Goal: Transaction & Acquisition: Obtain resource

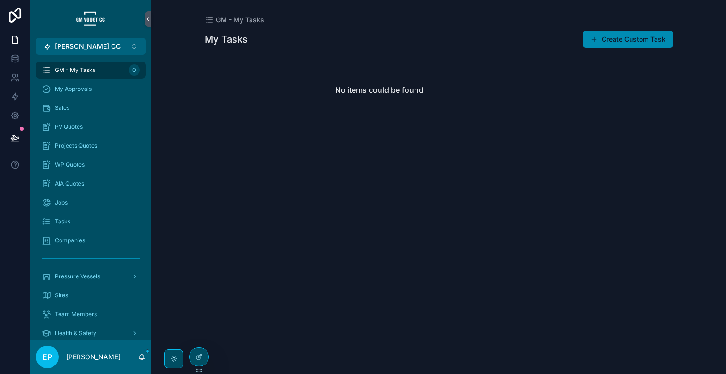
drag, startPoint x: 546, startPoint y: 55, endPoint x: 479, endPoint y: 21, distance: 75.5
click at [479, 21] on div "GM - My Tasks" at bounding box center [439, 19] width 469 height 9
click at [83, 183] on span "AIA Quotes" at bounding box center [69, 184] width 29 height 8
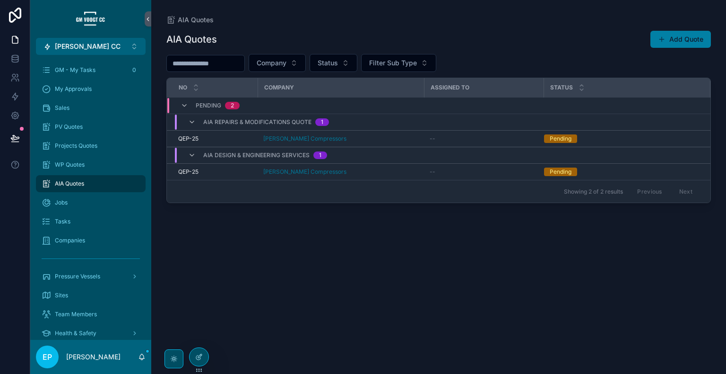
click at [681, 42] on button "Add Quote" at bounding box center [681, 39] width 61 height 17
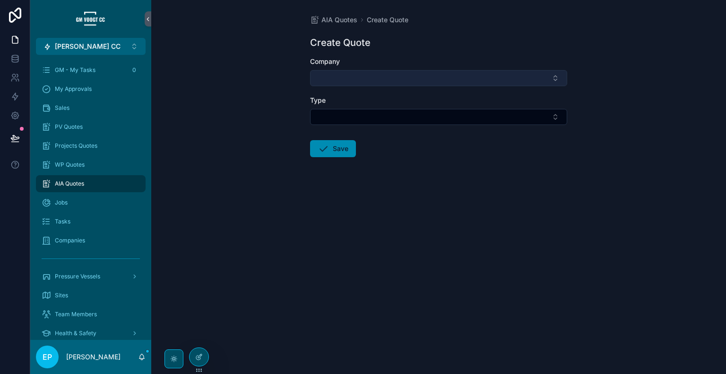
click at [433, 75] on button "Select Button" at bounding box center [438, 78] width 257 height 16
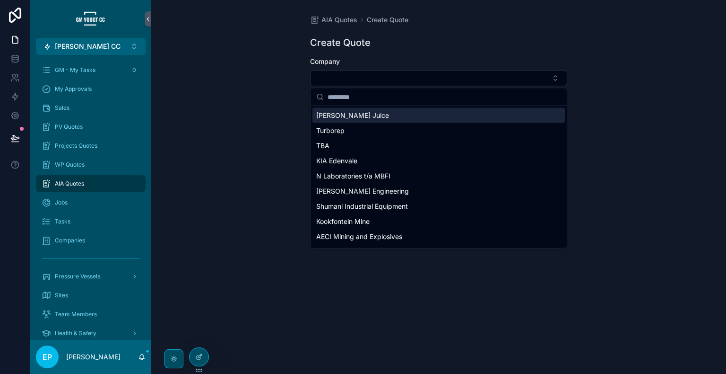
click at [457, 42] on div "Create Quote" at bounding box center [438, 42] width 257 height 13
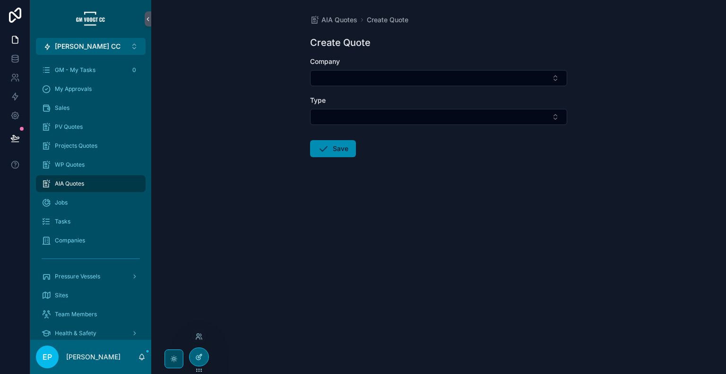
click at [201, 355] on icon at bounding box center [200, 356] width 4 height 4
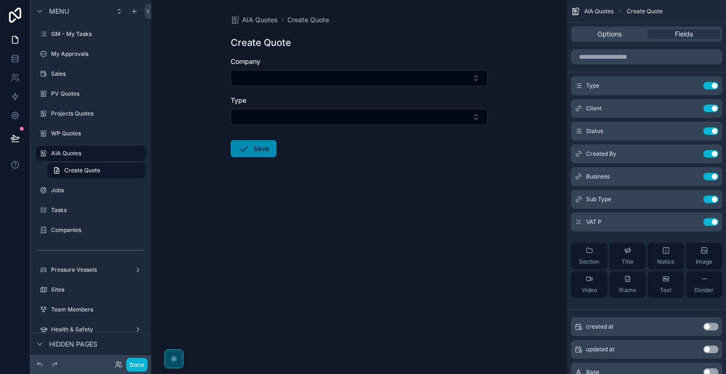
click at [529, 15] on div "AIA Quotes Create Quote Create Quote Company Type Save" at bounding box center [359, 187] width 416 height 374
click at [692, 86] on icon "scrollable content" at bounding box center [693, 85] width 4 height 4
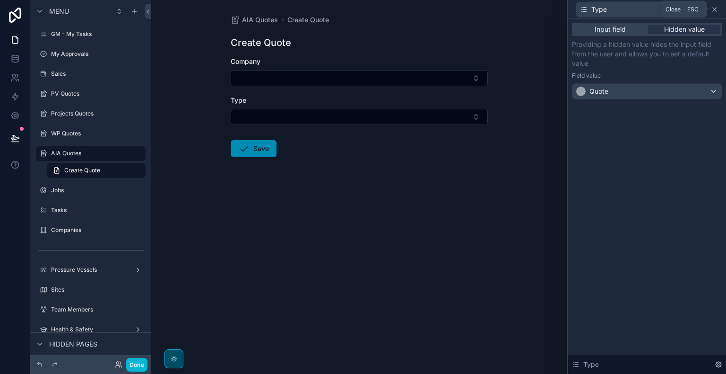
click at [713, 11] on icon at bounding box center [715, 10] width 8 height 8
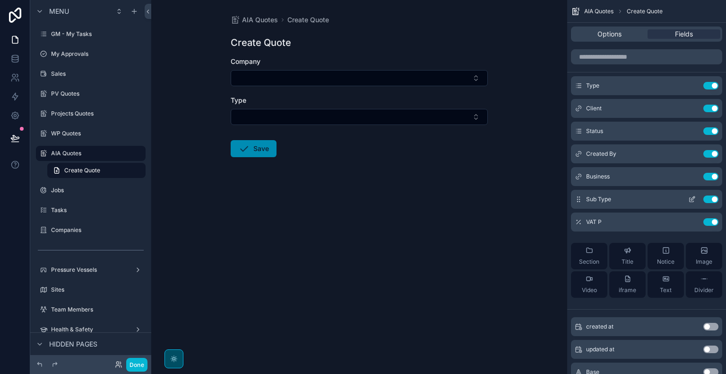
click at [693, 201] on icon "scrollable content" at bounding box center [693, 199] width 8 height 8
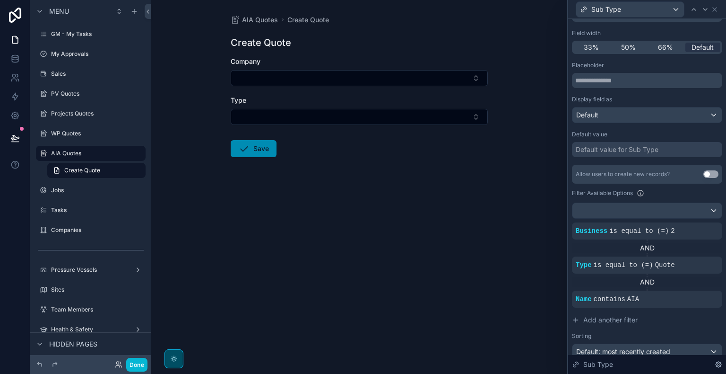
scroll to position [139, 0]
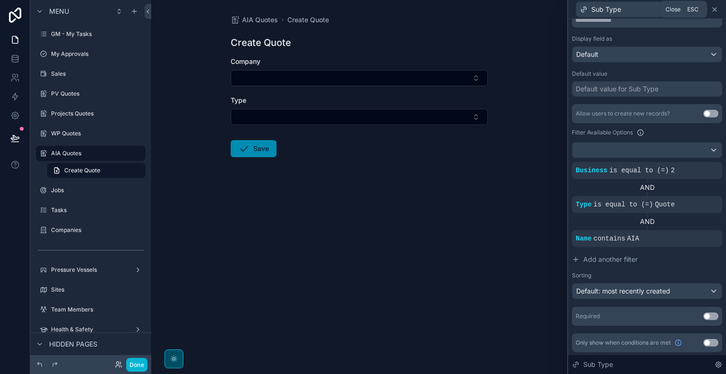
click at [715, 10] on icon at bounding box center [715, 10] width 4 height 4
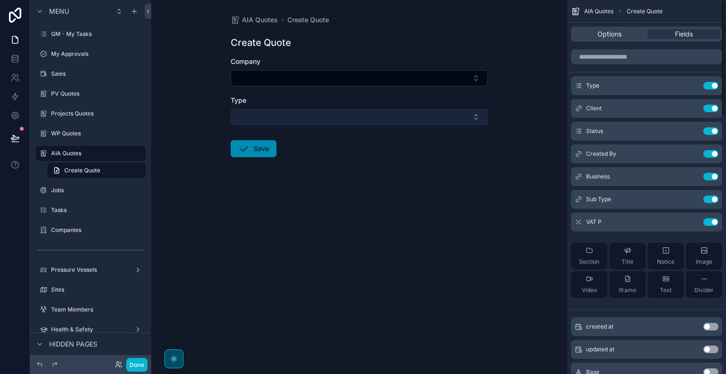
click at [400, 118] on button "Select Button" at bounding box center [359, 117] width 257 height 16
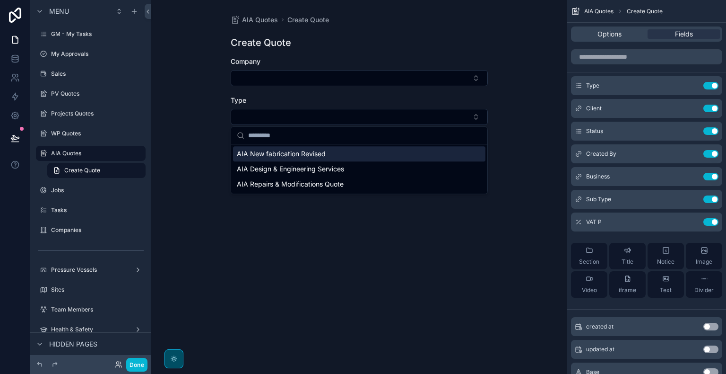
click at [312, 155] on span "AIA New fabrication Revised" at bounding box center [281, 153] width 89 height 9
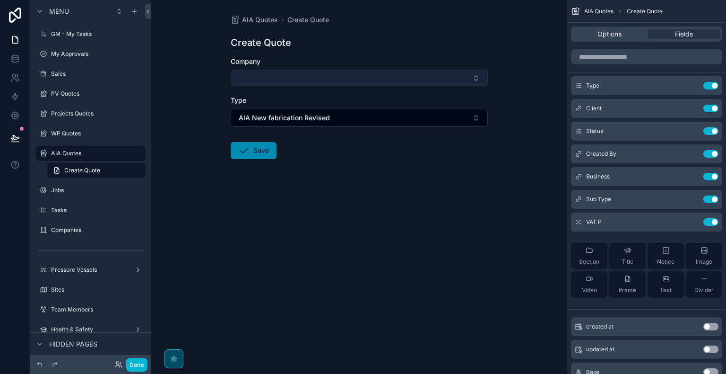
click at [272, 78] on button "Select Button" at bounding box center [359, 78] width 257 height 16
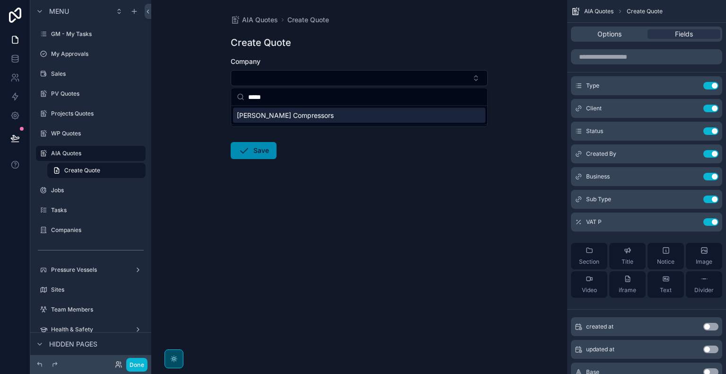
type input "*****"
click at [302, 114] on span "[PERSON_NAME] Compressors" at bounding box center [285, 115] width 97 height 9
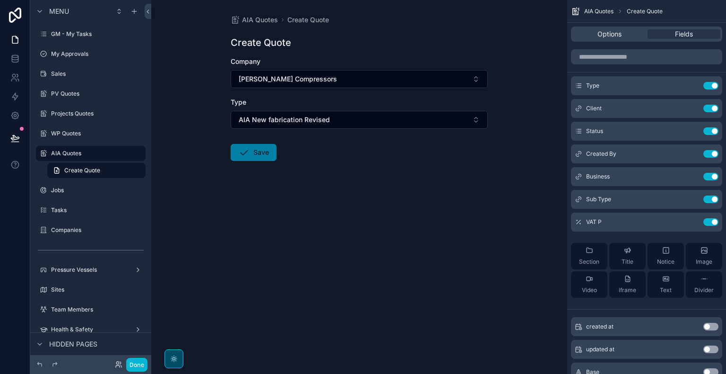
click at [260, 155] on button "Save" at bounding box center [254, 152] width 46 height 17
click at [254, 150] on button "Save" at bounding box center [254, 152] width 46 height 17
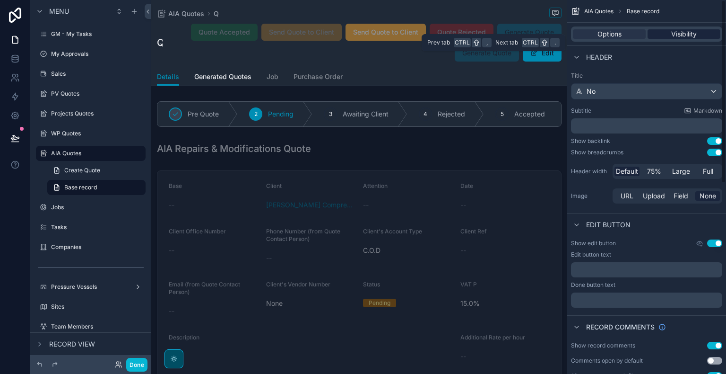
click at [666, 31] on div "Visibility" at bounding box center [684, 33] width 73 height 9
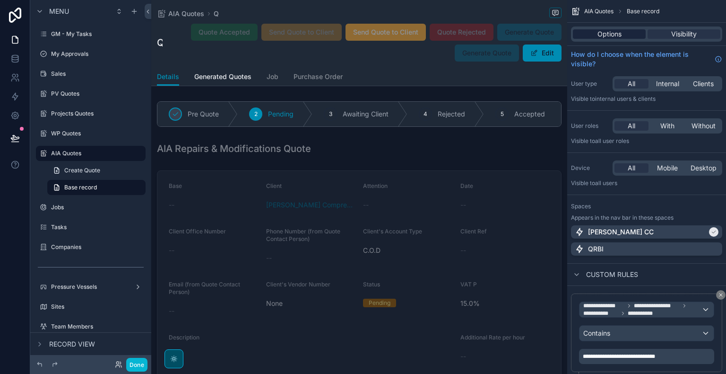
click at [607, 33] on span "Options" at bounding box center [610, 33] width 24 height 9
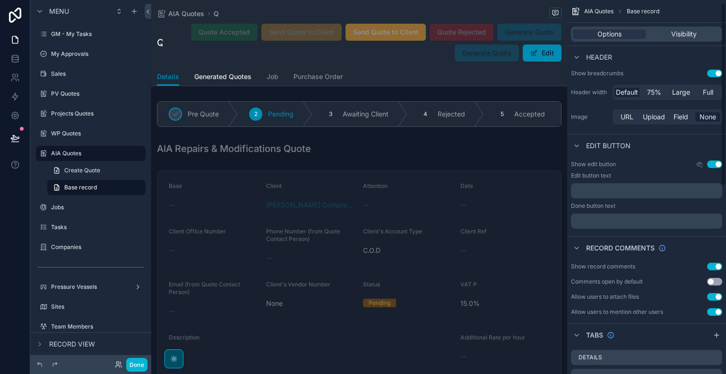
scroll to position [387, 0]
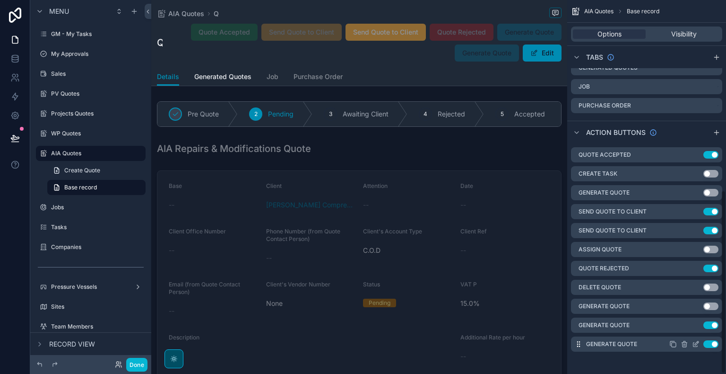
click at [672, 344] on icon "scrollable content" at bounding box center [674, 344] width 8 height 8
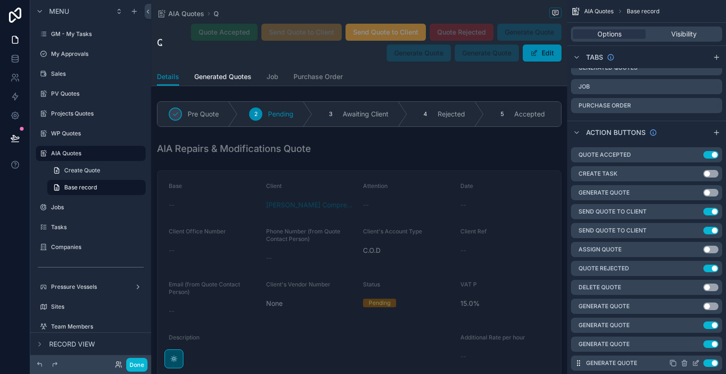
click at [695, 362] on icon "scrollable content" at bounding box center [697, 362] width 4 height 4
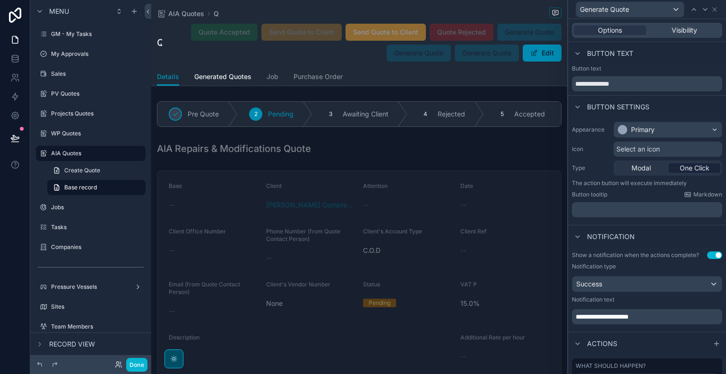
scroll to position [81, 0]
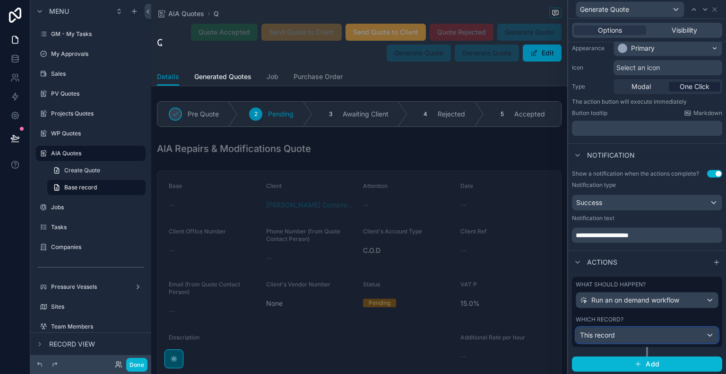
click at [648, 330] on div "This record" at bounding box center [648, 334] width 142 height 15
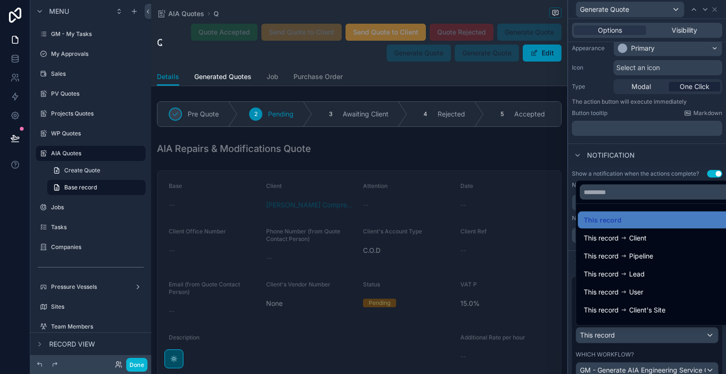
click at [648, 330] on div at bounding box center [648, 187] width 158 height 374
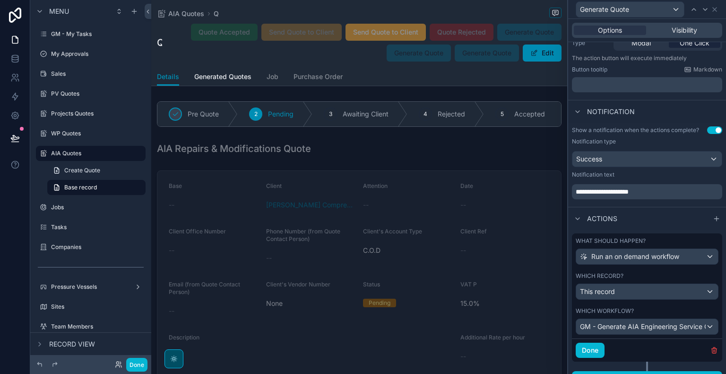
scroll to position [139, 0]
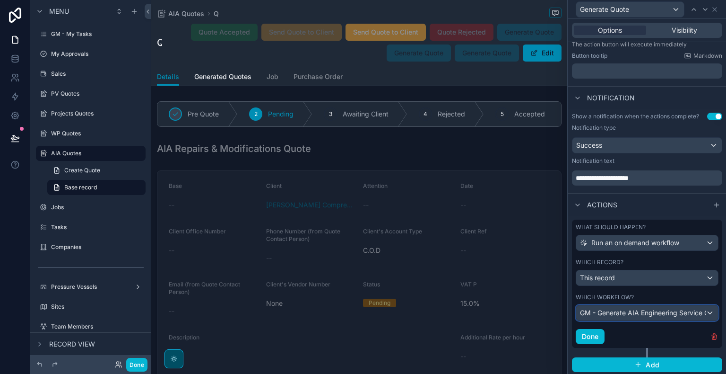
click at [663, 314] on span "GM - Generate AIA Engineering Service Quote" at bounding box center [643, 312] width 126 height 9
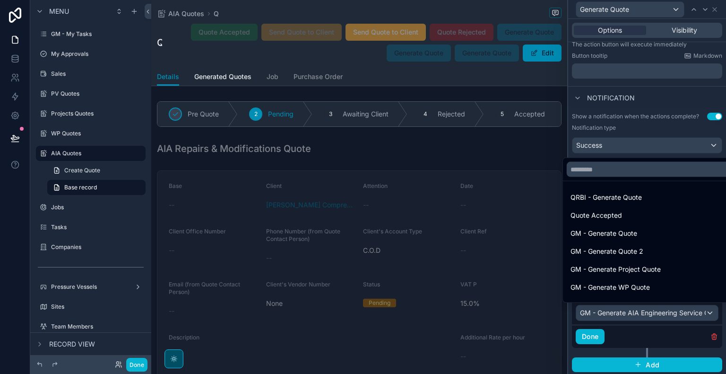
click at [658, 315] on div at bounding box center [648, 187] width 158 height 374
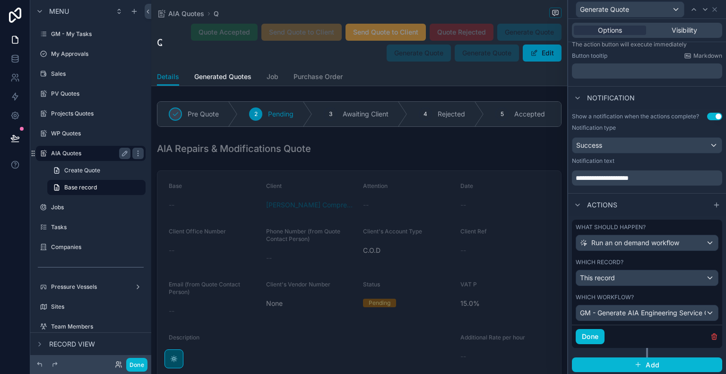
click at [72, 151] on label "AIA Quotes" at bounding box center [89, 153] width 76 height 8
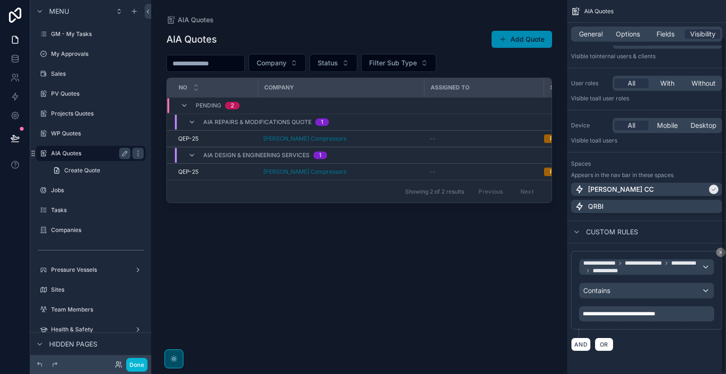
scroll to position [41, 0]
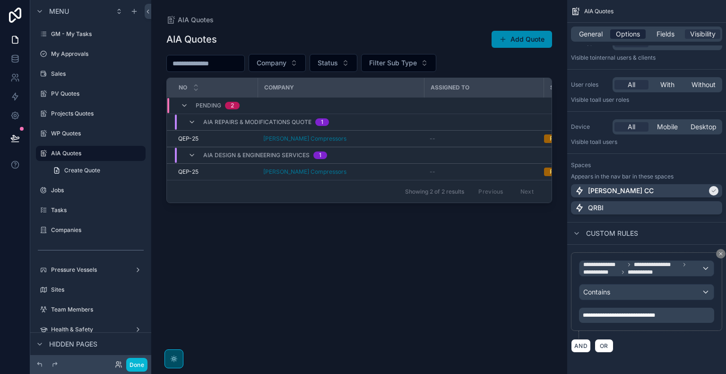
click at [644, 38] on div "Options" at bounding box center [628, 33] width 35 height 9
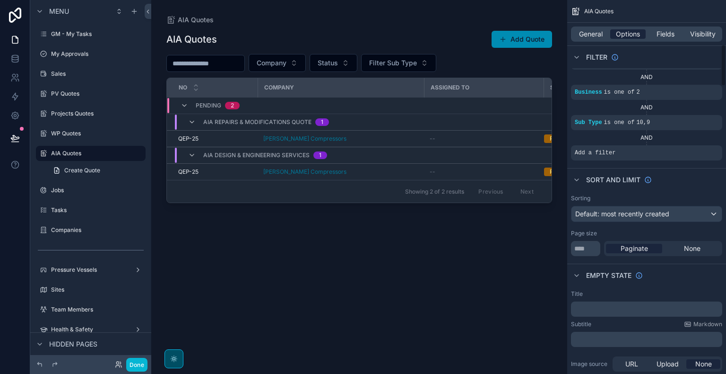
scroll to position [387, 0]
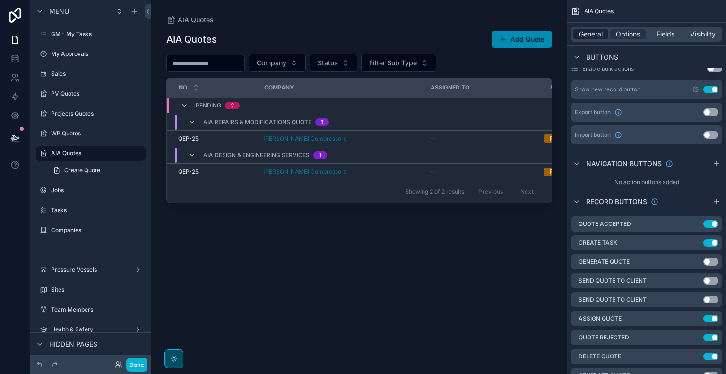
click at [598, 32] on span "General" at bounding box center [591, 33] width 24 height 9
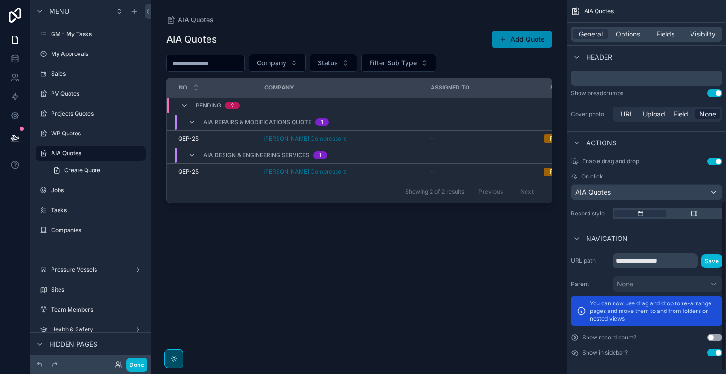
scroll to position [368, 0]
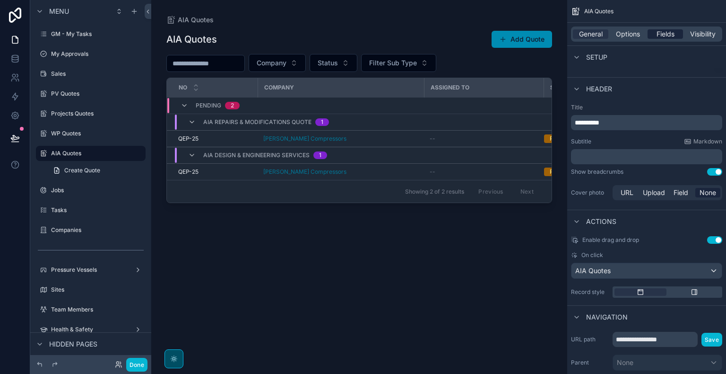
click at [662, 32] on span "Fields" at bounding box center [666, 33] width 18 height 9
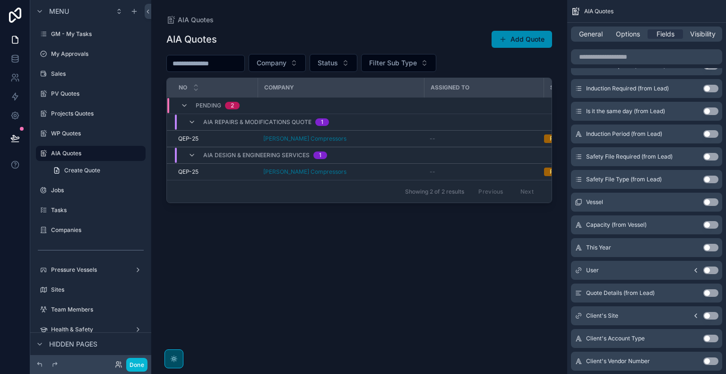
click at [620, 28] on div "General Options Fields Visibility" at bounding box center [646, 33] width 151 height 15
click at [698, 31] on span "Visibility" at bounding box center [704, 33] width 26 height 9
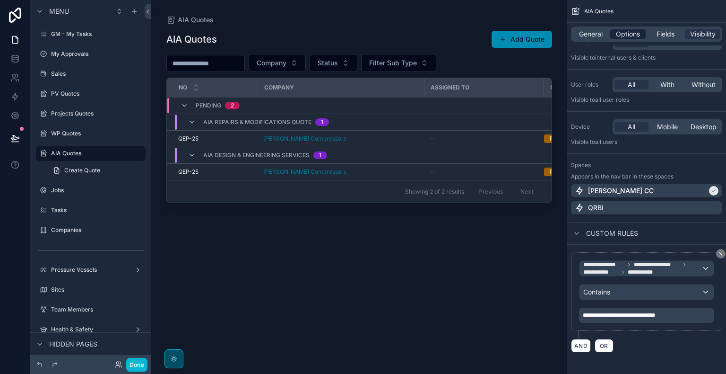
click at [624, 36] on span "Options" at bounding box center [628, 33] width 24 height 9
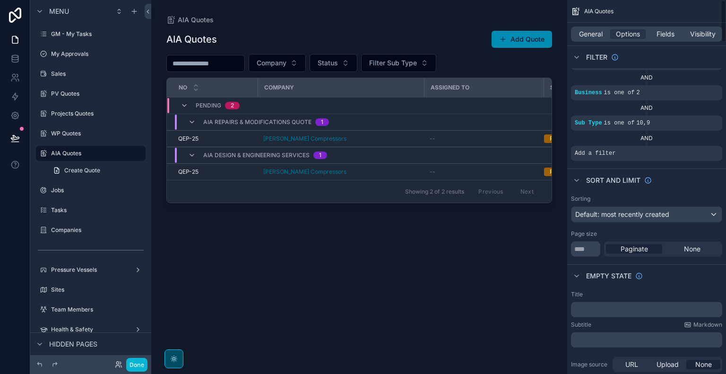
scroll to position [0, 0]
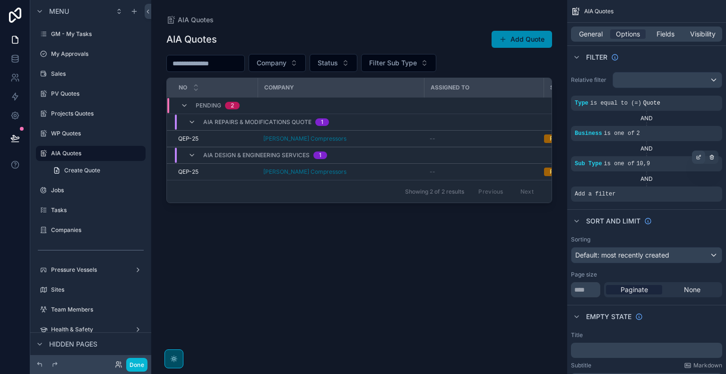
click at [697, 157] on icon "scrollable content" at bounding box center [698, 157] width 3 height 3
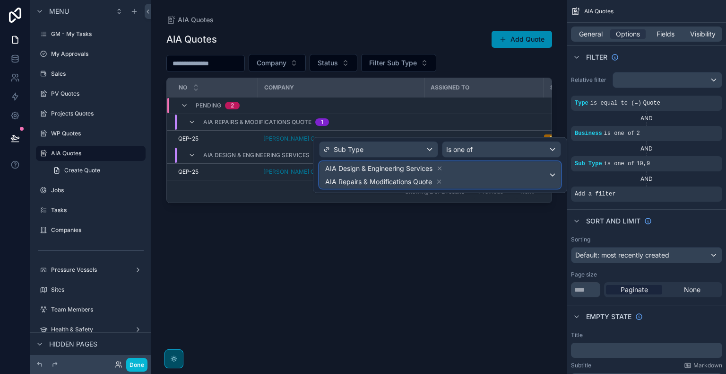
click at [550, 177] on div "AIA Design & Engineering Services AIA Repairs & Modifications Quote" at bounding box center [440, 175] width 241 height 26
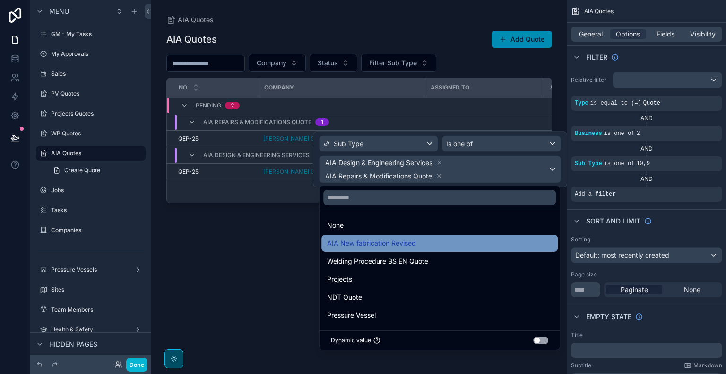
click at [450, 245] on div "AIA New fabrication Revised" at bounding box center [439, 242] width 225 height 11
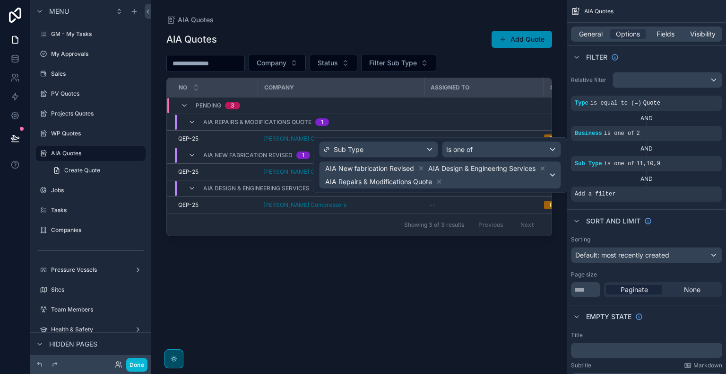
click at [501, 284] on div "AIA Quotes Add Quote Company Status Filter Sub Type No Company Assigned to Stat…" at bounding box center [359, 194] width 386 height 338
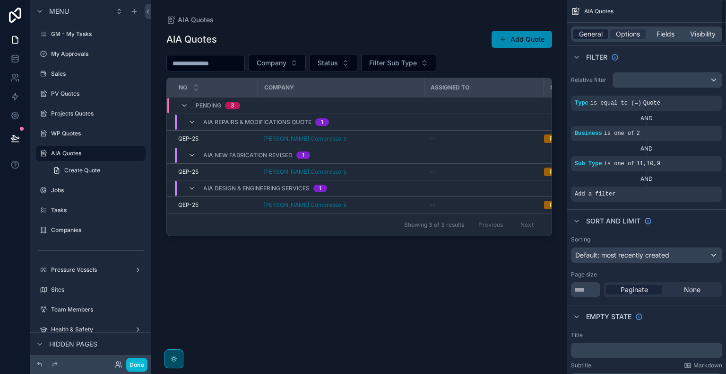
click at [586, 35] on span "General" at bounding box center [591, 33] width 24 height 9
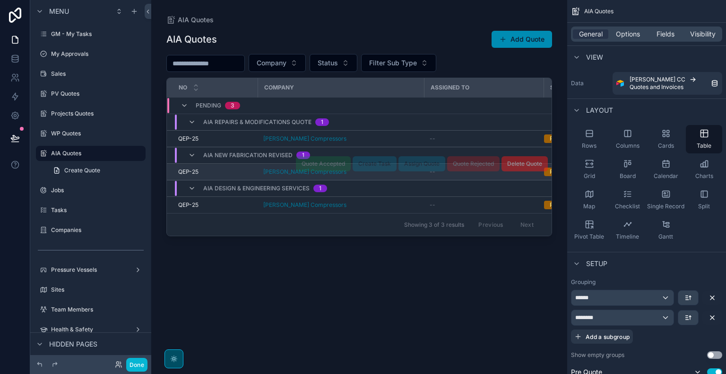
click at [244, 171] on div "QEP-25 QEP-25" at bounding box center [215, 172] width 74 height 8
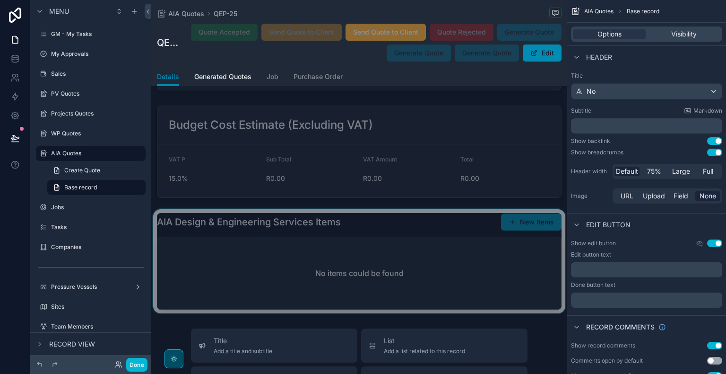
scroll to position [899, 0]
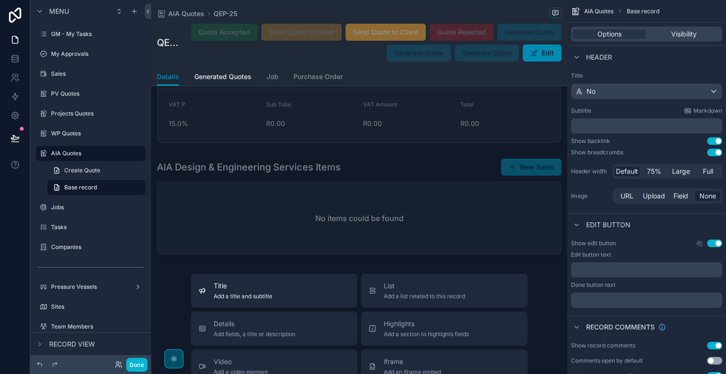
click at [313, 298] on div "Title Add a title and subtitle" at bounding box center [274, 290] width 151 height 19
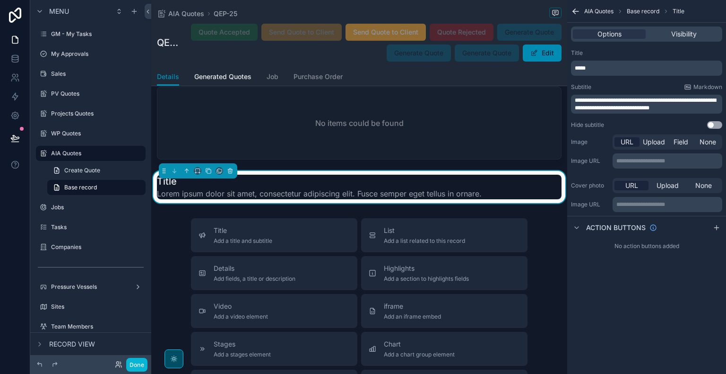
scroll to position [997, 0]
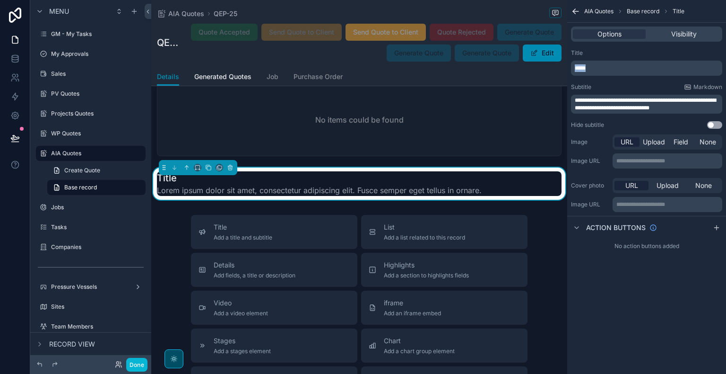
drag, startPoint x: 604, startPoint y: 69, endPoint x: 556, endPoint y: 70, distance: 47.3
click at [556, 70] on div "[PERSON_NAME] CC Alt 1 GM - My Tasks 0 My Approvals Sales PV Quotes Projects Qu…" at bounding box center [438, 187] width 575 height 374
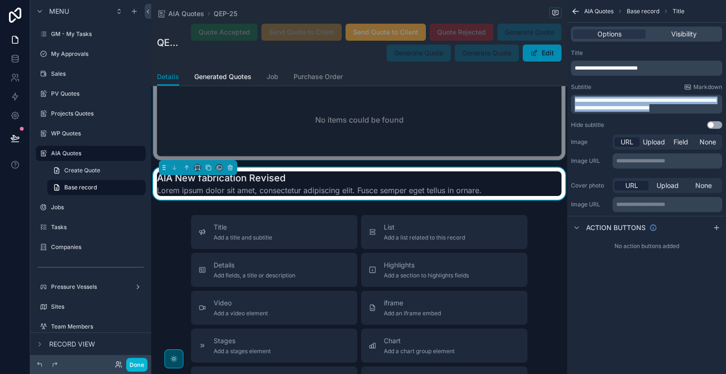
drag, startPoint x: 691, startPoint y: 109, endPoint x: 539, endPoint y: 101, distance: 152.0
click at [539, 101] on div "[PERSON_NAME] CC Alt 1 GM - My Tasks 0 My Approvals Sales PV Quotes Projects Qu…" at bounding box center [438, 187] width 575 height 374
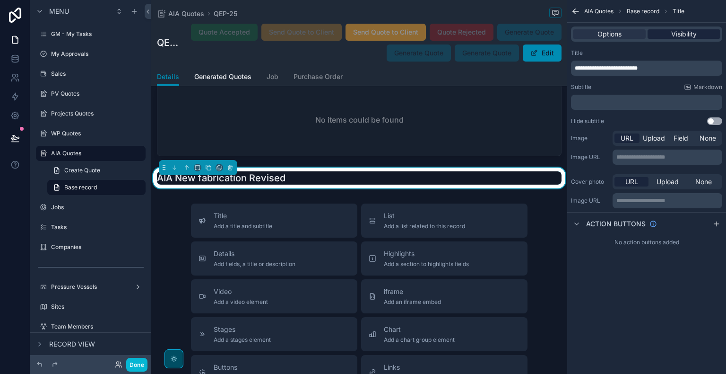
click at [676, 32] on span "Visibility" at bounding box center [685, 33] width 26 height 9
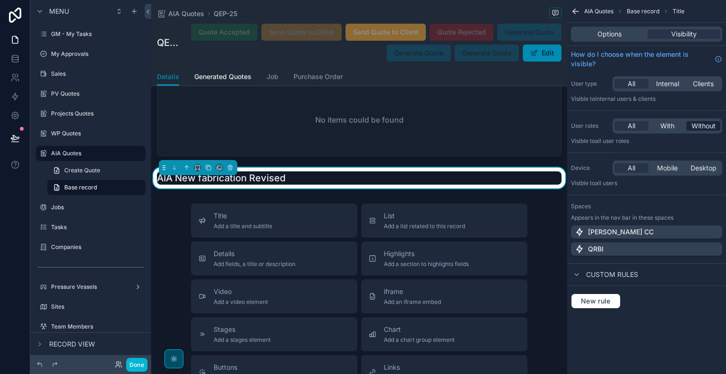
click at [713, 123] on span "Without" at bounding box center [704, 125] width 24 height 9
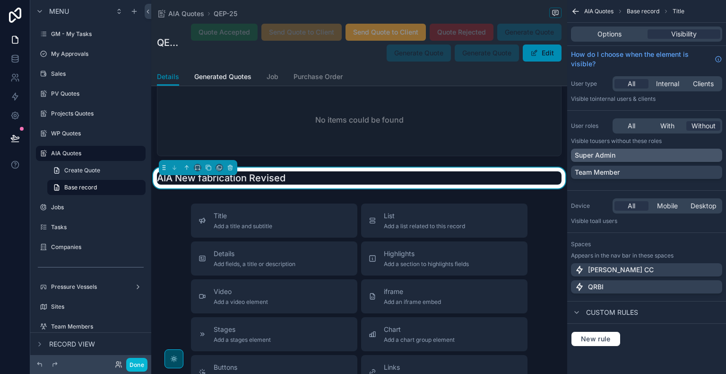
click at [673, 157] on div "Super Admin" at bounding box center [647, 154] width 144 height 9
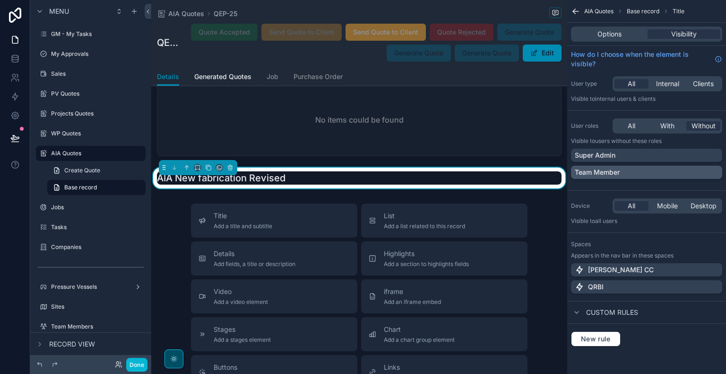
click at [670, 171] on div "Team Member" at bounding box center [647, 171] width 144 height 9
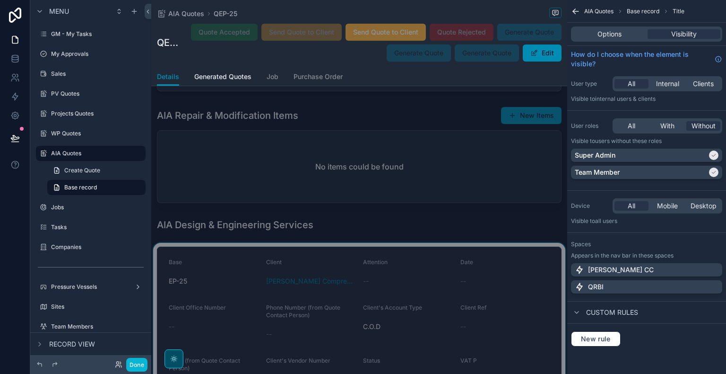
scroll to position [524, 0]
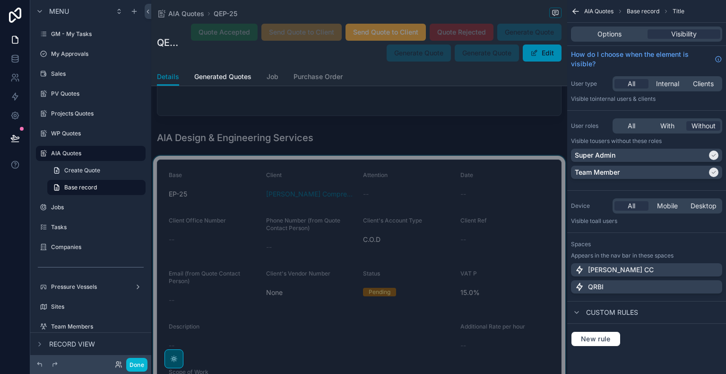
click at [396, 223] on div "scrollable content" at bounding box center [359, 285] width 416 height 258
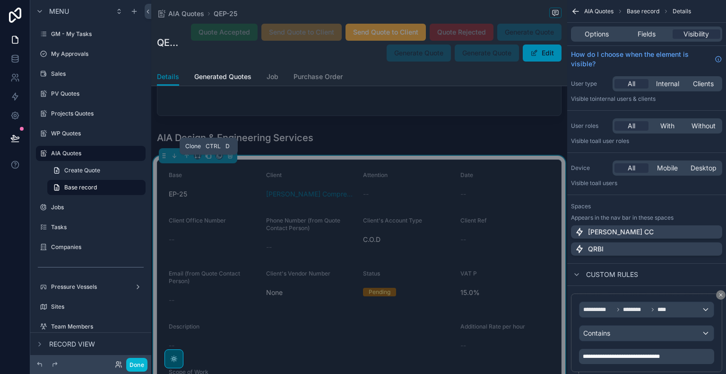
click at [208, 158] on icon "scrollable content" at bounding box center [208, 155] width 7 height 7
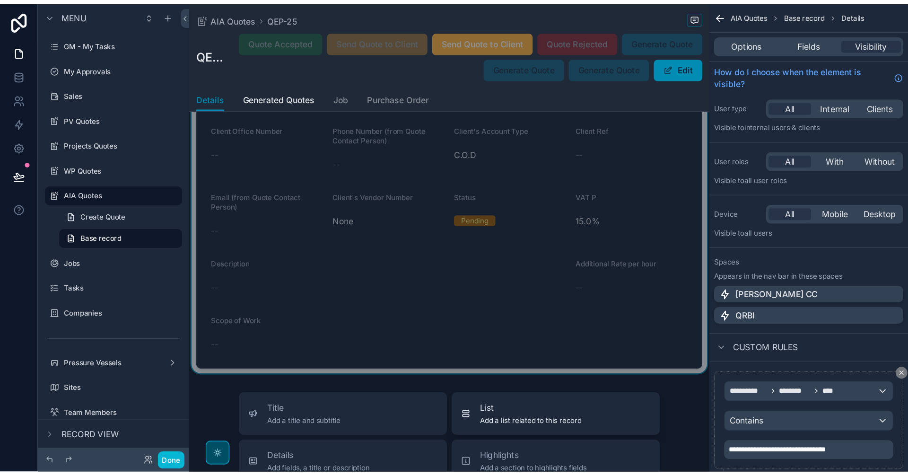
scroll to position [1089, 0]
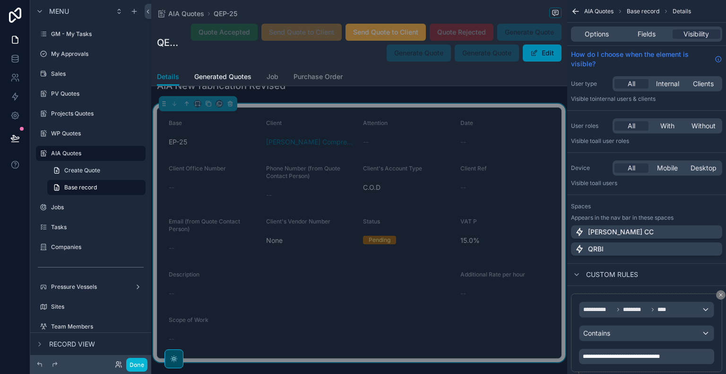
drag, startPoint x: 164, startPoint y: 112, endPoint x: 368, endPoint y: 50, distance: 213.1
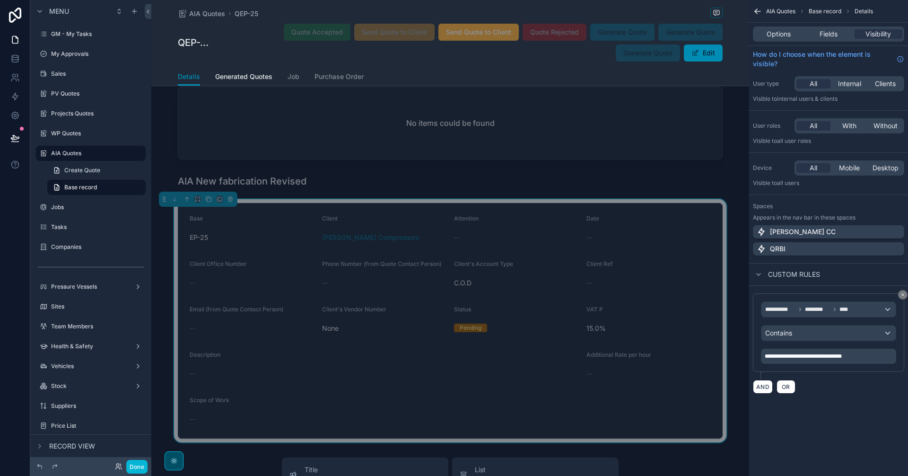
scroll to position [976, 0]
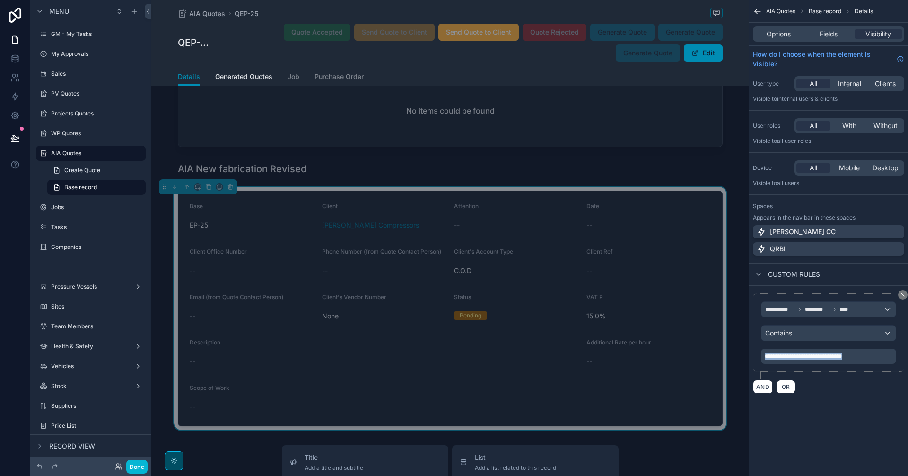
drag, startPoint x: 878, startPoint y: 358, endPoint x: 763, endPoint y: 358, distance: 115.4
click at [726, 358] on div "**********" at bounding box center [828, 356] width 135 height 15
click at [726, 373] on div "**********" at bounding box center [828, 208] width 159 height 416
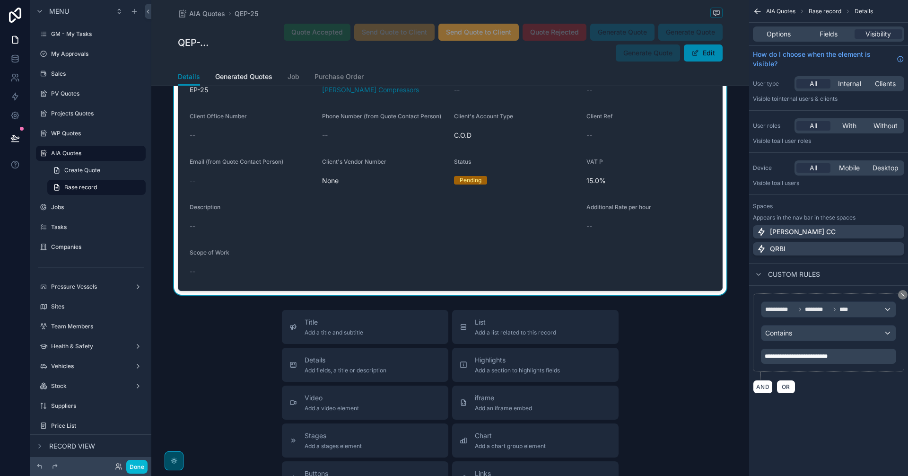
scroll to position [1133, 0]
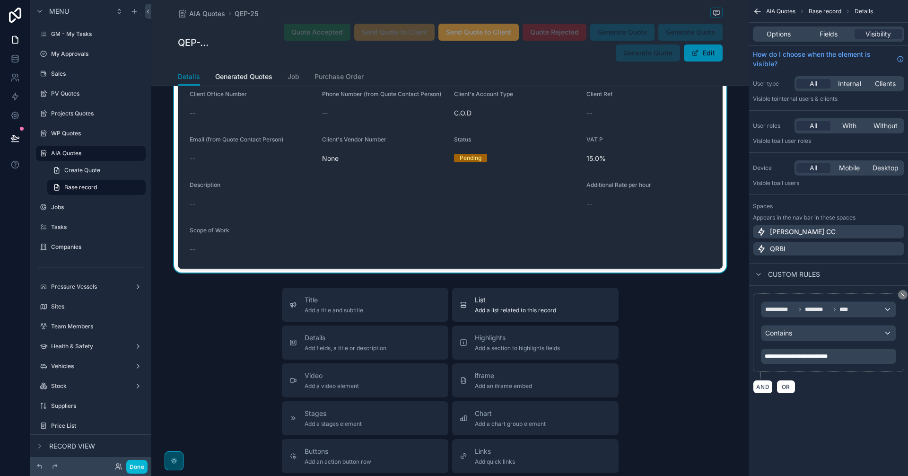
click at [570, 308] on div "List Add a list related to this record" at bounding box center [535, 304] width 151 height 19
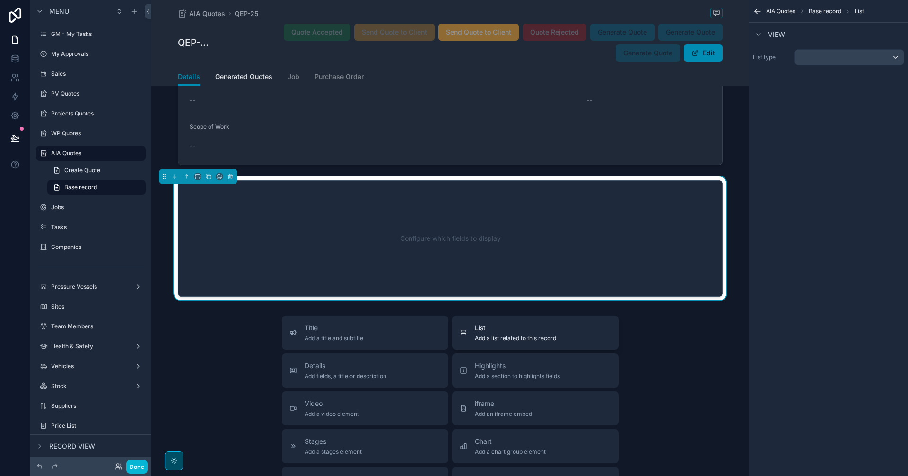
scroll to position [1237, 0]
click at [726, 55] on div "scrollable content" at bounding box center [849, 57] width 109 height 15
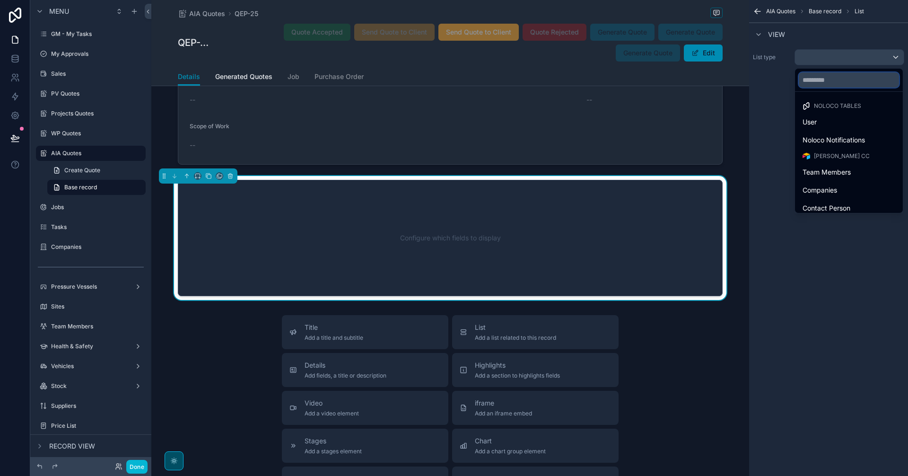
click at [726, 80] on input "text" at bounding box center [849, 79] width 100 height 15
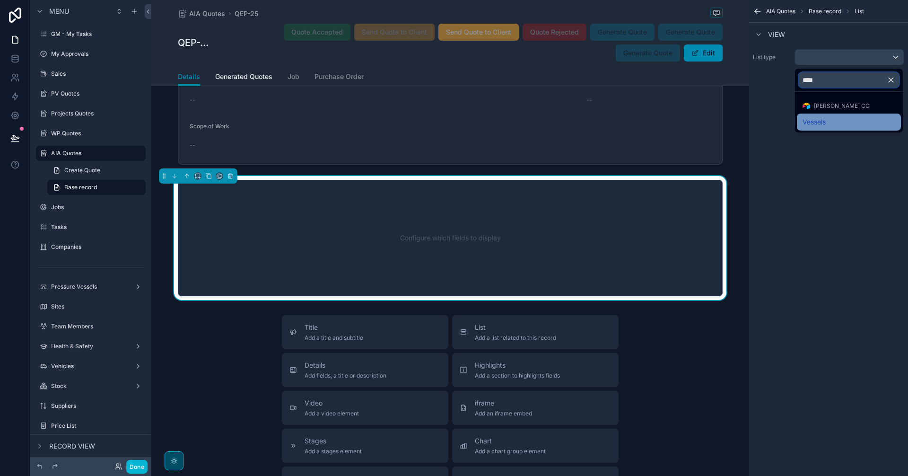
type input "****"
click at [726, 120] on div "Vessels" at bounding box center [849, 121] width 93 height 11
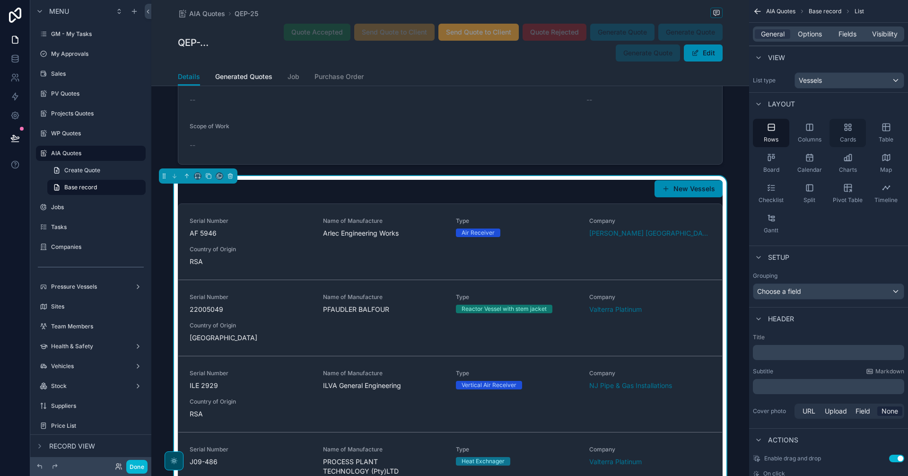
click at [726, 125] on div "Cards" at bounding box center [848, 133] width 36 height 28
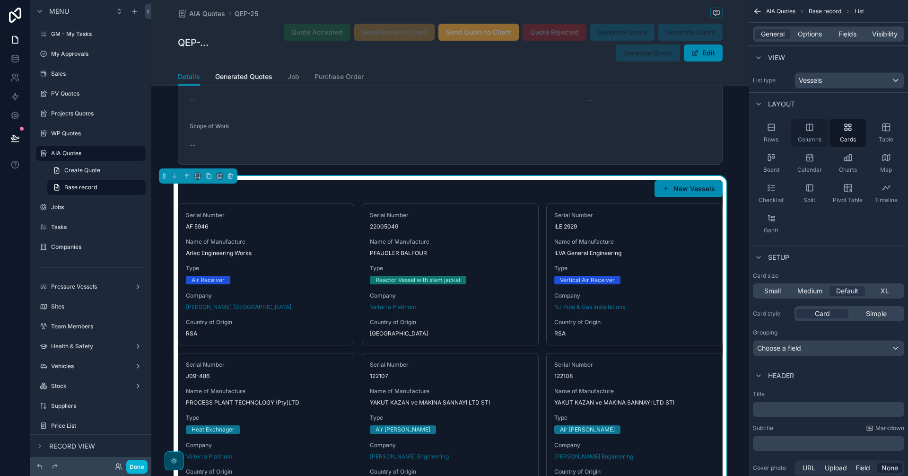
click at [726, 129] on icon "scrollable content" at bounding box center [809, 127] width 9 height 9
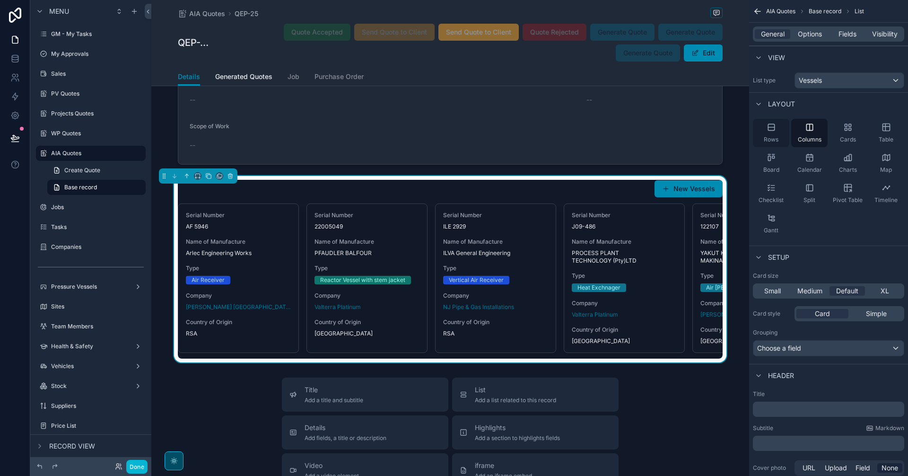
click at [726, 137] on span "Rows" at bounding box center [771, 140] width 15 height 8
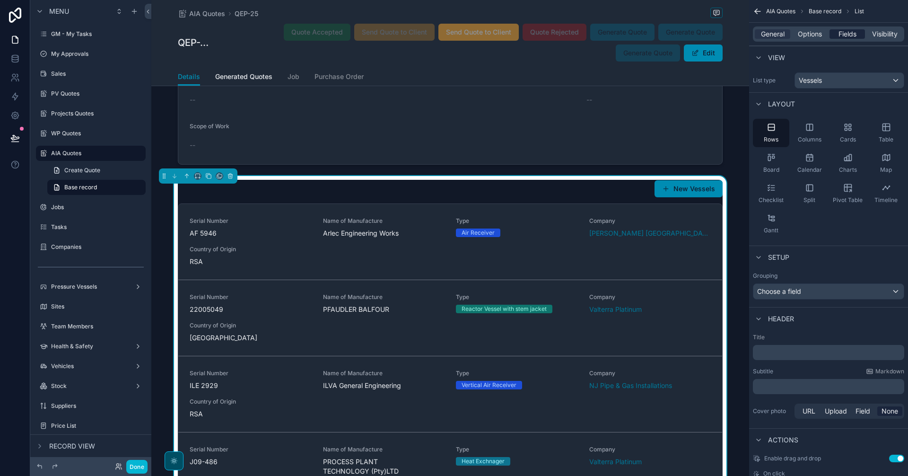
click at [726, 35] on span "Fields" at bounding box center [848, 33] width 18 height 9
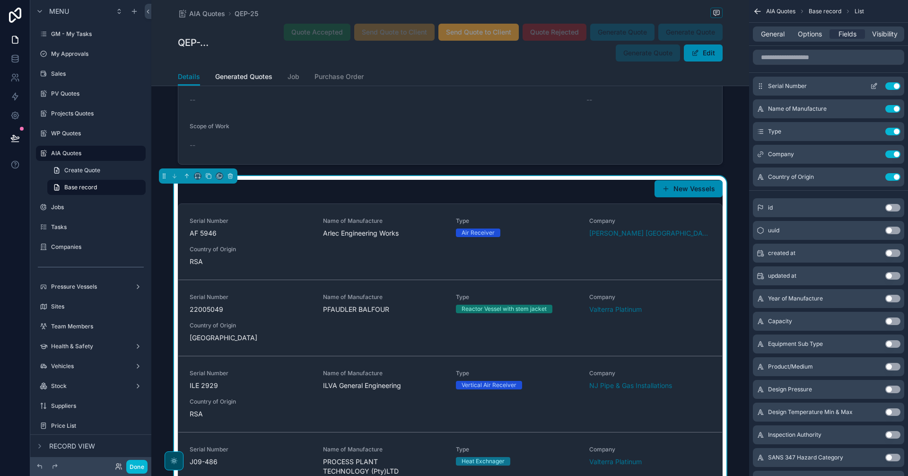
click at [726, 84] on button "Use setting" at bounding box center [892, 86] width 15 height 8
click at [726, 105] on button "Use setting" at bounding box center [892, 109] width 15 height 8
click at [726, 128] on button "Use setting" at bounding box center [892, 132] width 15 height 8
click at [726, 150] on button "Use setting" at bounding box center [892, 154] width 15 height 8
click at [726, 173] on button "Use setting" at bounding box center [892, 177] width 15 height 8
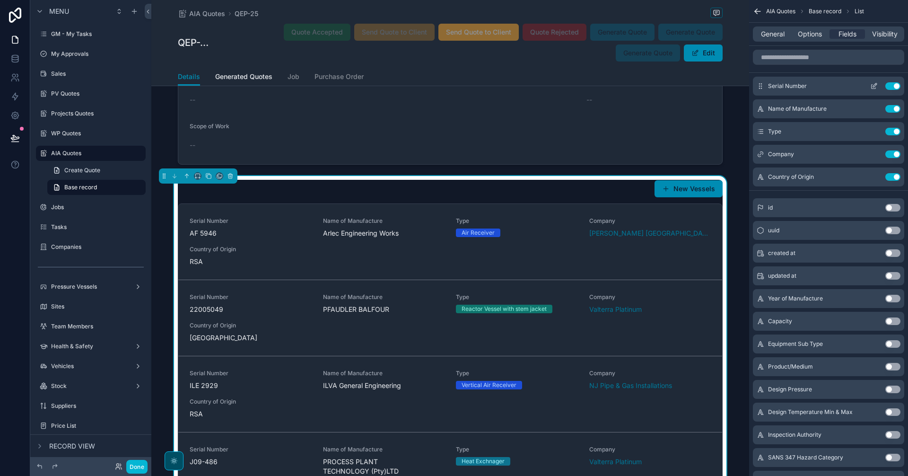
click at [726, 198] on div "id Use setting" at bounding box center [828, 207] width 151 height 19
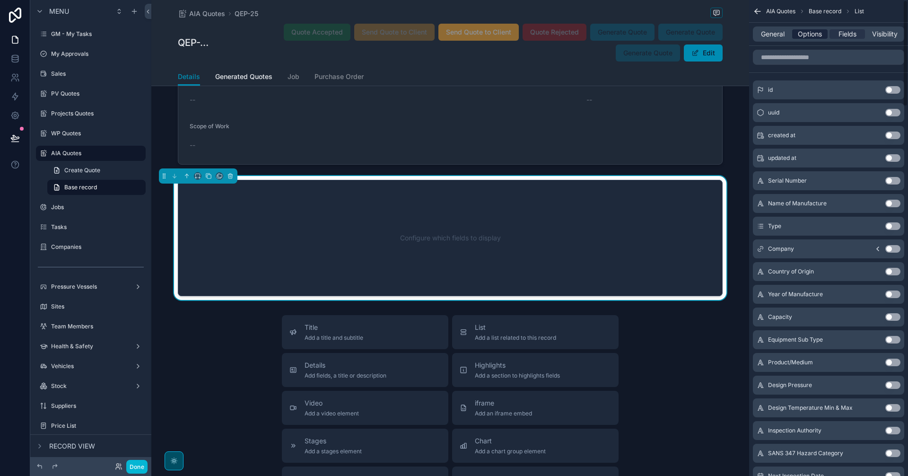
click at [726, 36] on span "Options" at bounding box center [810, 33] width 24 height 9
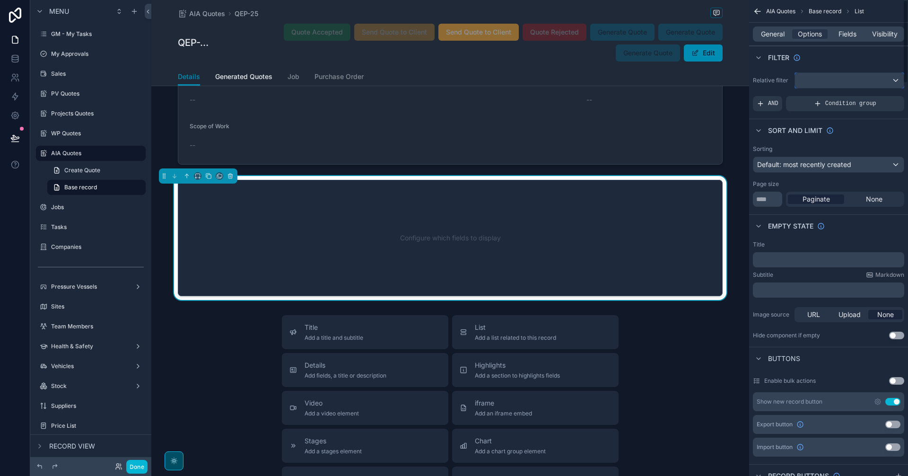
click at [726, 81] on div "scrollable content" at bounding box center [849, 80] width 109 height 15
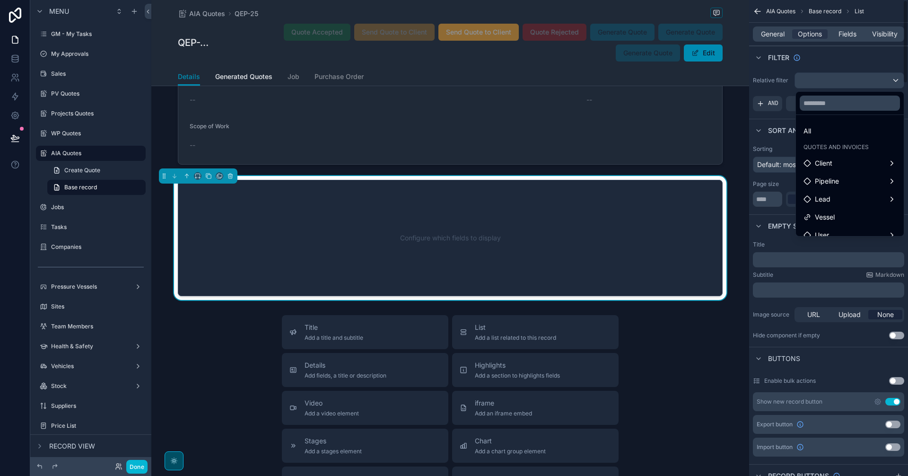
click at [726, 61] on div "scrollable content" at bounding box center [454, 238] width 908 height 476
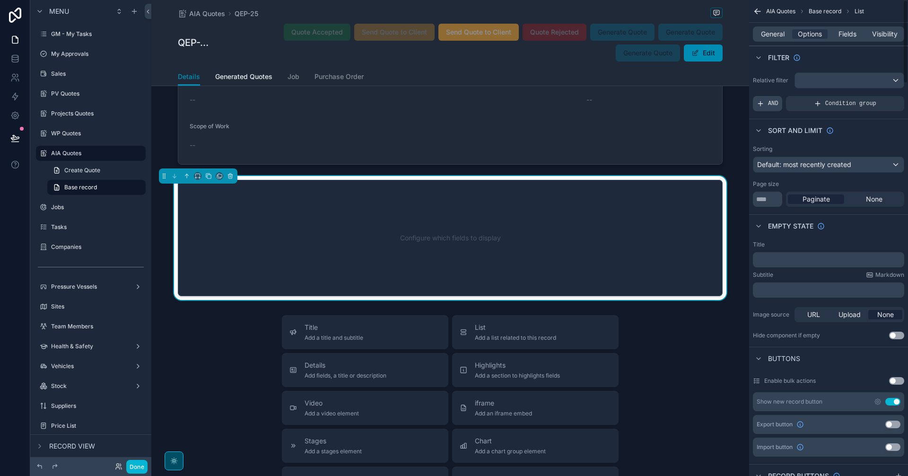
click at [726, 96] on div "AND" at bounding box center [767, 103] width 29 height 15
click at [726, 97] on div "scrollable content" at bounding box center [880, 96] width 13 height 13
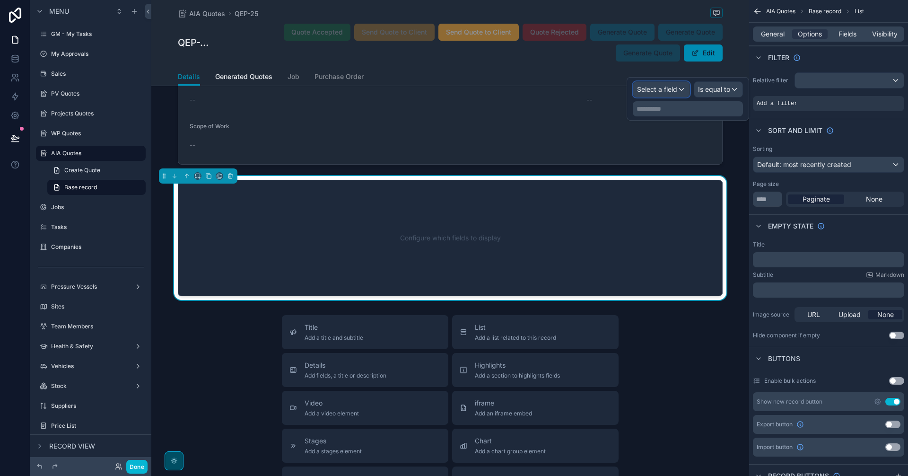
click at [676, 91] on span "Select a field" at bounding box center [657, 89] width 40 height 8
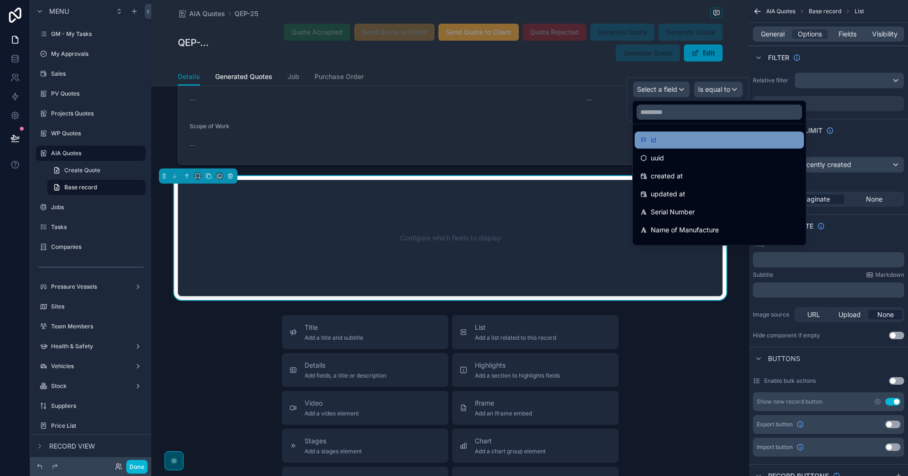
click at [704, 138] on div "id" at bounding box center [719, 139] width 158 height 11
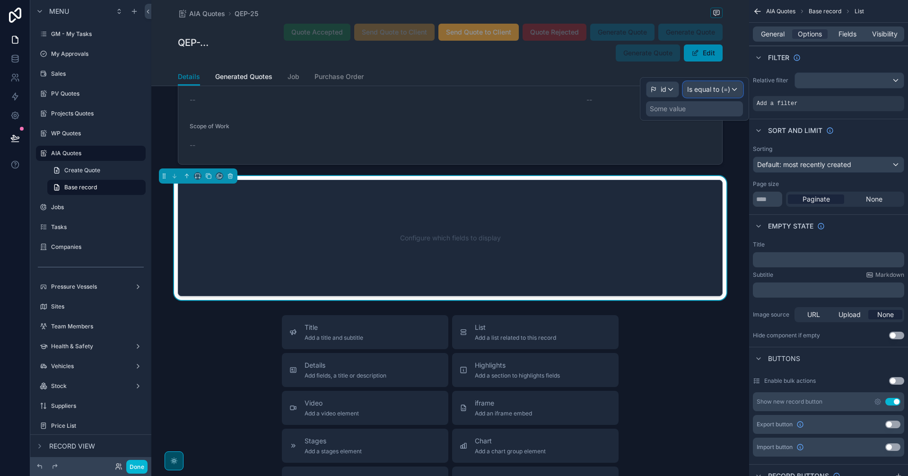
click at [725, 94] on span "Is equal to (=)" at bounding box center [708, 89] width 43 height 9
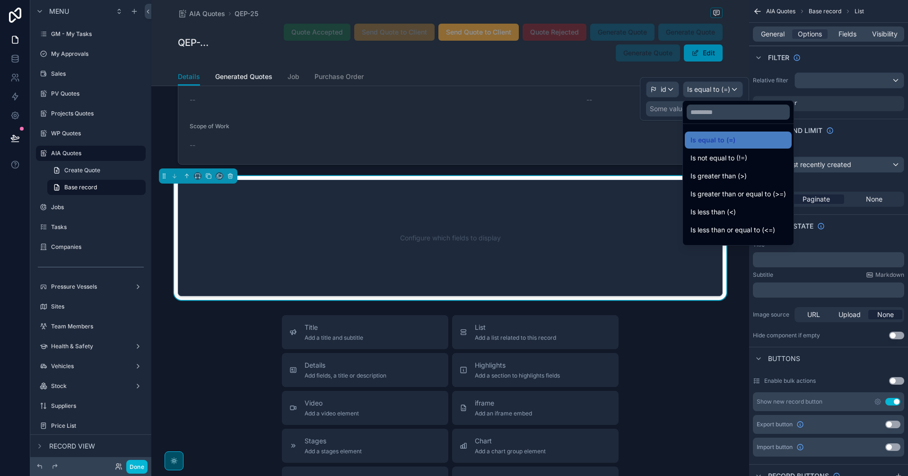
click at [725, 94] on div at bounding box center [694, 99] width 109 height 44
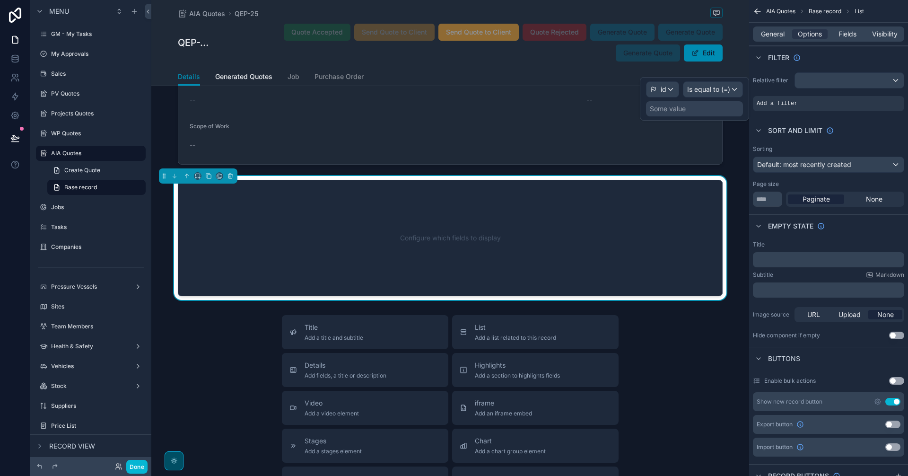
click at [713, 107] on div "Some value" at bounding box center [694, 108] width 97 height 15
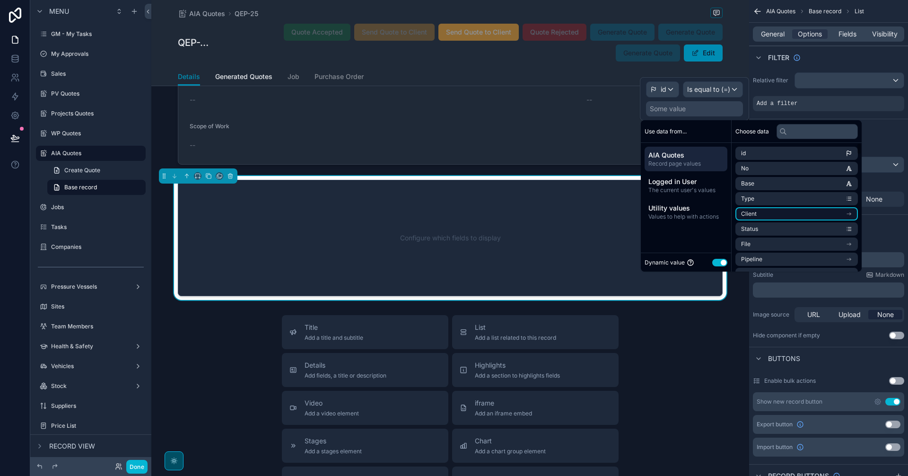
scroll to position [79, 0]
click at [726, 212] on li "Vessels (from Lead)" at bounding box center [796, 210] width 123 height 13
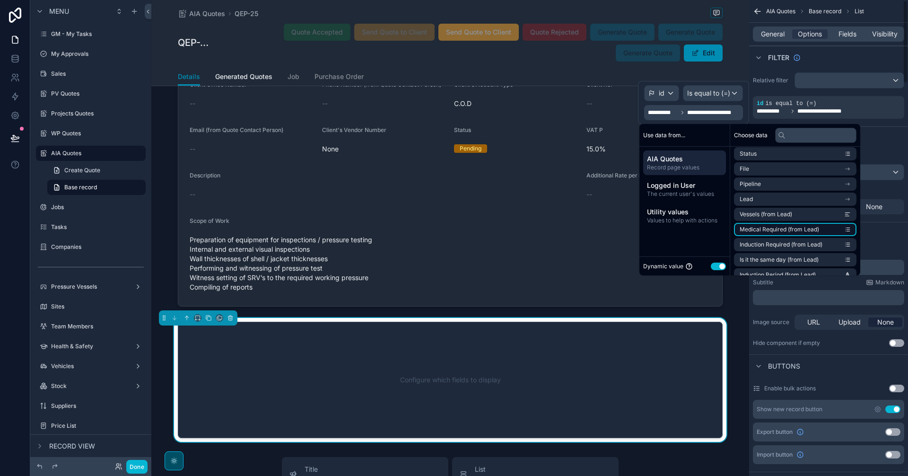
scroll to position [158, 0]
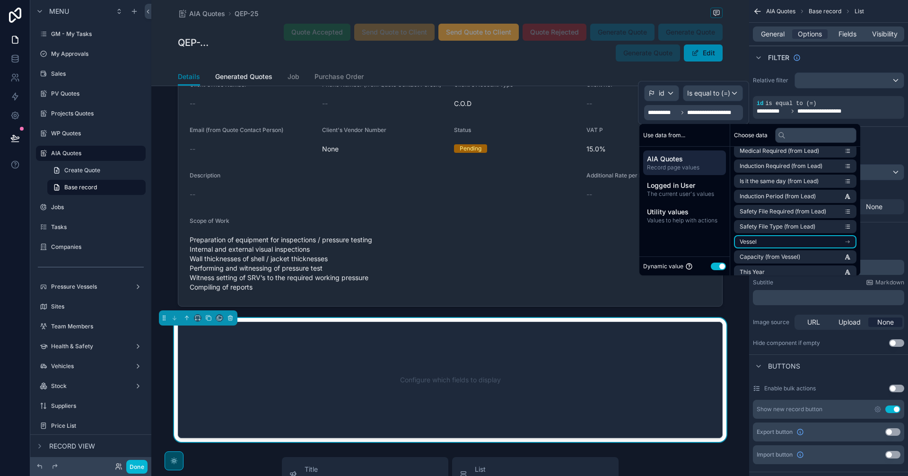
click at [726, 239] on li "Vessel" at bounding box center [795, 241] width 123 height 13
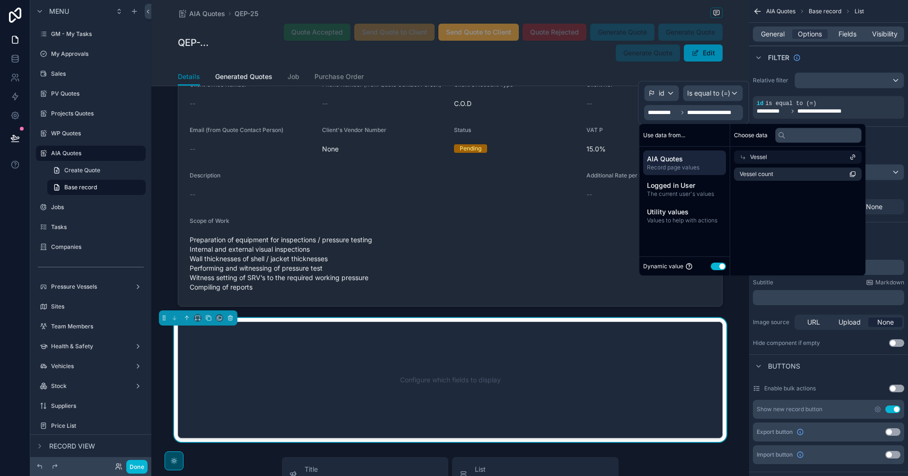
scroll to position [0, 0]
click at [726, 156] on span "Vessel" at bounding box center [758, 157] width 17 height 8
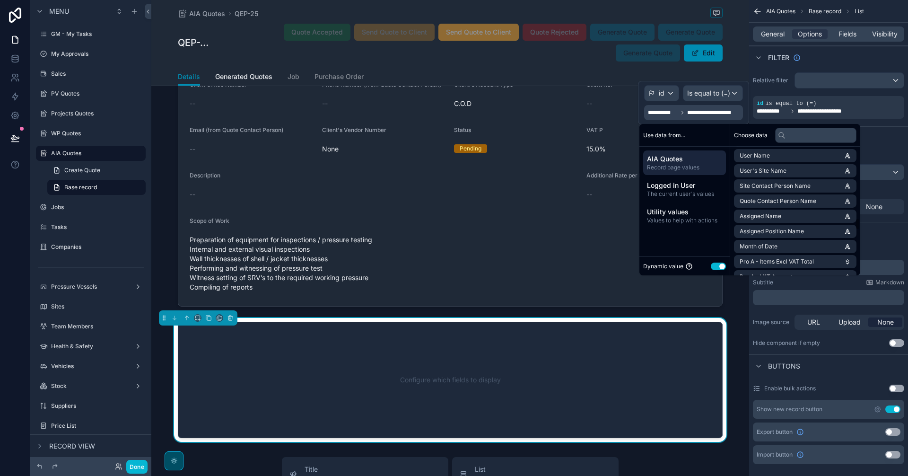
scroll to position [867, 0]
click at [726, 135] on input "text" at bounding box center [815, 135] width 81 height 15
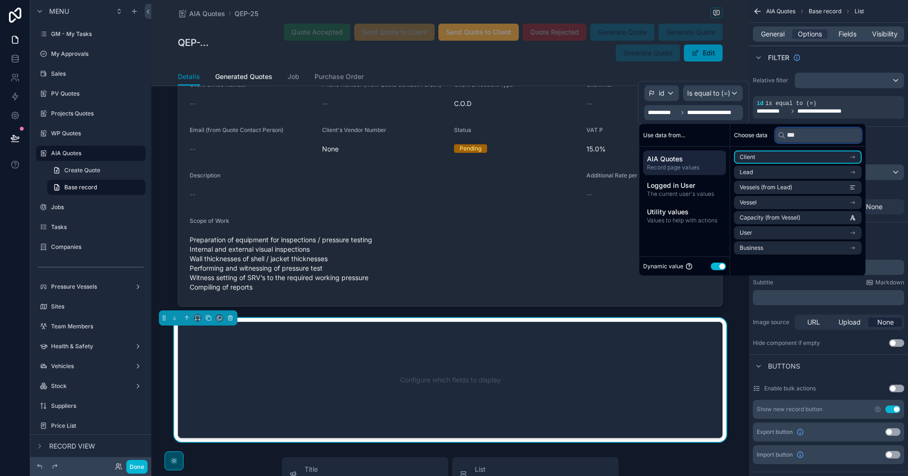
scroll to position [0, 0]
type input "***"
click at [726, 173] on li "Lead" at bounding box center [795, 172] width 123 height 13
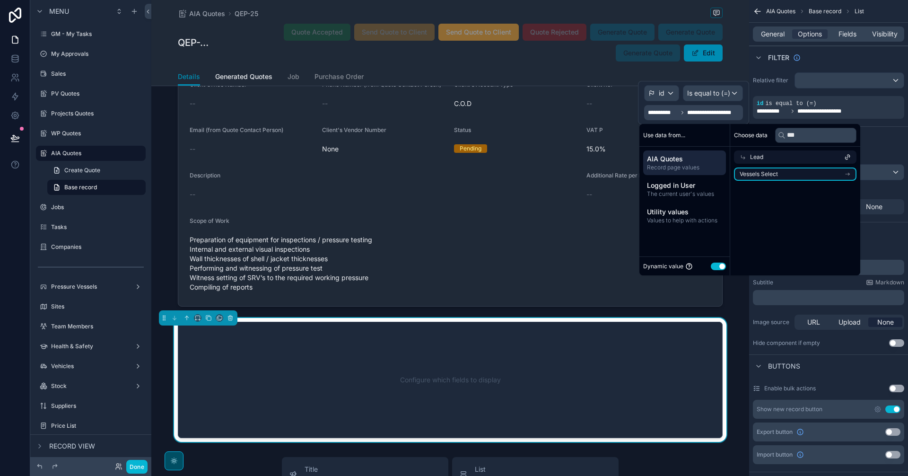
click at [726, 171] on span "Vessels Select" at bounding box center [759, 174] width 38 height 8
click at [726, 158] on icon at bounding box center [744, 158] width 4 height 4
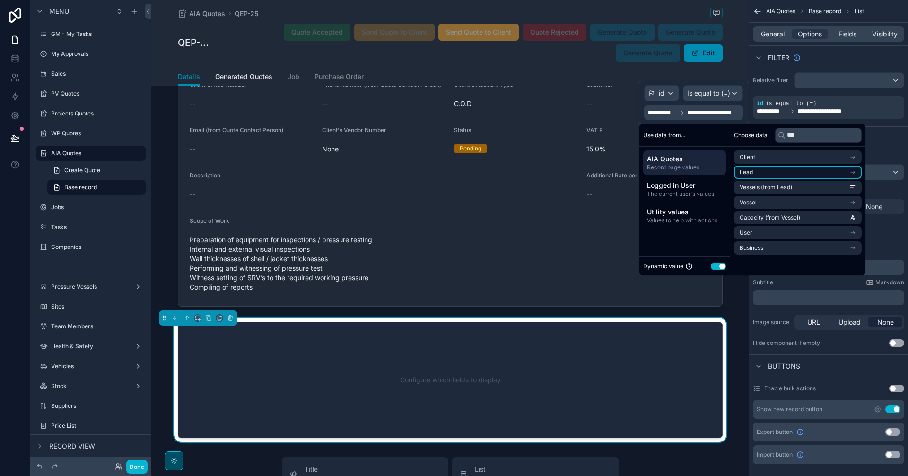
click at [726, 176] on li "Lead" at bounding box center [798, 172] width 128 height 13
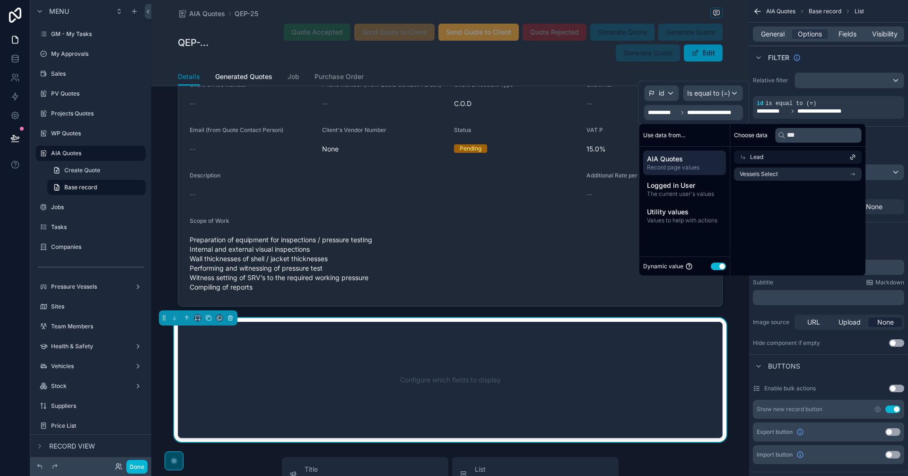
click at [726, 156] on span "Lead" at bounding box center [756, 157] width 13 height 8
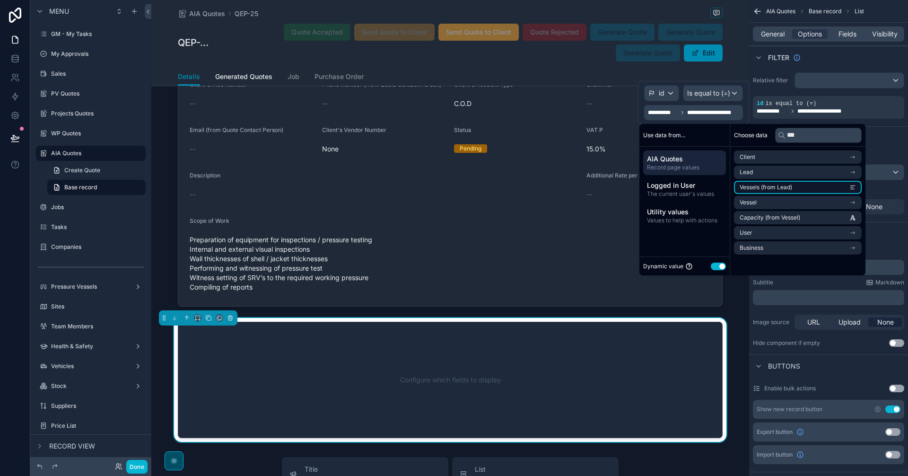
click at [726, 188] on li "Vessels (from Lead)" at bounding box center [798, 187] width 128 height 13
click at [726, 141] on div "Sort And Limit" at bounding box center [828, 137] width 159 height 23
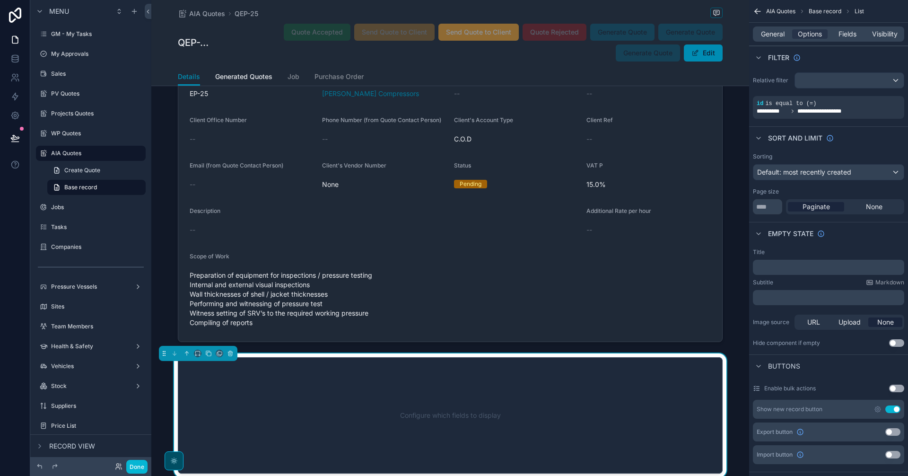
scroll to position [1158, 0]
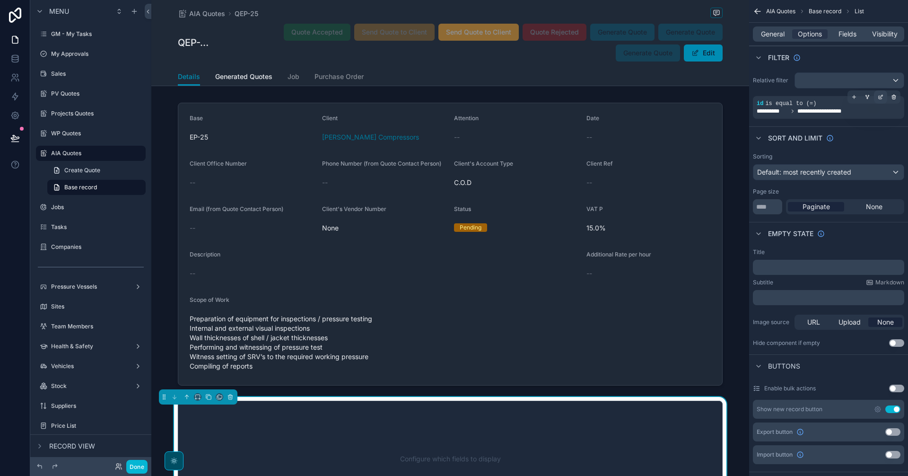
click at [726, 97] on icon "scrollable content" at bounding box center [881, 97] width 6 height 6
click at [660, 92] on span "id" at bounding box center [662, 92] width 6 height 9
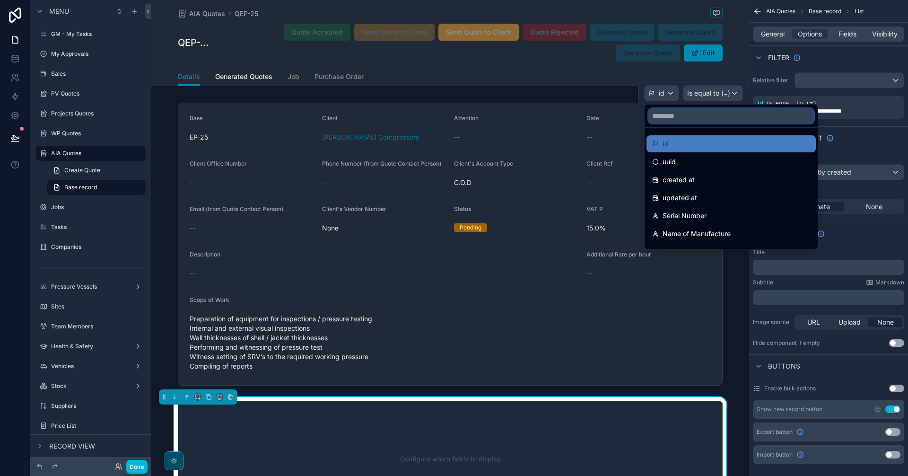
click at [697, 120] on input "text" at bounding box center [731, 115] width 166 height 15
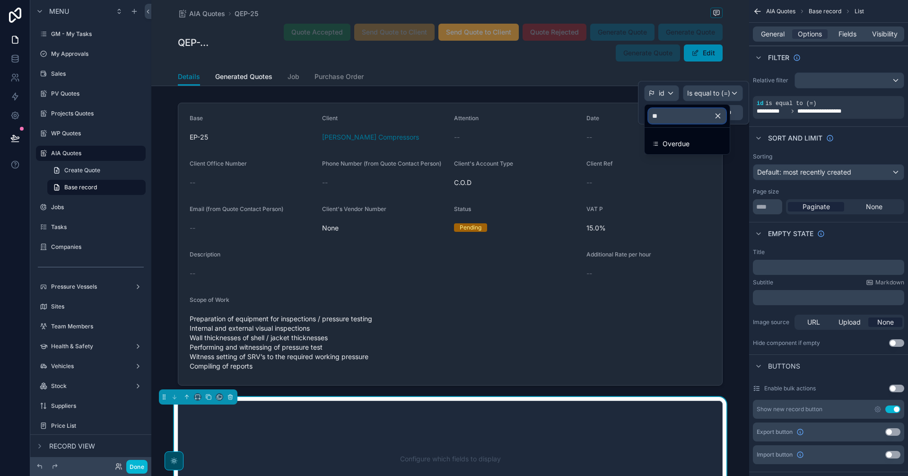
type input "**"
click at [722, 114] on icon "button" at bounding box center [718, 116] width 9 height 9
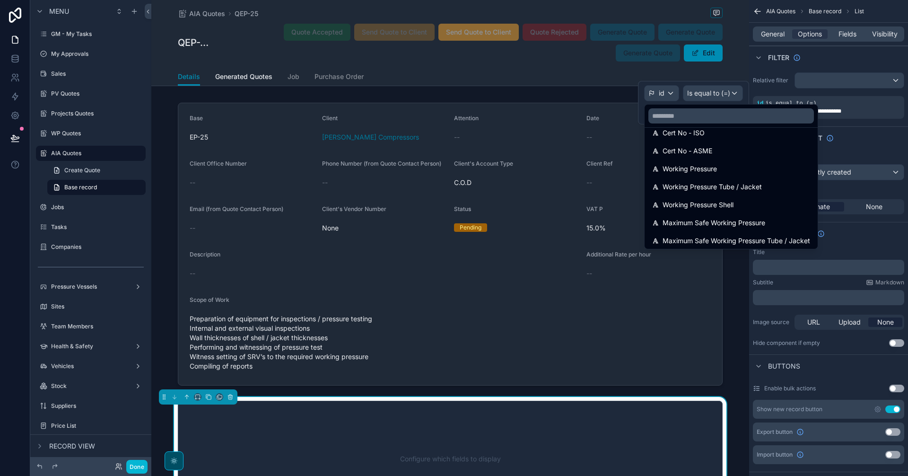
scroll to position [1182, 0]
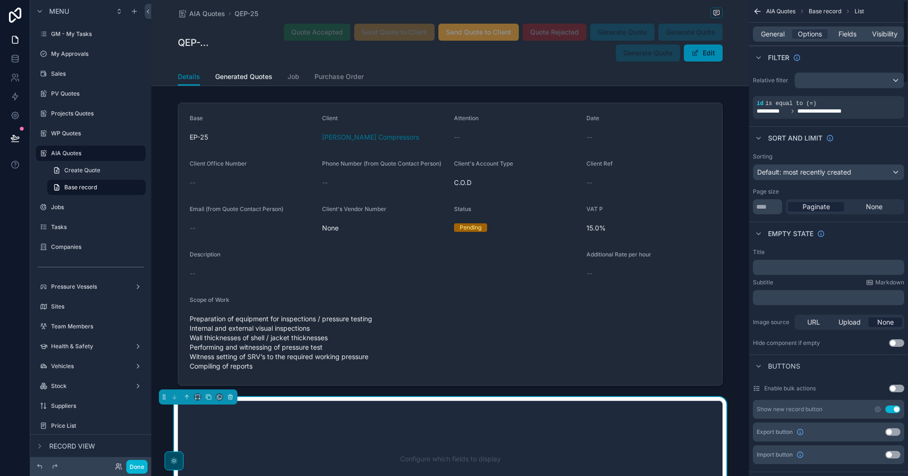
click at [726, 151] on div "Sorting Default: most recently created Page size ** Paginate None" at bounding box center [828, 183] width 159 height 69
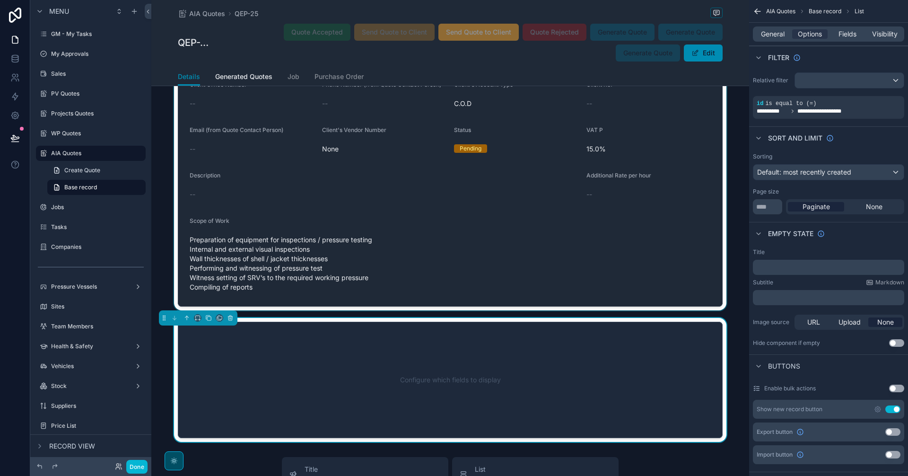
scroll to position [1316, 0]
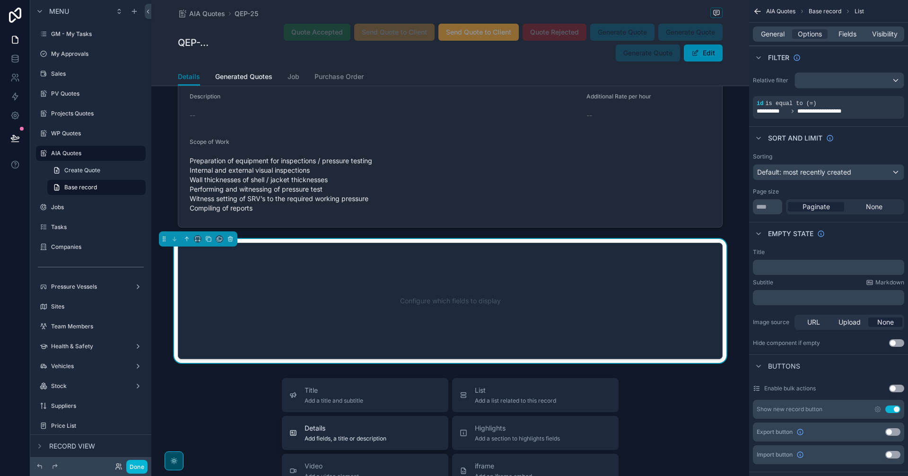
click at [362, 373] on span "Add fields, a title or description" at bounding box center [346, 439] width 82 height 8
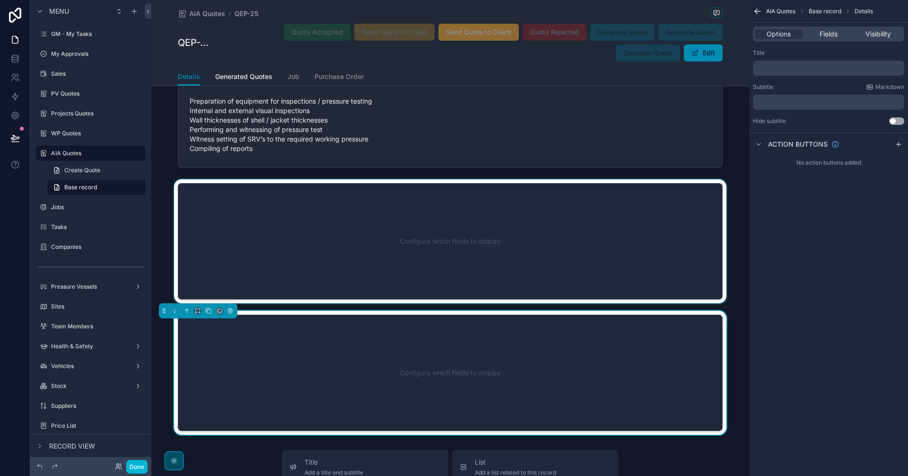
scroll to position [1353, 0]
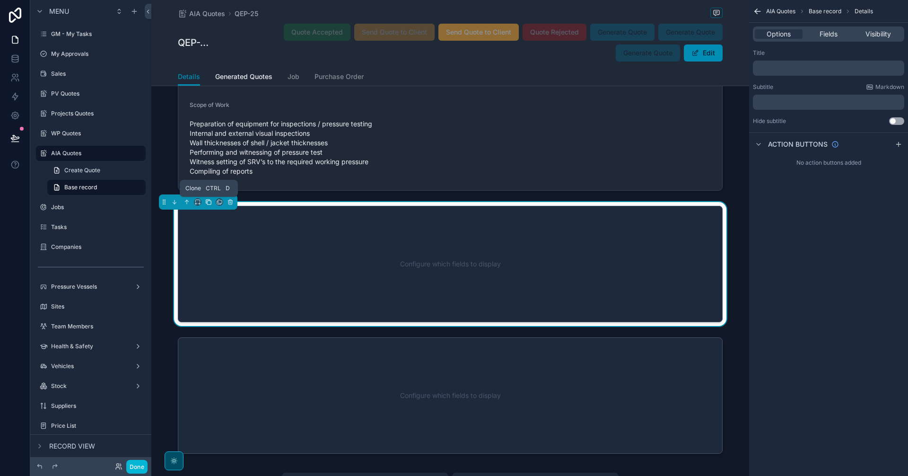
click at [208, 198] on button "scrollable content" at bounding box center [208, 202] width 10 height 10
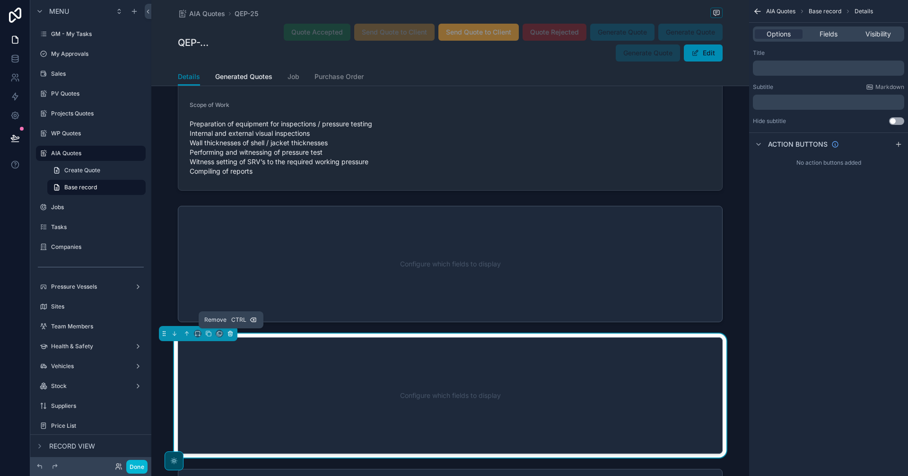
click at [233, 337] on button "scrollable content" at bounding box center [230, 333] width 10 height 10
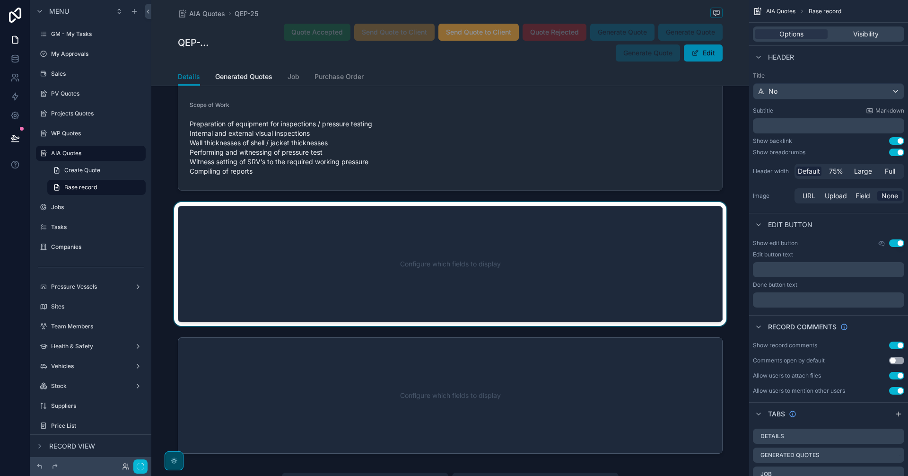
click at [287, 239] on div "scrollable content" at bounding box center [450, 264] width 598 height 124
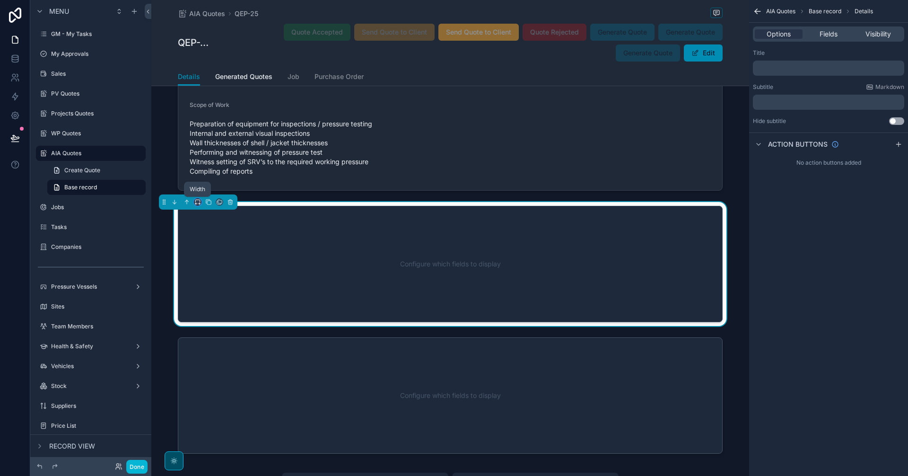
click at [197, 200] on icon "scrollable content" at bounding box center [197, 201] width 4 height 2
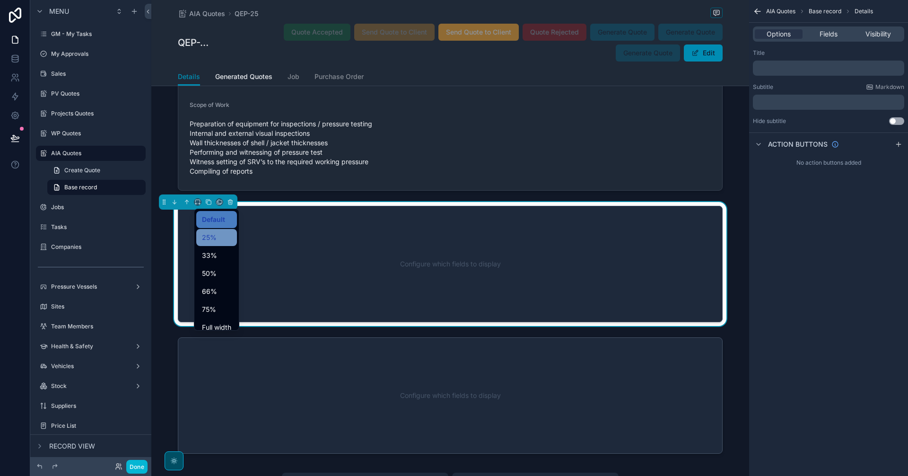
click at [216, 232] on span "25%" at bounding box center [209, 237] width 15 height 11
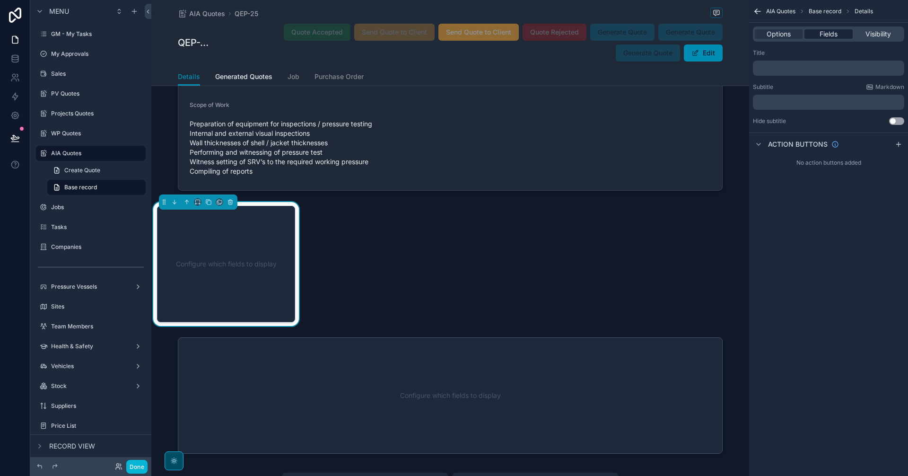
click at [726, 34] on div "Fields" at bounding box center [829, 33] width 48 height 9
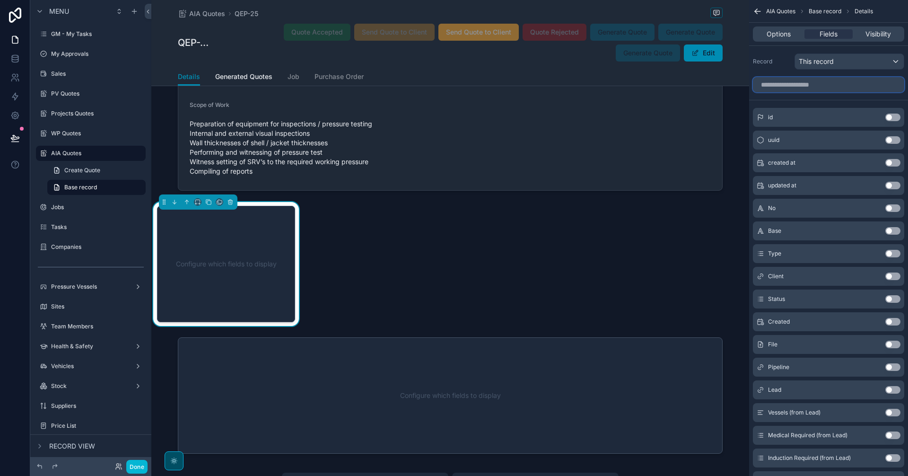
click at [726, 86] on input "scrollable content" at bounding box center [828, 84] width 151 height 15
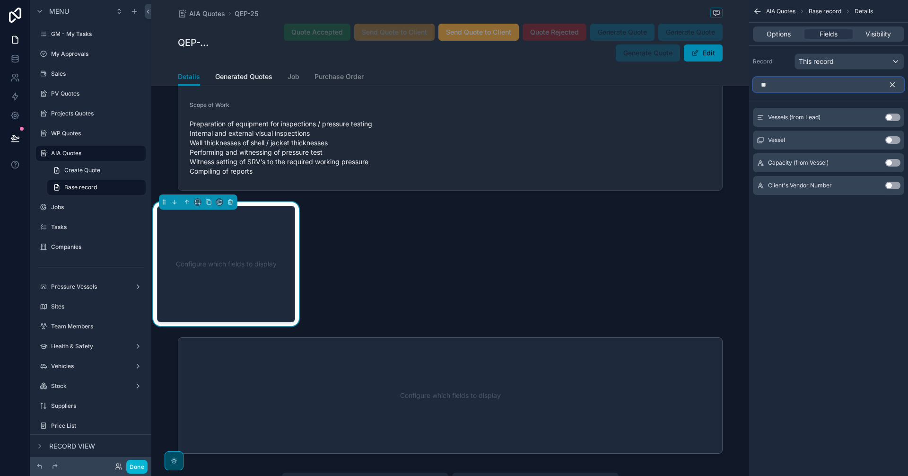
type input "**"
click at [726, 143] on button "Use setting" at bounding box center [892, 140] width 15 height 8
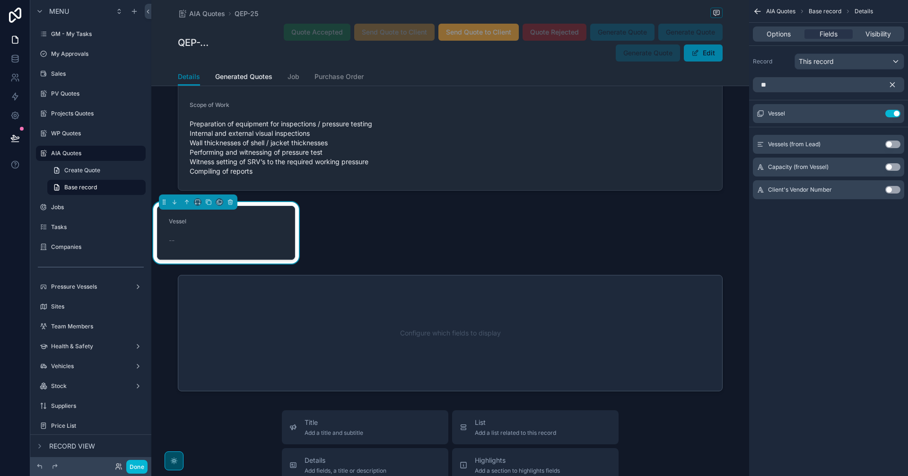
click at [692, 53] on span "scrollable content" at bounding box center [695, 53] width 8 height 8
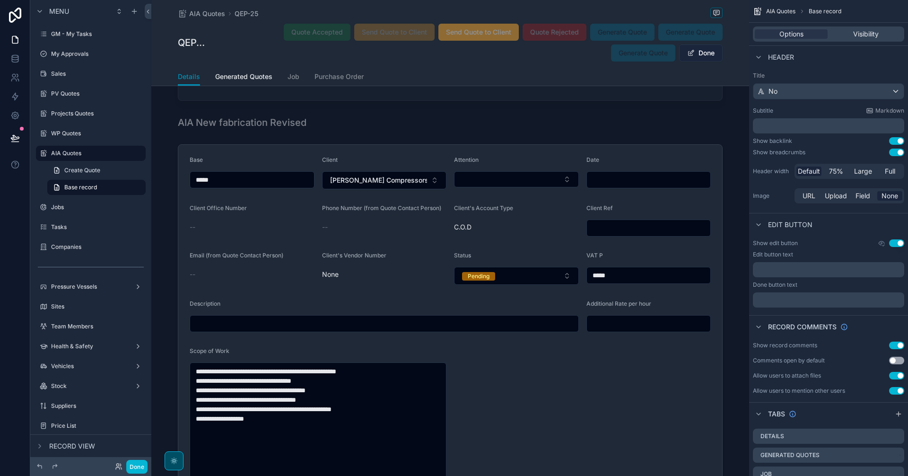
scroll to position [1594, 0]
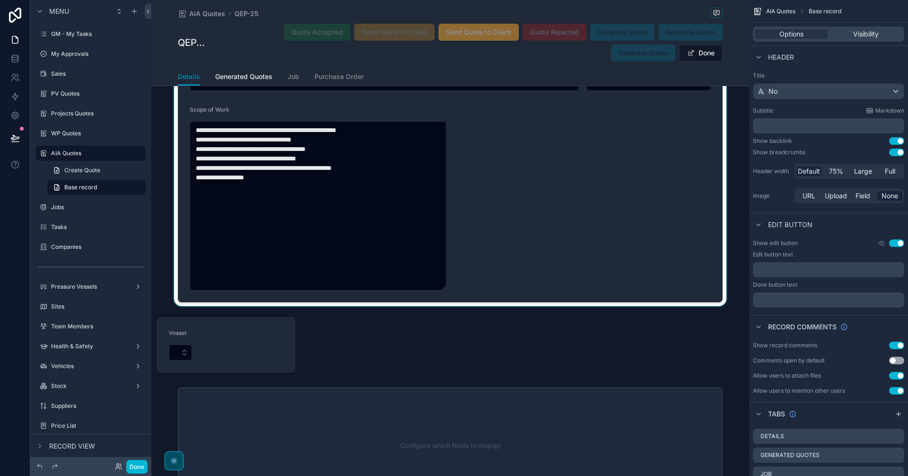
click at [254, 353] on div "scrollable content" at bounding box center [225, 345] width 149 height 62
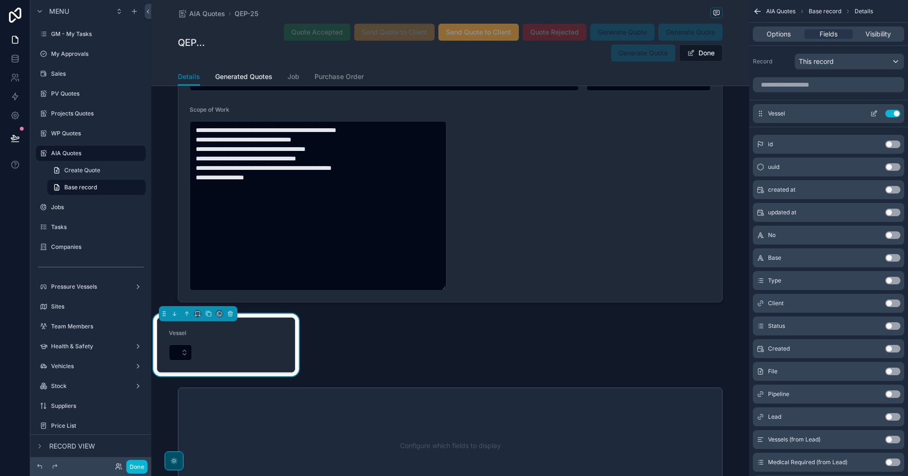
click at [726, 113] on icon "scrollable content" at bounding box center [874, 114] width 8 height 8
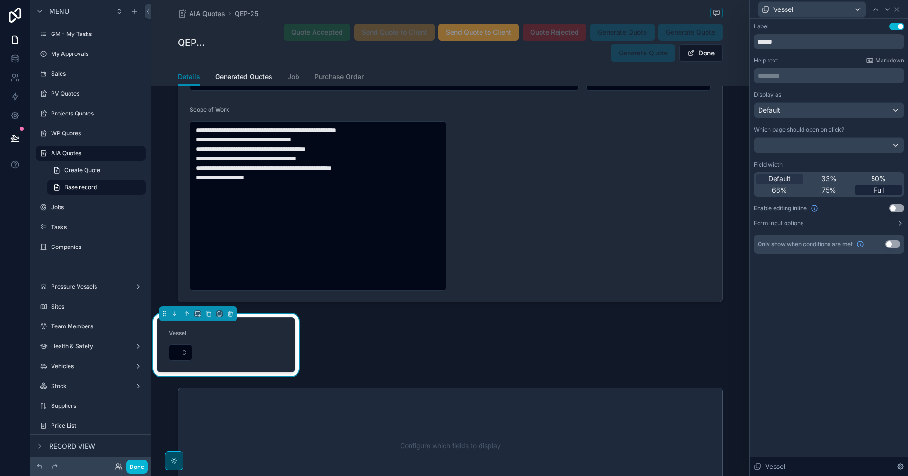
click at [726, 191] on span "Full" at bounding box center [879, 189] width 10 height 9
click at [726, 9] on icon at bounding box center [897, 10] width 8 height 8
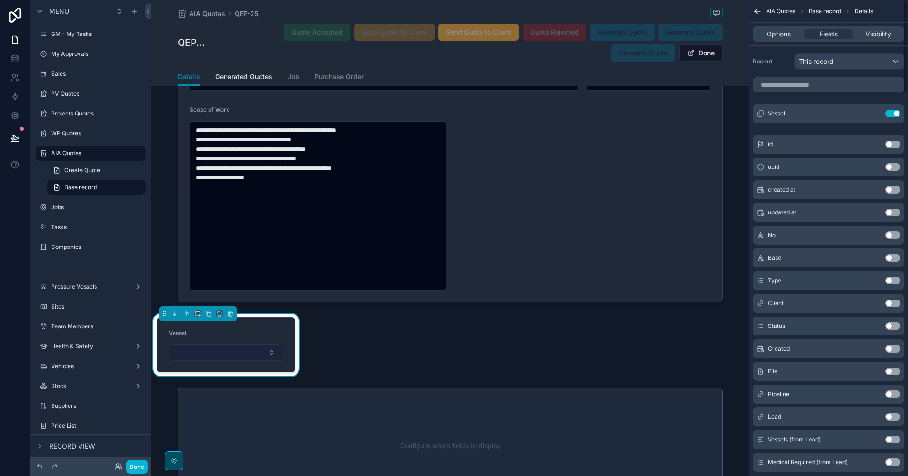
click at [267, 349] on button "Select Button" at bounding box center [226, 352] width 114 height 16
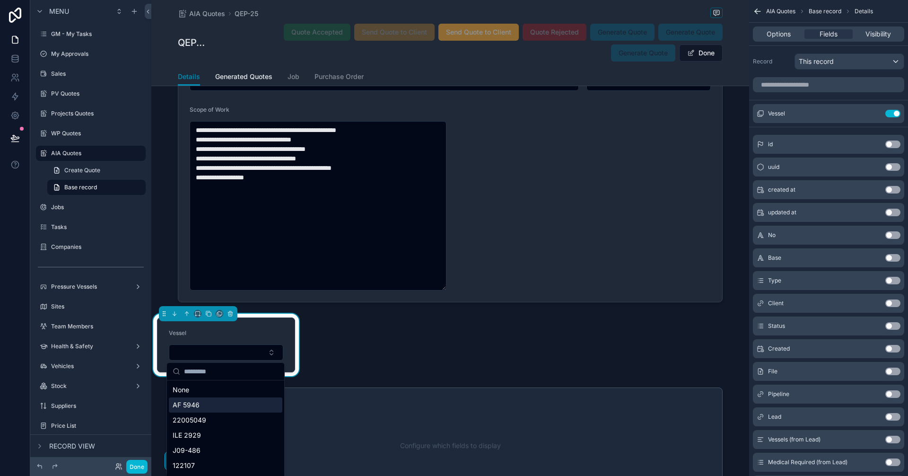
click at [240, 373] on div "AF 5946" at bounding box center [226, 404] width 114 height 15
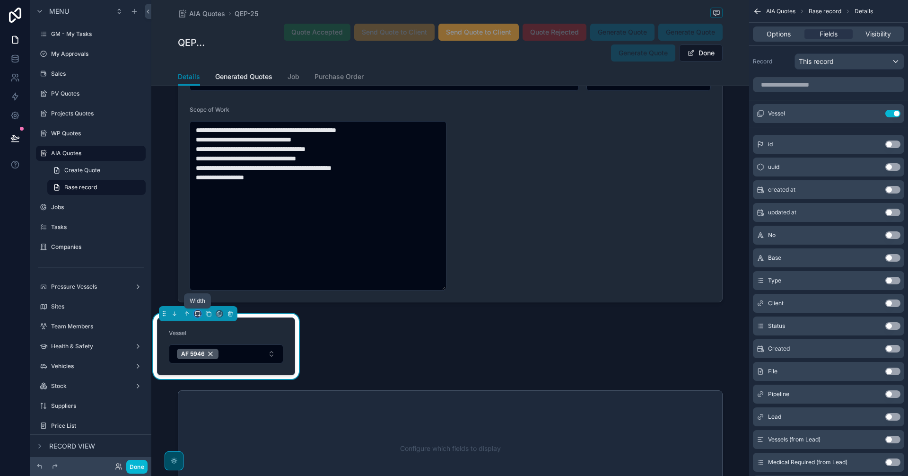
click at [200, 314] on icon "scrollable content" at bounding box center [197, 313] width 7 height 7
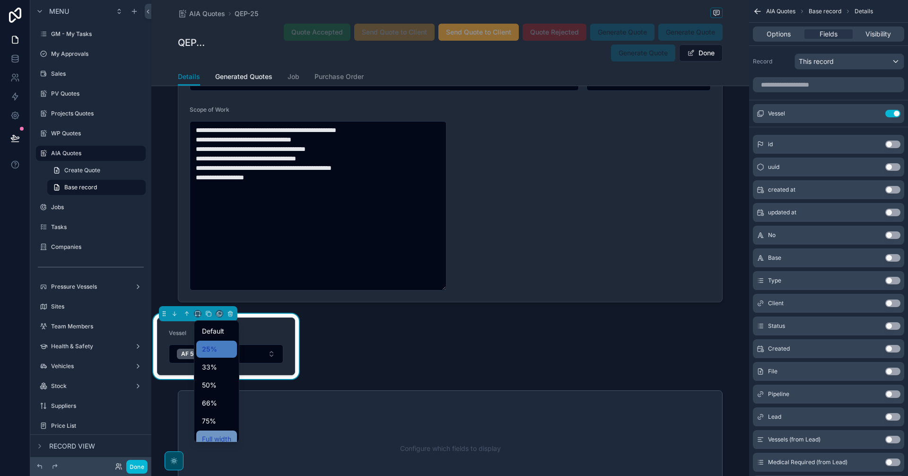
click at [221, 373] on div "Full width" at bounding box center [216, 438] width 41 height 17
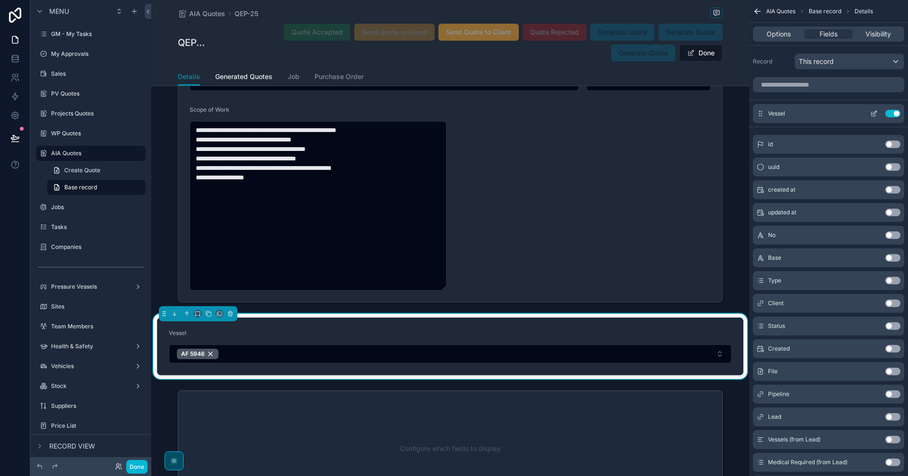
click at [726, 113] on icon "scrollable content" at bounding box center [874, 114] width 8 height 8
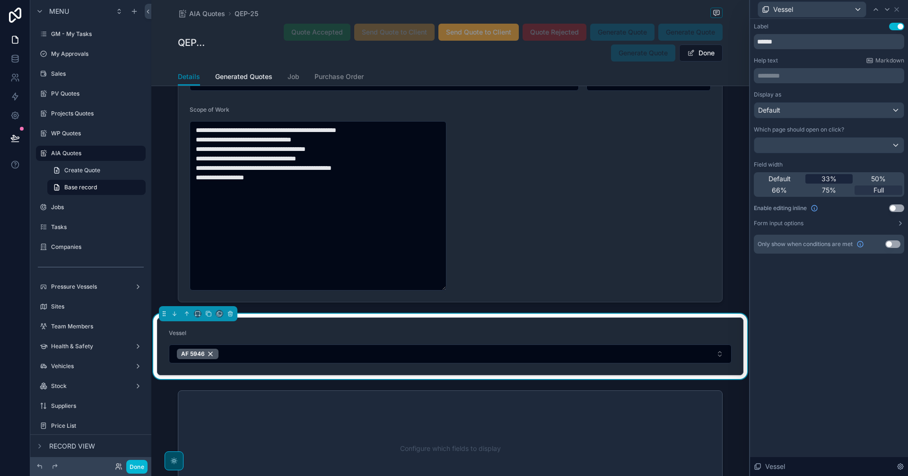
click at [726, 179] on span "33%" at bounding box center [829, 178] width 15 height 9
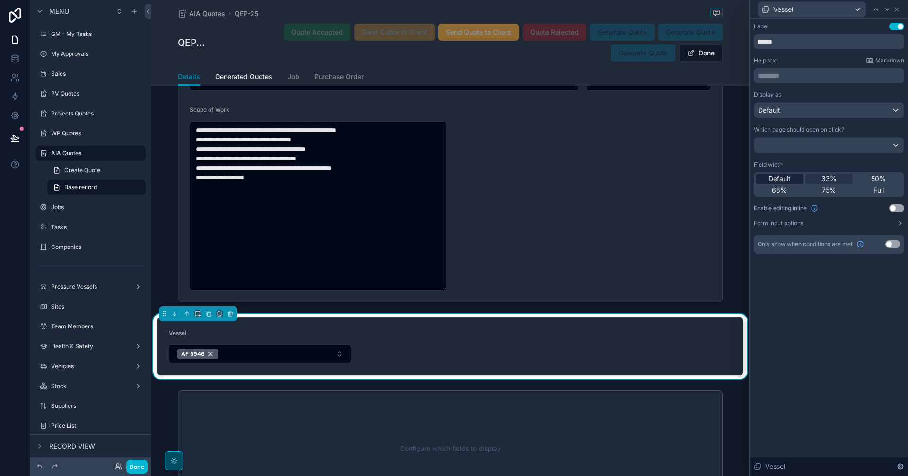
click at [726, 178] on span "Default" at bounding box center [780, 178] width 22 height 9
click at [726, 9] on icon at bounding box center [897, 10] width 4 height 4
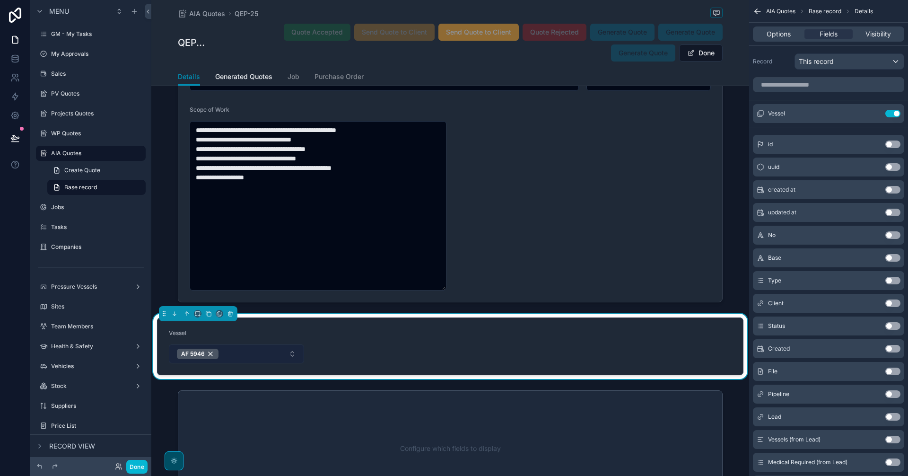
click at [288, 352] on button "AF 5946" at bounding box center [236, 353] width 135 height 19
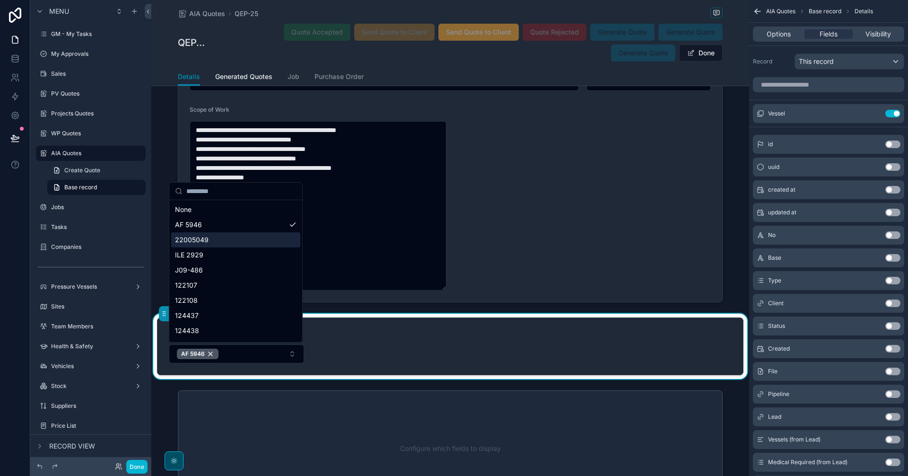
click at [234, 238] on div "22005049" at bounding box center [235, 239] width 129 height 15
click at [265, 241] on div "22005049" at bounding box center [235, 239] width 129 height 15
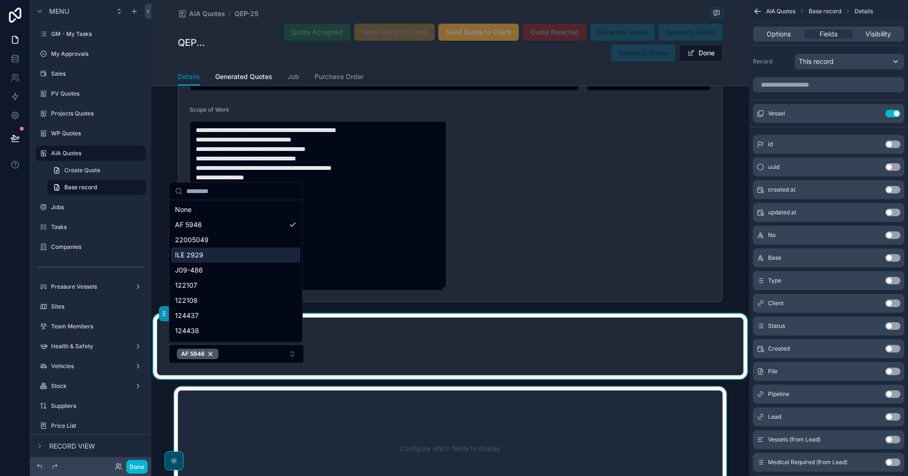
click at [726, 373] on div "scrollable content" at bounding box center [450, 448] width 598 height 124
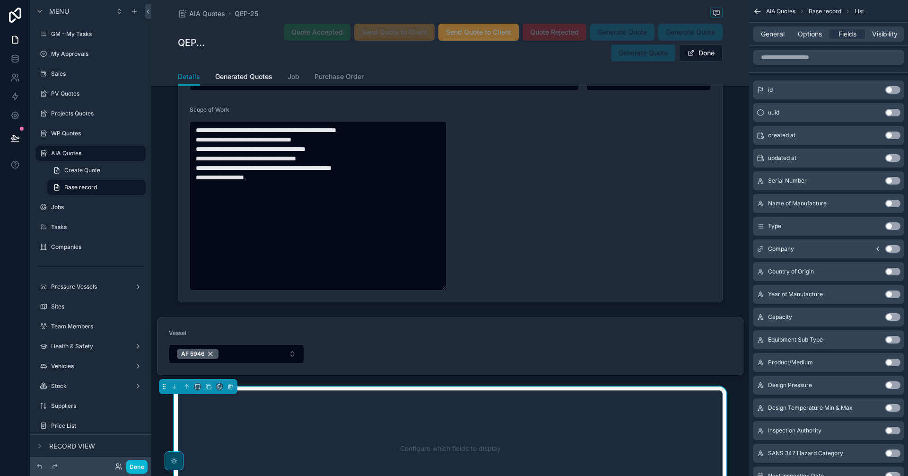
click at [595, 373] on div "Configure which fields to display" at bounding box center [450, 448] width 514 height 85
click at [726, 60] on input "scrollable content" at bounding box center [828, 57] width 151 height 15
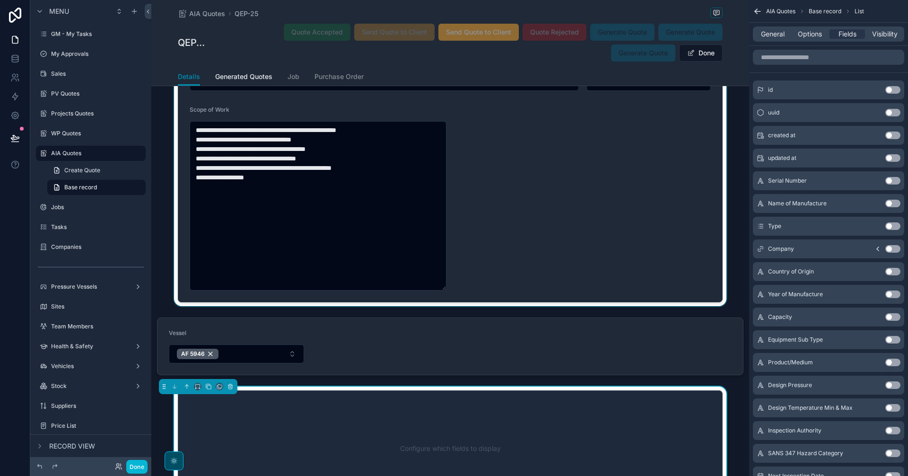
click at [617, 259] on div "scrollable content" at bounding box center [450, 102] width 598 height 407
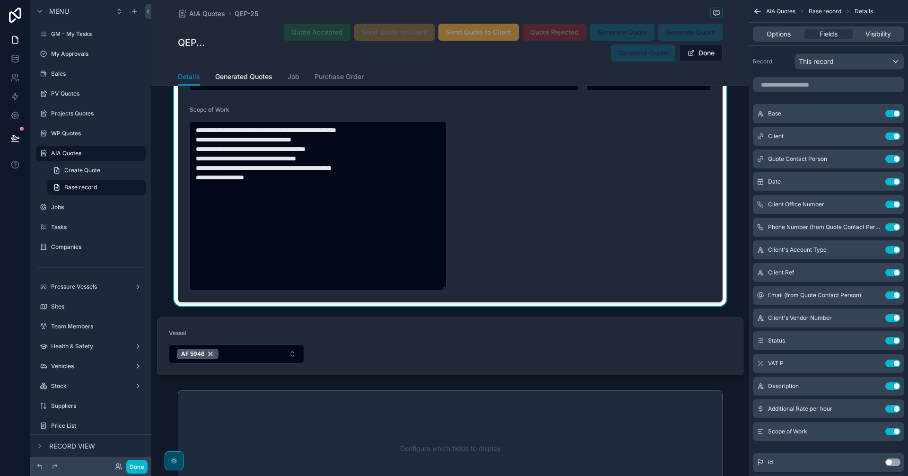
scroll to position [1358, 0]
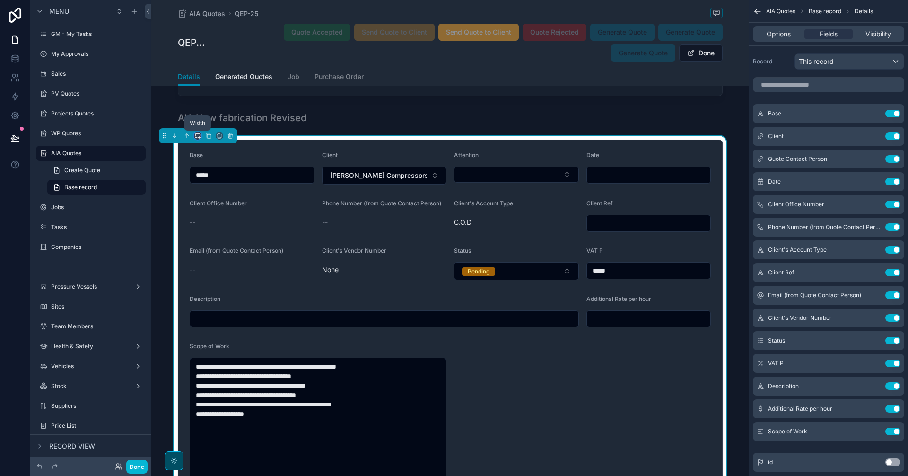
click at [195, 136] on icon "scrollable content" at bounding box center [197, 134] width 4 height 2
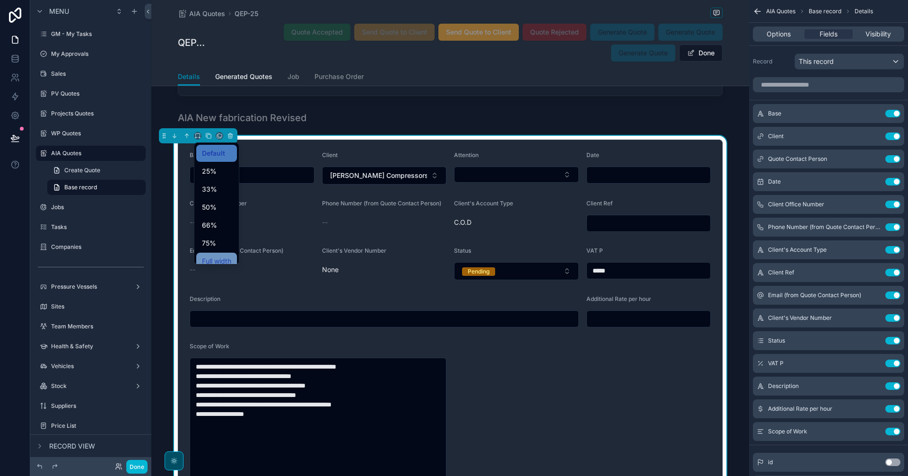
click at [226, 256] on span "Full width" at bounding box center [216, 260] width 29 height 11
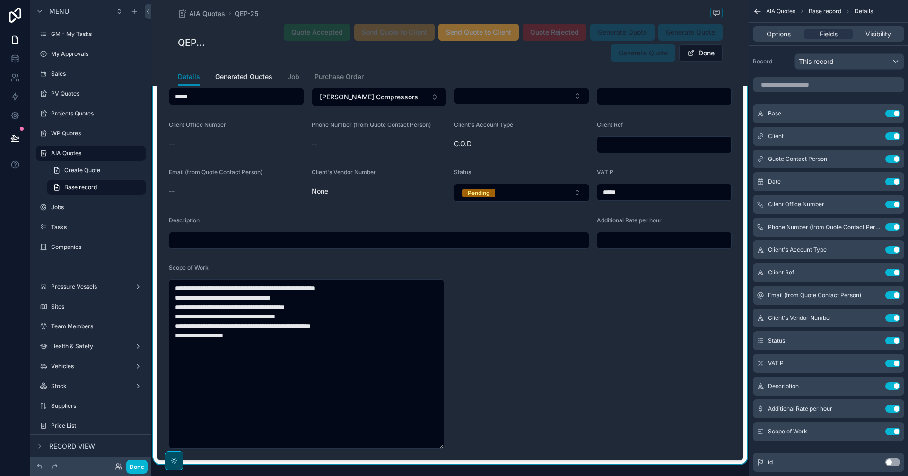
scroll to position [1279, 0]
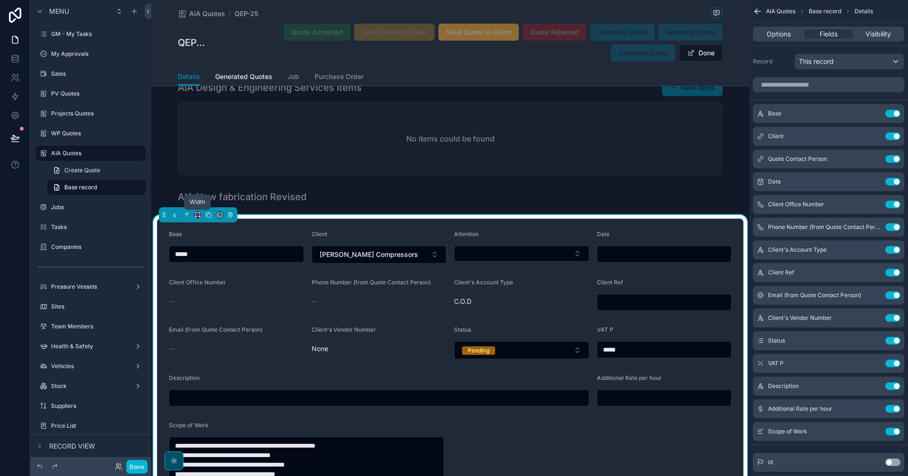
click at [197, 216] on icon "scrollable content" at bounding box center [197, 214] width 7 height 7
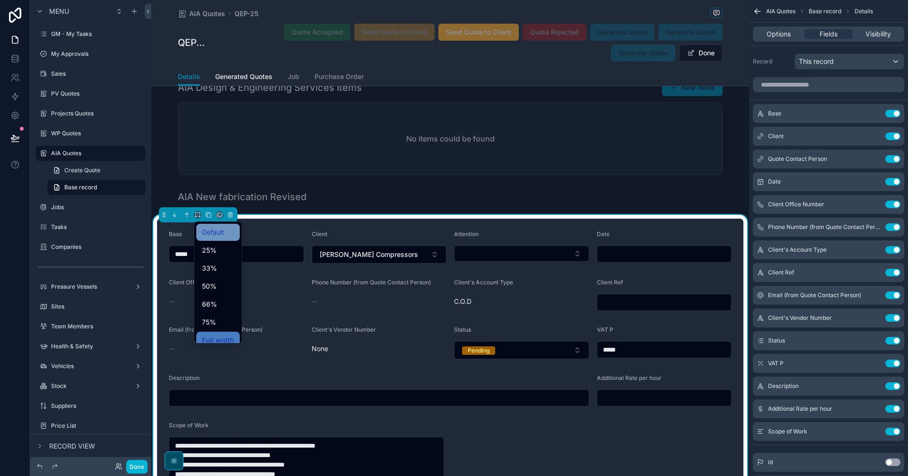
click at [212, 232] on span "Default" at bounding box center [213, 232] width 22 height 11
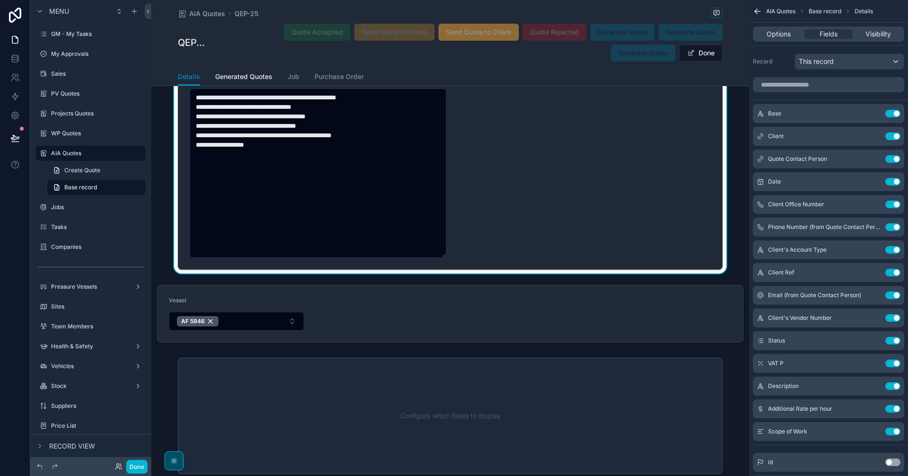
scroll to position [1673, 0]
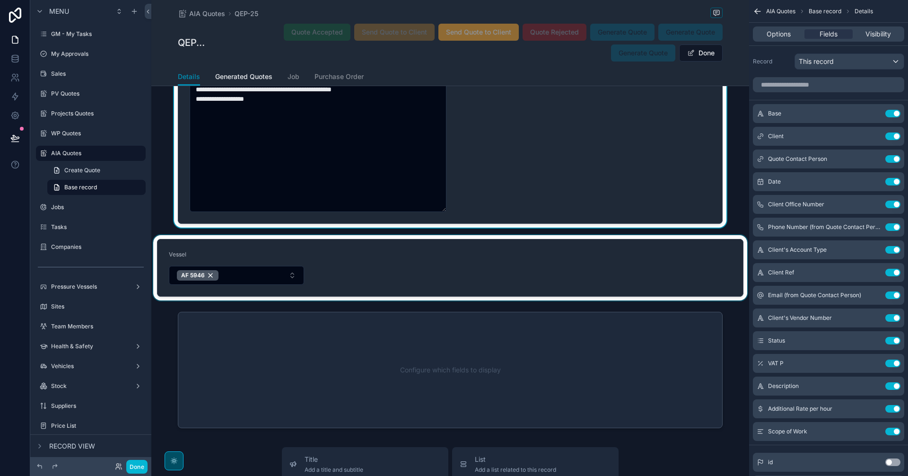
click at [411, 267] on div "scrollable content" at bounding box center [450, 267] width 598 height 65
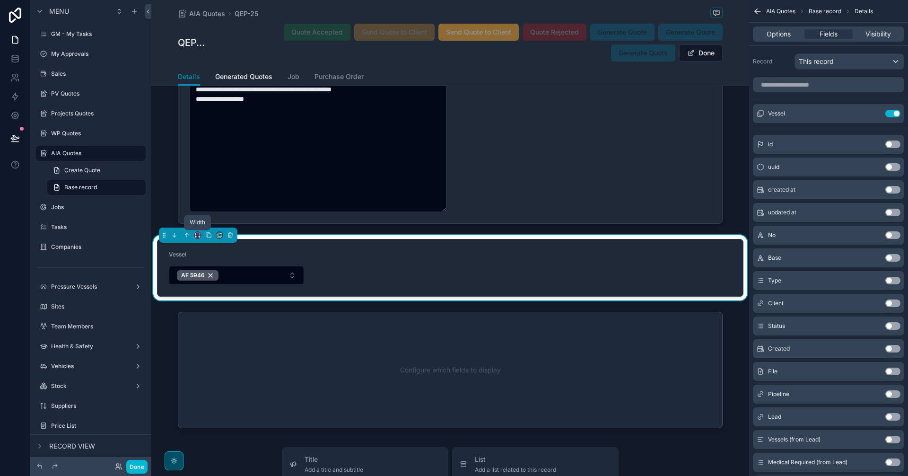
click at [196, 236] on icon "scrollable content" at bounding box center [195, 237] width 1 height 2
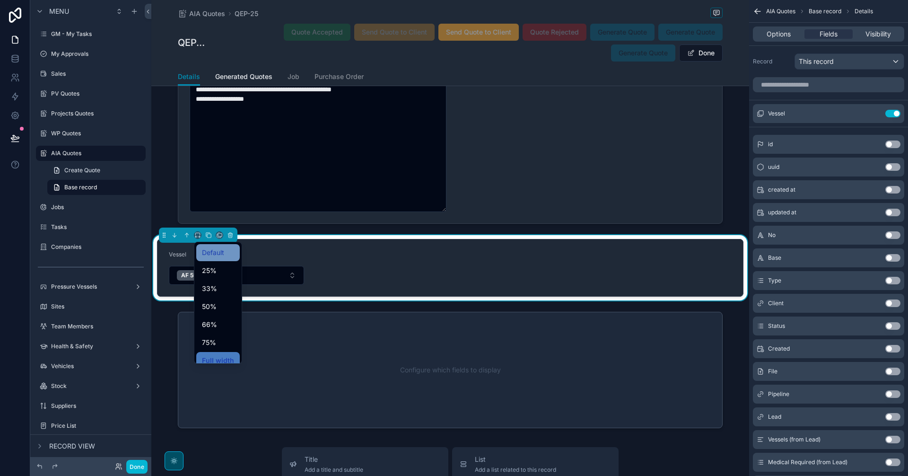
click at [208, 248] on span "Default" at bounding box center [213, 252] width 22 height 11
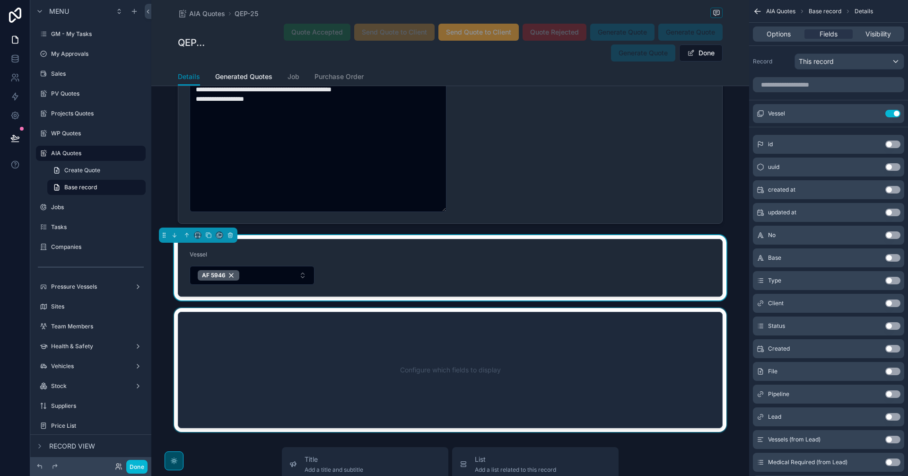
click at [726, 308] on div "scrollable content" at bounding box center [450, 370] width 598 height 124
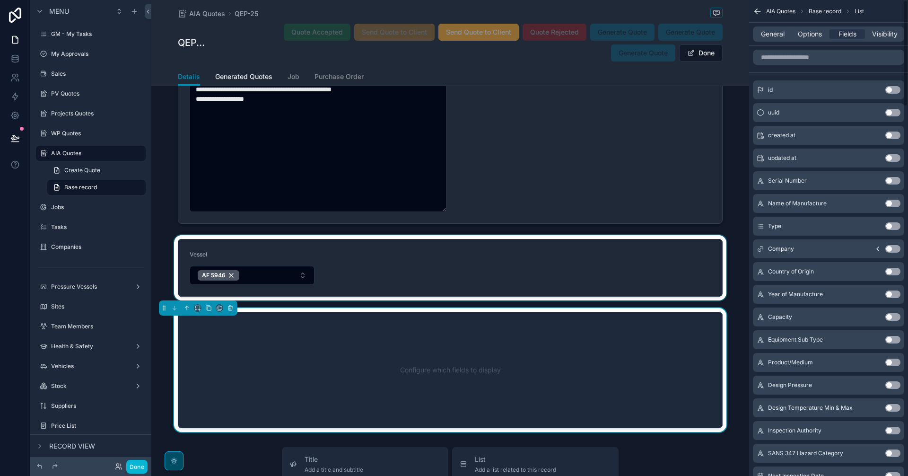
click at [388, 272] on div "scrollable content" at bounding box center [450, 267] width 598 height 65
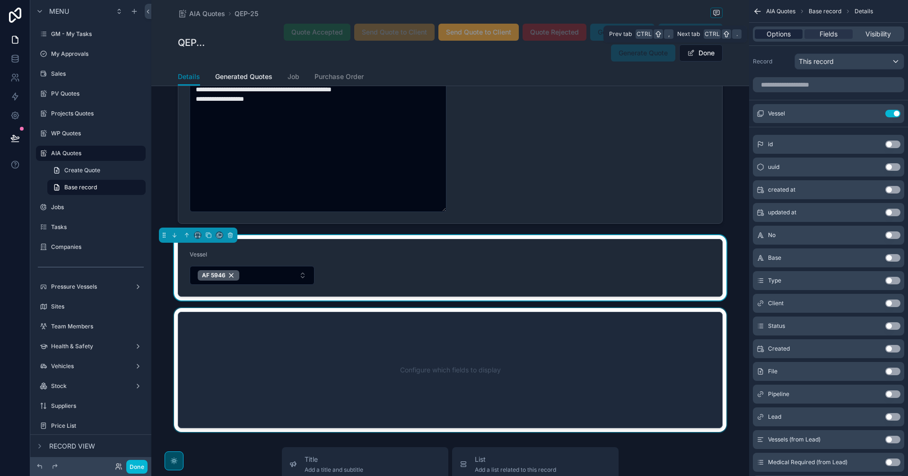
click at [726, 34] on span "Options" at bounding box center [779, 33] width 24 height 9
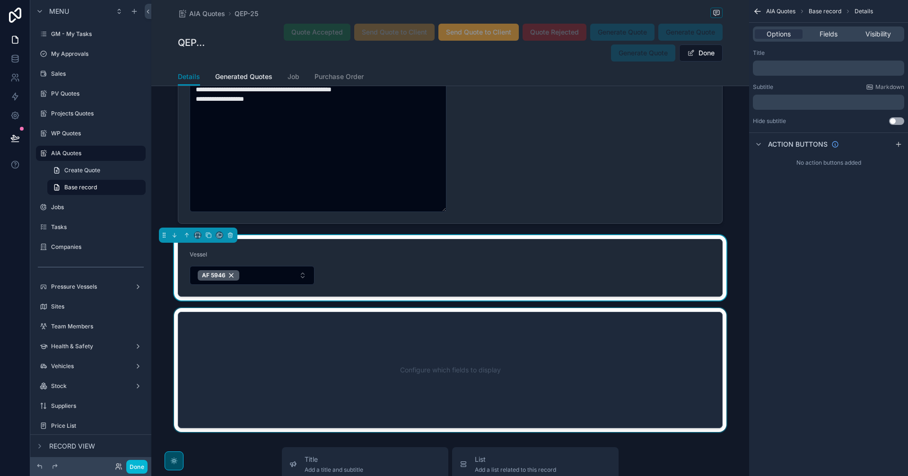
click at [726, 27] on div "Options Fields Visibility" at bounding box center [828, 33] width 151 height 15
click at [726, 31] on span "Fields" at bounding box center [829, 33] width 18 height 9
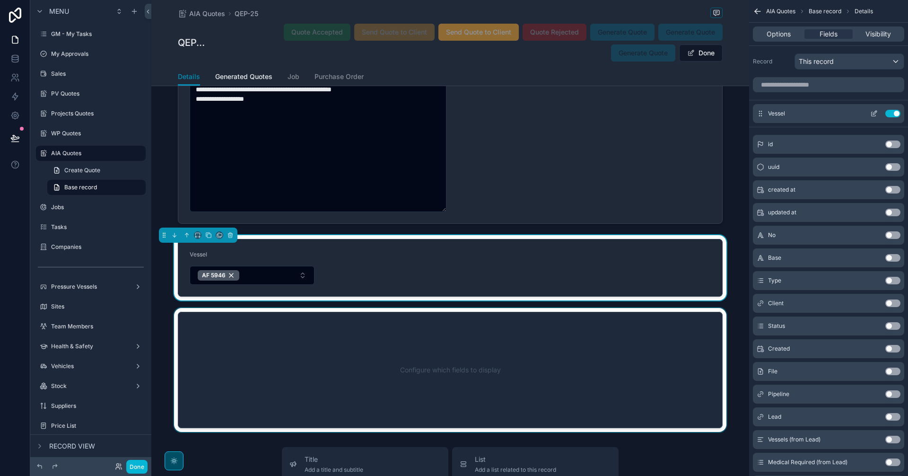
click at [726, 114] on icon "scrollable content" at bounding box center [874, 114] width 8 height 8
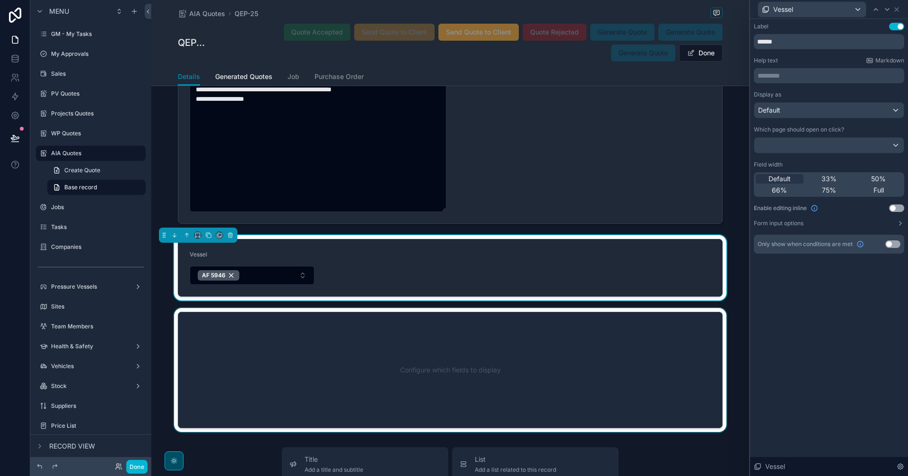
click at [726, 209] on button "Use setting" at bounding box center [896, 208] width 15 height 8
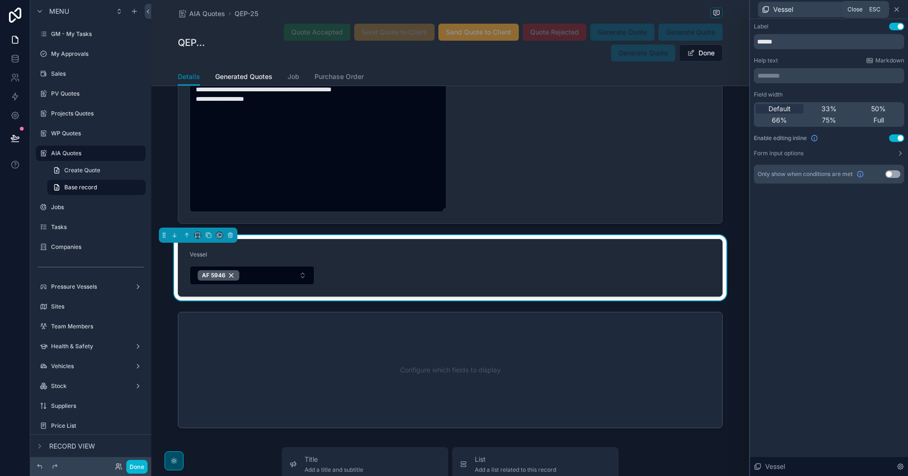
click at [726, 8] on icon at bounding box center [897, 10] width 8 height 8
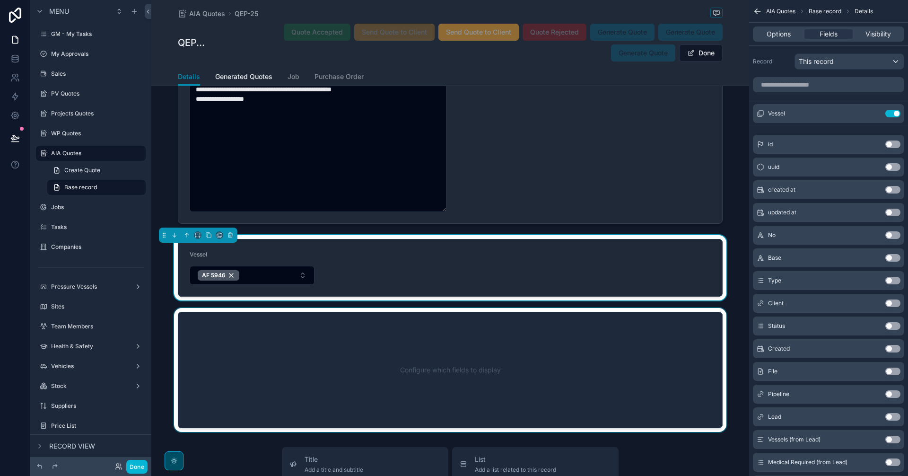
click at [665, 373] on div "scrollable content" at bounding box center [450, 370] width 598 height 124
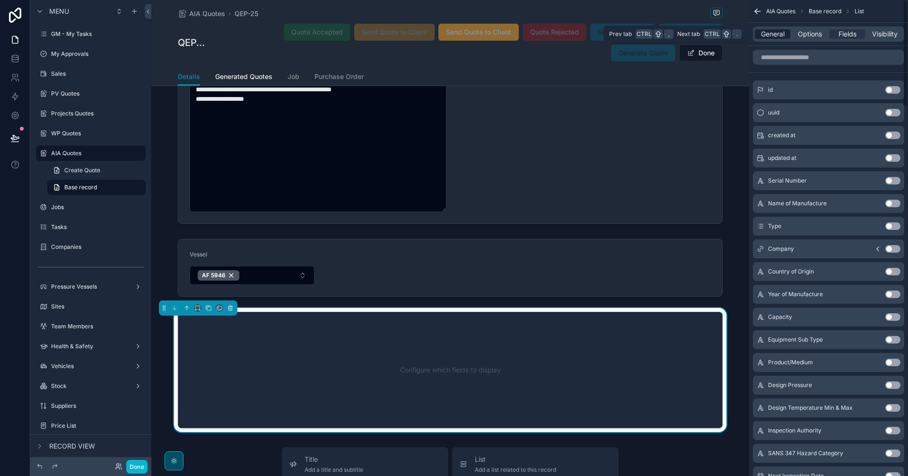
click at [726, 31] on span "General" at bounding box center [773, 33] width 24 height 9
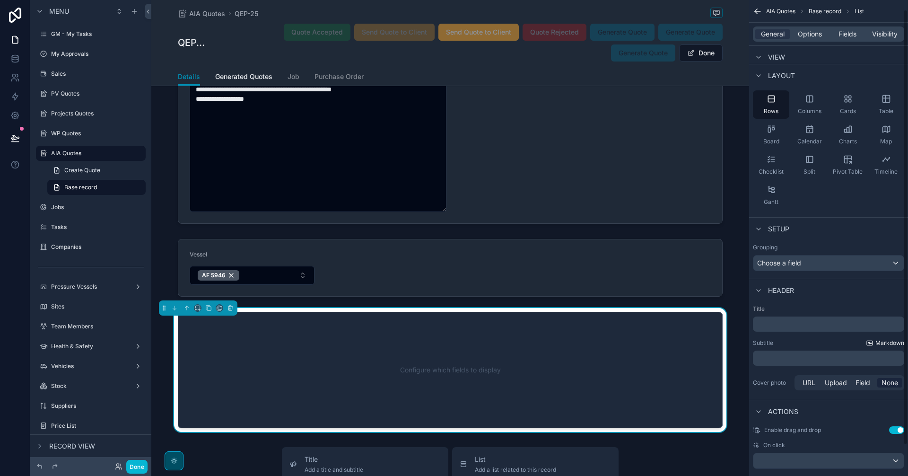
scroll to position [44, 0]
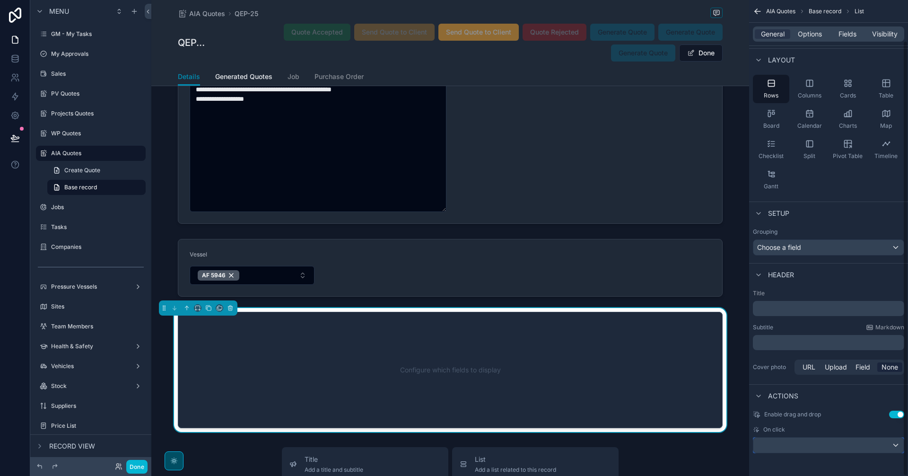
click at [726, 373] on div "scrollable content" at bounding box center [828, 445] width 150 height 15
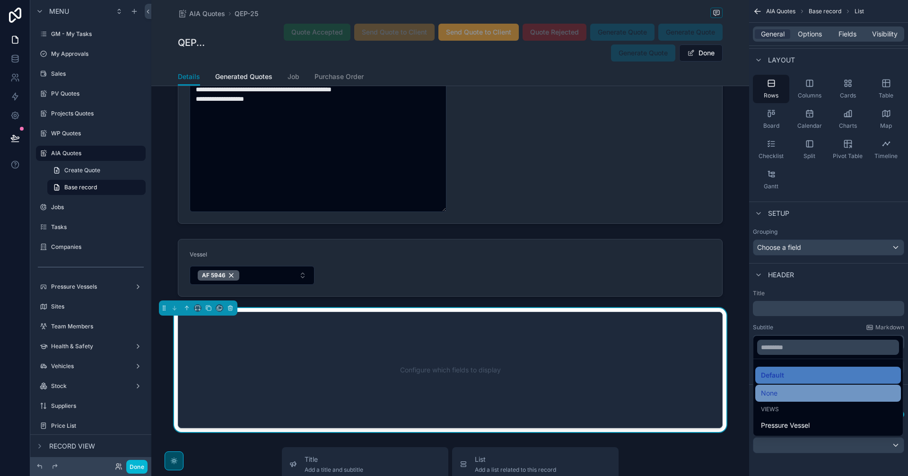
click at [726, 373] on div "None" at bounding box center [828, 392] width 134 height 11
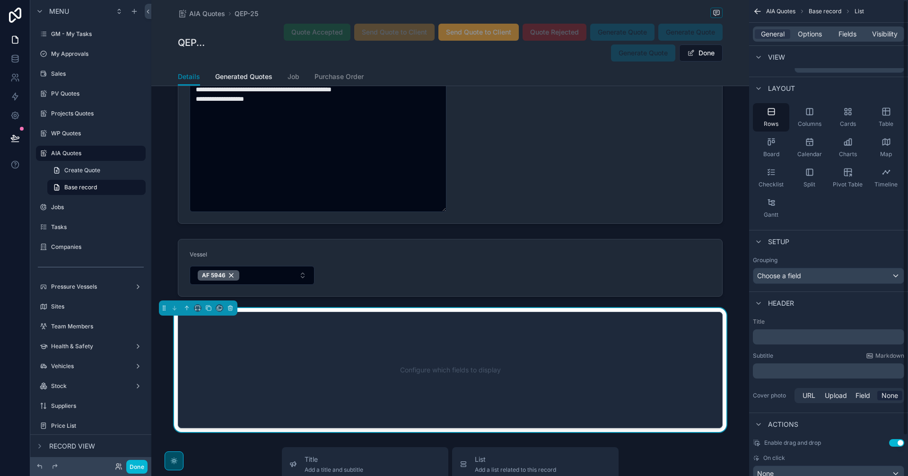
scroll to position [0, 0]
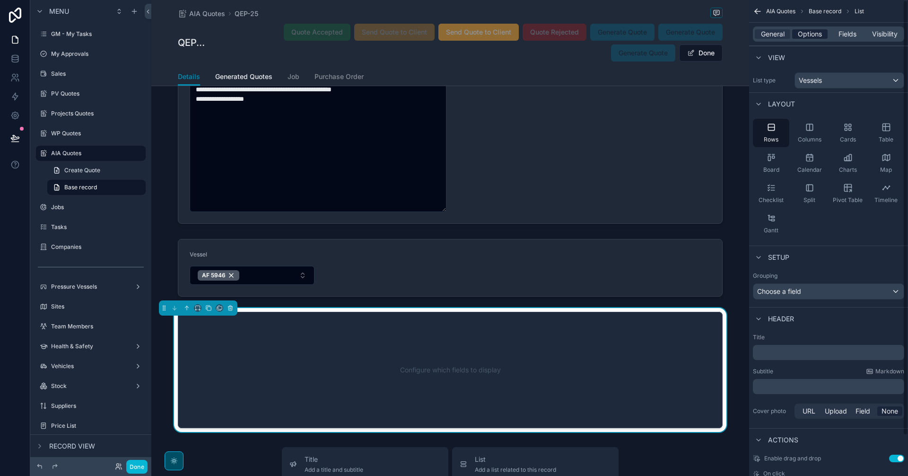
click at [726, 33] on span "Options" at bounding box center [810, 33] width 24 height 9
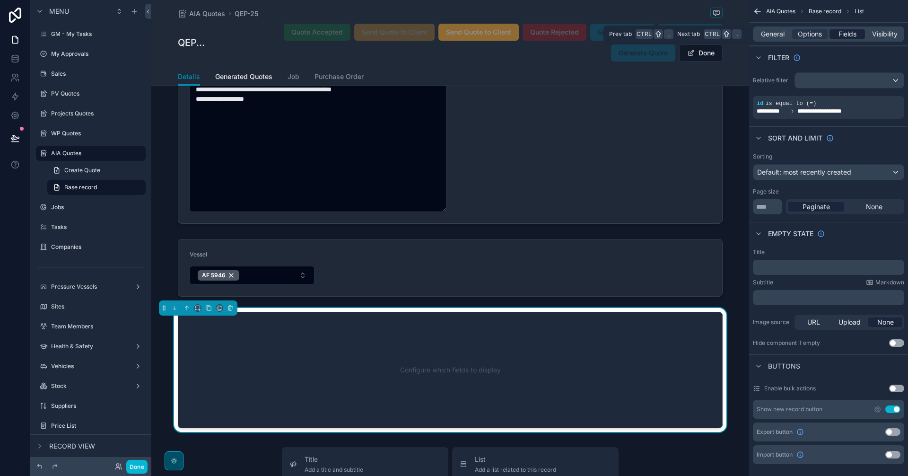
click at [726, 35] on span "Fields" at bounding box center [848, 33] width 18 height 9
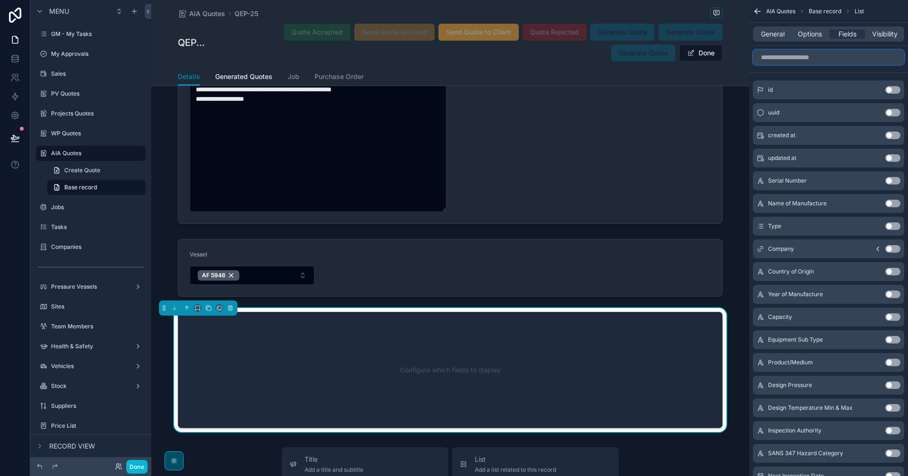
click at [726, 58] on input "scrollable content" at bounding box center [828, 57] width 151 height 15
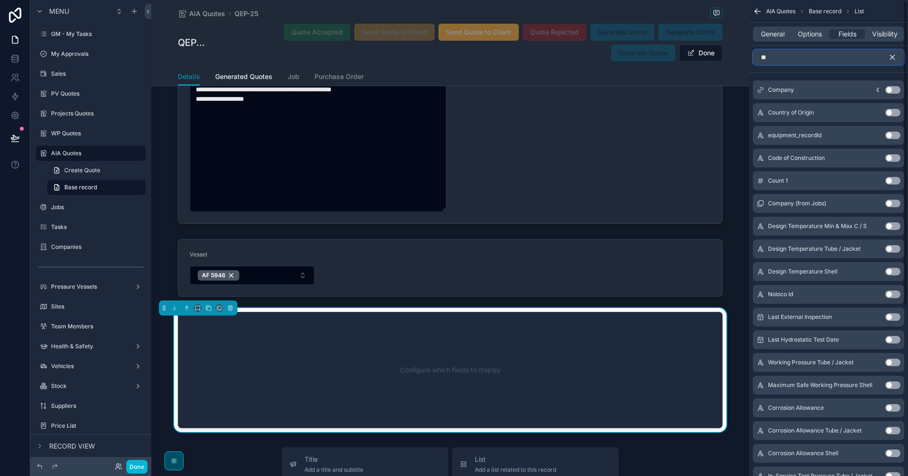
type input "**"
click at [726, 157] on button "Use setting" at bounding box center [892, 158] width 15 height 8
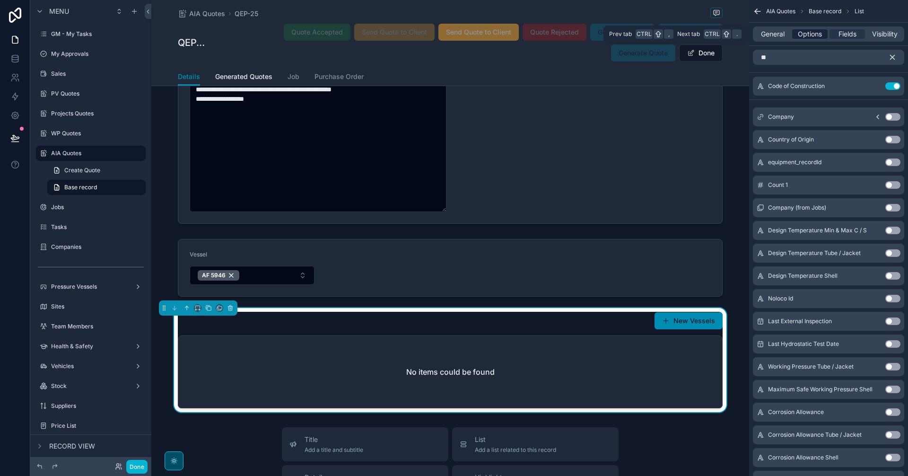
click at [726, 33] on span "Options" at bounding box center [810, 33] width 24 height 9
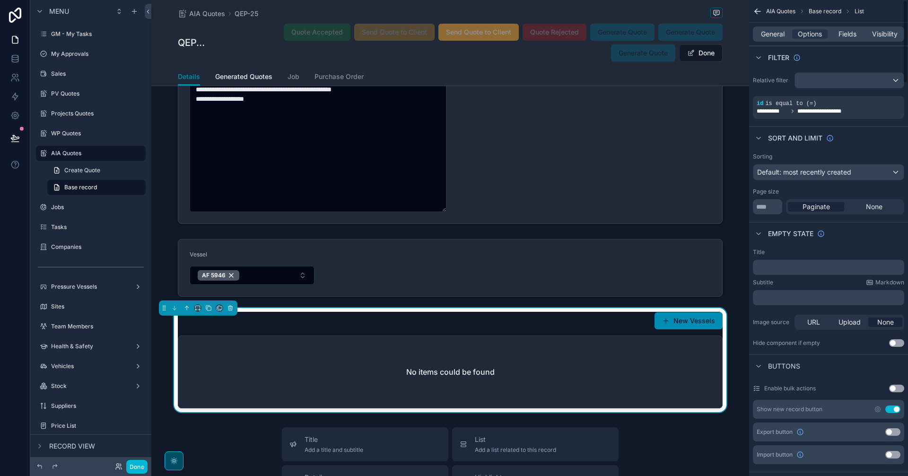
click at [726, 373] on button "Use setting" at bounding box center [892, 409] width 15 height 8
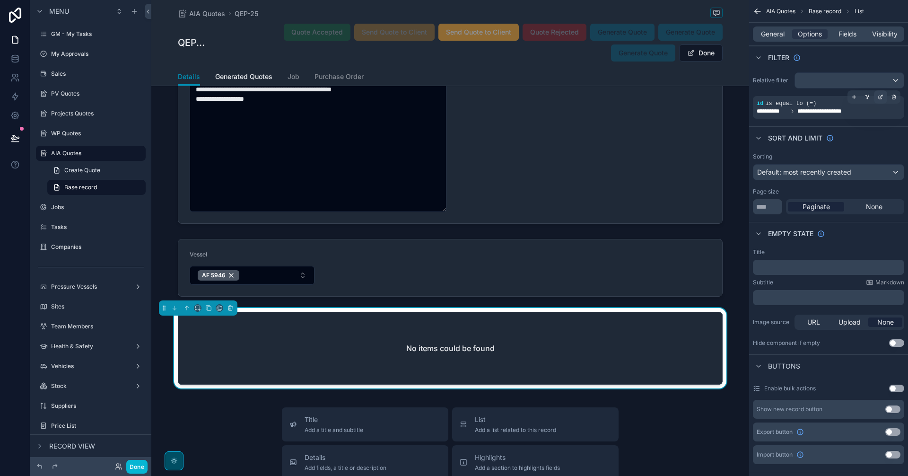
click at [726, 98] on div "scrollable content" at bounding box center [880, 96] width 13 height 13
click at [726, 92] on div "Is equal to (=)" at bounding box center [712, 93] width 59 height 15
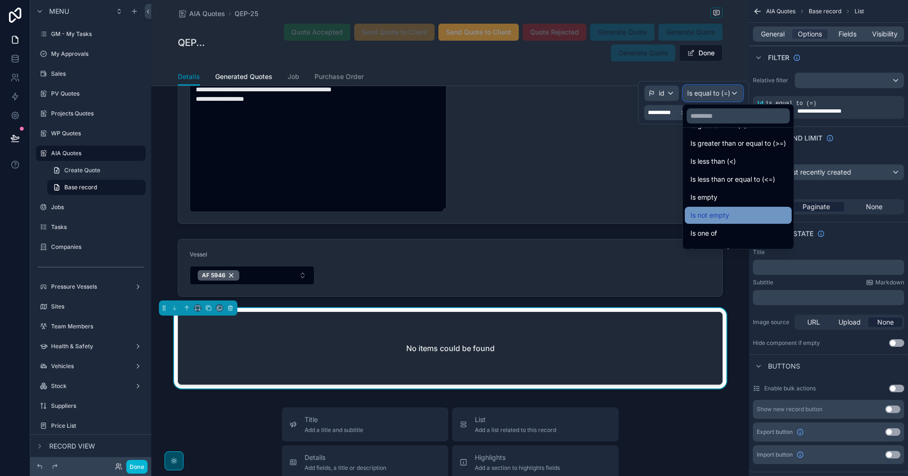
scroll to position [67, 0]
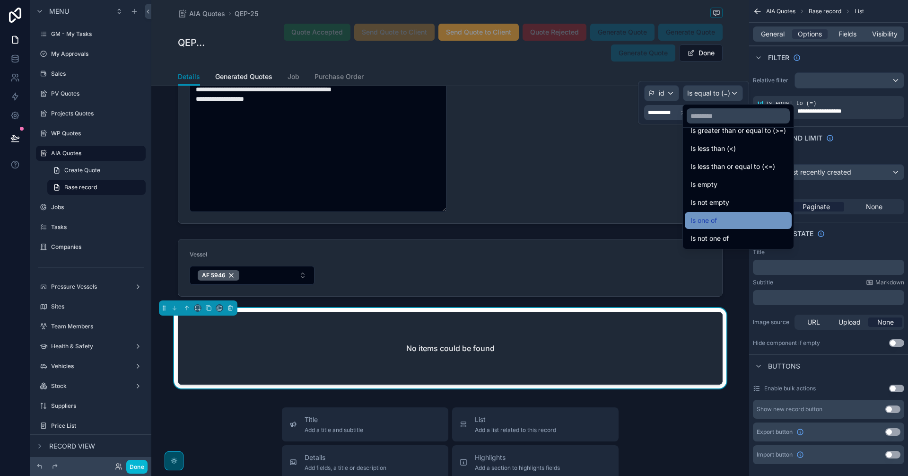
click at [726, 223] on div "Is one of" at bounding box center [739, 220] width 96 height 11
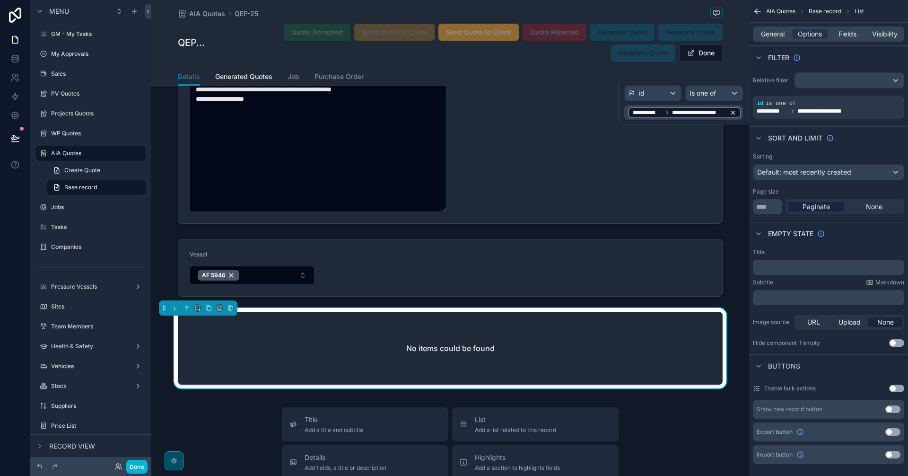
click at [726, 113] on icon at bounding box center [733, 112] width 7 height 7
click at [635, 90] on icon at bounding box center [632, 93] width 7 height 7
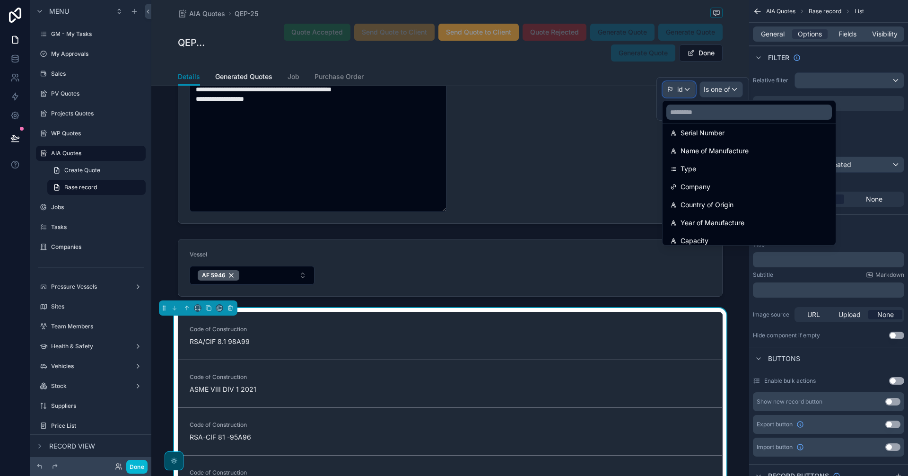
scroll to position [0, 0]
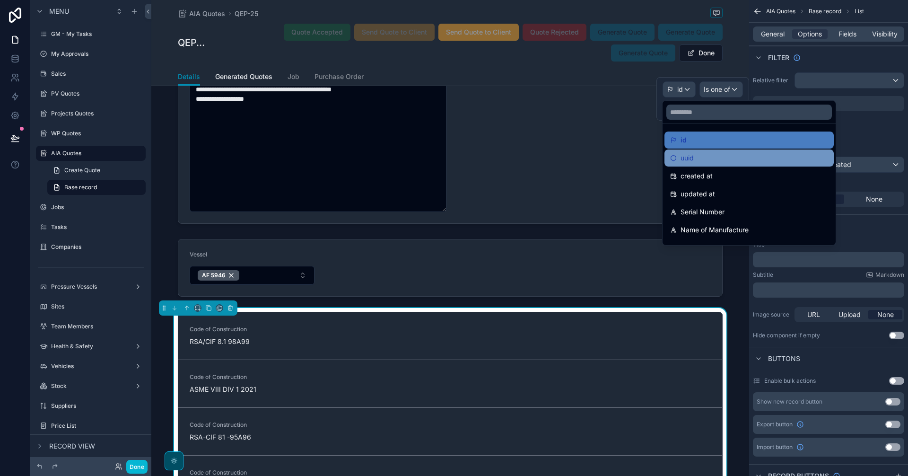
click at [726, 156] on div "uuid" at bounding box center [749, 157] width 158 height 11
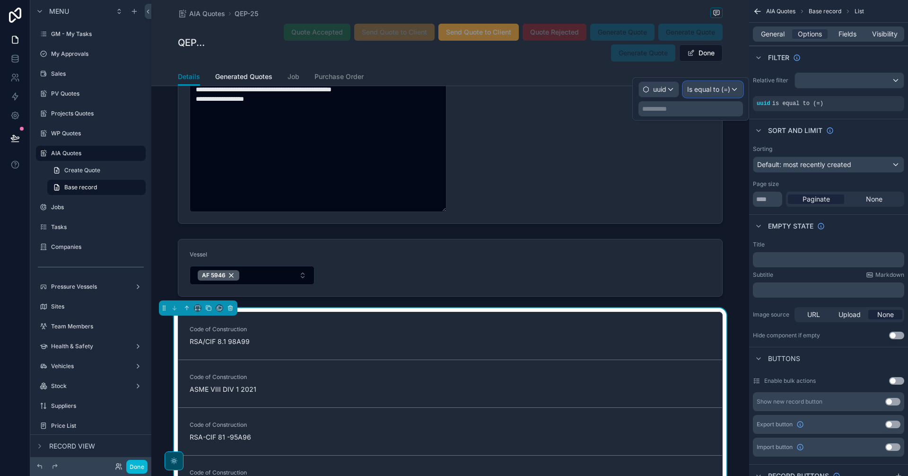
click at [715, 90] on span "Is equal to (=)" at bounding box center [708, 89] width 43 height 9
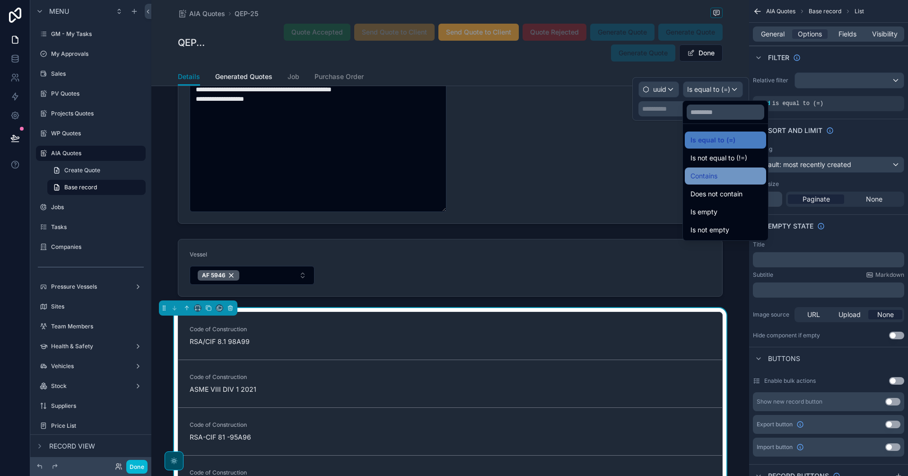
click at [722, 175] on div "Contains" at bounding box center [726, 175] width 70 height 11
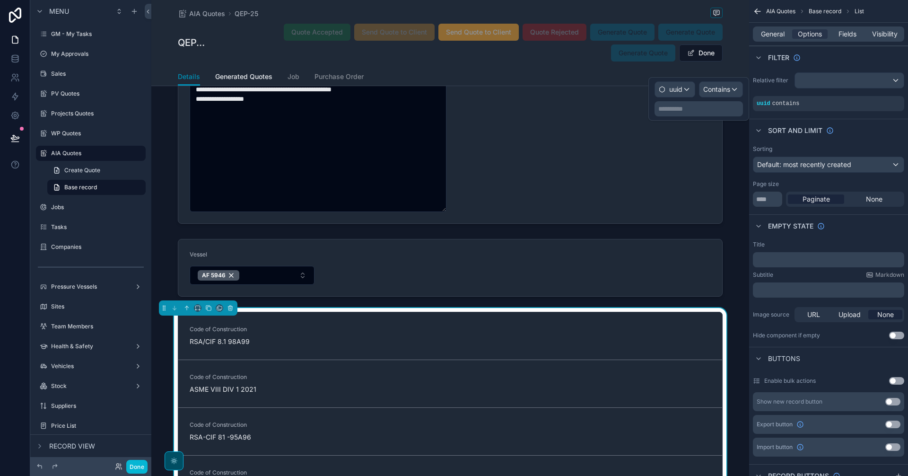
click at [704, 104] on div "**********" at bounding box center [699, 108] width 88 height 15
click at [705, 109] on p "**********" at bounding box center [699, 108] width 83 height 9
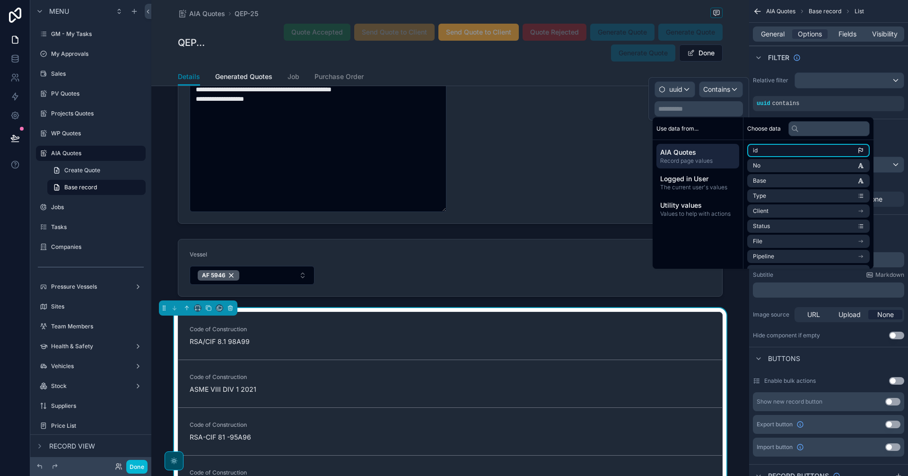
click at [726, 150] on li "id" at bounding box center [808, 150] width 123 height 13
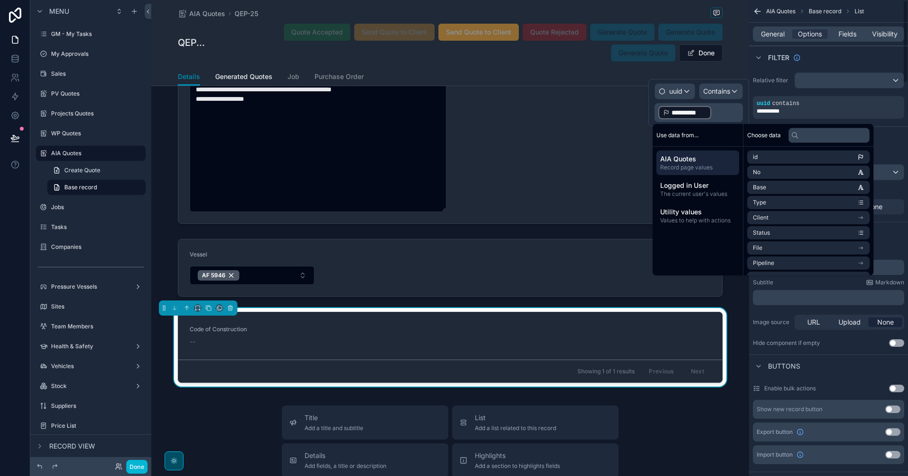
click at [726, 136] on div "Sort And Limit" at bounding box center [828, 137] width 159 height 23
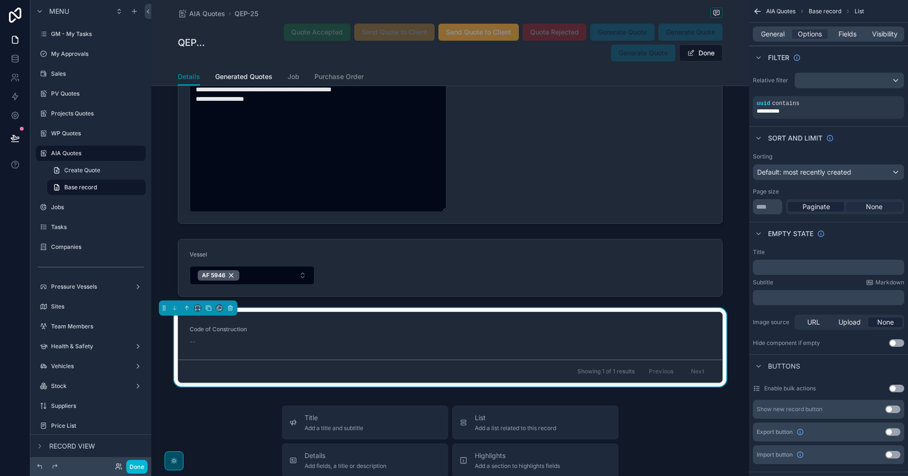
click at [726, 208] on div "None" at bounding box center [874, 206] width 56 height 9
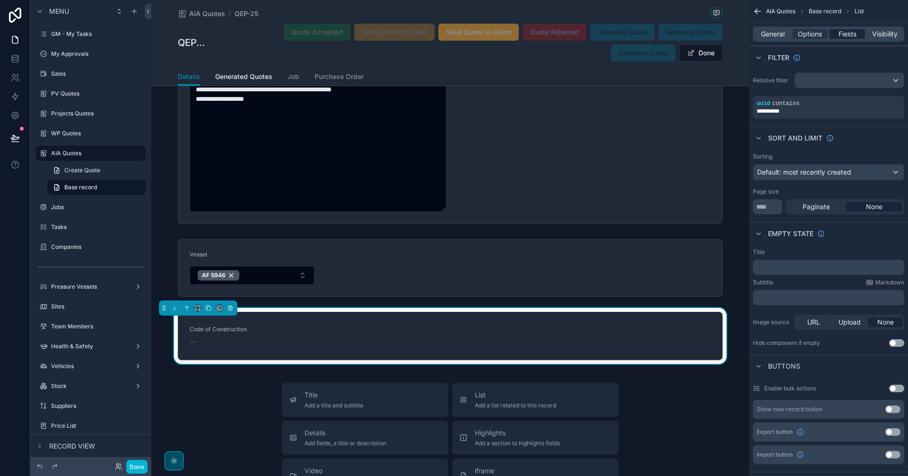
click at [726, 38] on span "Fields" at bounding box center [848, 33] width 18 height 9
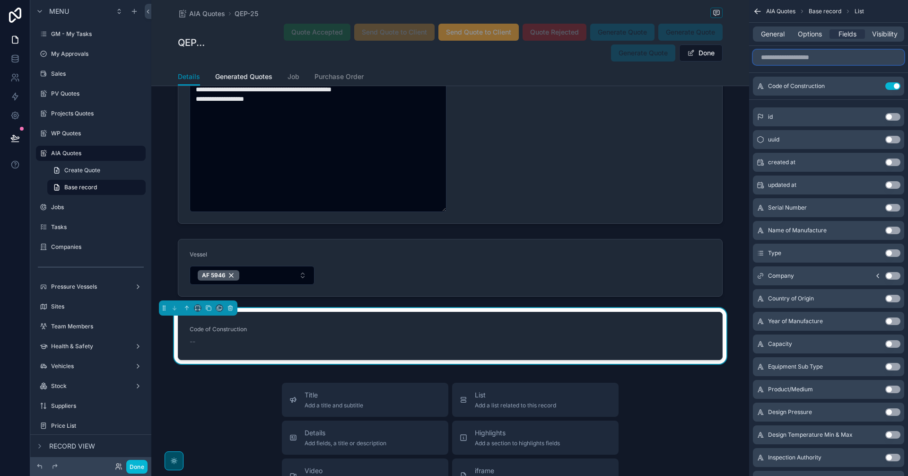
click at [726, 54] on input "scrollable content" at bounding box center [828, 57] width 151 height 15
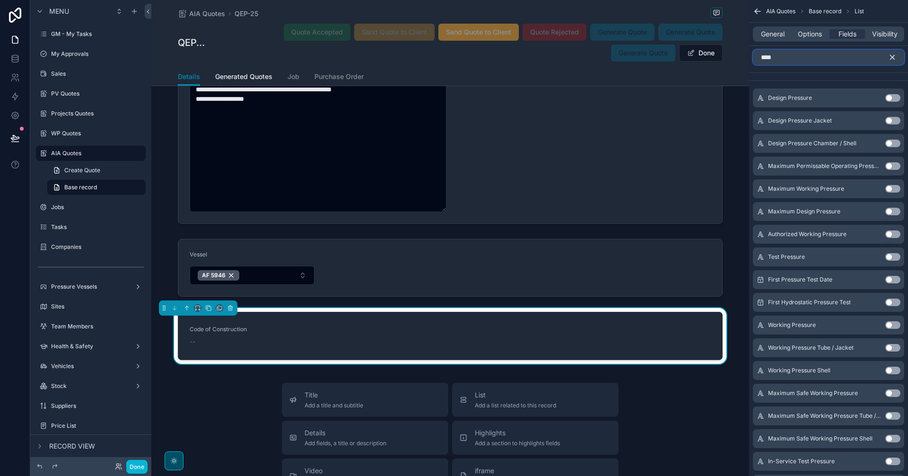
type input "*****"
drag, startPoint x: 795, startPoint y: 59, endPoint x: 744, endPoint y: 63, distance: 50.3
click at [726, 63] on div "[PERSON_NAME] CC Alt 1 GM - My Tasks 0 My Approvals Sales PV Quotes Projects Qu…" at bounding box center [529, 238] width 757 height 476
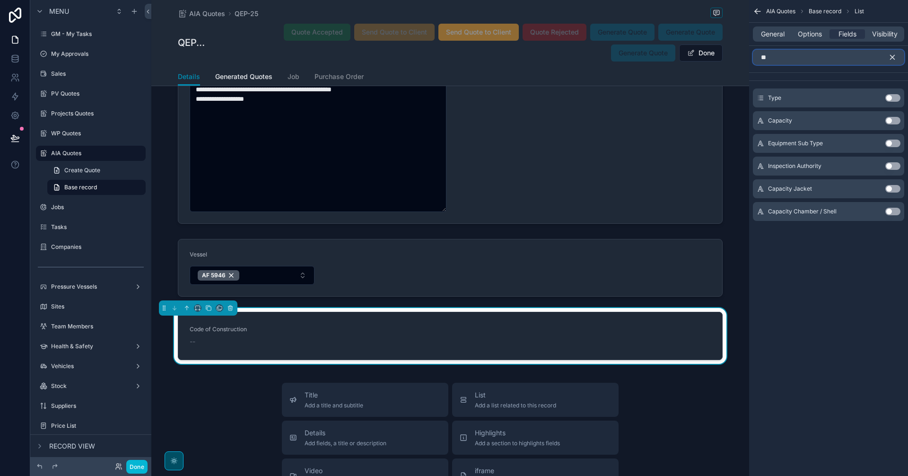
type input "**"
click at [726, 100] on button "Use setting" at bounding box center [892, 98] width 15 height 8
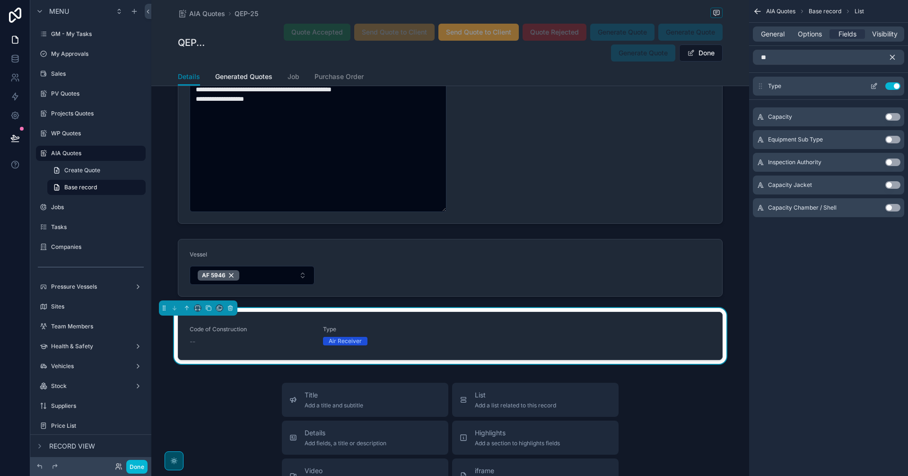
click at [726, 85] on button "Use setting" at bounding box center [892, 86] width 15 height 8
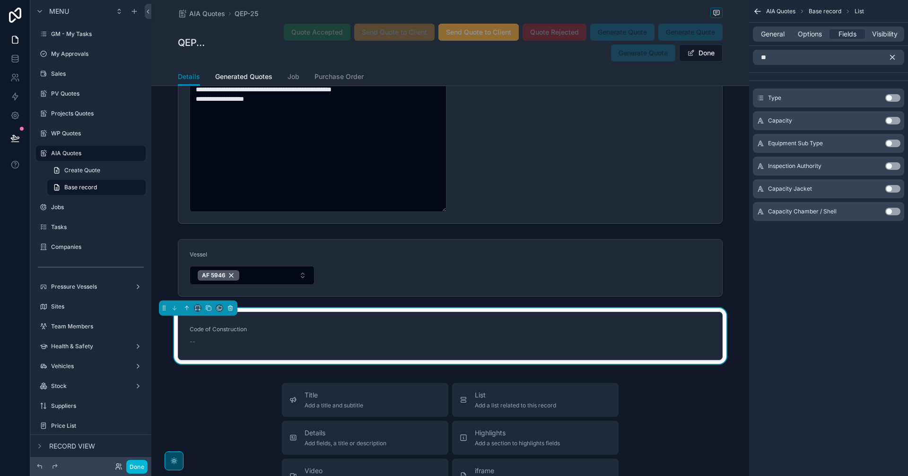
click at [726, 145] on button "Use setting" at bounding box center [892, 144] width 15 height 8
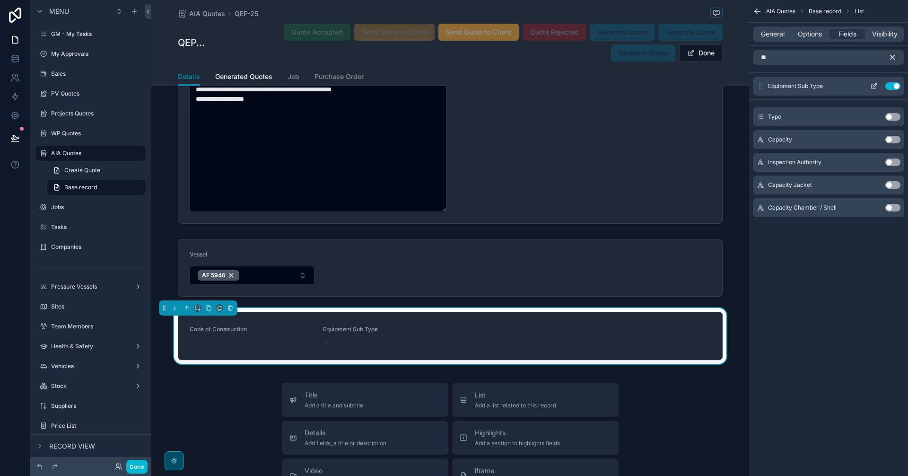
click at [726, 85] on icon "scrollable content" at bounding box center [874, 86] width 8 height 8
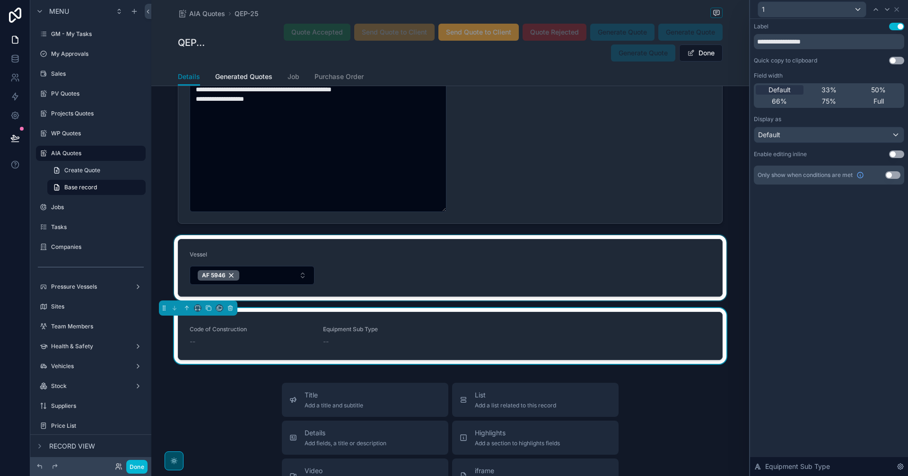
click at [247, 277] on div "scrollable content" at bounding box center [450, 267] width 598 height 65
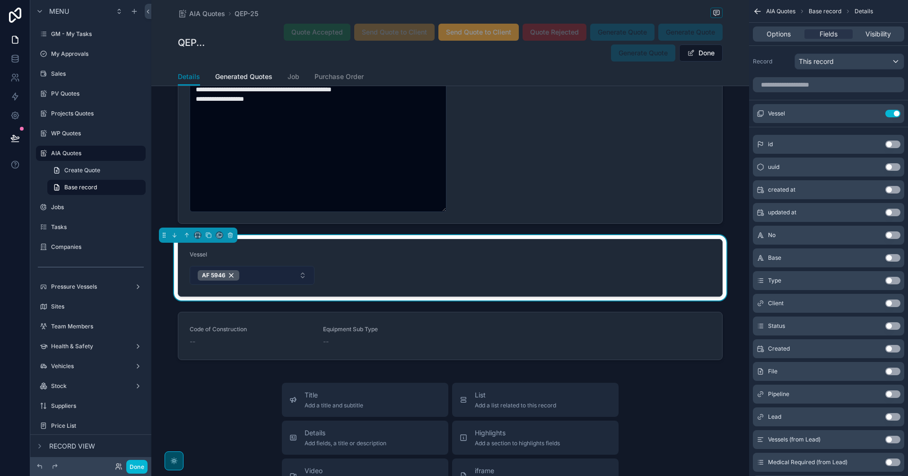
click at [248, 277] on button "AF 5946" at bounding box center [252, 275] width 125 height 19
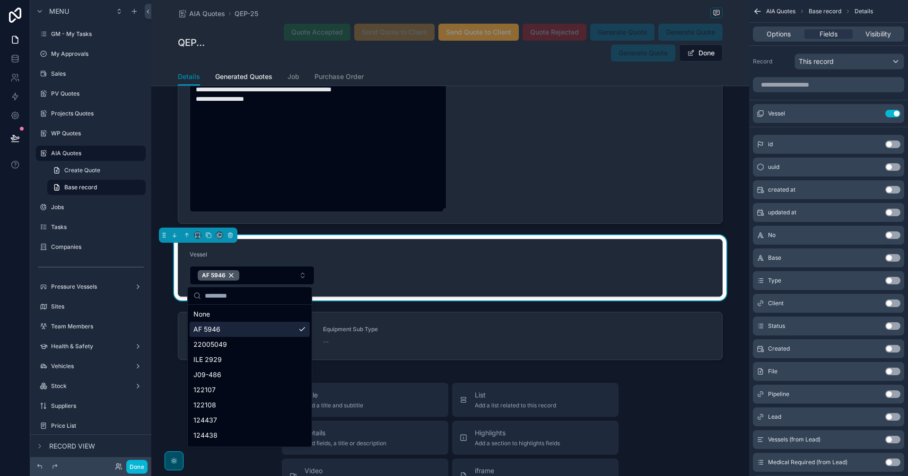
click at [267, 326] on div "AF 5946" at bounding box center [250, 329] width 120 height 15
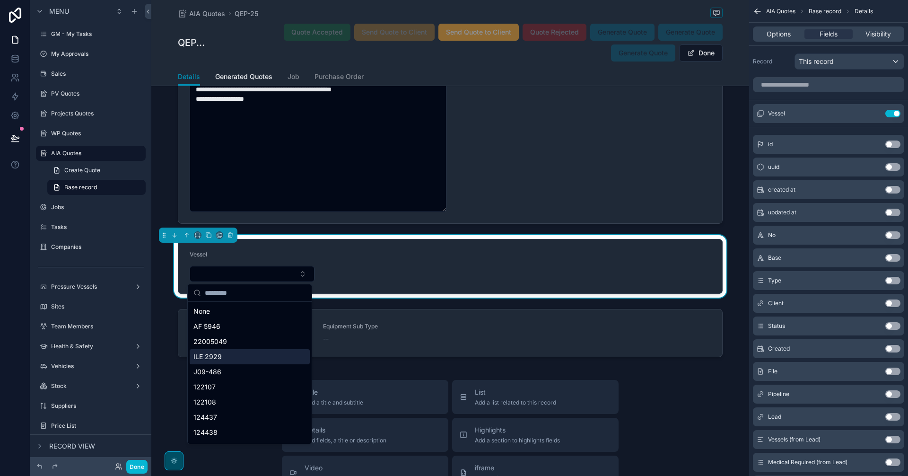
click at [270, 359] on div "ILE 2929" at bounding box center [250, 356] width 120 height 15
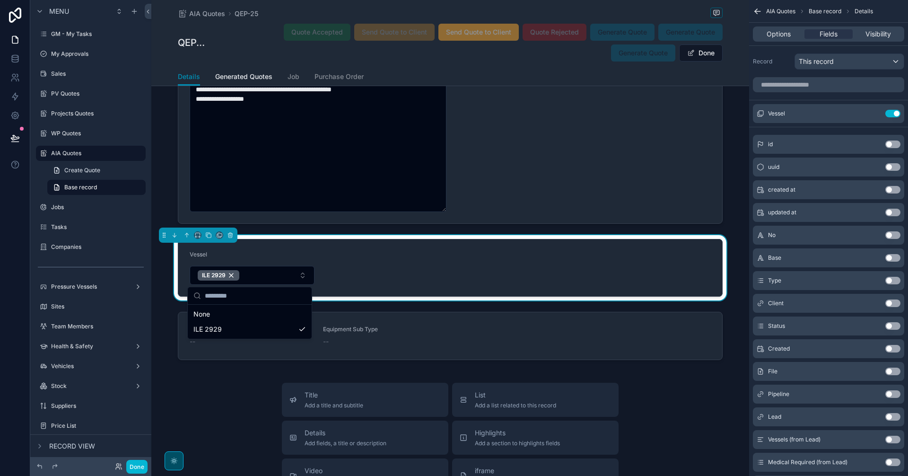
click at [477, 262] on form "Vessel ILE 2929" at bounding box center [450, 267] width 544 height 57
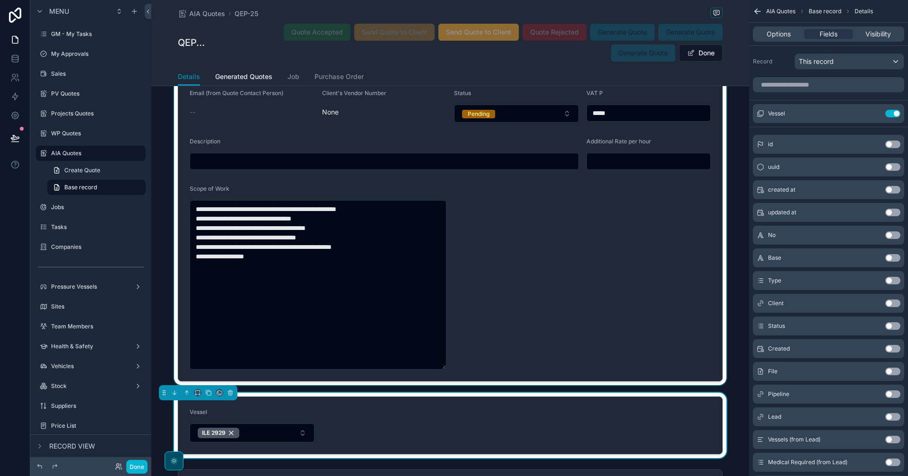
scroll to position [1594, 0]
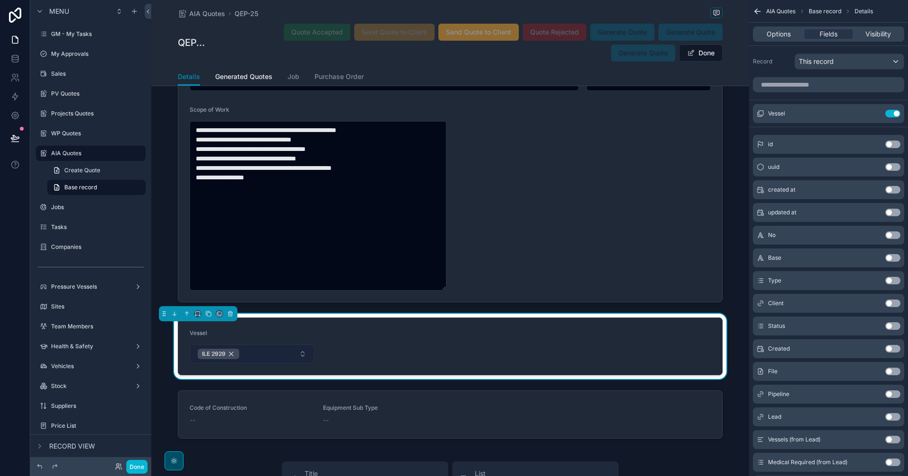
click at [228, 351] on div "ILE 2929" at bounding box center [219, 354] width 42 height 10
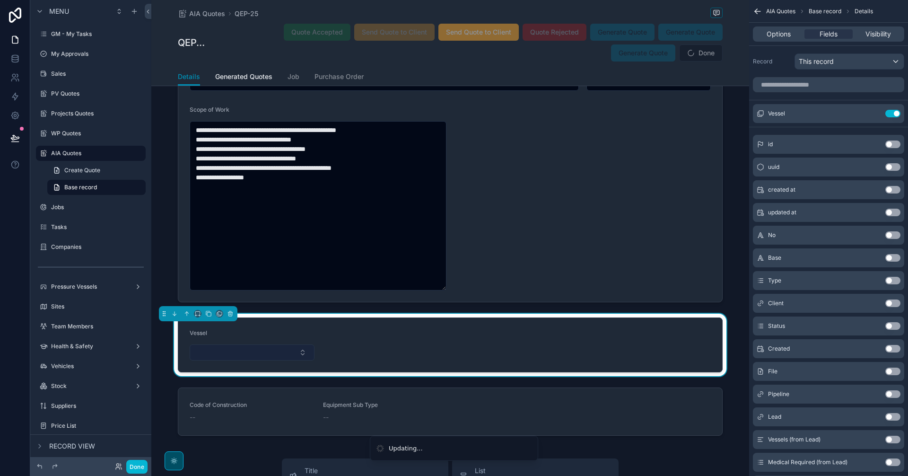
click at [265, 355] on button "Select Button" at bounding box center [252, 352] width 125 height 16
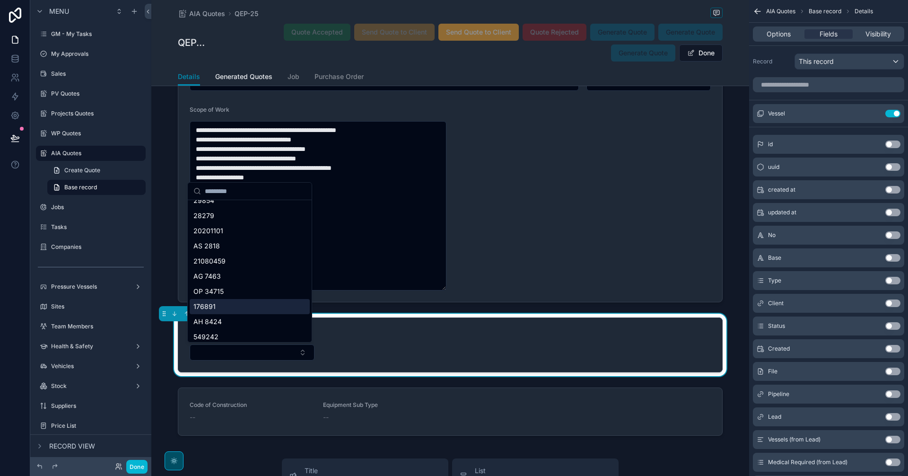
scroll to position [3557, 0]
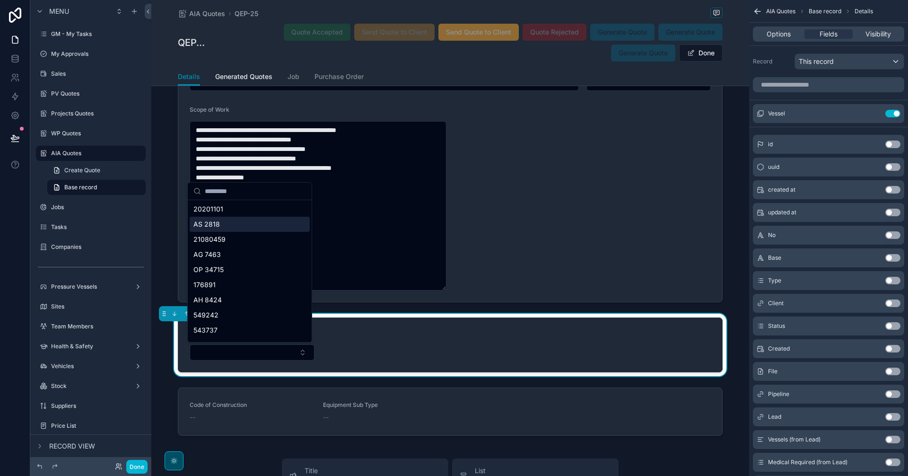
click at [261, 224] on div "AS 2818" at bounding box center [250, 224] width 120 height 15
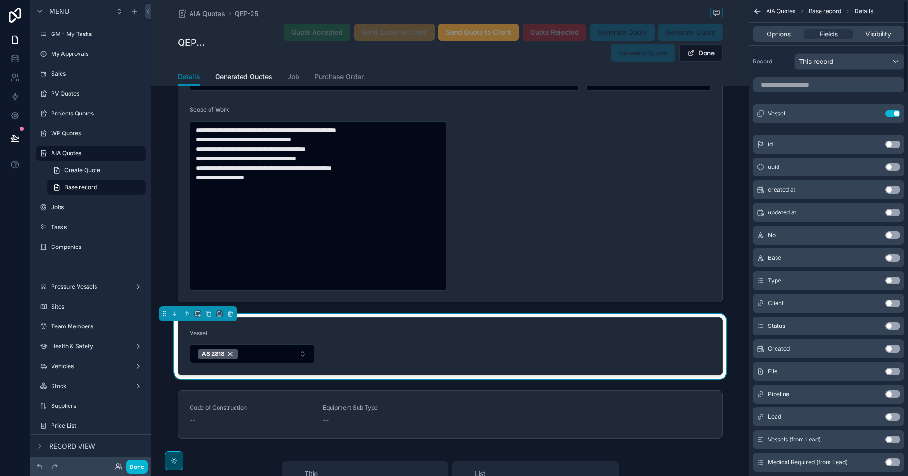
drag, startPoint x: 706, startPoint y: 402, endPoint x: 726, endPoint y: 392, distance: 22.6
click at [706, 373] on div "scrollable content" at bounding box center [450, 416] width 598 height 60
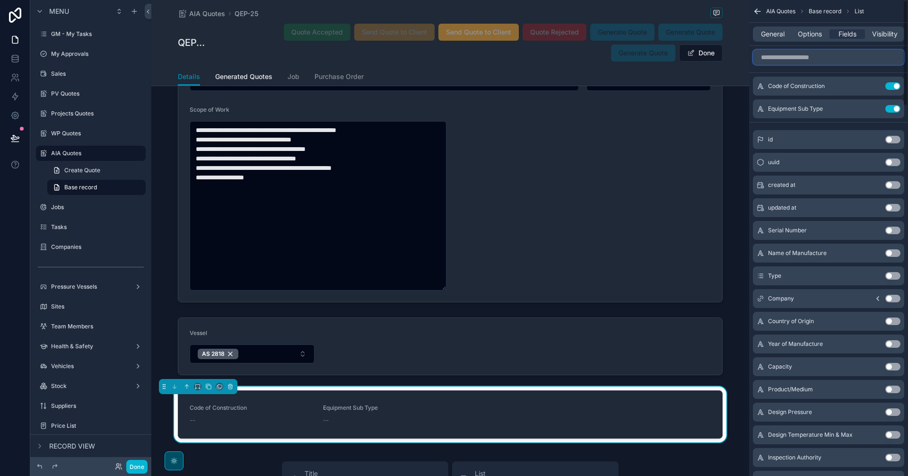
click at [726, 59] on input "scrollable content" at bounding box center [828, 57] width 151 height 15
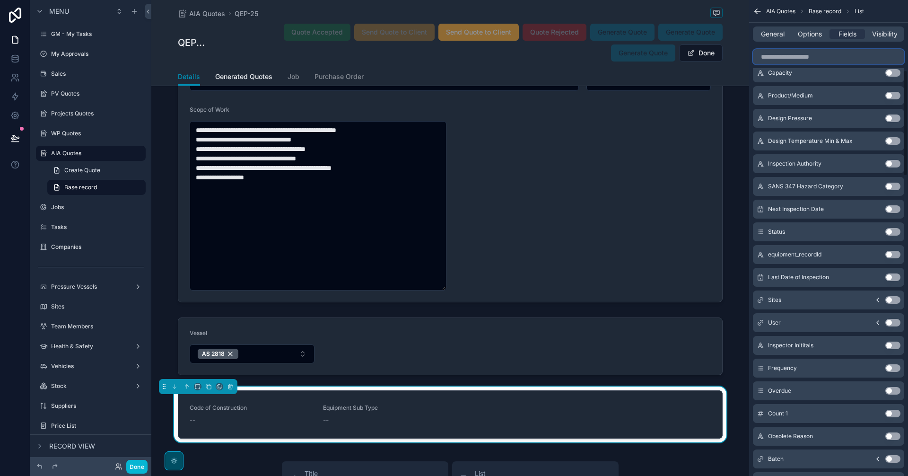
scroll to position [315, 0]
click at [726, 276] on icon "scrollable content" at bounding box center [878, 278] width 8 height 8
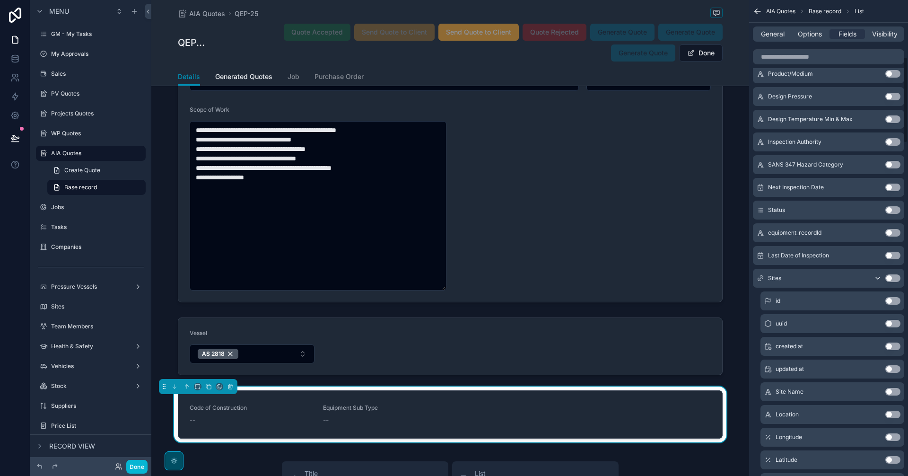
click at [726, 276] on icon "scrollable content" at bounding box center [878, 278] width 8 height 8
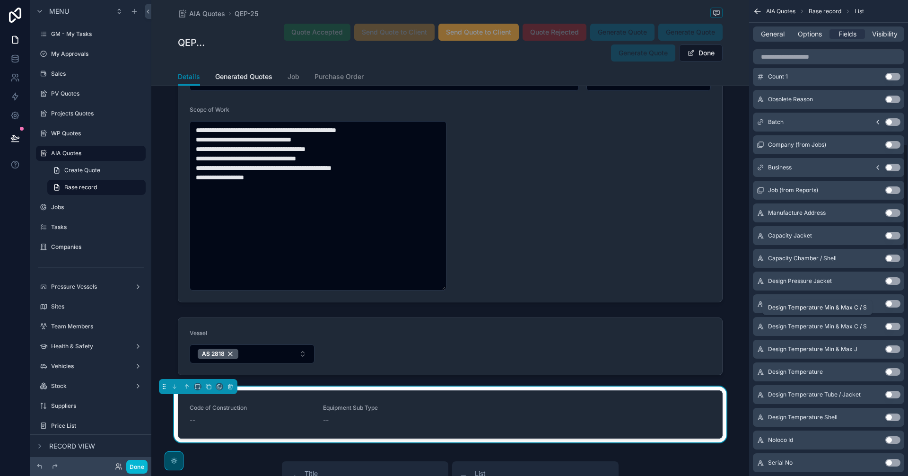
scroll to position [709, 0]
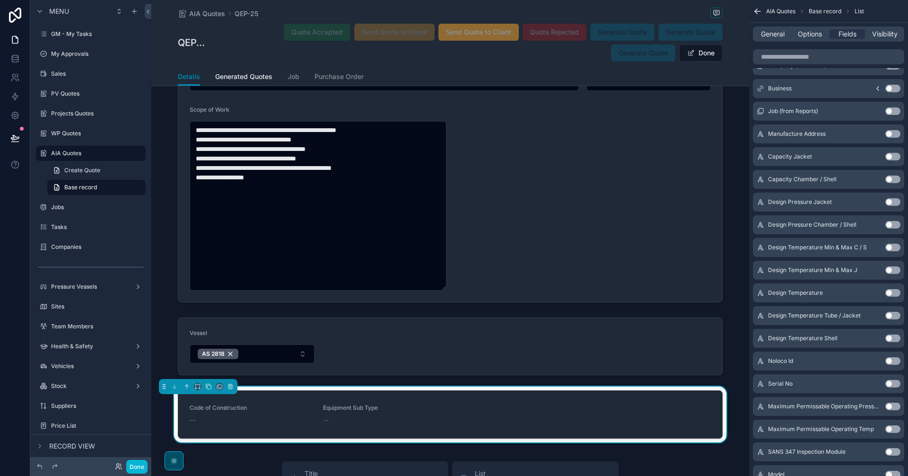
click at [726, 373] on button "Use setting" at bounding box center [892, 384] width 15 height 8
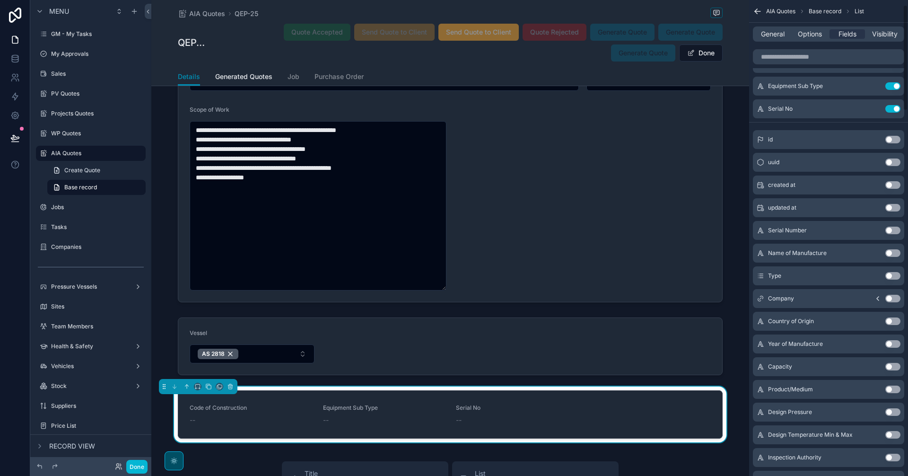
scroll to position [0, 0]
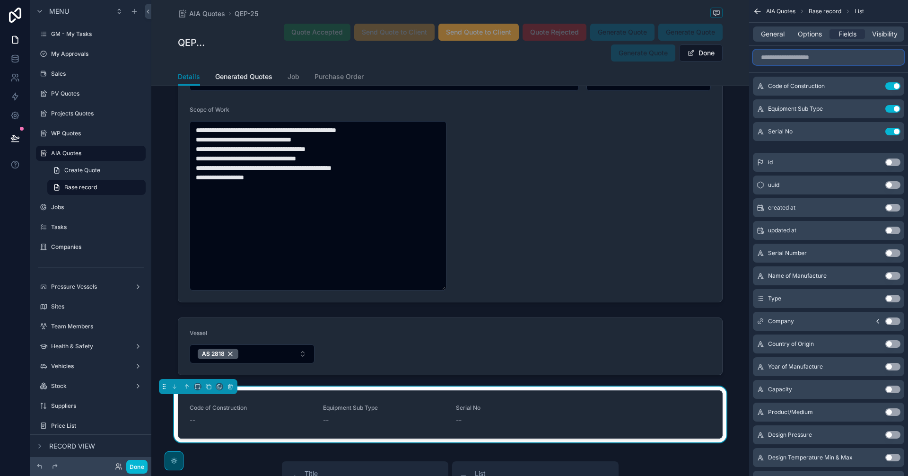
click at [726, 56] on input "scrollable content" at bounding box center [828, 57] width 151 height 15
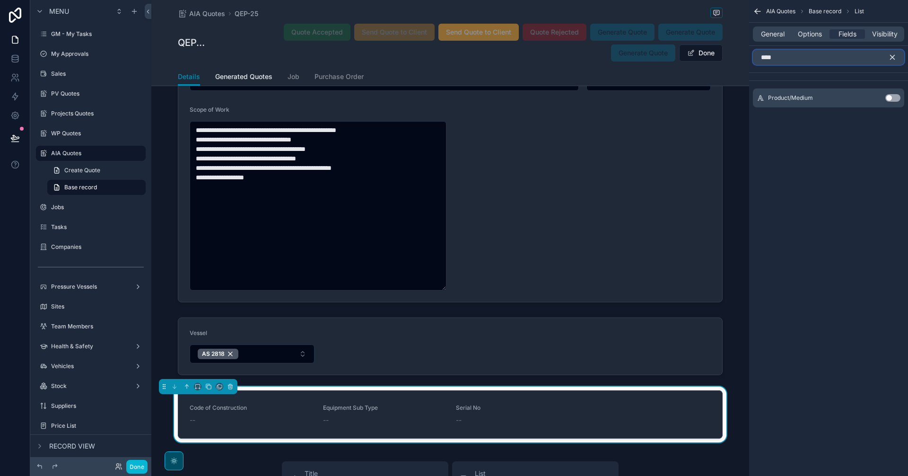
type input "****"
click at [726, 97] on button "Use setting" at bounding box center [892, 98] width 15 height 8
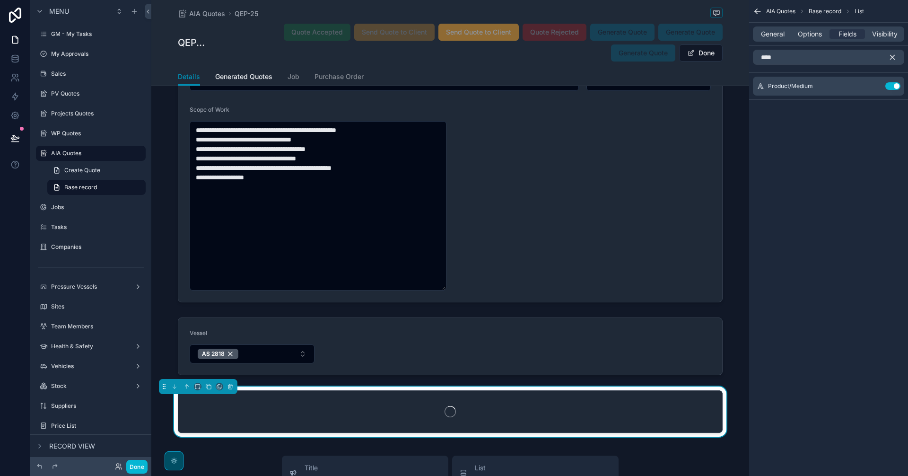
click at [726, 55] on icon "scrollable content" at bounding box center [893, 57] width 4 height 4
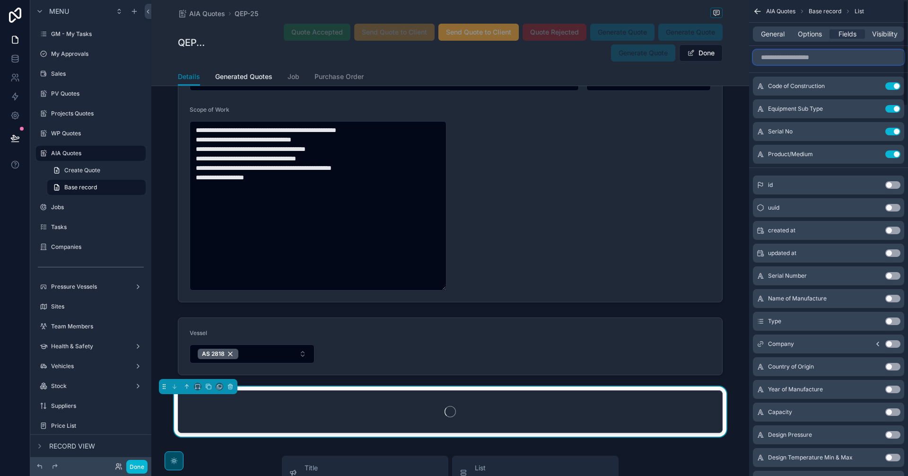
click at [726, 60] on input "scrollable content" at bounding box center [828, 57] width 151 height 15
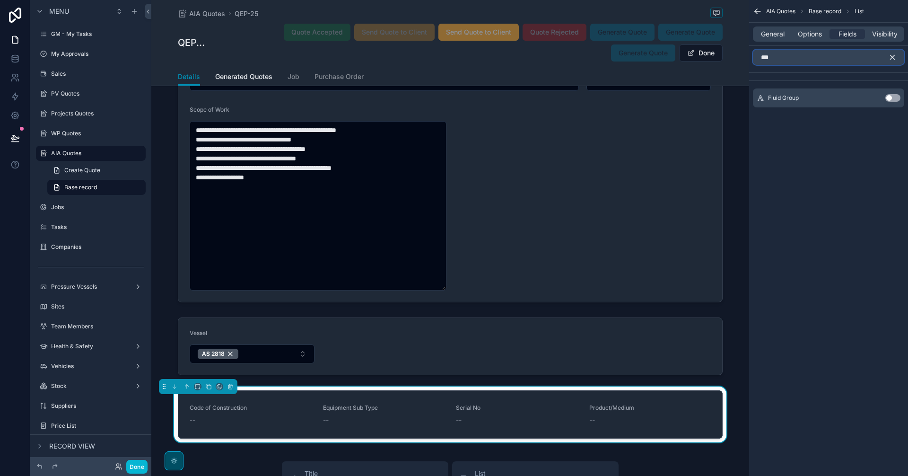
type input "***"
click at [726, 95] on button "Use setting" at bounding box center [892, 98] width 15 height 8
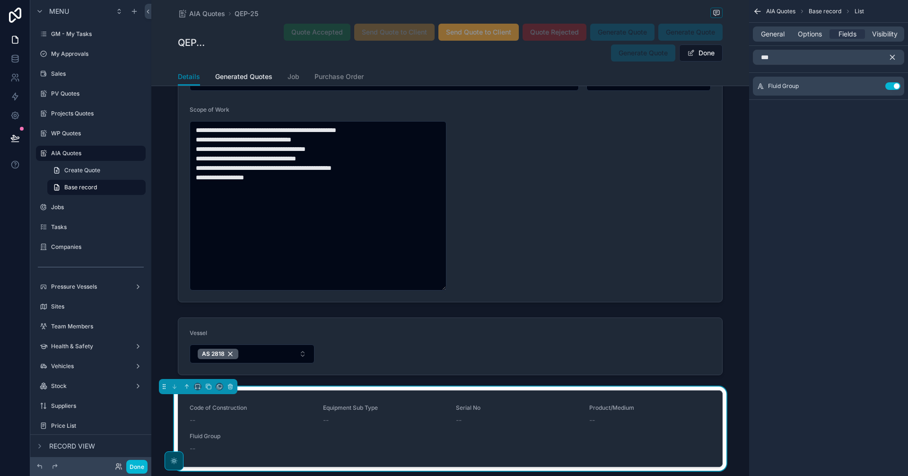
click at [726, 58] on icon "scrollable content" at bounding box center [893, 57] width 4 height 4
click at [726, 61] on input "***" at bounding box center [828, 57] width 151 height 15
drag, startPoint x: 796, startPoint y: 58, endPoint x: 729, endPoint y: 63, distance: 67.8
click at [726, 63] on div "[PERSON_NAME] CC Alt 1 GM - My Tasks 0 My Approvals Sales PV Quotes Projects Qu…" at bounding box center [529, 238] width 757 height 476
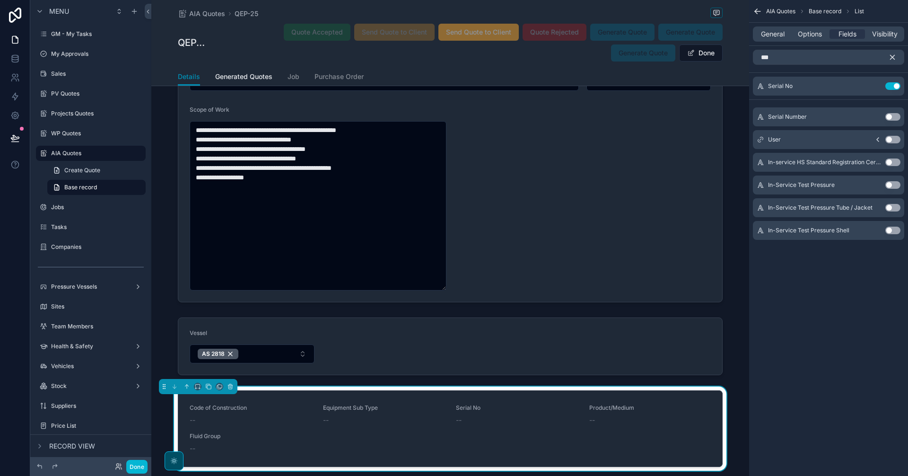
click at [726, 118] on button "Use setting" at bounding box center [892, 117] width 15 height 8
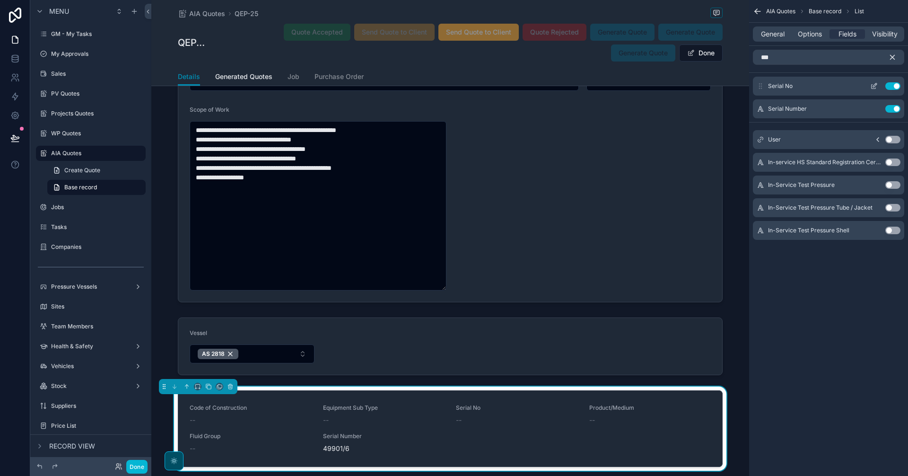
click at [726, 85] on button "Use setting" at bounding box center [892, 86] width 15 height 8
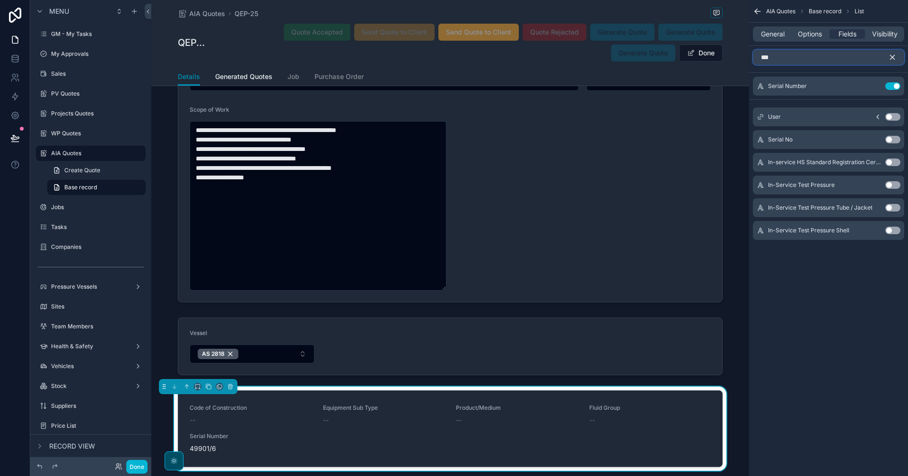
drag, startPoint x: 791, startPoint y: 58, endPoint x: 747, endPoint y: 59, distance: 44.0
click at [726, 59] on div "[PERSON_NAME] CC Alt 1 GM - My Tasks 0 My Approvals Sales PV Quotes Projects Qu…" at bounding box center [529, 238] width 757 height 476
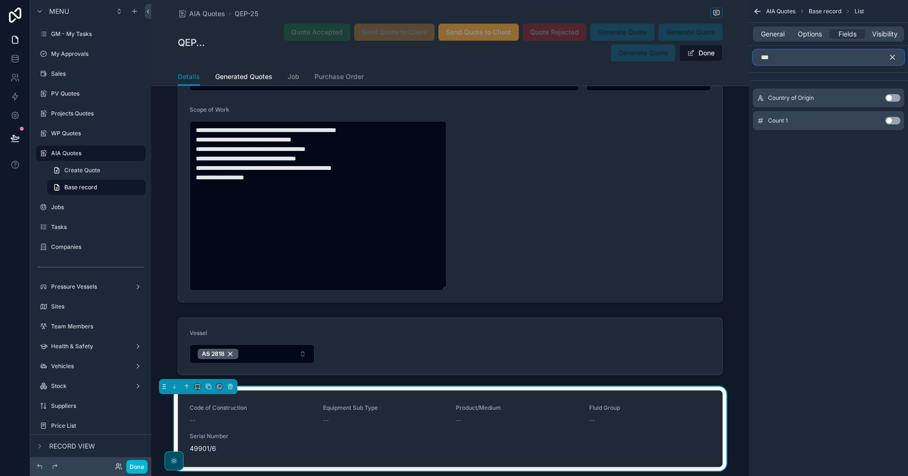
type input "***"
click at [726, 121] on button "Use setting" at bounding box center [892, 121] width 15 height 8
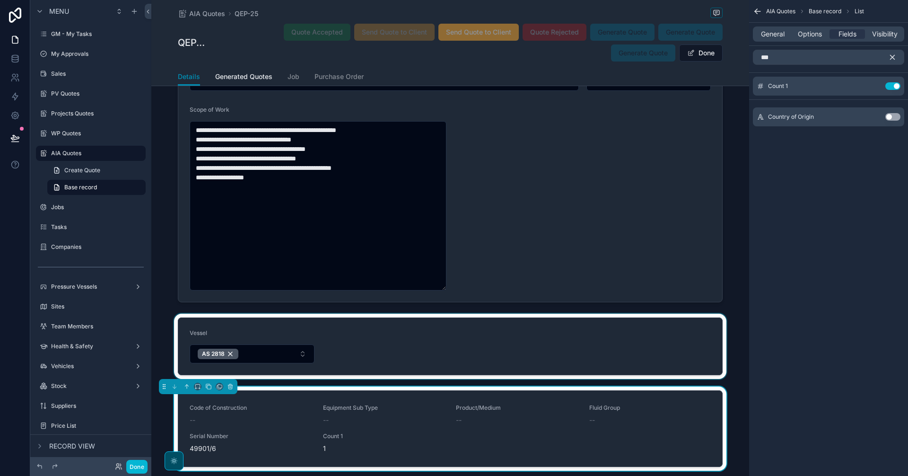
click at [536, 368] on div "scrollable content" at bounding box center [450, 346] width 598 height 65
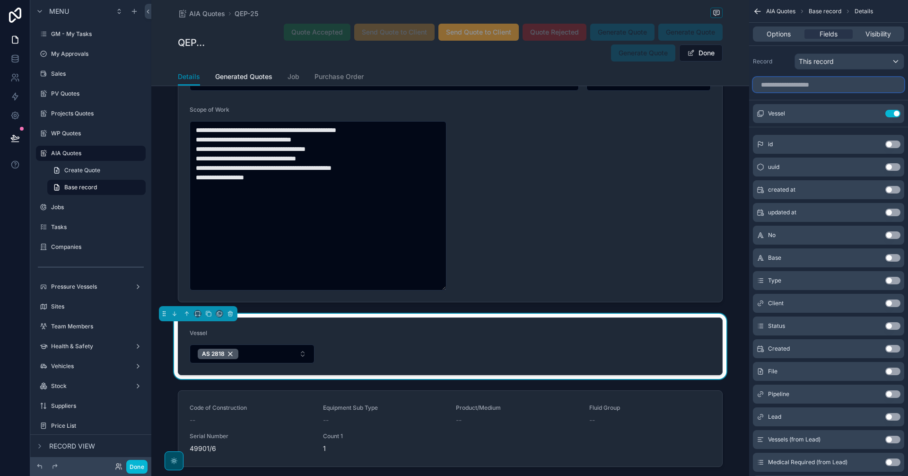
click at [726, 88] on input "scrollable content" at bounding box center [828, 84] width 151 height 15
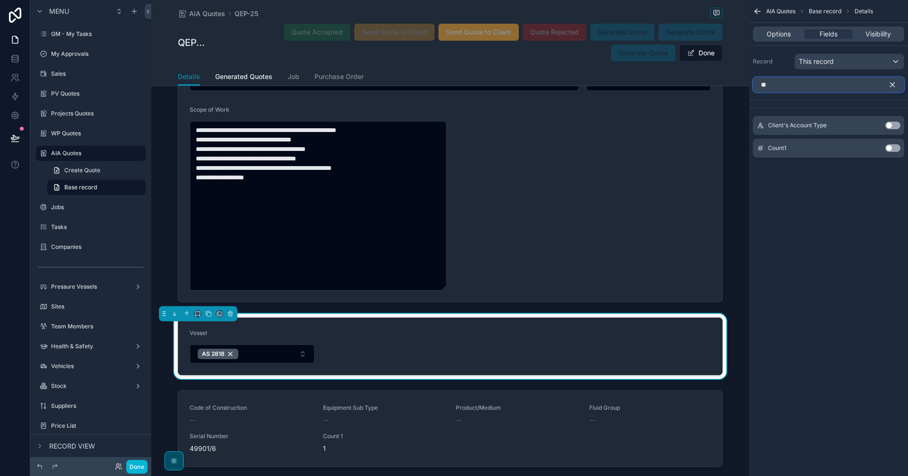
type input "*"
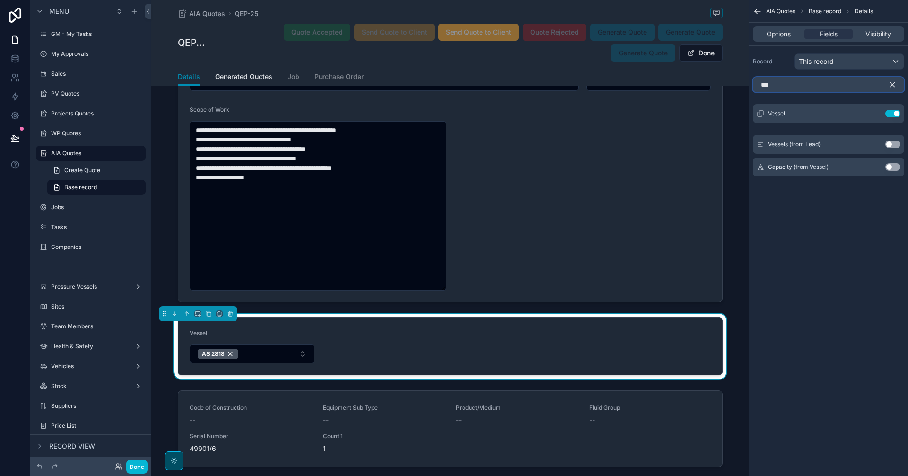
type input "***"
click at [726, 83] on icon "scrollable content" at bounding box center [893, 85] width 4 height 4
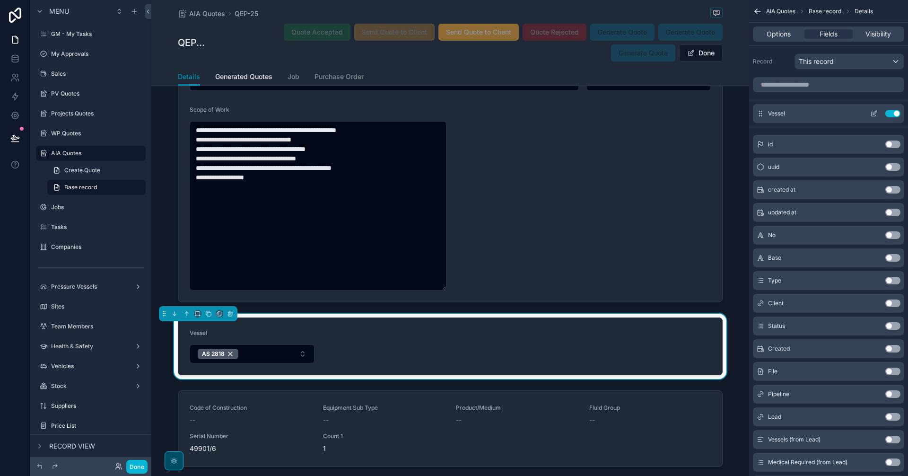
click at [726, 115] on button "Use setting" at bounding box center [892, 114] width 15 height 8
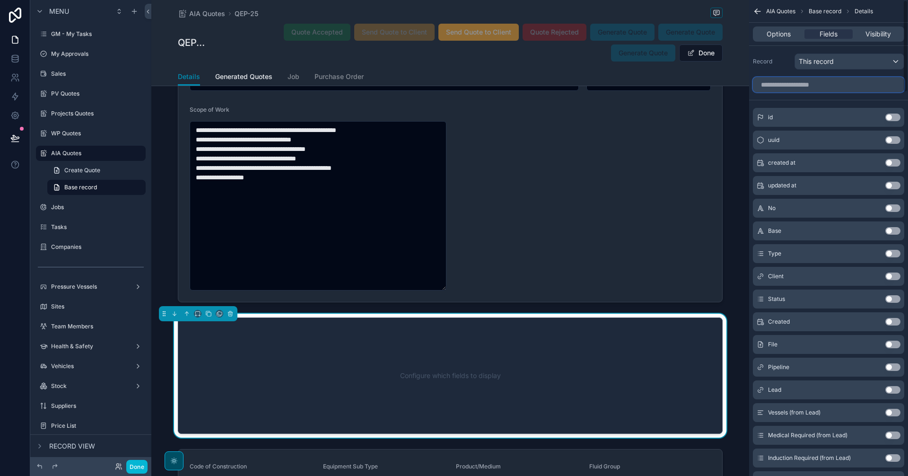
click at [726, 84] on input "scrollable content" at bounding box center [828, 84] width 151 height 15
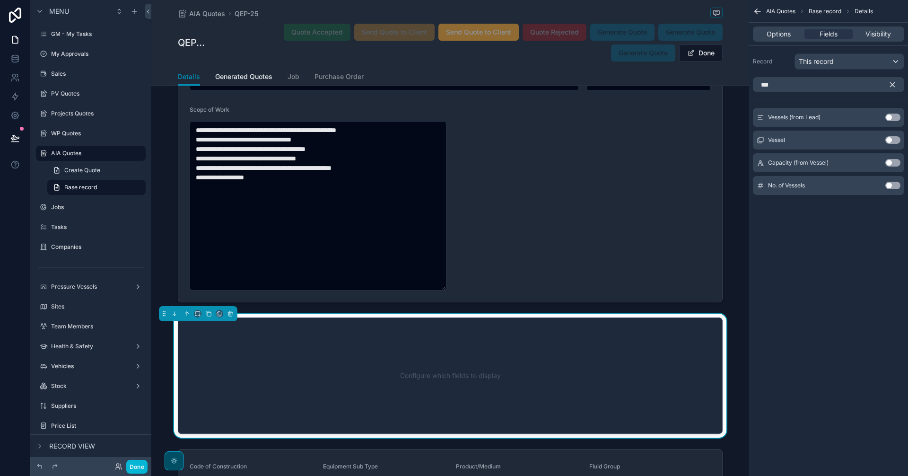
click at [726, 141] on button "Use setting" at bounding box center [892, 140] width 15 height 8
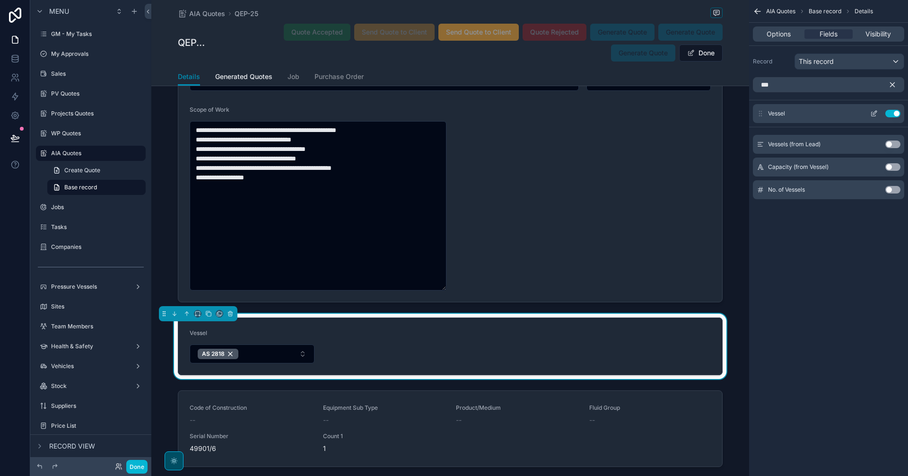
click at [726, 112] on button "Use setting" at bounding box center [892, 114] width 15 height 8
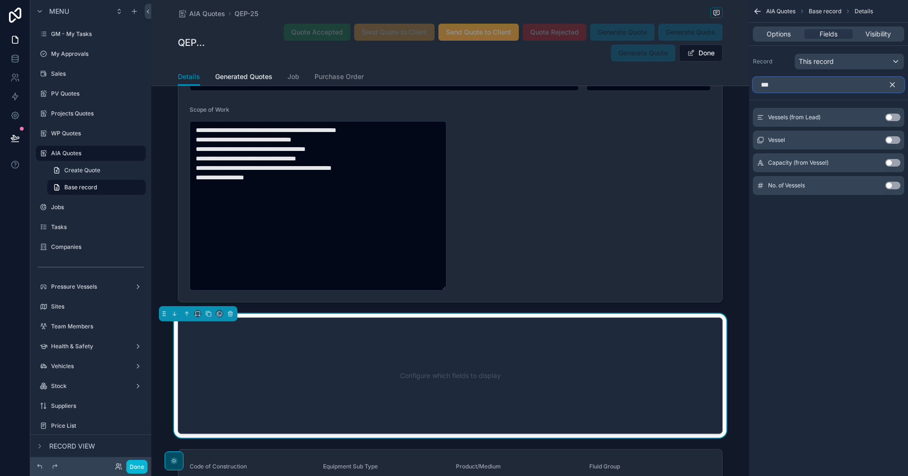
click at [726, 91] on input "***" at bounding box center [828, 84] width 151 height 15
type input "****"
click at [726, 85] on icon "scrollable content" at bounding box center [892, 84] width 9 height 9
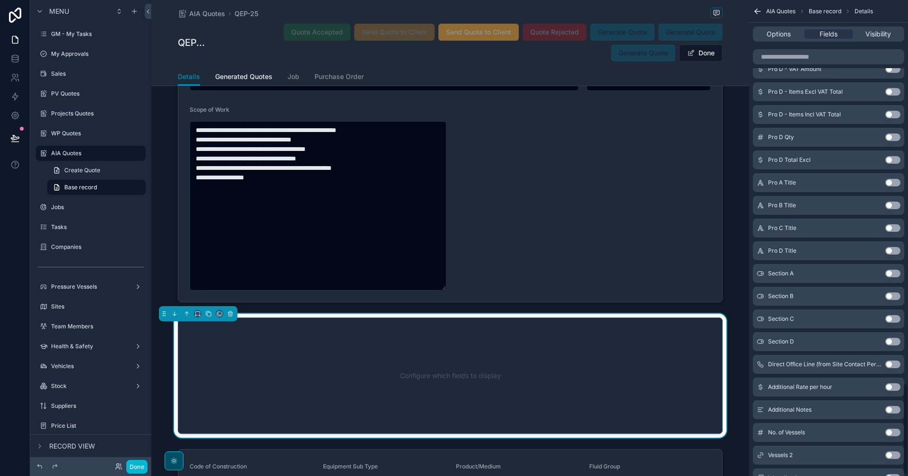
scroll to position [1993, 0]
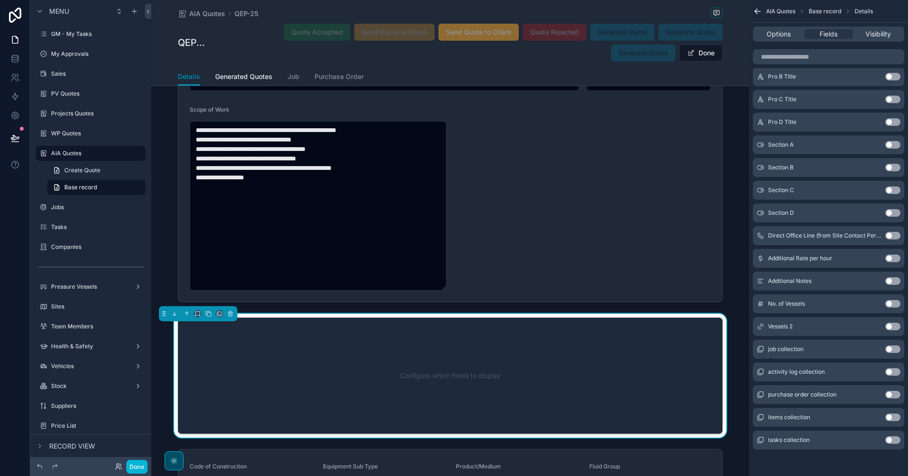
click at [726, 328] on button "Use setting" at bounding box center [892, 327] width 15 height 8
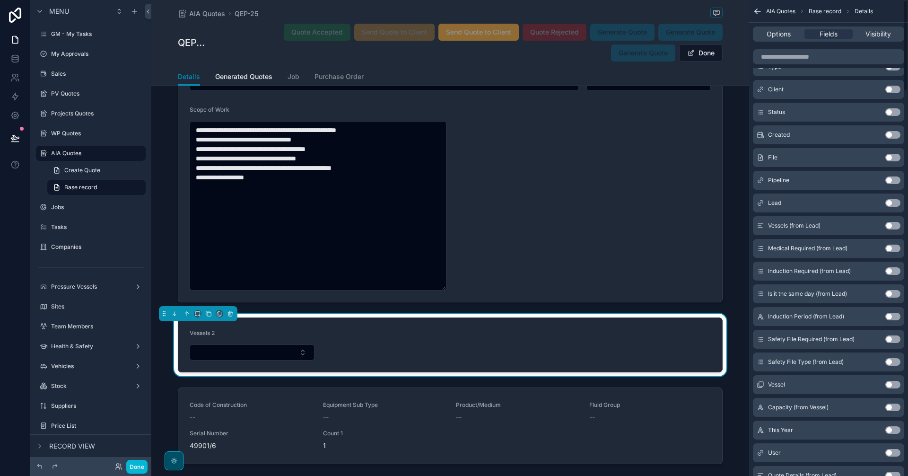
scroll to position [0, 0]
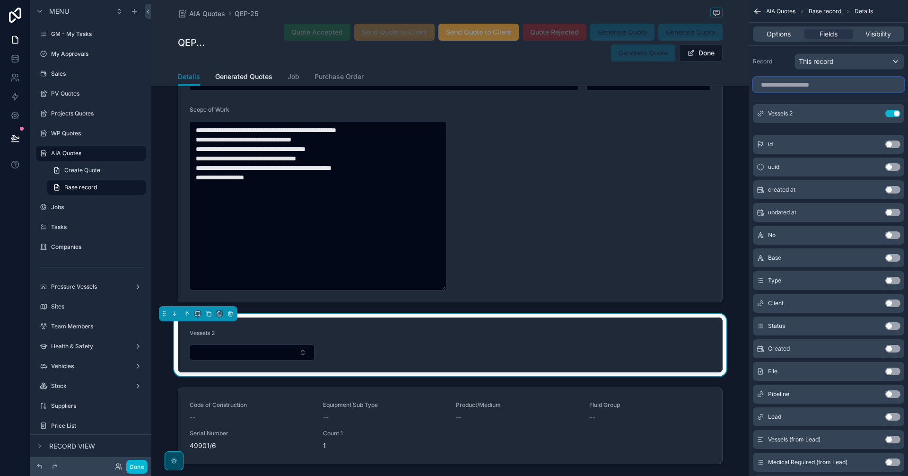
click at [726, 87] on input "scrollable content" at bounding box center [828, 84] width 151 height 15
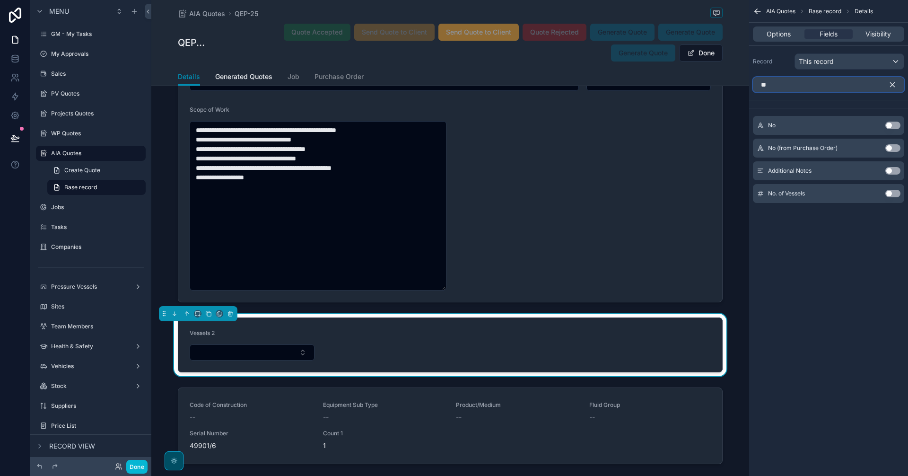
type input "**"
click at [726, 196] on button "Use setting" at bounding box center [892, 194] width 15 height 8
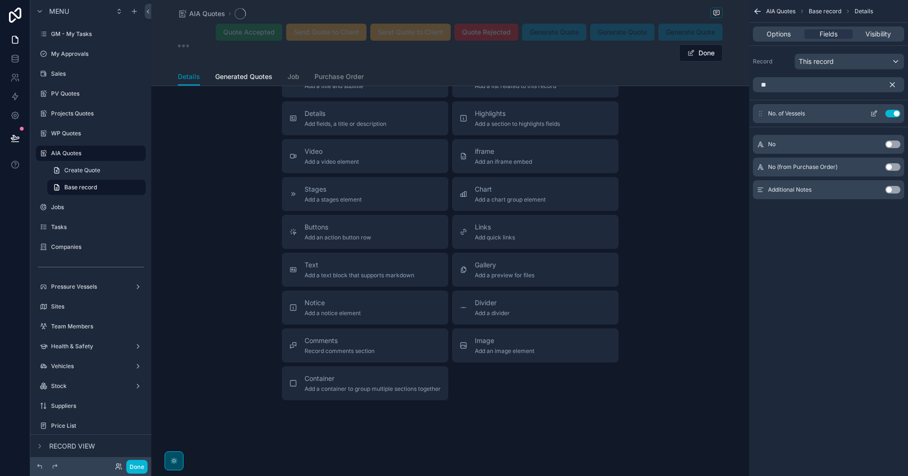
scroll to position [199, 0]
click at [726, 83] on icon "scrollable content" at bounding box center [892, 84] width 9 height 9
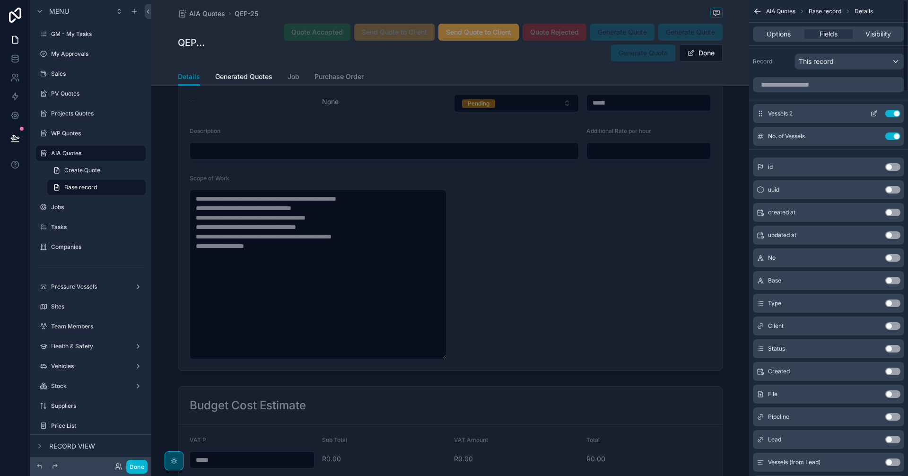
scroll to position [1594, 0]
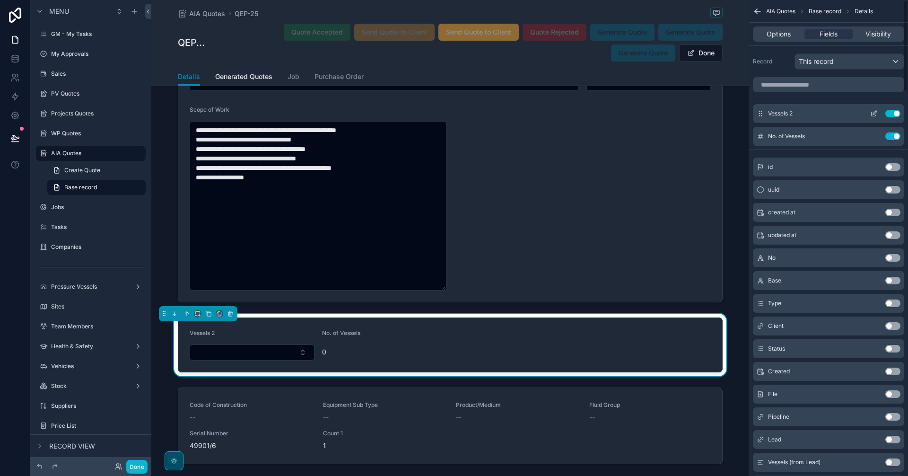
click at [726, 115] on icon "scrollable content" at bounding box center [874, 114] width 8 height 8
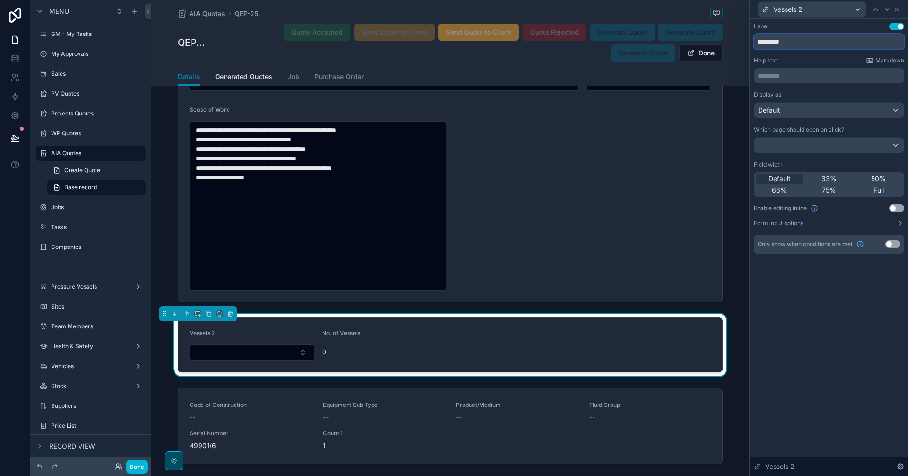
click at [726, 44] on input "*********" at bounding box center [829, 41] width 150 height 15
type input "******"
click at [297, 351] on button "Select Button" at bounding box center [252, 352] width 125 height 16
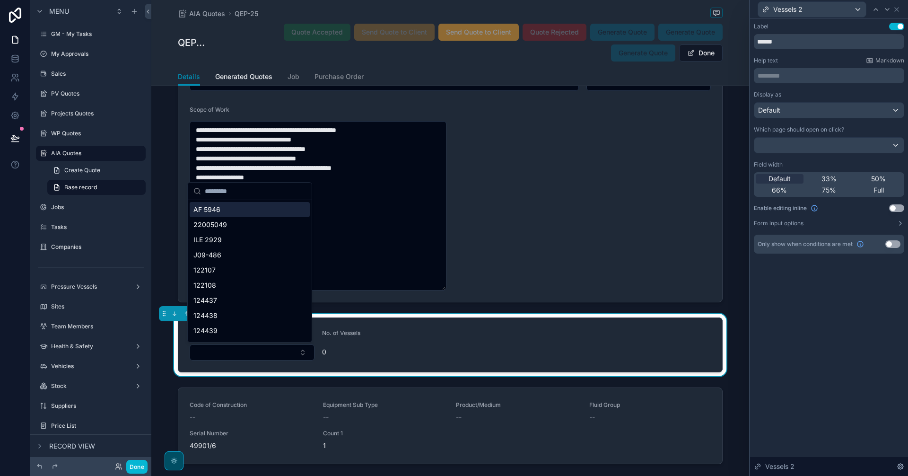
click at [236, 208] on div "AF 5946" at bounding box center [250, 209] width 120 height 15
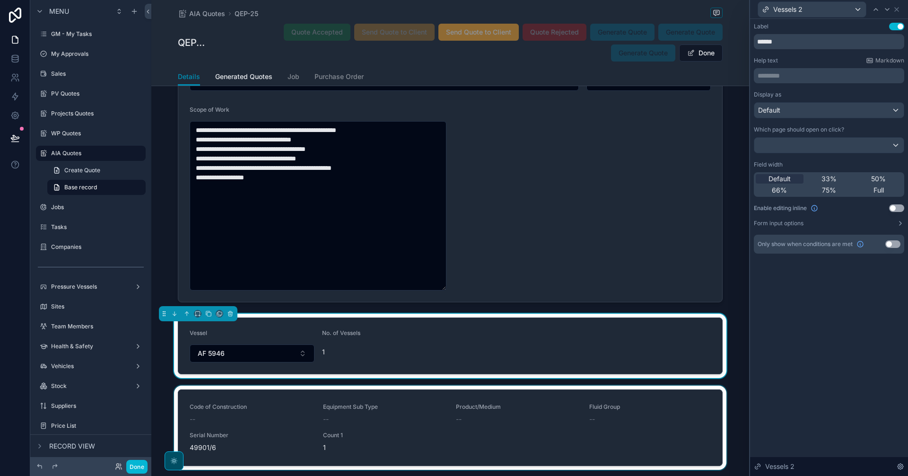
click at [529, 373] on div "scrollable content" at bounding box center [450, 429] width 598 height 88
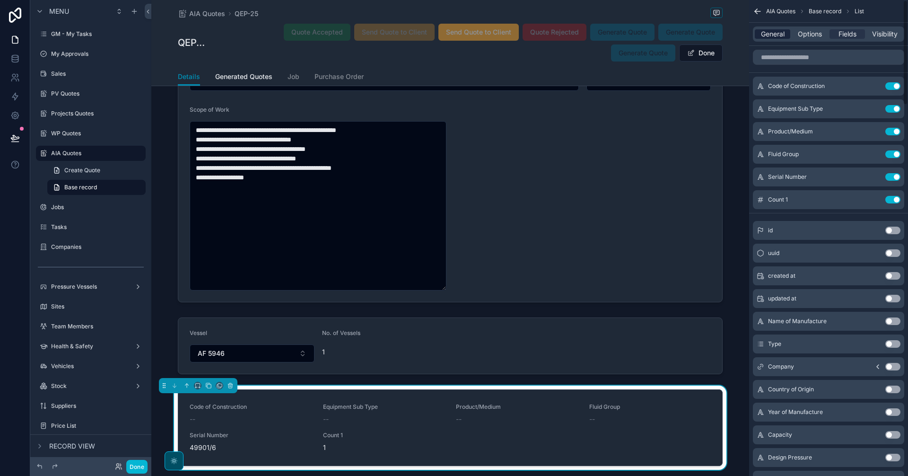
click at [726, 33] on span "General" at bounding box center [773, 33] width 24 height 9
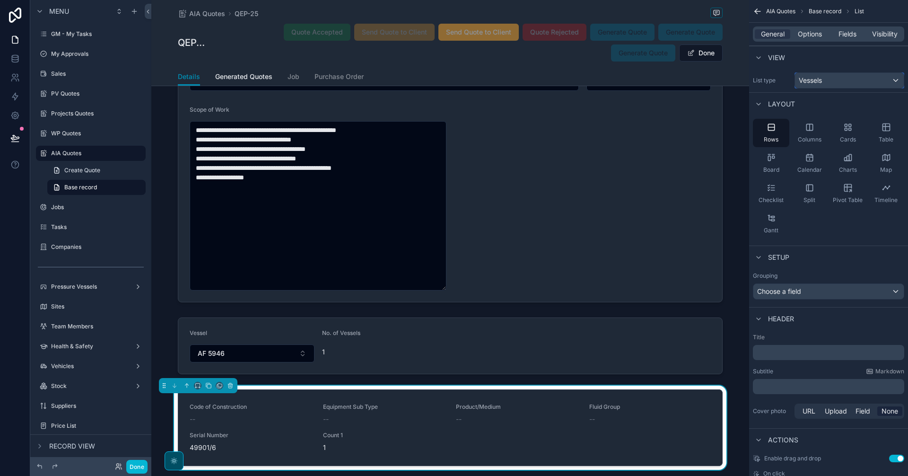
click at [726, 82] on div "Vessels" at bounding box center [849, 80] width 109 height 15
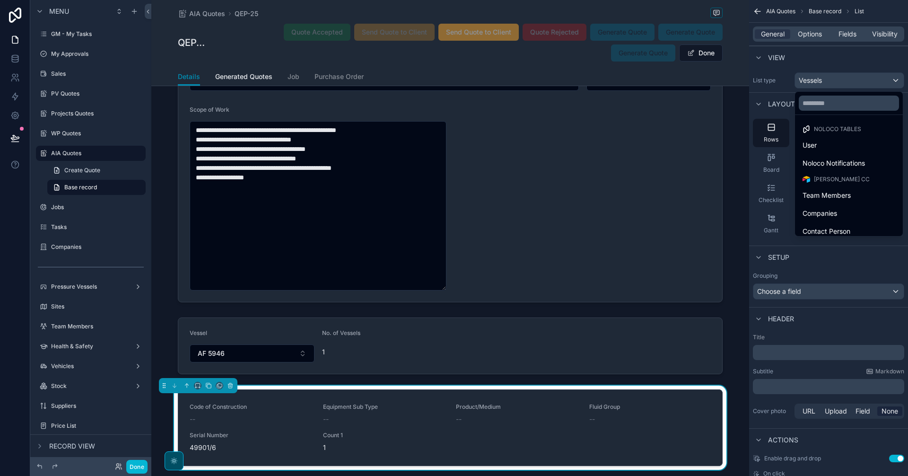
click at [726, 82] on div "scrollable content" at bounding box center [454, 238] width 908 height 476
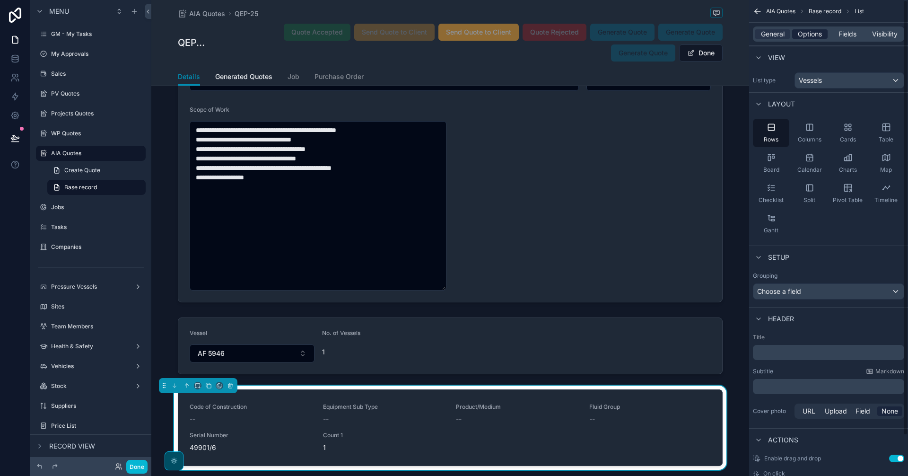
click at [726, 34] on span "Options" at bounding box center [810, 33] width 24 height 9
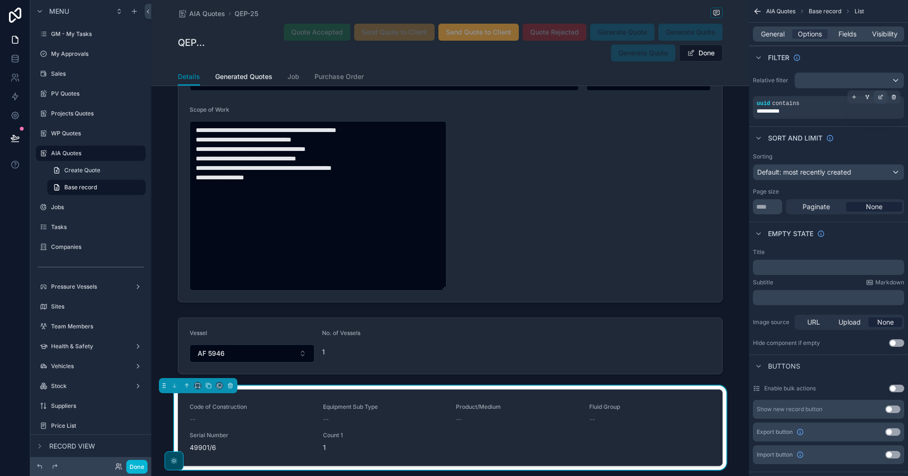
click at [726, 95] on icon "scrollable content" at bounding box center [881, 97] width 6 height 6
click at [687, 87] on div "uuid" at bounding box center [675, 91] width 40 height 15
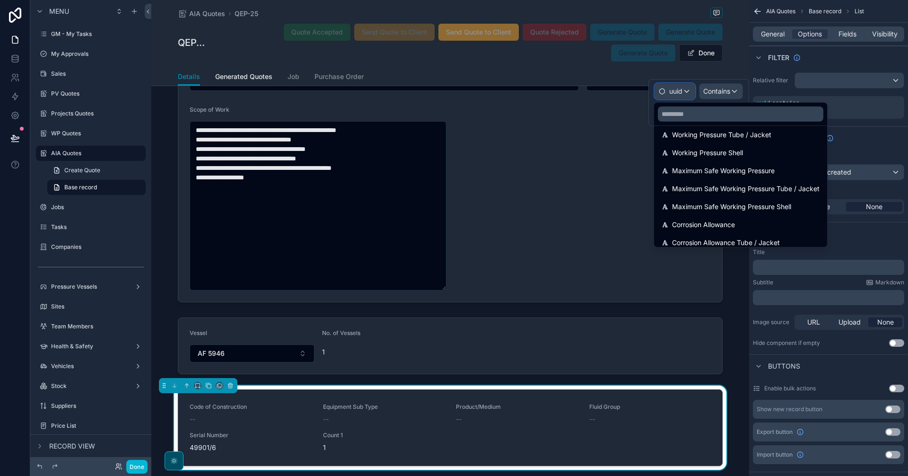
scroll to position [1190, 0]
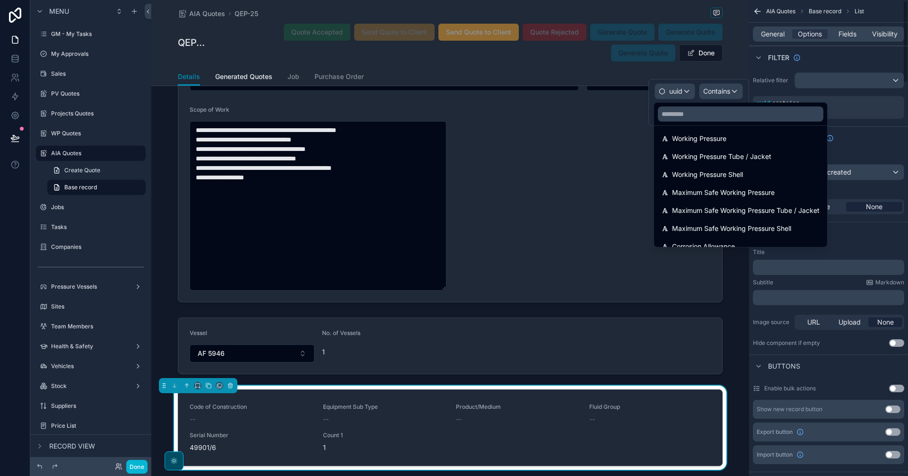
click at [726, 132] on div "Sort And Limit" at bounding box center [828, 137] width 159 height 23
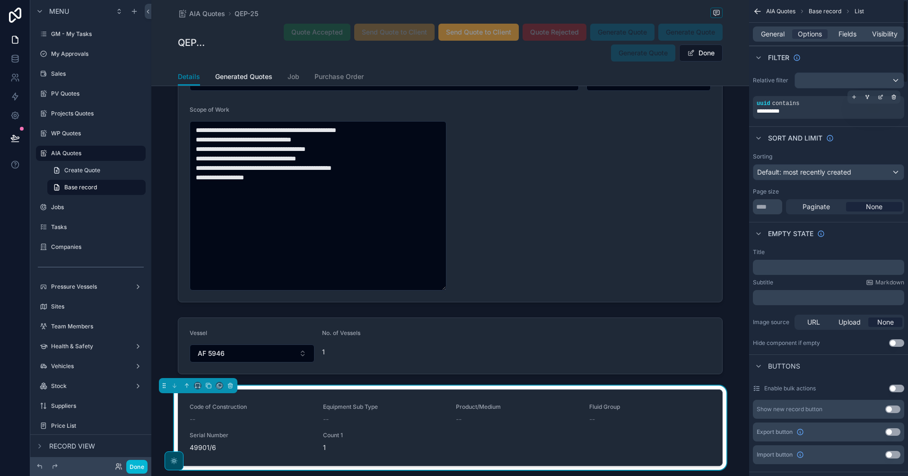
click at [726, 111] on div "**********" at bounding box center [829, 111] width 144 height 8
click at [726, 96] on div "scrollable content" at bounding box center [880, 96] width 13 height 13
click at [697, 112] on span "**********" at bounding box center [689, 112] width 35 height 9
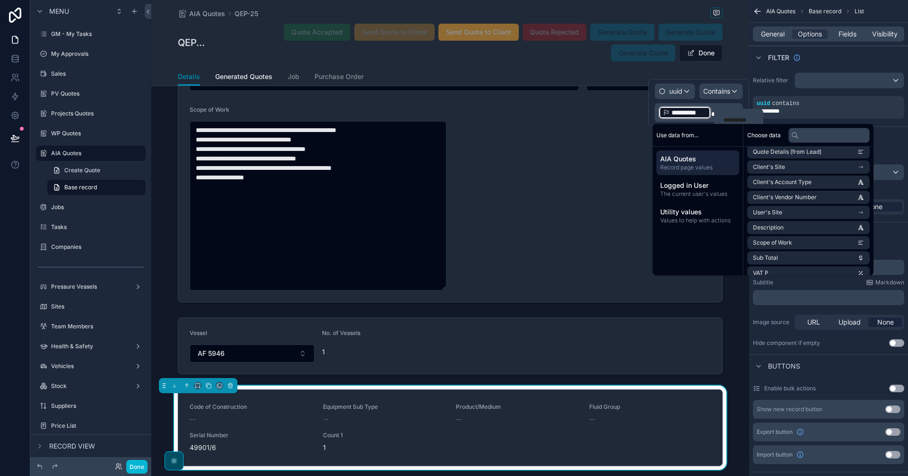
scroll to position [315, 0]
click at [726, 134] on input "text" at bounding box center [828, 135] width 81 height 15
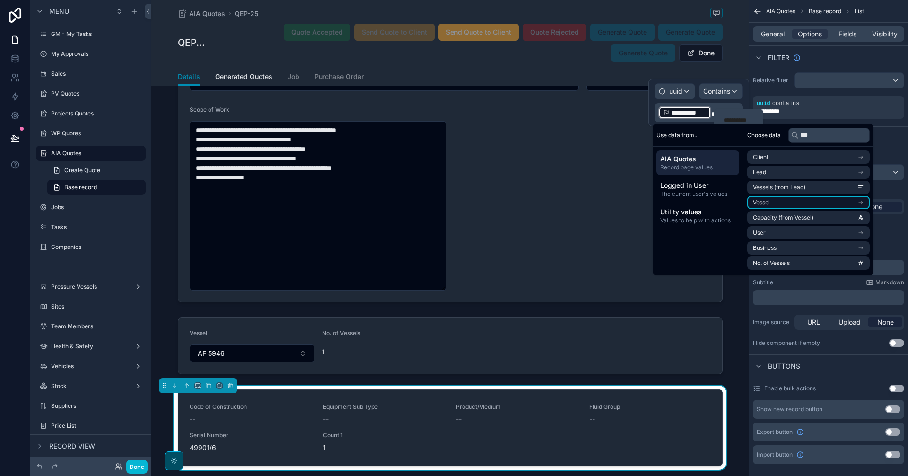
click at [726, 200] on li "Vessel" at bounding box center [808, 202] width 123 height 13
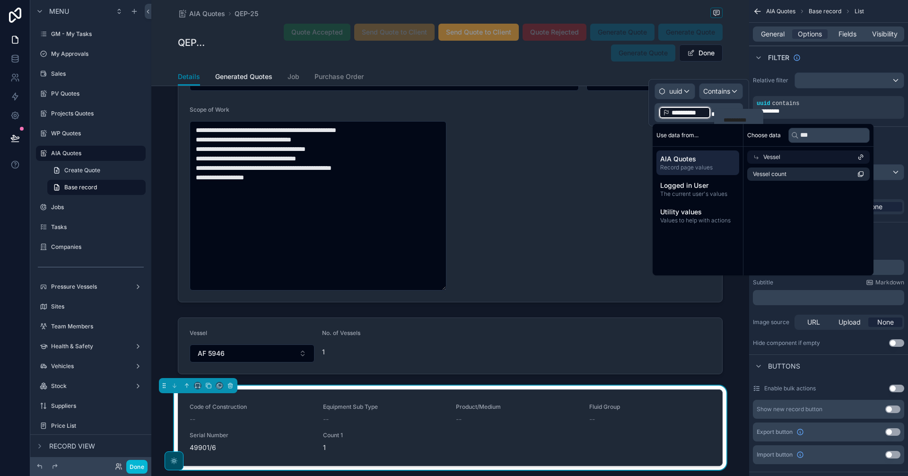
click at [726, 153] on div "Vessel" at bounding box center [808, 156] width 123 height 13
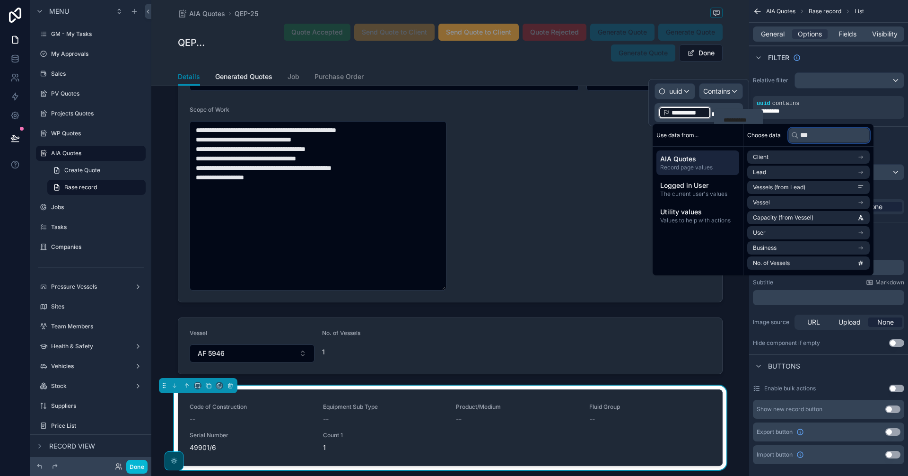
drag, startPoint x: 818, startPoint y: 137, endPoint x: 786, endPoint y: 133, distance: 31.9
click at [726, 133] on div "Choose data ***" at bounding box center [809, 135] width 130 height 23
type input "*"
click at [726, 265] on li "Vessels 2" at bounding box center [808, 264] width 123 height 13
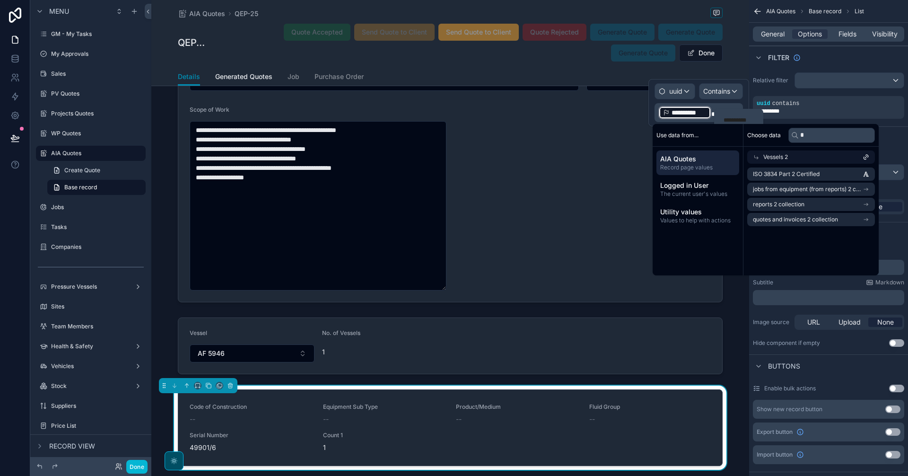
scroll to position [0, 0]
click at [726, 218] on li "quotes and invoices 2 collection" at bounding box center [808, 219] width 123 height 13
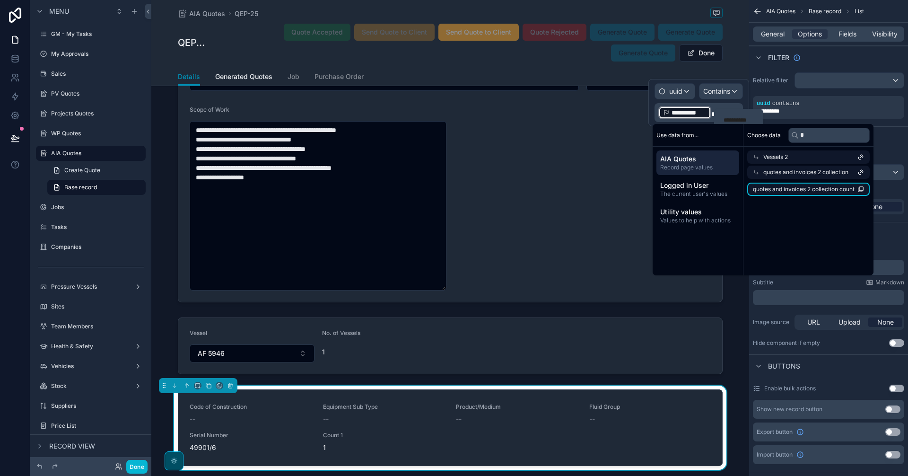
click at [726, 189] on span "quotes and invoices 2 collection count" at bounding box center [804, 189] width 102 height 8
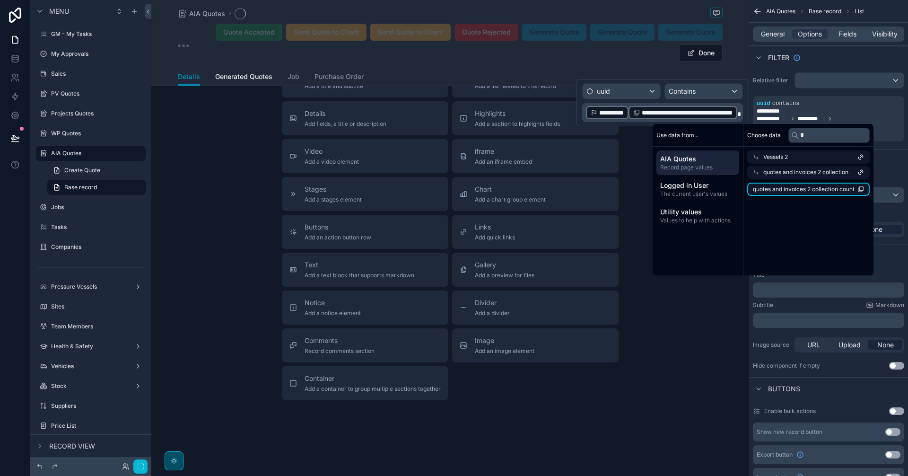
scroll to position [199, 0]
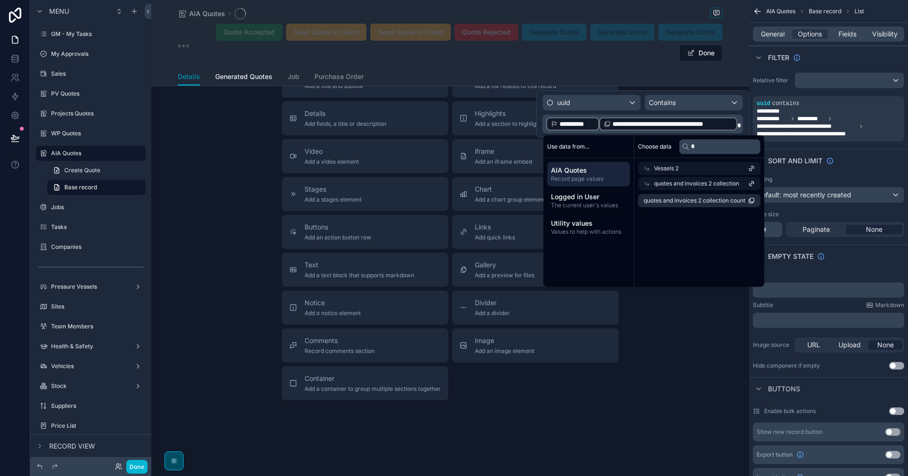
click at [597, 123] on div "**********" at bounding box center [572, 123] width 53 height 13
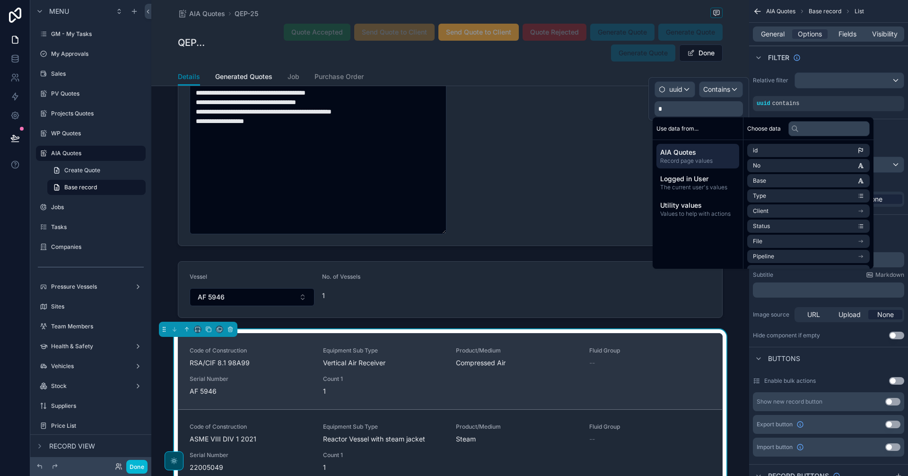
scroll to position [1673, 0]
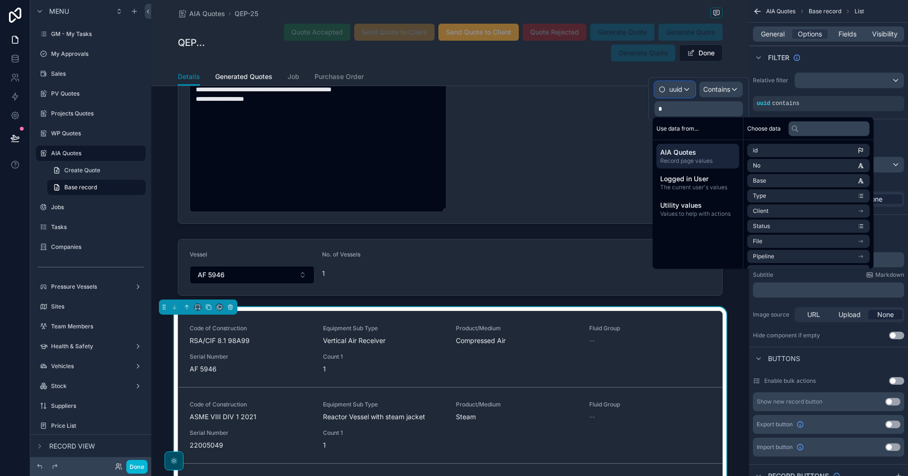
click at [685, 89] on div "uuid" at bounding box center [675, 89] width 40 height 15
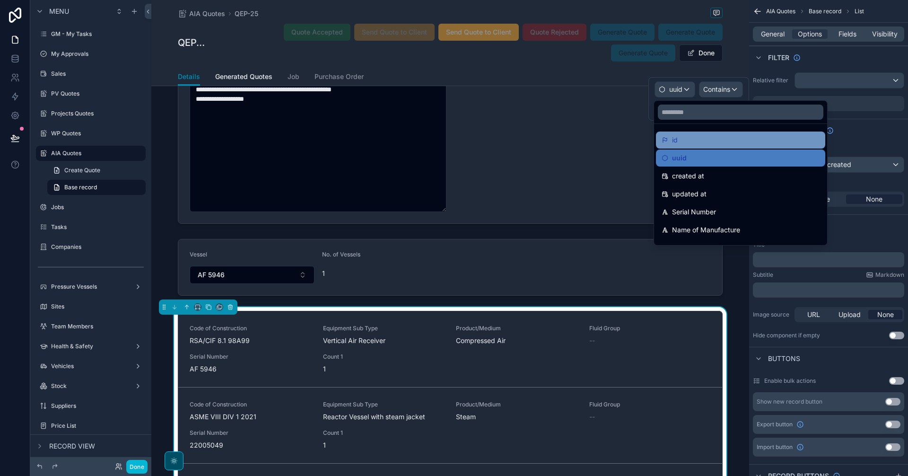
click at [698, 136] on div "id" at bounding box center [741, 139] width 158 height 11
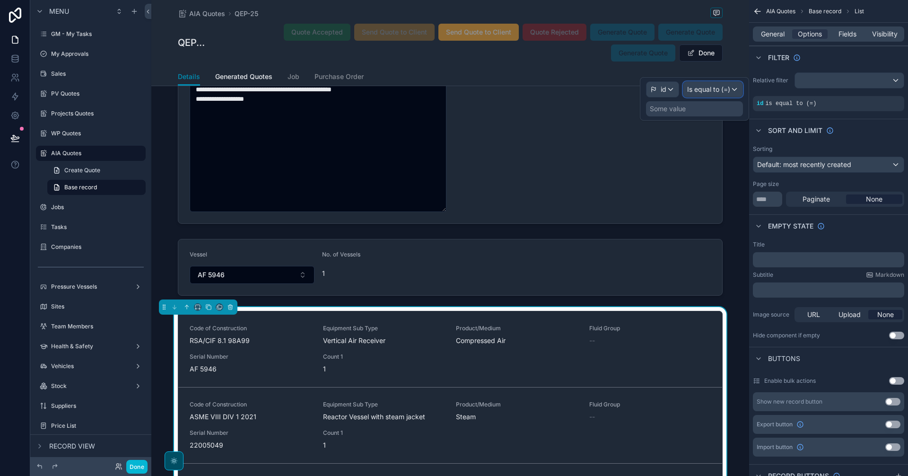
click at [707, 92] on span "Is equal to (=)" at bounding box center [708, 89] width 43 height 9
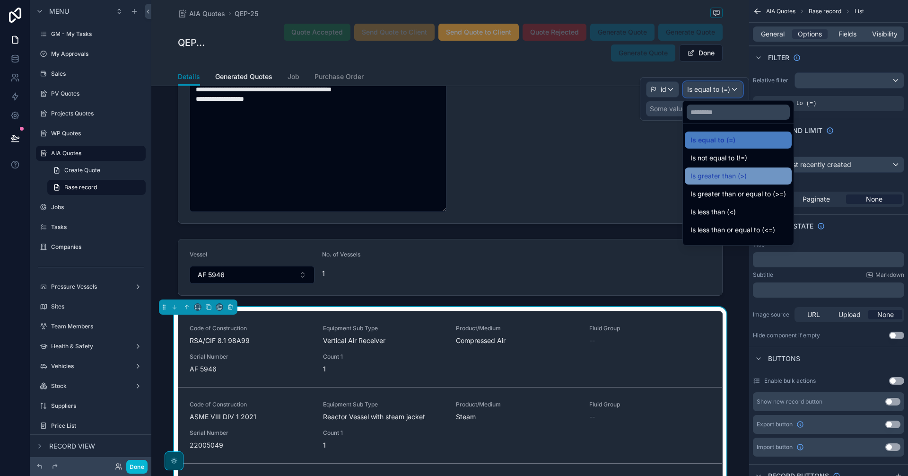
scroll to position [67, 0]
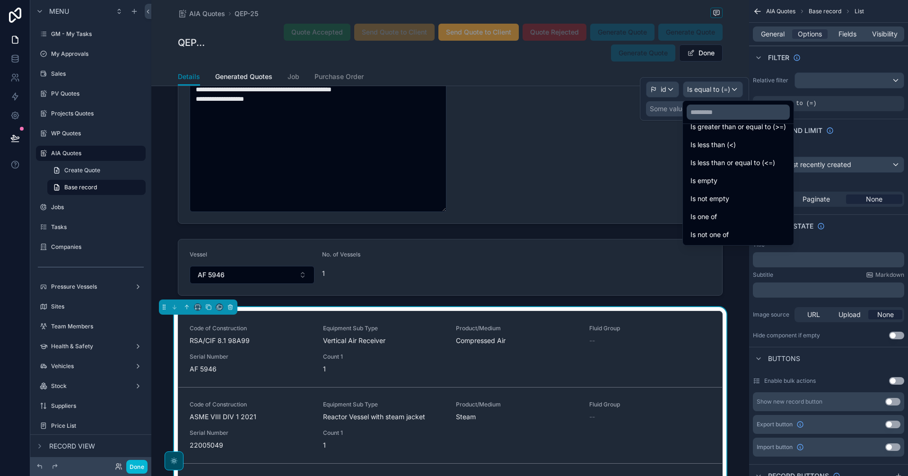
click at [668, 114] on div at bounding box center [694, 99] width 109 height 44
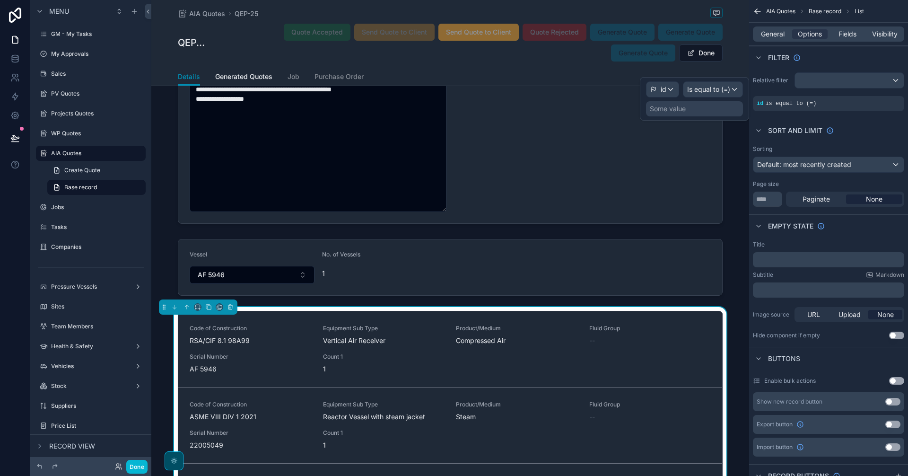
click at [675, 108] on div "Some value" at bounding box center [668, 108] width 36 height 9
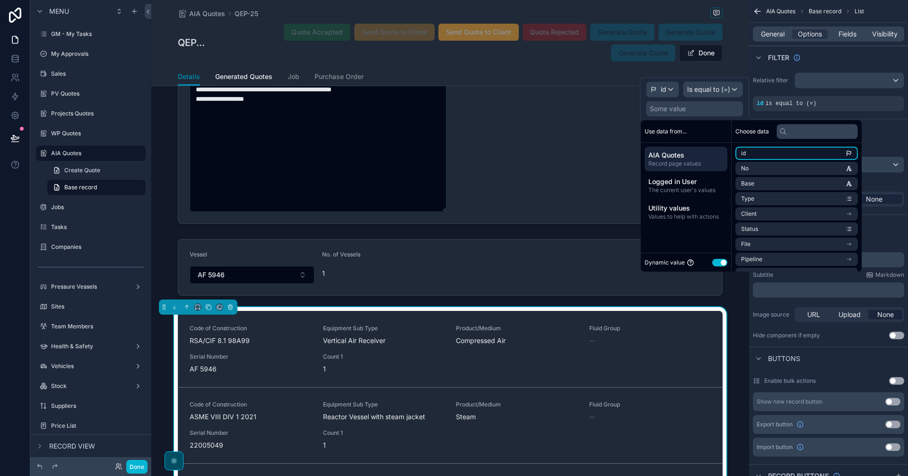
click at [726, 152] on li "id" at bounding box center [796, 153] width 123 height 13
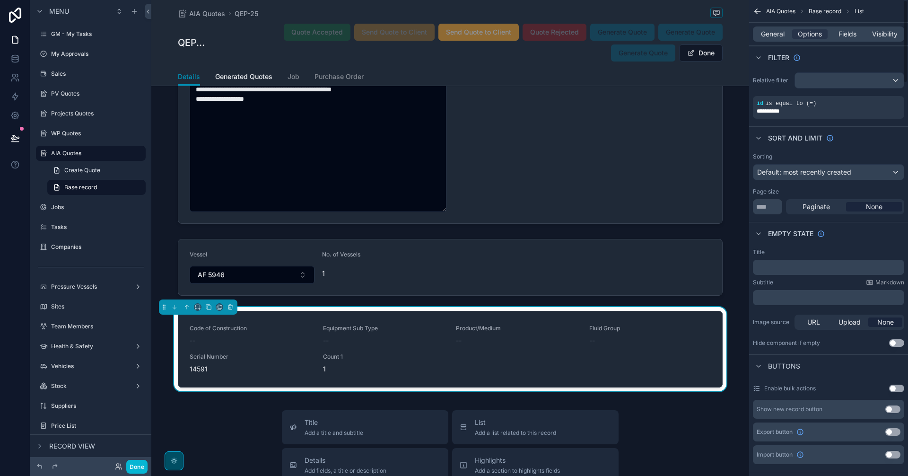
click at [726, 242] on div "Empty state" at bounding box center [828, 233] width 159 height 23
click at [726, 29] on span "Fields" at bounding box center [848, 33] width 18 height 9
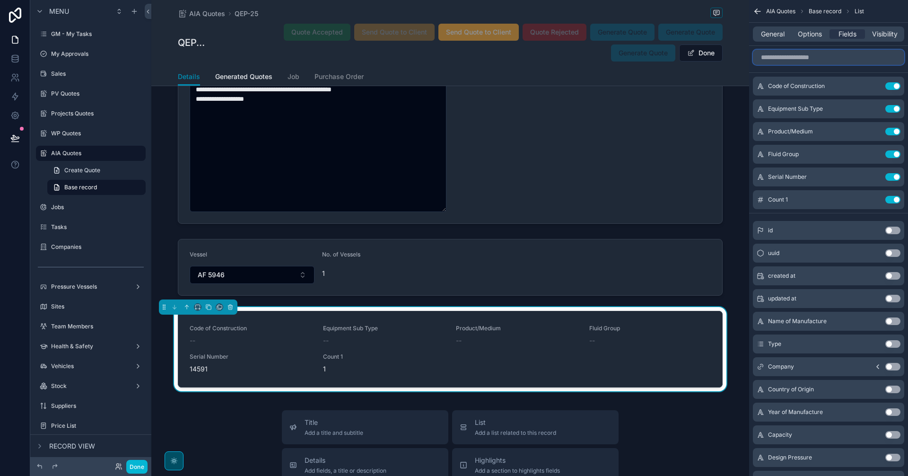
click at [726, 53] on input "scrollable content" at bounding box center [828, 57] width 151 height 15
click at [726, 199] on button "Use setting" at bounding box center [892, 200] width 15 height 8
click at [726, 61] on input "scrollable content" at bounding box center [828, 57] width 151 height 15
click at [699, 50] on button "Done" at bounding box center [701, 52] width 44 height 17
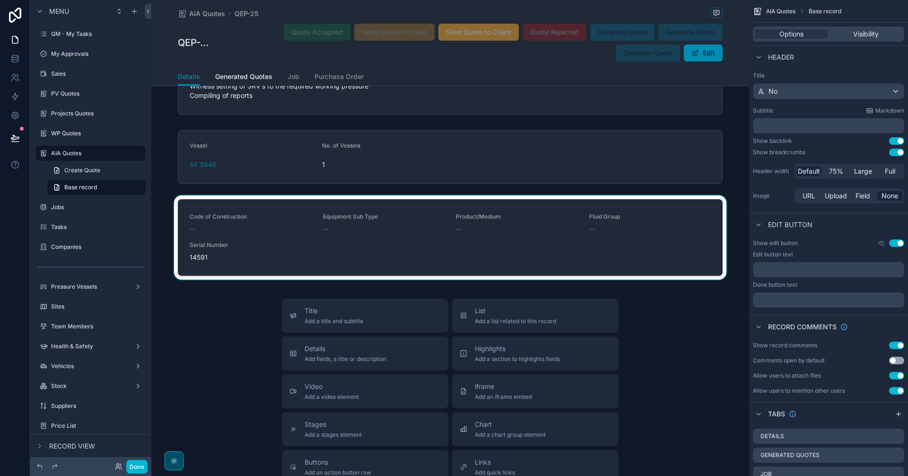
scroll to position [1350, 0]
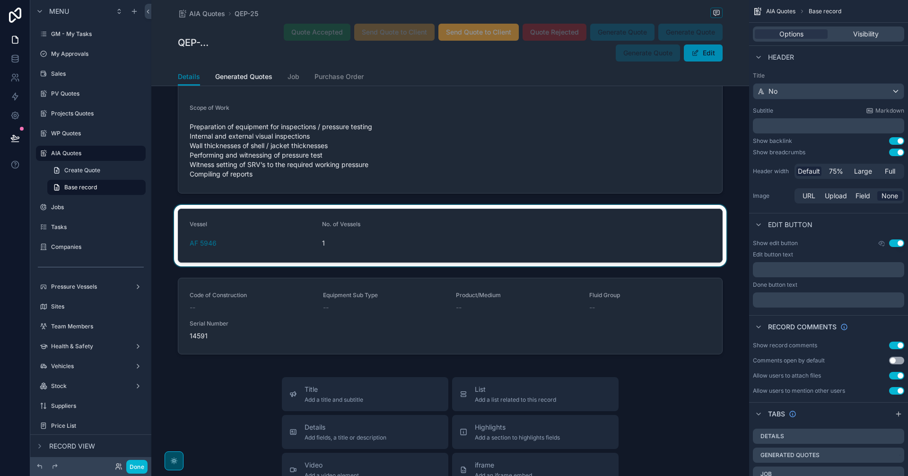
click at [672, 237] on div "scrollable content" at bounding box center [450, 235] width 598 height 61
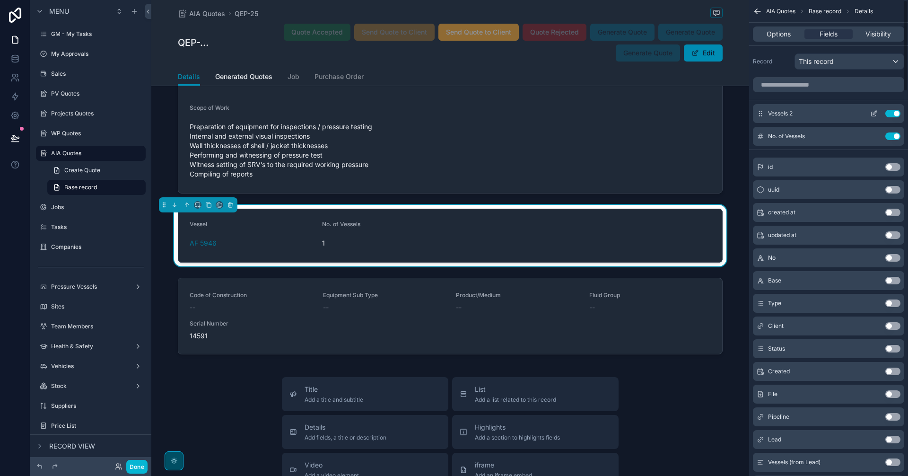
click at [726, 115] on icon "scrollable content" at bounding box center [874, 114] width 8 height 8
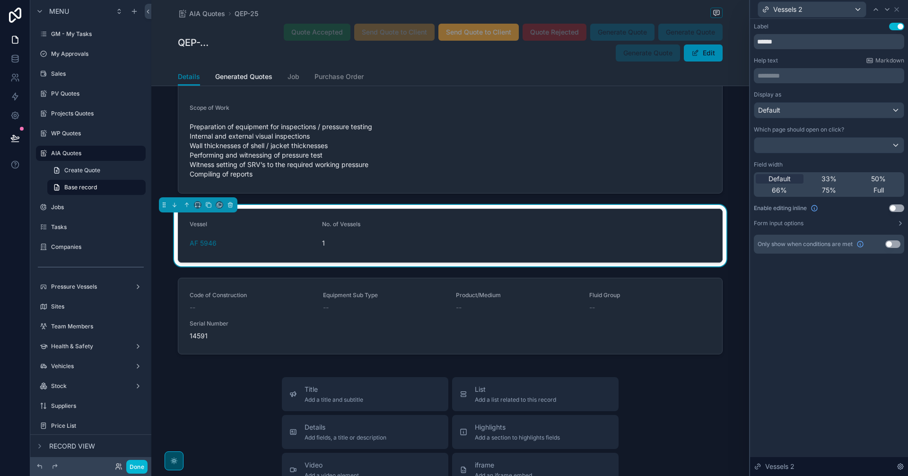
click at [726, 207] on button "Use setting" at bounding box center [896, 208] width 15 height 8
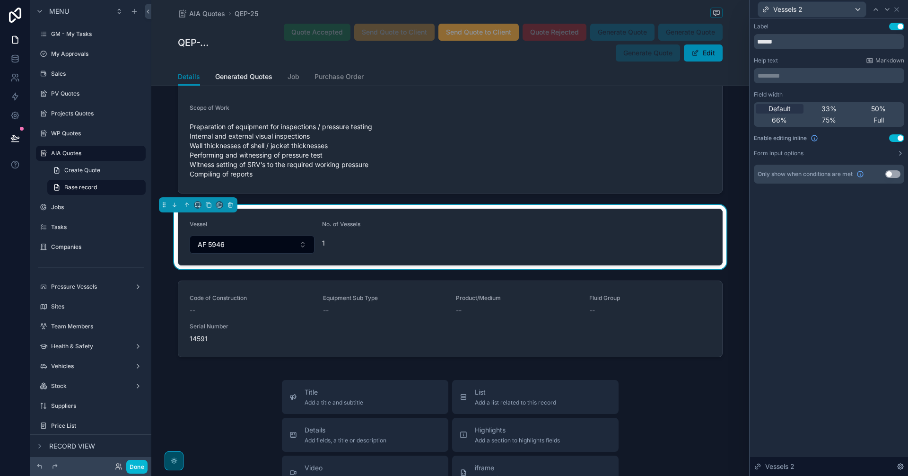
click at [726, 140] on button "Use setting" at bounding box center [896, 138] width 15 height 8
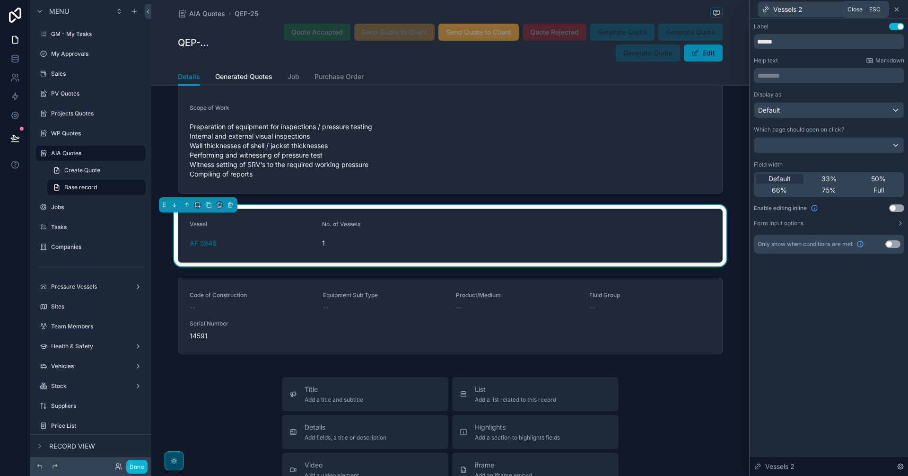
click at [726, 9] on icon at bounding box center [897, 10] width 4 height 4
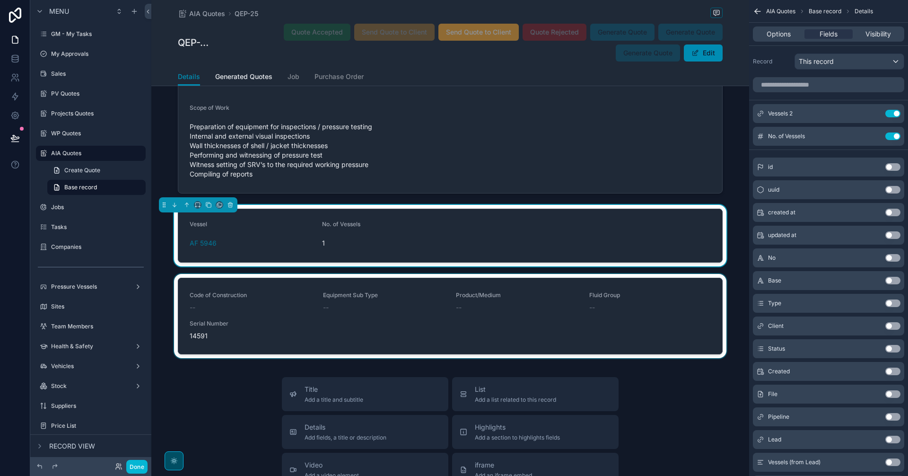
click at [569, 276] on div "scrollable content" at bounding box center [450, 318] width 598 height 88
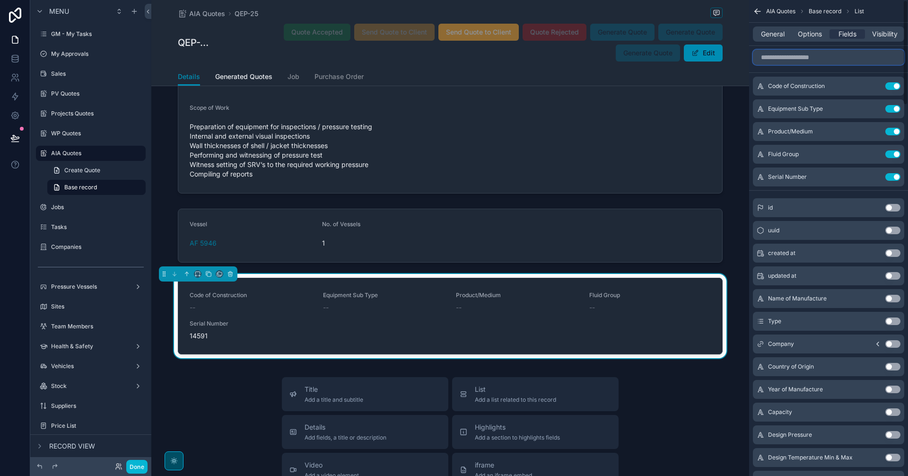
click at [726, 57] on input "scrollable content" at bounding box center [828, 57] width 151 height 15
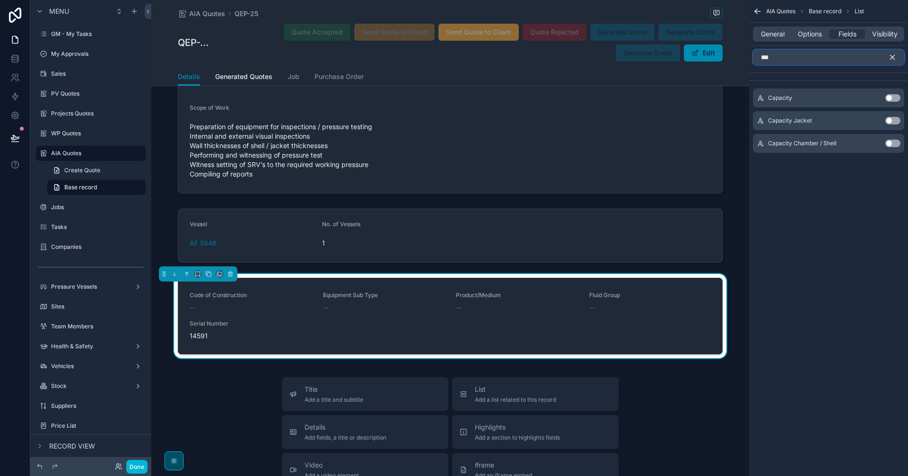
type input "***"
click at [726, 97] on button "Use setting" at bounding box center [892, 98] width 15 height 8
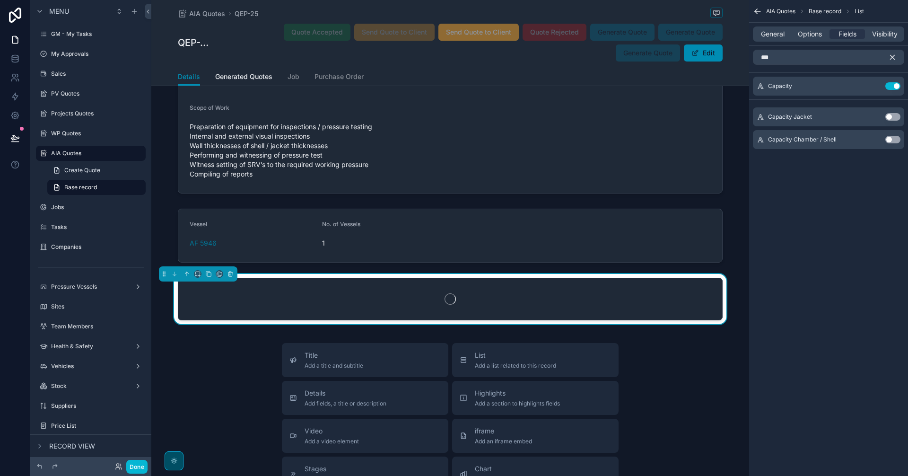
click at [726, 58] on icon "scrollable content" at bounding box center [893, 57] width 4 height 4
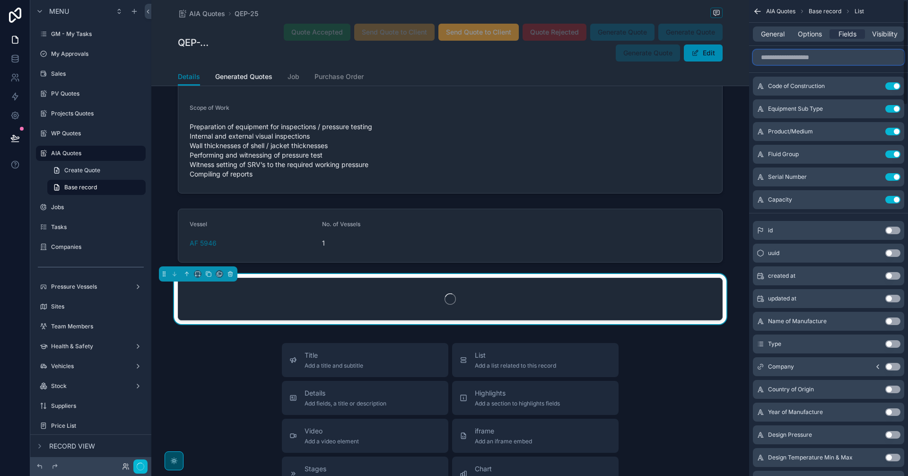
click at [726, 64] on input "scrollable content" at bounding box center [828, 57] width 151 height 15
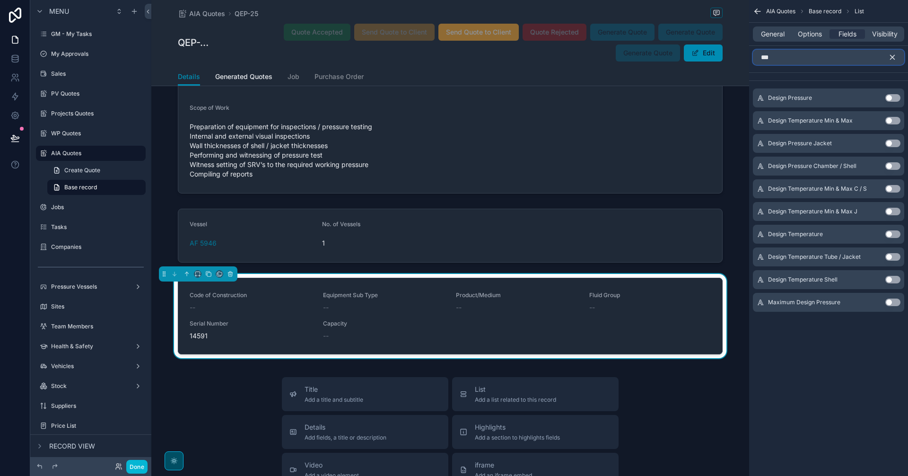
type input "***"
click at [726, 99] on button "Use setting" at bounding box center [892, 98] width 15 height 8
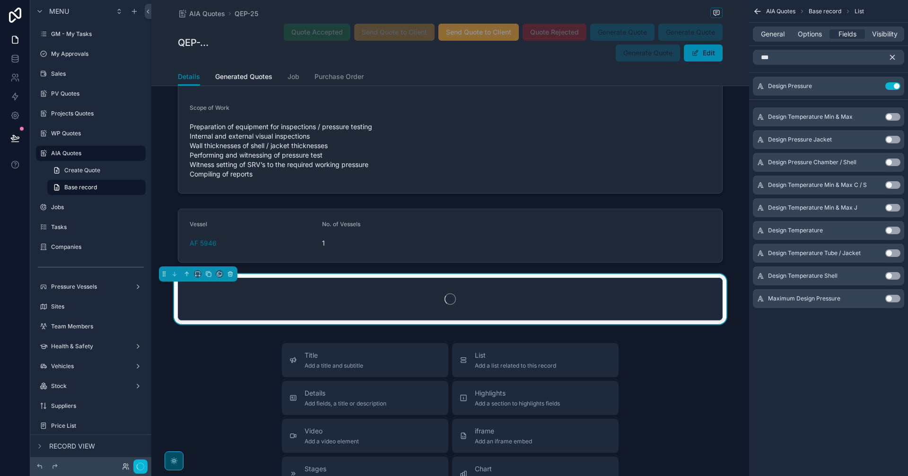
click at [726, 57] on icon "scrollable content" at bounding box center [892, 57] width 9 height 9
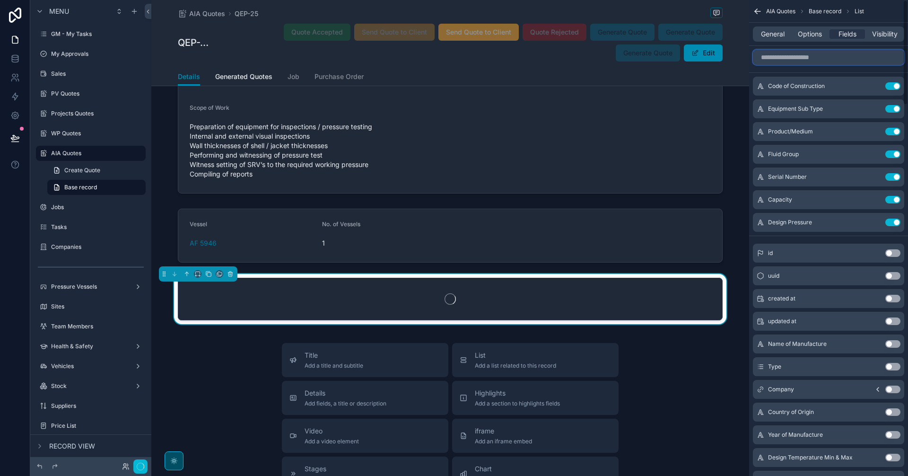
click at [726, 56] on input "scrollable content" at bounding box center [828, 57] width 151 height 15
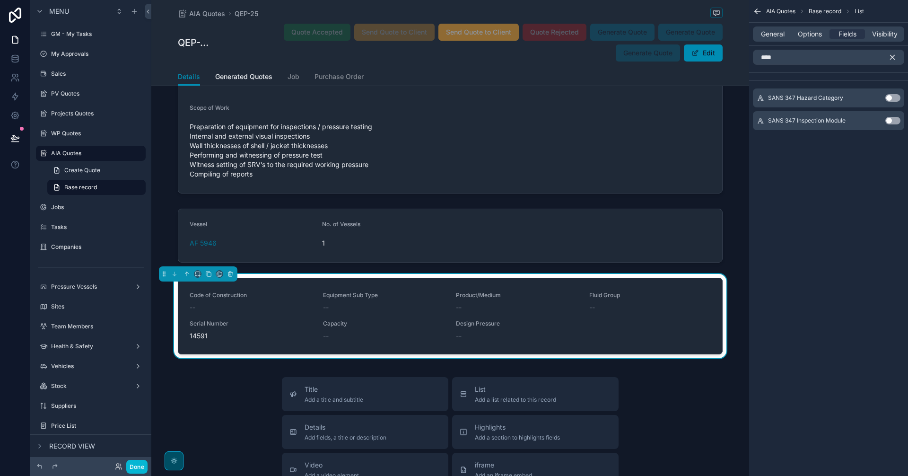
click at [726, 100] on button "Use setting" at bounding box center [892, 98] width 15 height 8
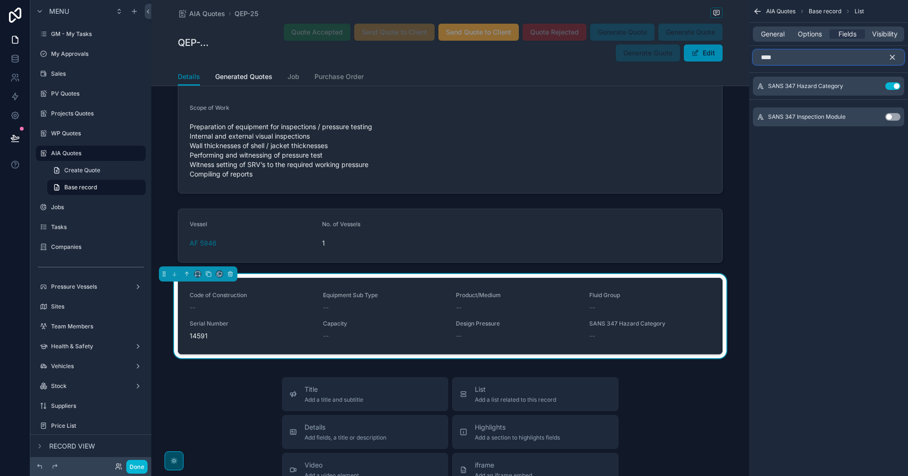
drag, startPoint x: 796, startPoint y: 61, endPoint x: 751, endPoint y: 56, distance: 45.2
click at [726, 56] on div "****" at bounding box center [828, 57] width 159 height 23
type input "***"
click at [726, 57] on icon "scrollable content" at bounding box center [892, 57] width 9 height 9
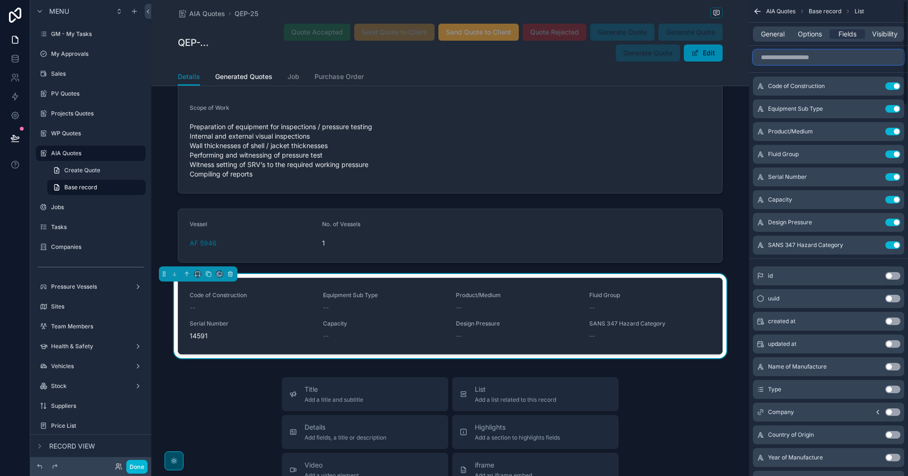
click at [726, 63] on input "scrollable content" at bounding box center [828, 57] width 151 height 15
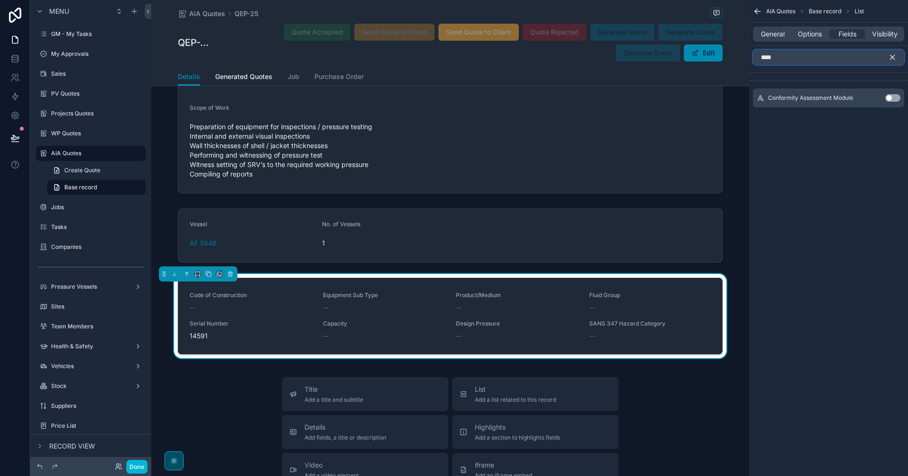
type input "****"
click at [726, 97] on button "Use setting" at bounding box center [892, 98] width 15 height 8
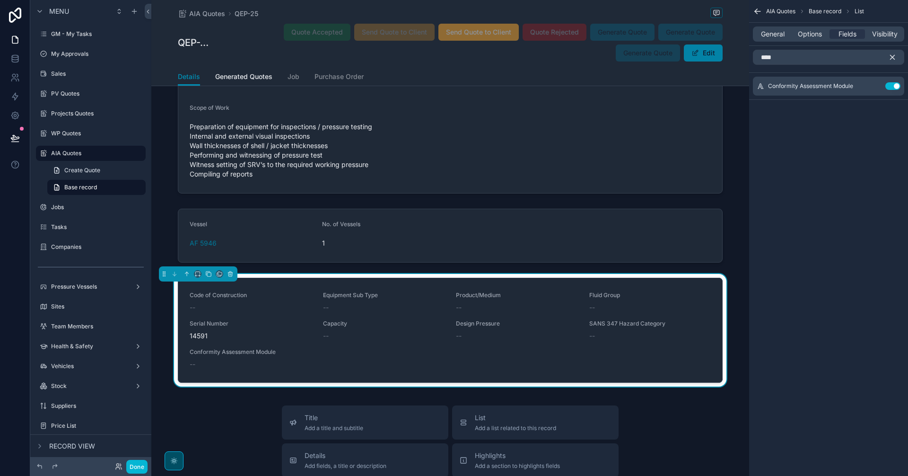
click at [700, 46] on button "Edit" at bounding box center [703, 52] width 39 height 17
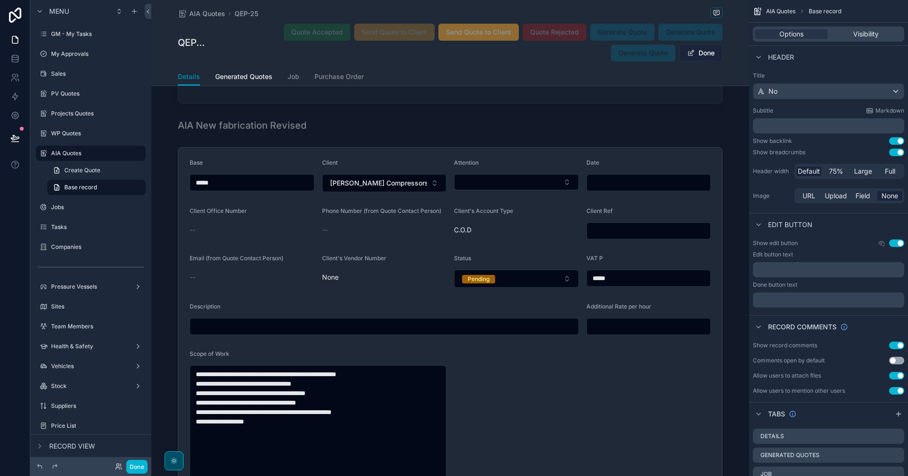
scroll to position [1592, 0]
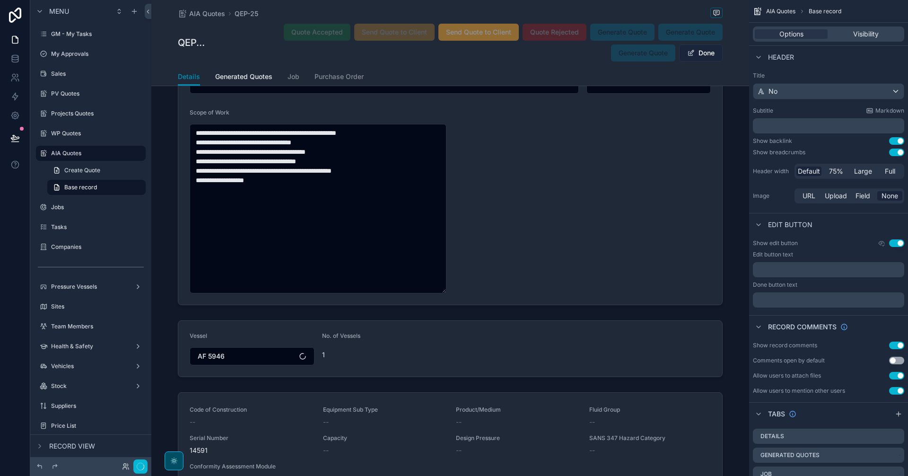
click at [702, 50] on button "Done" at bounding box center [701, 52] width 44 height 17
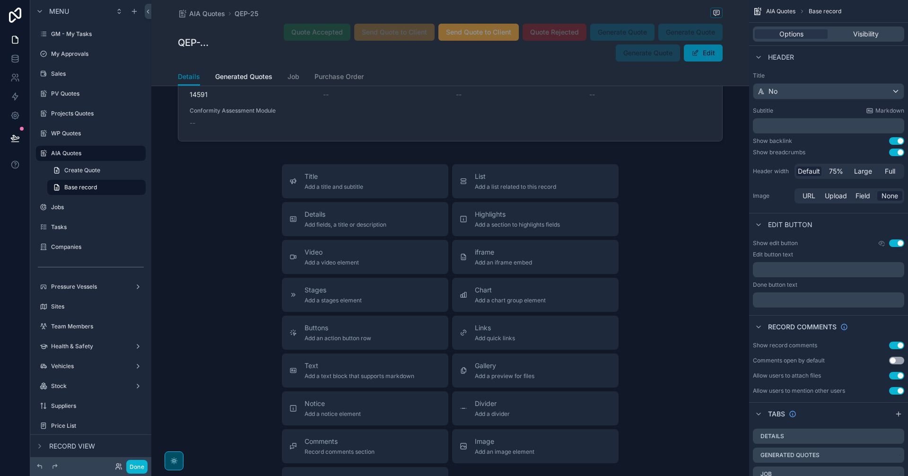
scroll to position [1350, 0]
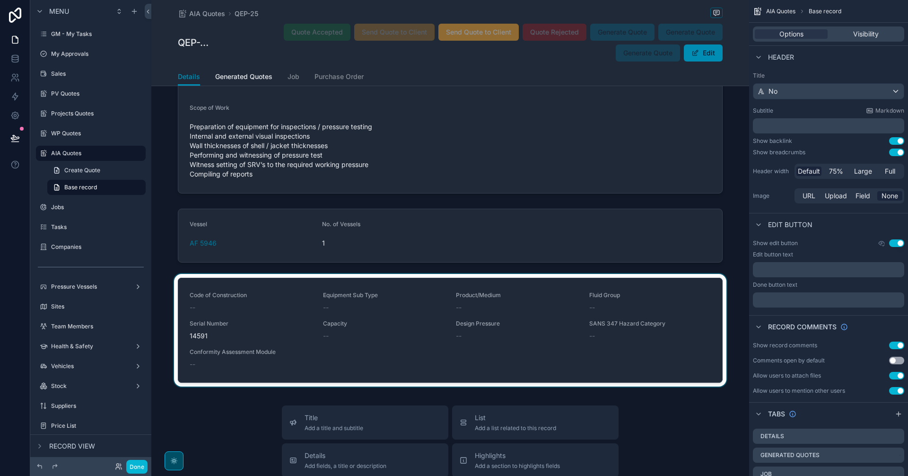
click at [630, 295] on div "scrollable content" at bounding box center [450, 332] width 598 height 116
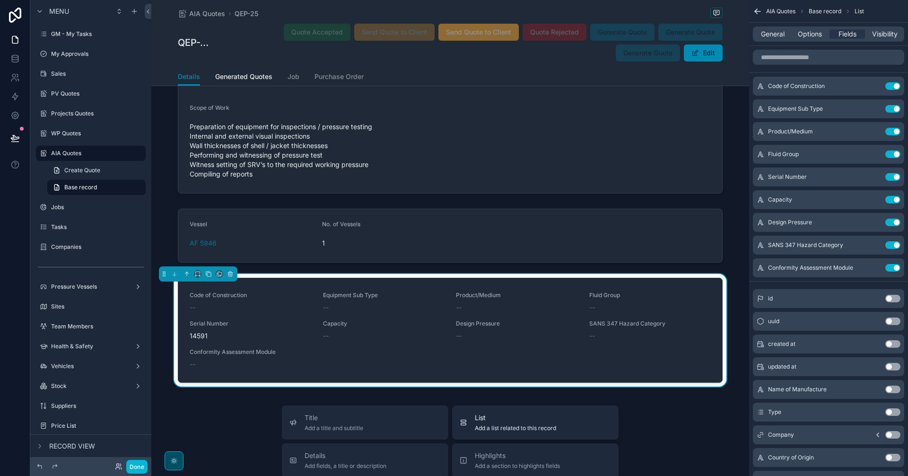
click at [498, 373] on span "Add a list related to this record" at bounding box center [515, 428] width 81 height 8
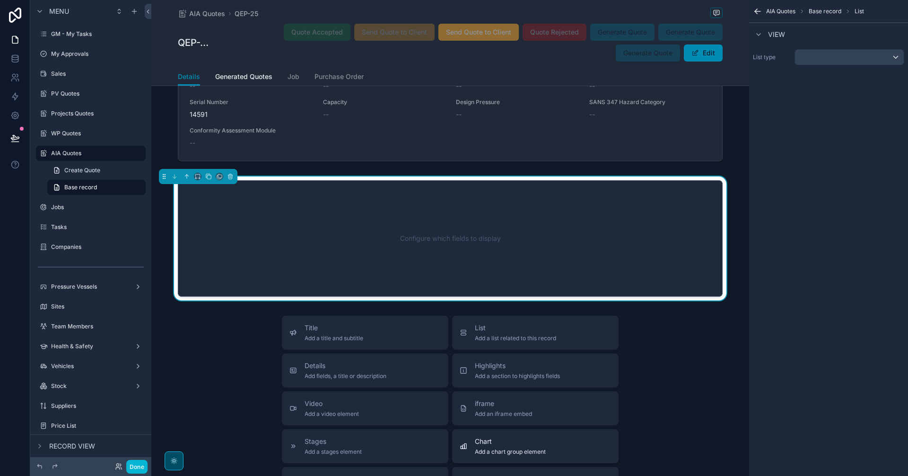
scroll to position [1572, 0]
click at [726, 52] on div "scrollable content" at bounding box center [849, 57] width 109 height 15
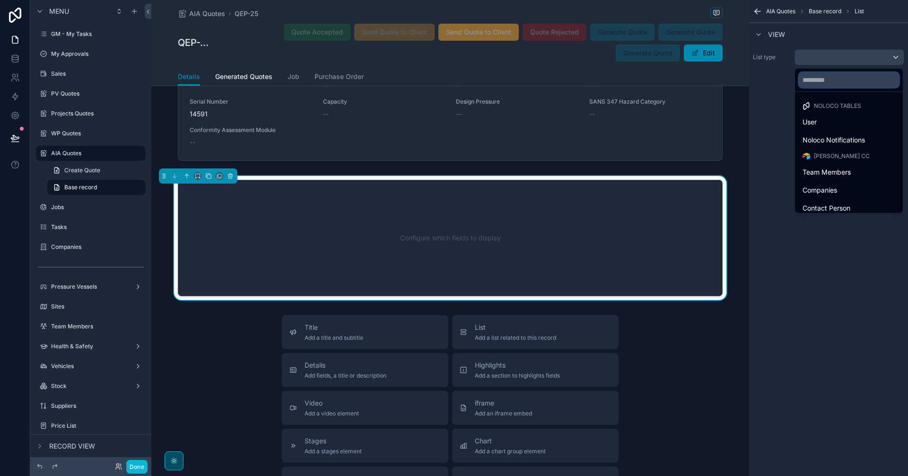
click at [726, 83] on input "text" at bounding box center [849, 79] width 100 height 15
click at [726, 286] on div "scrollable content" at bounding box center [454, 238] width 908 height 476
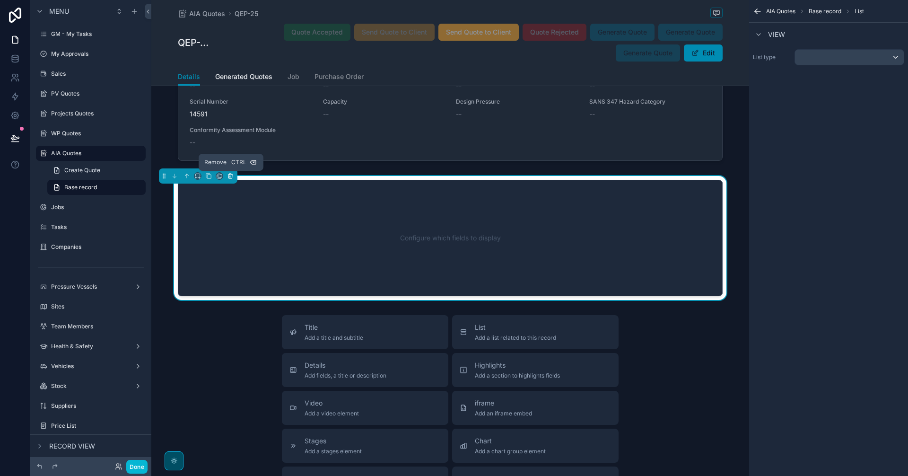
click at [228, 174] on icon "scrollable content" at bounding box center [230, 176] width 7 height 7
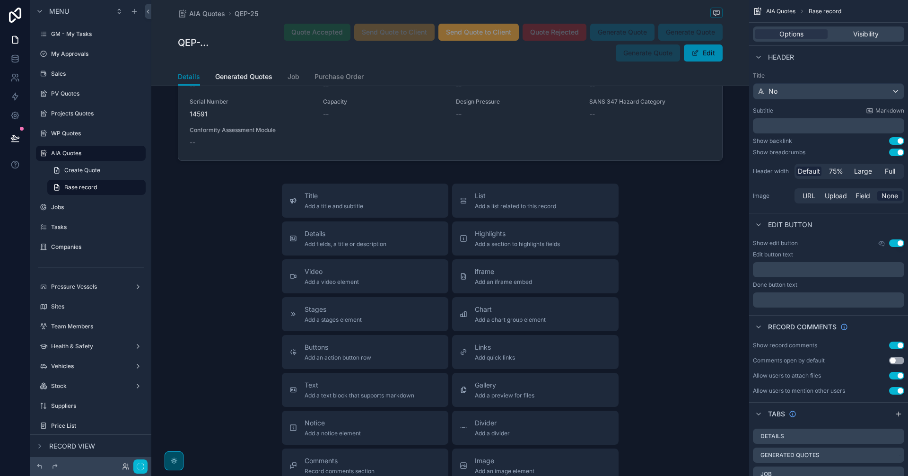
scroll to position [942, 0]
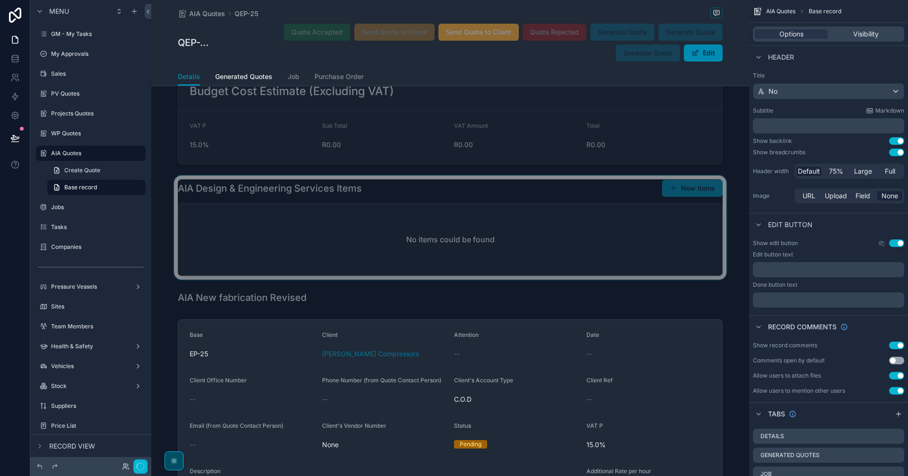
click at [419, 262] on div "scrollable content" at bounding box center [450, 227] width 598 height 104
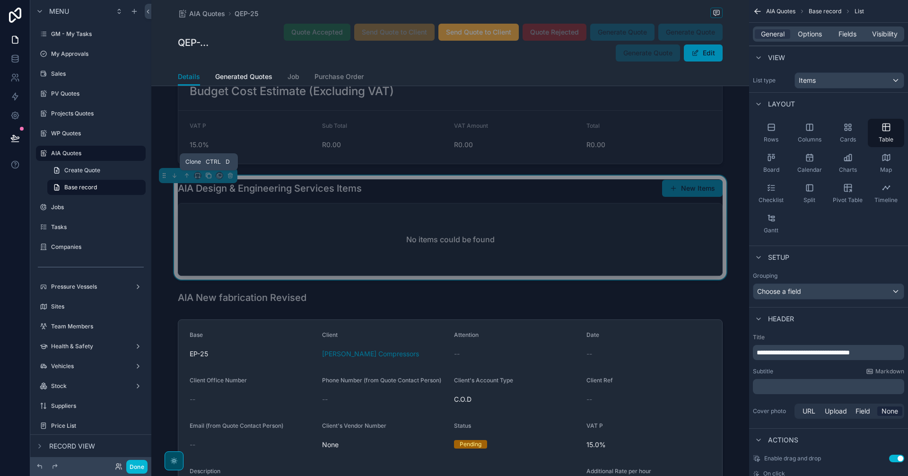
click at [208, 175] on icon "scrollable content" at bounding box center [208, 175] width 7 height 7
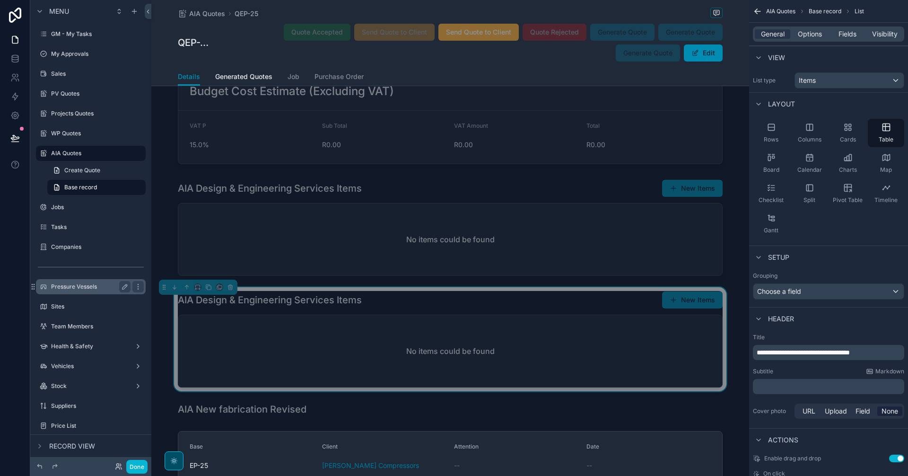
click at [101, 284] on label "Pressure Vessels" at bounding box center [89, 287] width 76 height 8
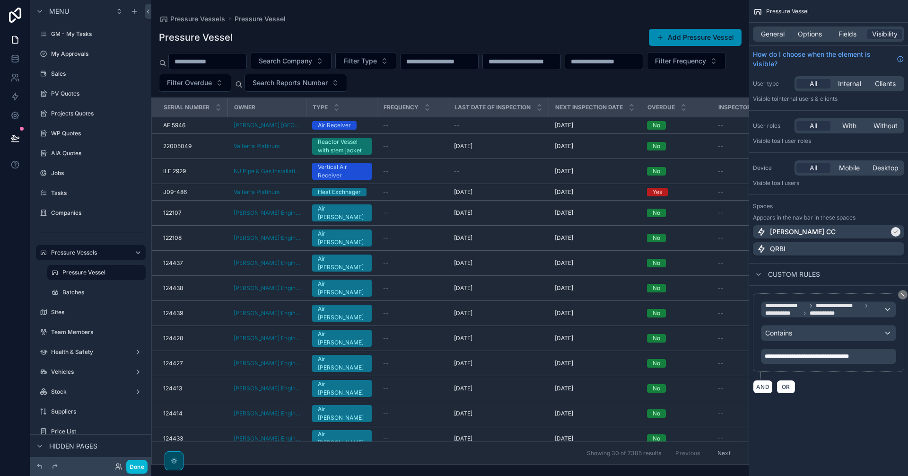
click at [427, 129] on div "scrollable content" at bounding box center [450, 238] width 598 height 476
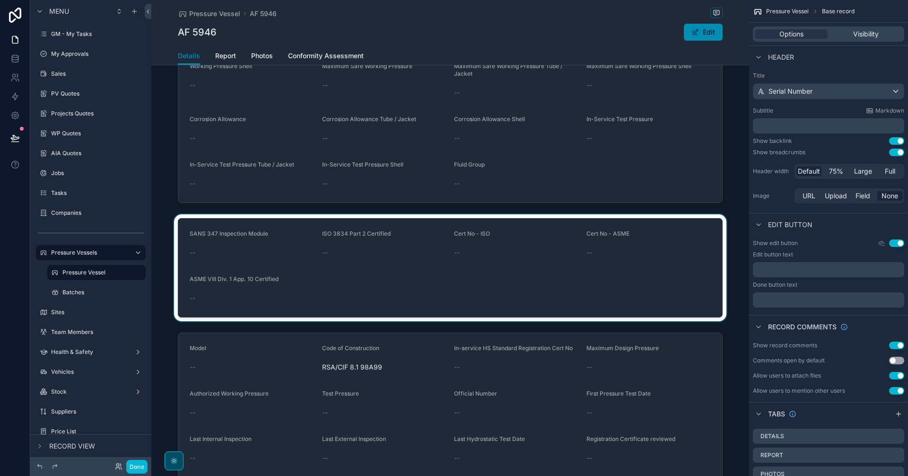
scroll to position [552, 0]
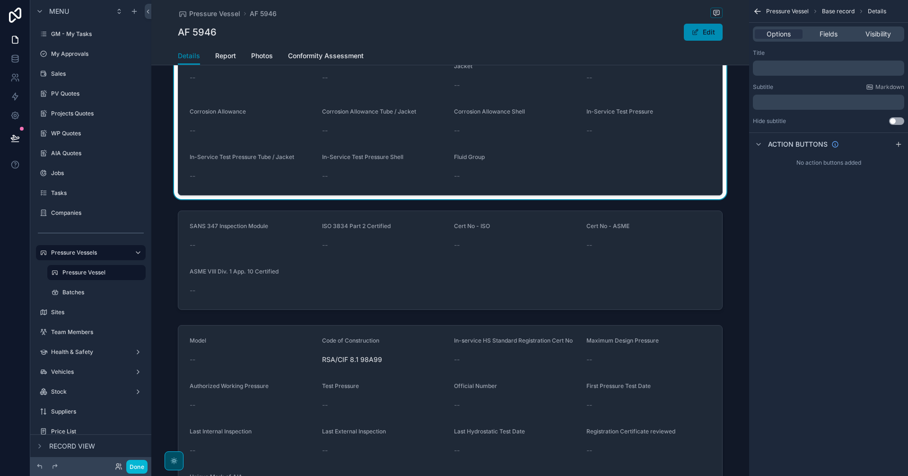
click at [726, 69] on p "﻿" at bounding box center [830, 68] width 146 height 8
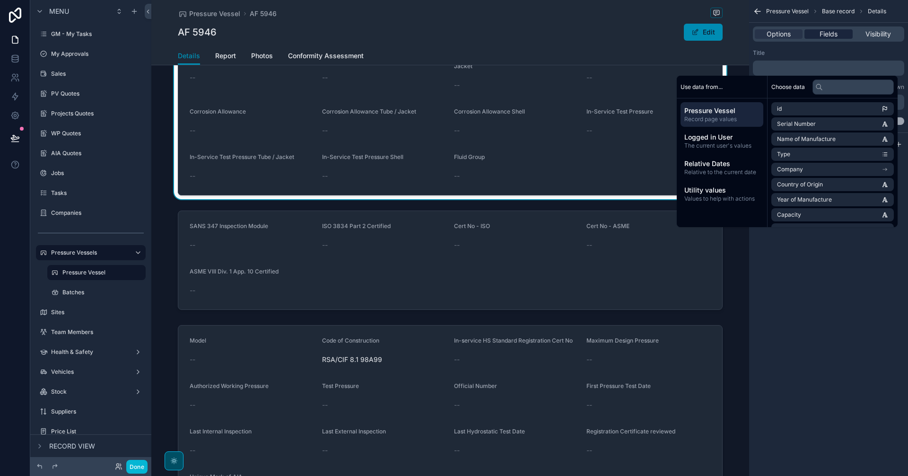
click at [726, 38] on span "Fields" at bounding box center [829, 33] width 18 height 9
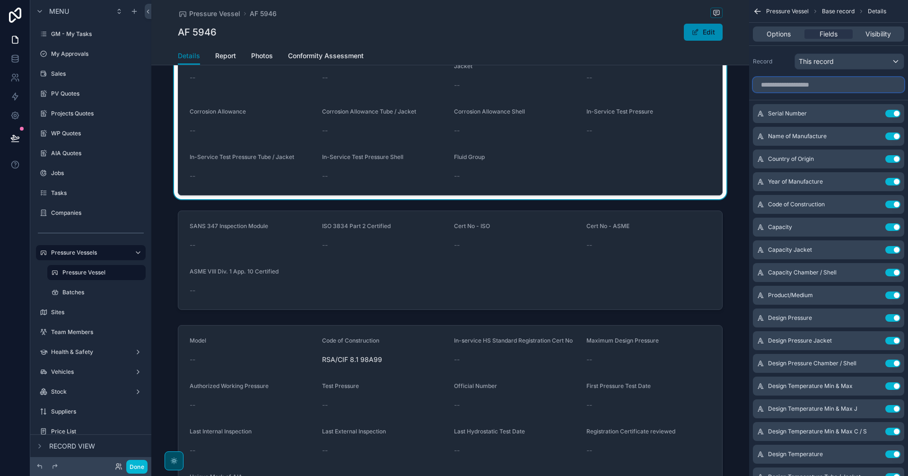
click at [726, 87] on input "scrollable content" at bounding box center [828, 84] width 151 height 15
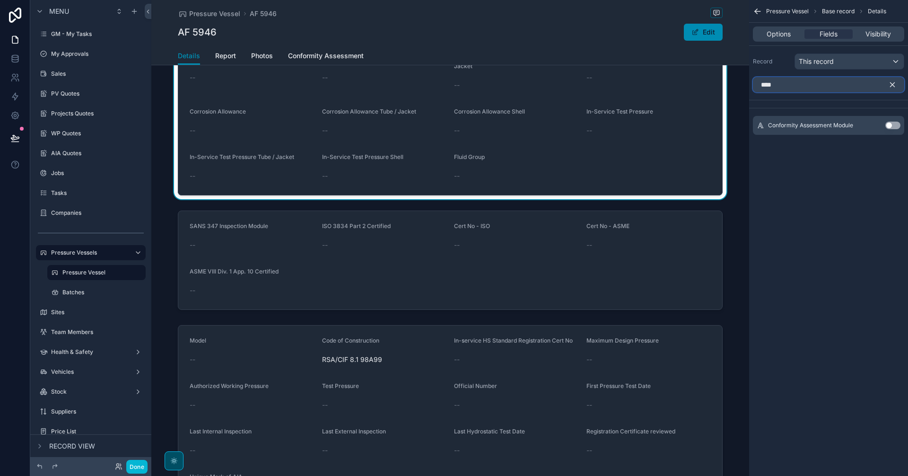
type input "****"
click at [726, 124] on button "Use setting" at bounding box center [892, 126] width 15 height 8
click at [726, 83] on icon "scrollable content" at bounding box center [893, 85] width 4 height 4
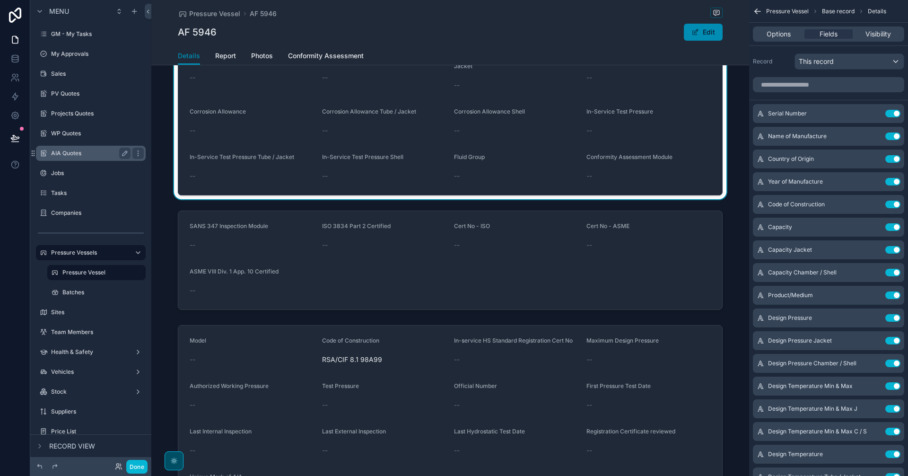
click at [71, 151] on label "AIA Quotes" at bounding box center [89, 153] width 76 height 8
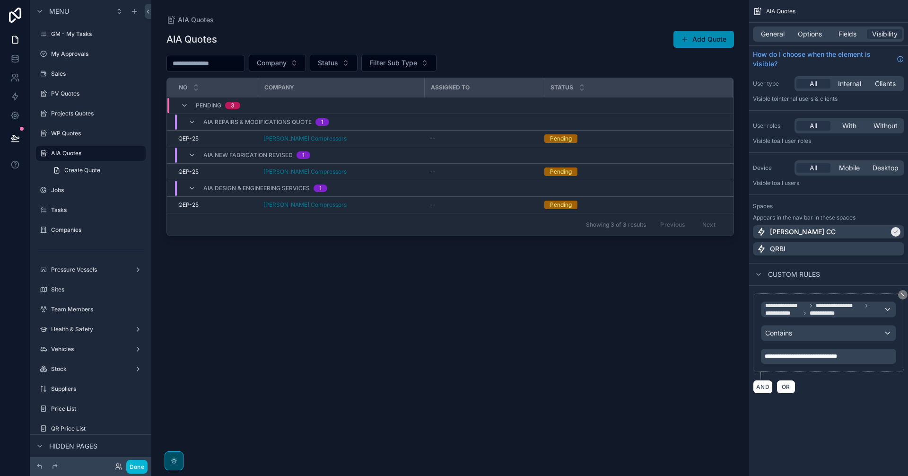
click at [472, 208] on div "scrollable content" at bounding box center [450, 232] width 598 height 464
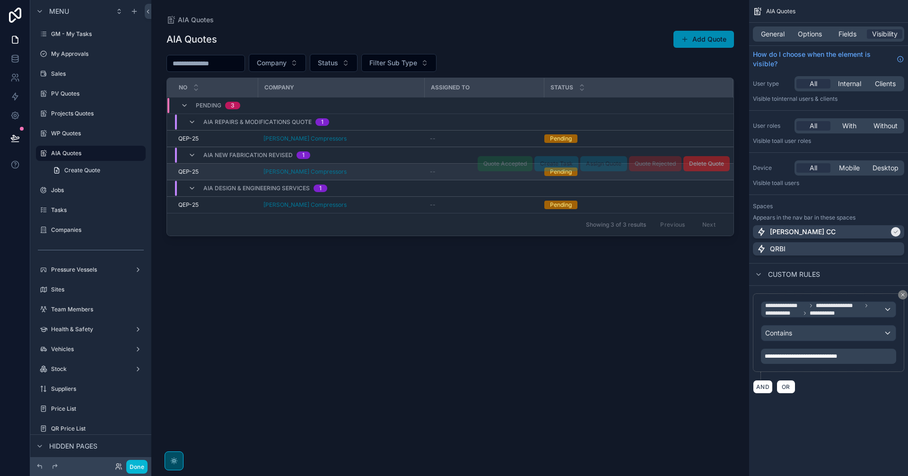
click at [465, 173] on div "--" at bounding box center [484, 172] width 108 height 8
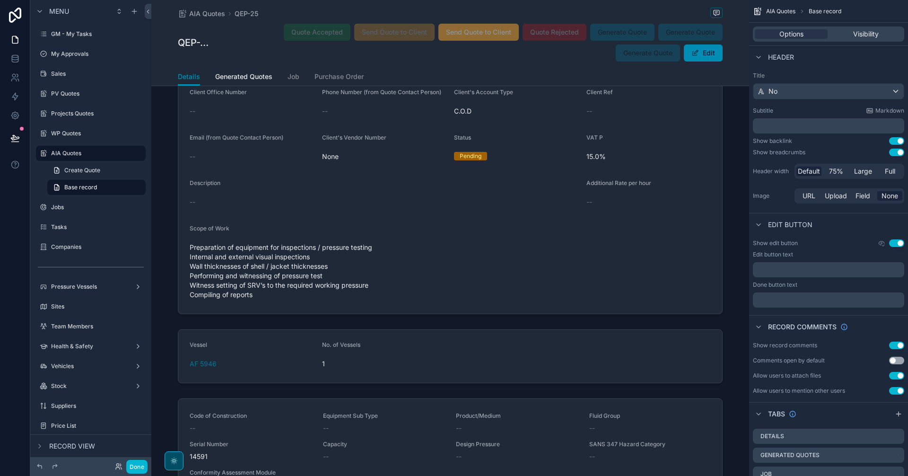
scroll to position [1419, 0]
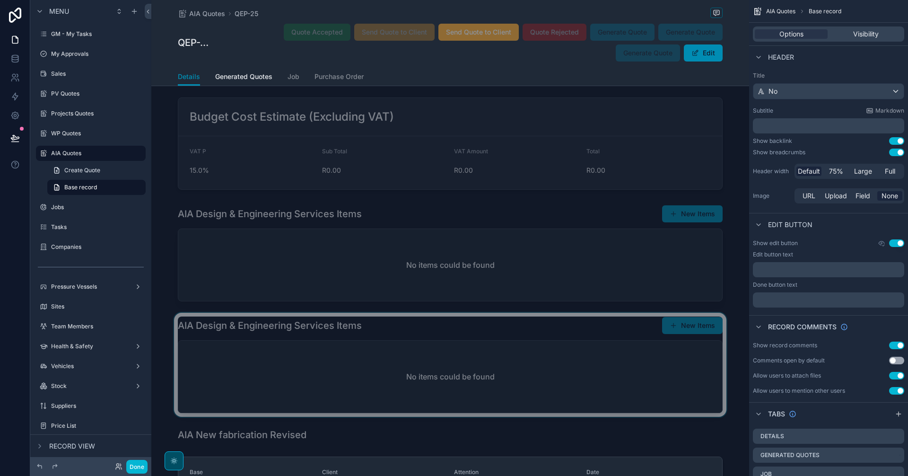
scroll to position [946, 0]
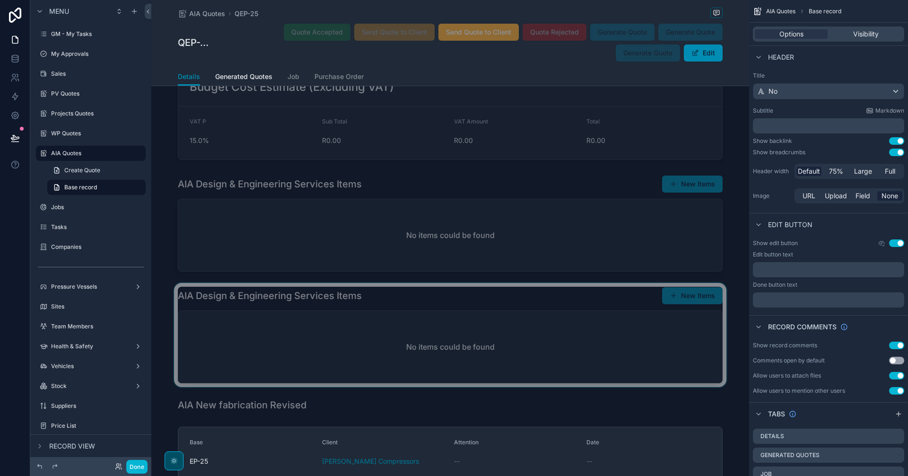
click at [517, 344] on div "scrollable content" at bounding box center [450, 335] width 598 height 104
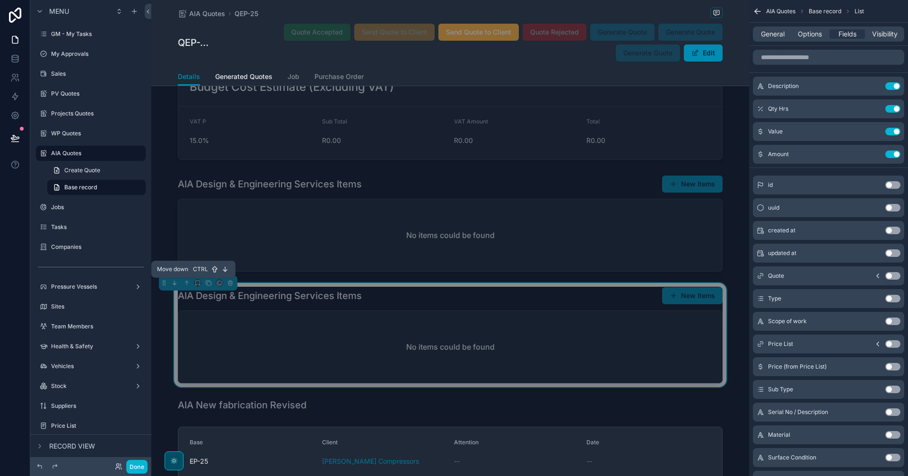
click at [173, 286] on icon "scrollable content" at bounding box center [174, 283] width 7 height 7
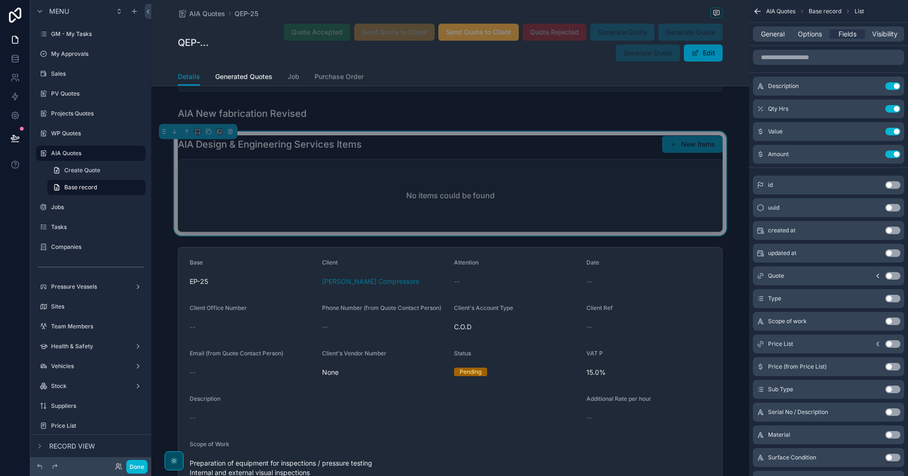
scroll to position [1103, 0]
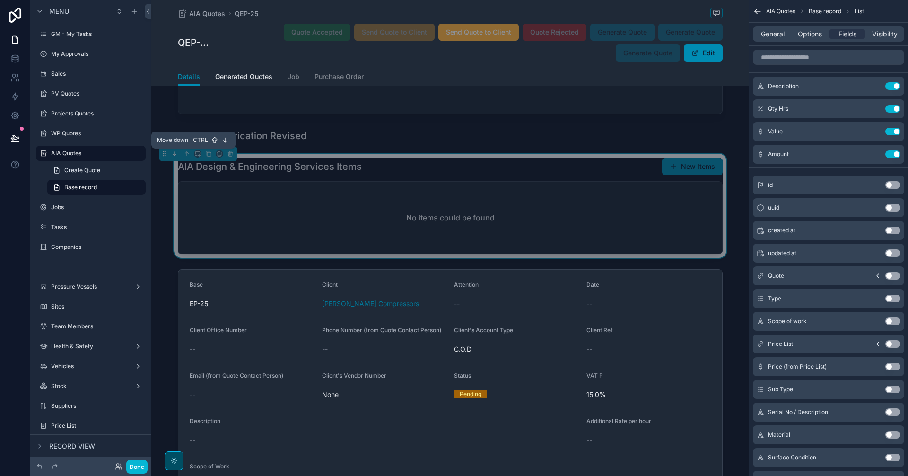
click at [177, 155] on button "scrollable content" at bounding box center [174, 154] width 10 height 10
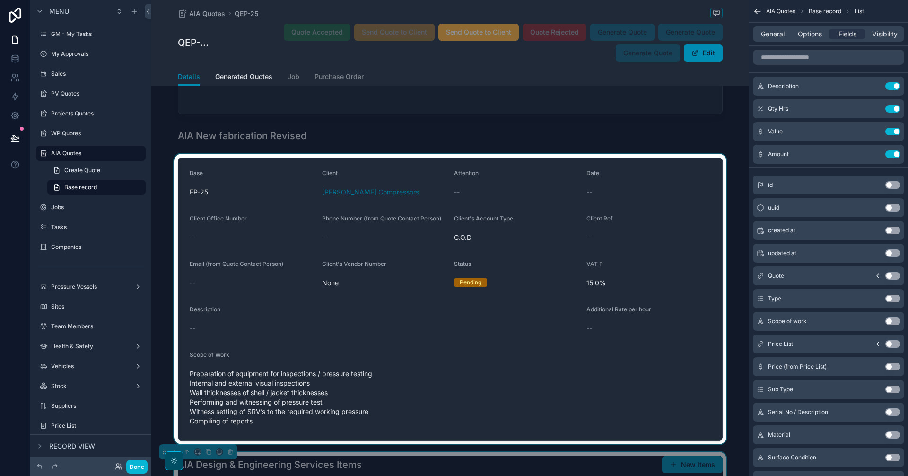
scroll to position [1182, 0]
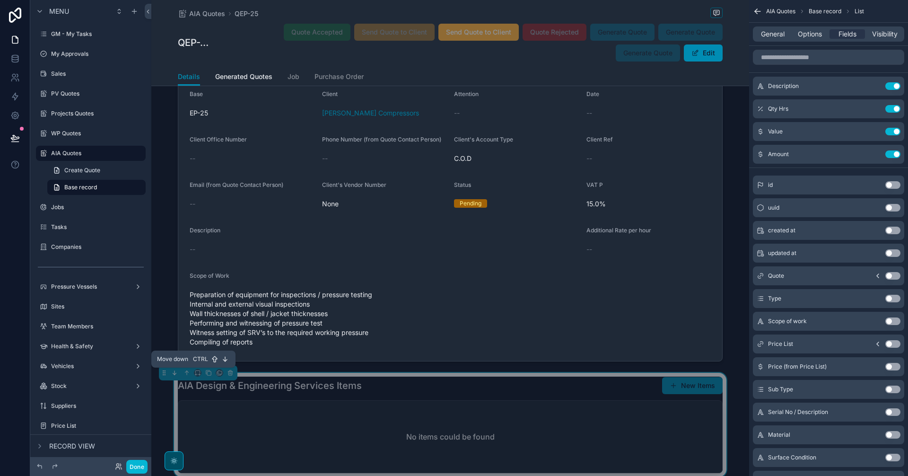
click at [176, 375] on icon "scrollable content" at bounding box center [174, 372] width 7 height 7
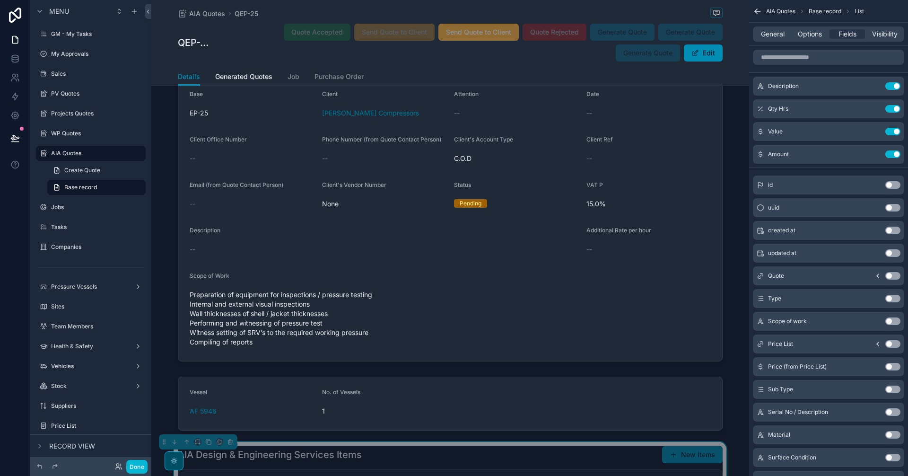
scroll to position [1498, 0]
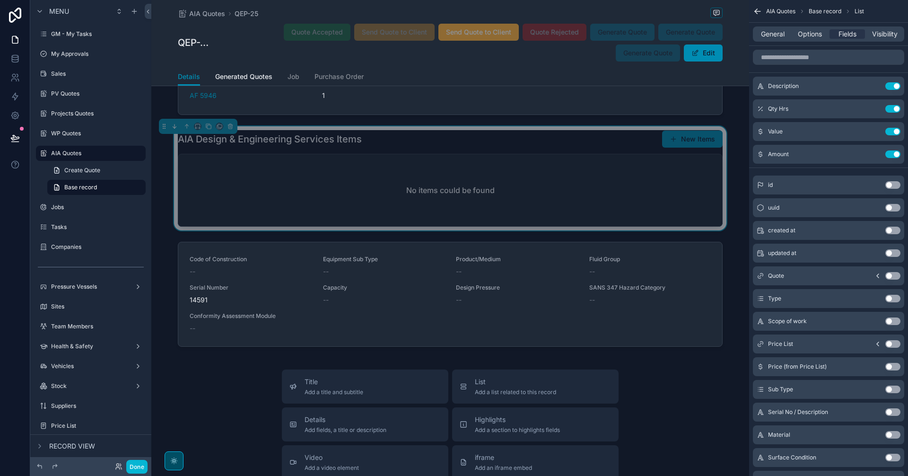
click at [177, 126] on icon "scrollable content" at bounding box center [174, 126] width 7 height 7
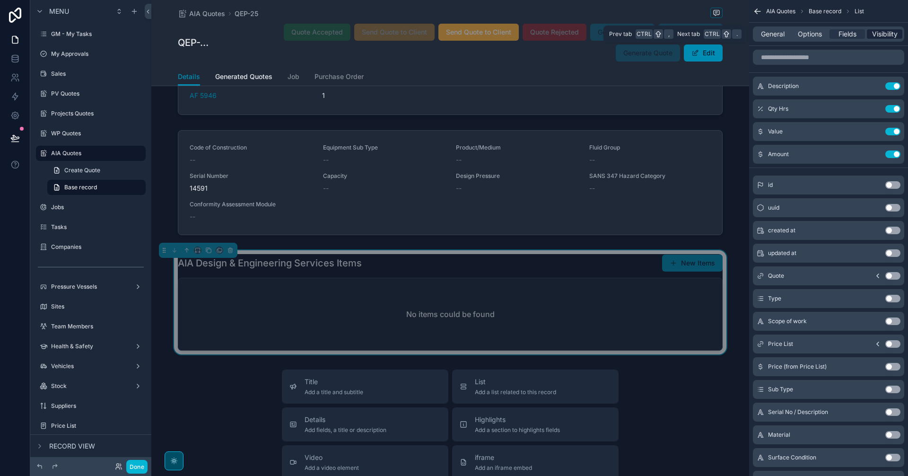
click at [880, 35] on span "Visibility" at bounding box center [885, 33] width 26 height 9
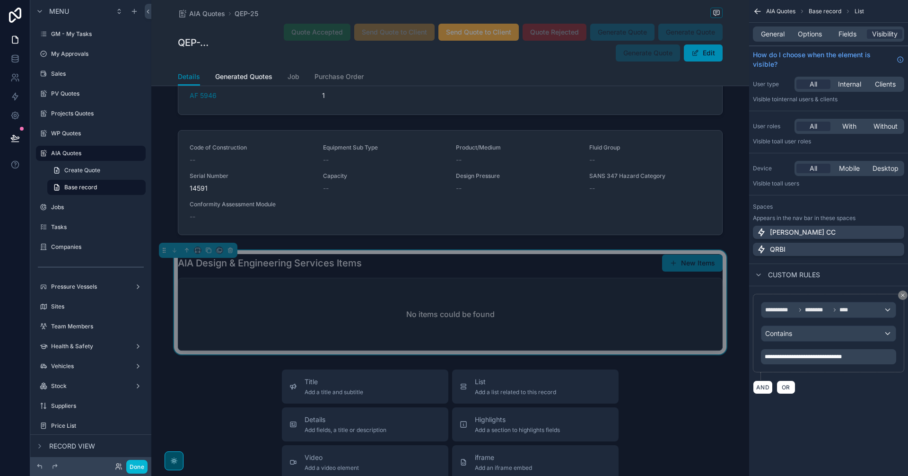
drag, startPoint x: 862, startPoint y: 355, endPoint x: 698, endPoint y: 359, distance: 164.2
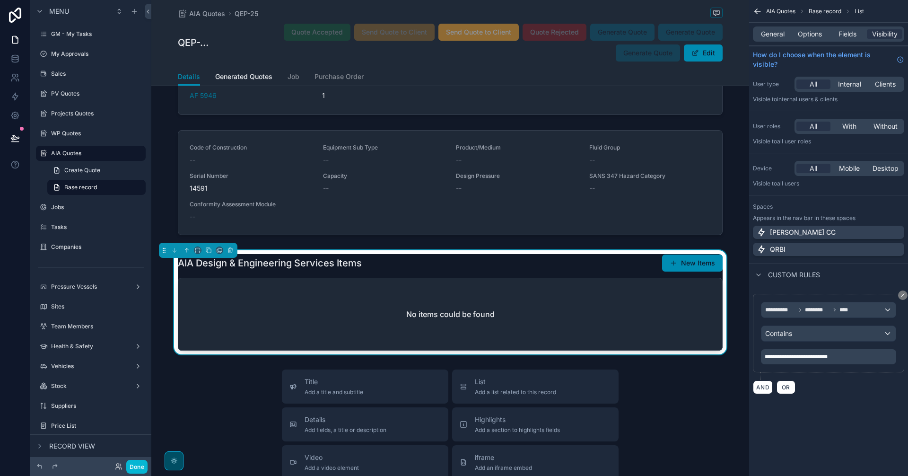
click at [658, 186] on div "scrollable content" at bounding box center [450, 184] width 598 height 116
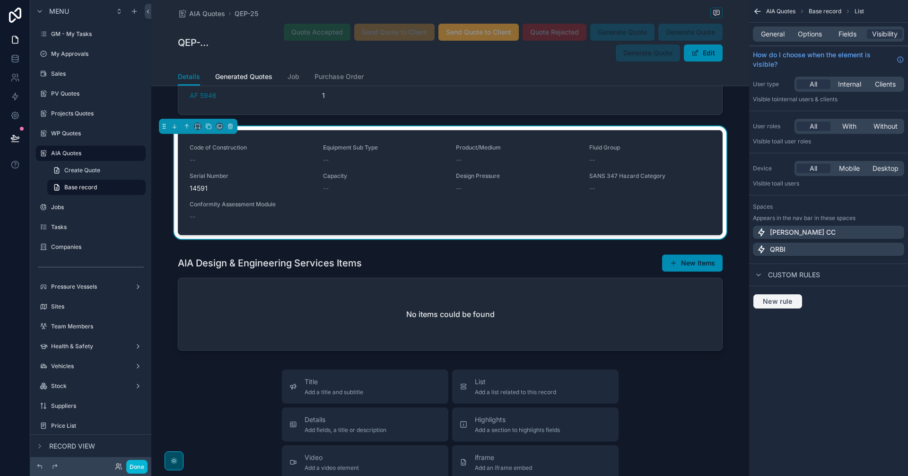
click at [779, 301] on span "New rule" at bounding box center [777, 301] width 37 height 9
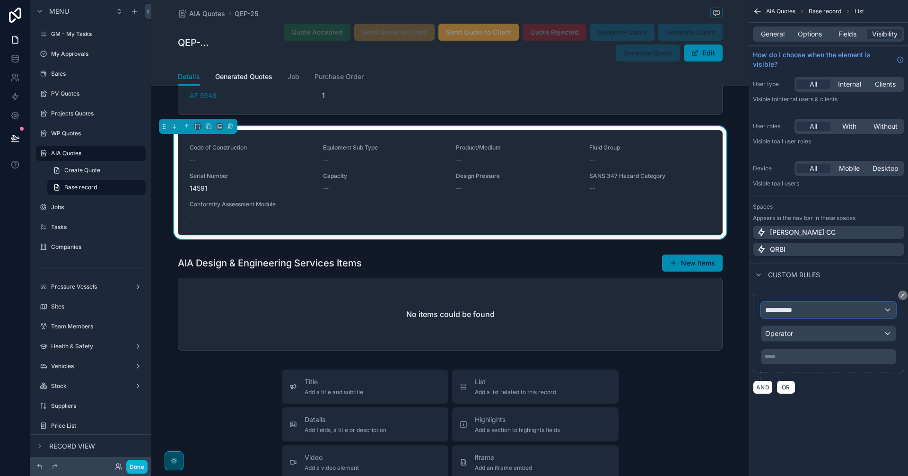
click at [823, 313] on div "**********" at bounding box center [828, 309] width 134 height 15
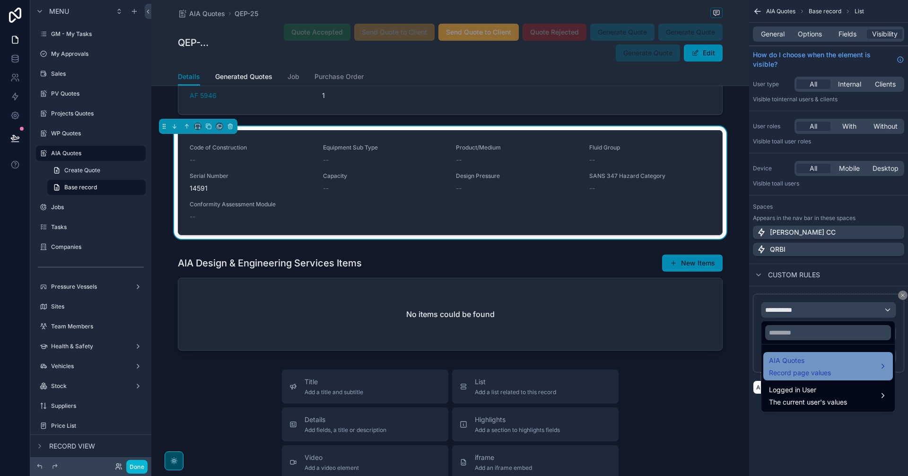
click at [828, 357] on span "AIA Quotes" at bounding box center [800, 360] width 62 height 11
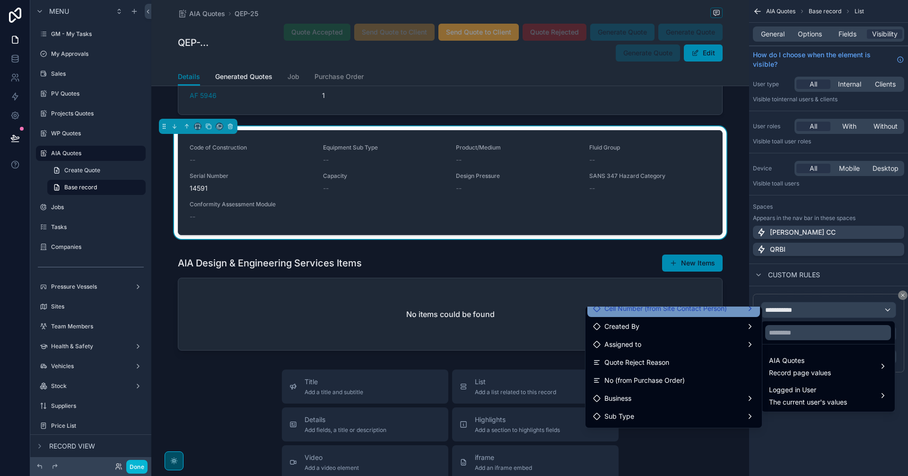
scroll to position [788, 0]
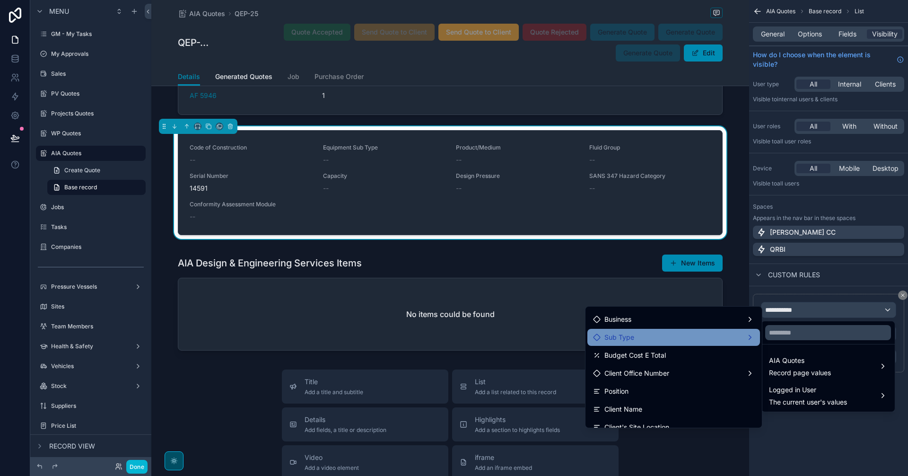
click at [677, 339] on div "Sub Type" at bounding box center [673, 337] width 161 height 11
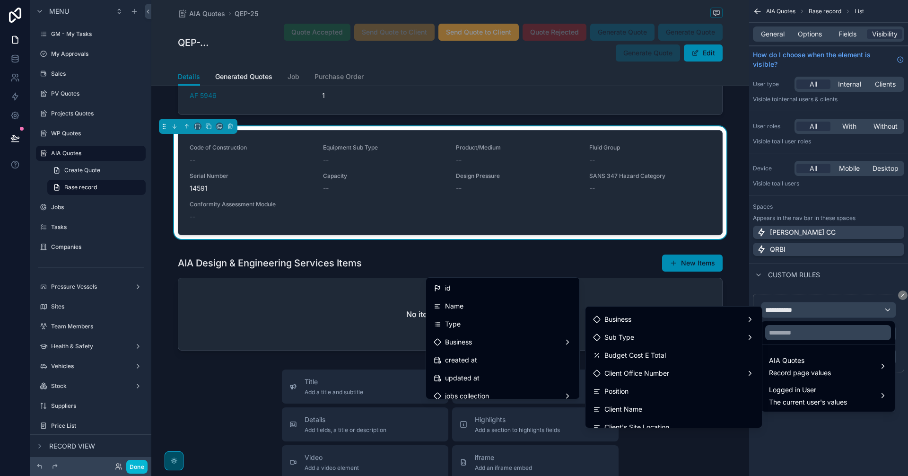
click at [483, 305] on div "Name" at bounding box center [503, 305] width 138 height 11
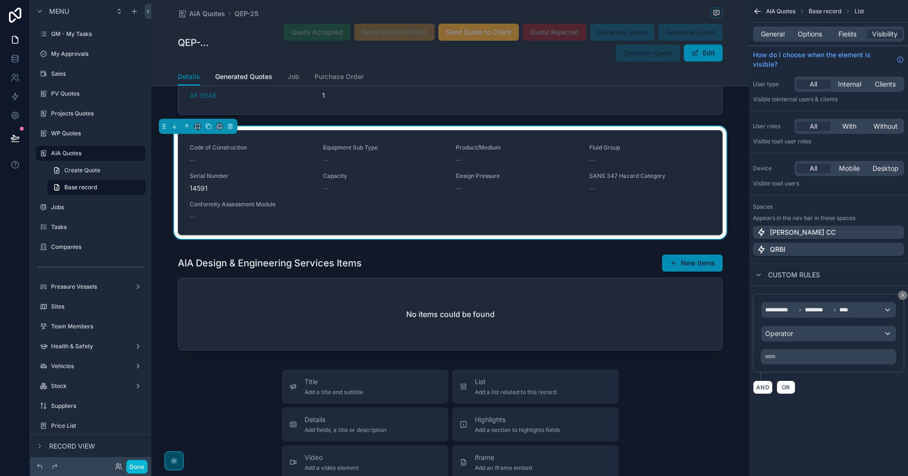
click at [820, 358] on p "***** ﻿" at bounding box center [830, 357] width 130 height 8
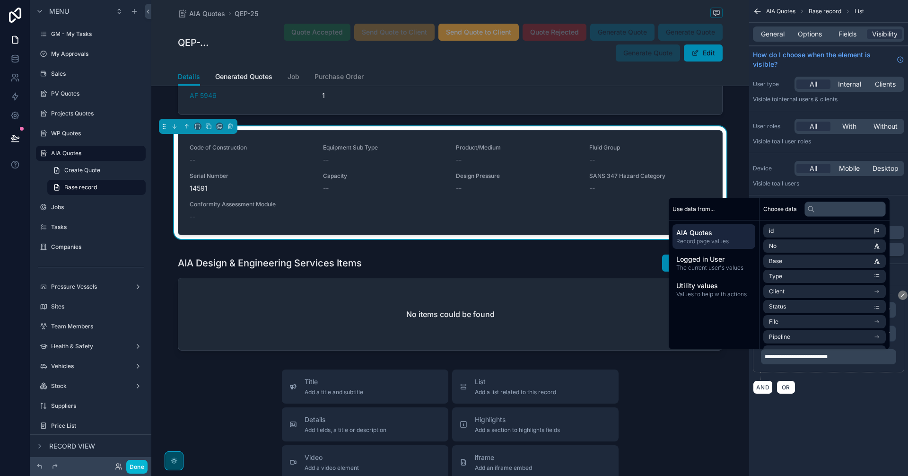
click at [862, 403] on div "**********" at bounding box center [828, 208] width 159 height 417
click at [853, 333] on div "Operator" at bounding box center [828, 333] width 134 height 15
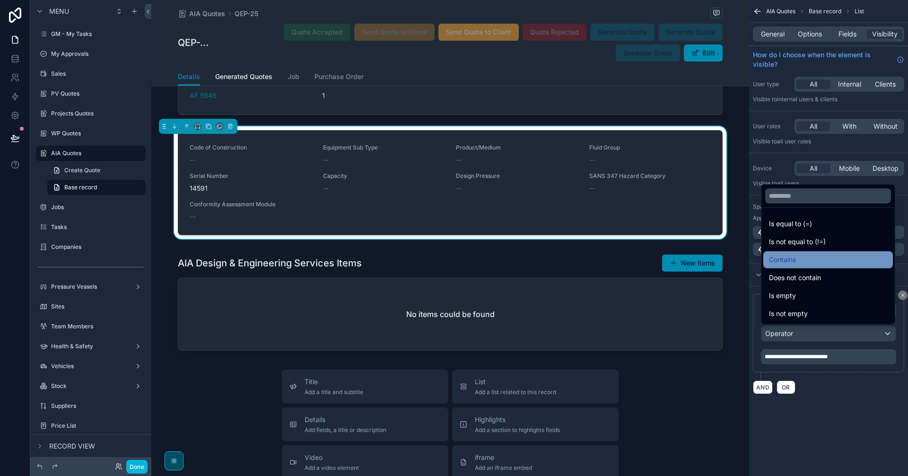
click at [799, 261] on div "Contains" at bounding box center [828, 259] width 118 height 11
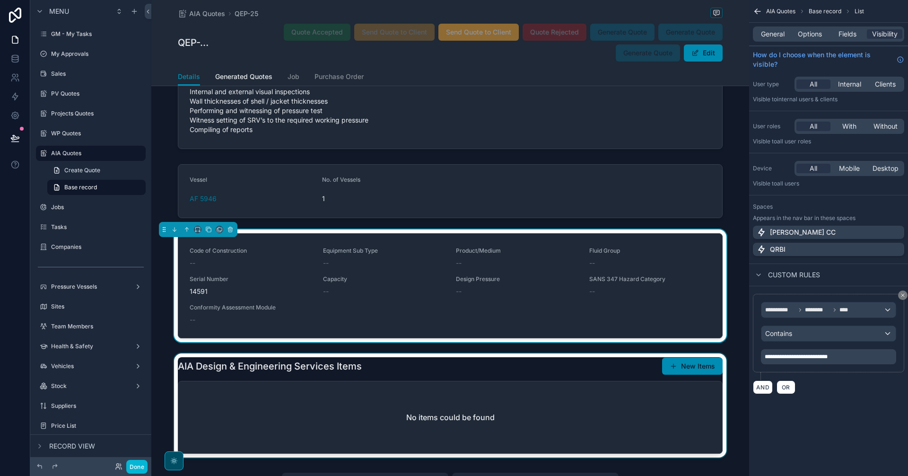
scroll to position [1340, 0]
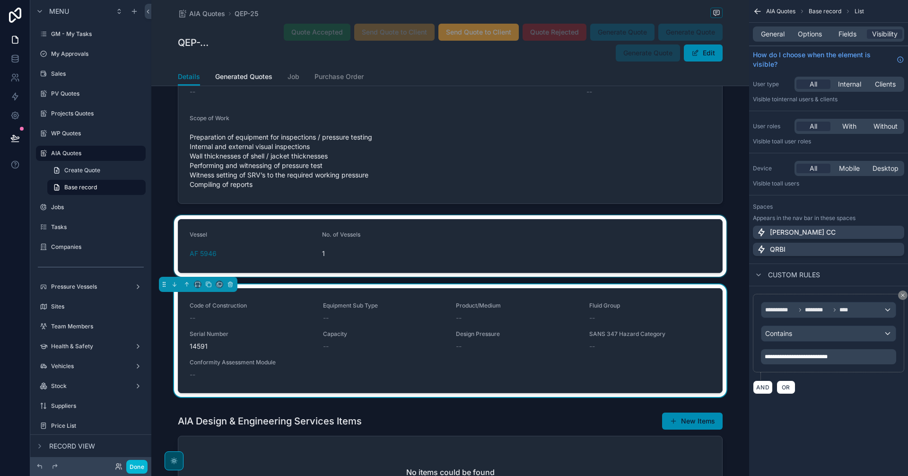
click at [641, 240] on div "scrollable content" at bounding box center [450, 245] width 598 height 61
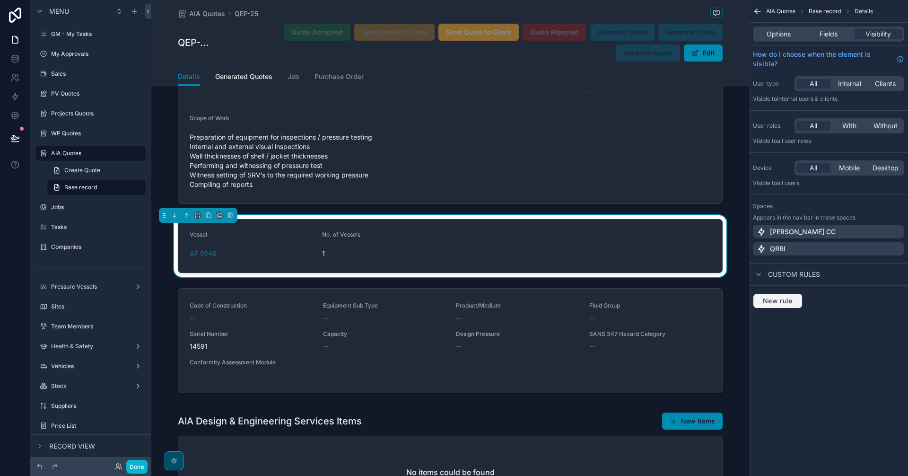
click at [778, 299] on span "New rule" at bounding box center [777, 301] width 37 height 9
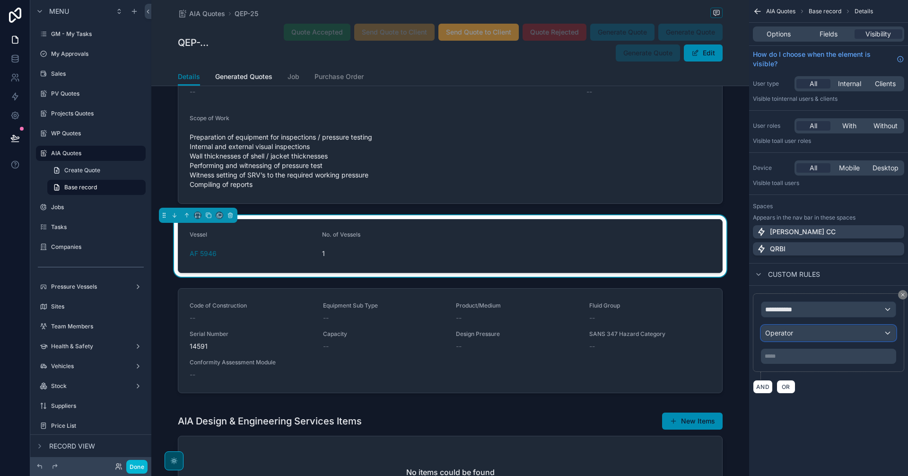
click at [799, 331] on div "Operator" at bounding box center [828, 332] width 134 height 15
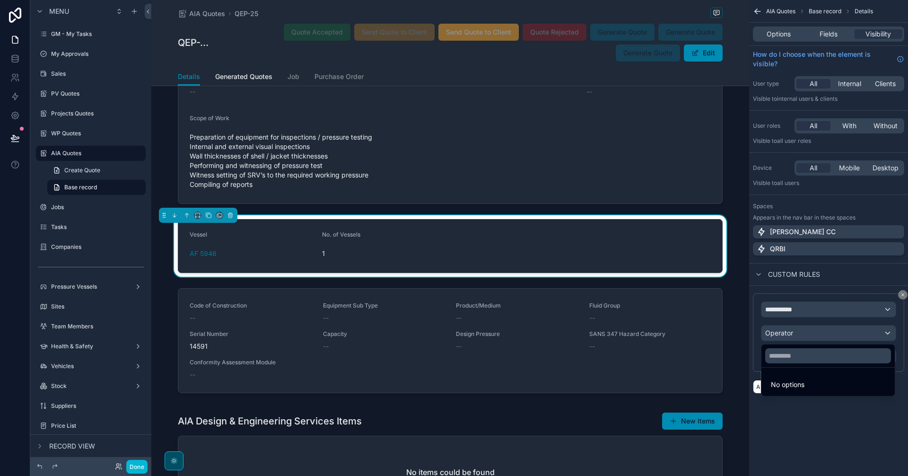
click at [787, 309] on div "scrollable content" at bounding box center [454, 238] width 908 height 476
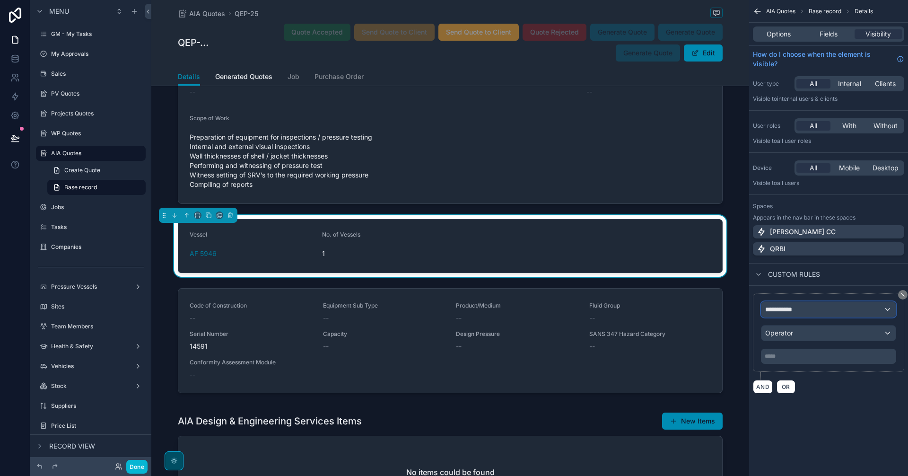
click at [792, 306] on span "**********" at bounding box center [782, 309] width 35 height 9
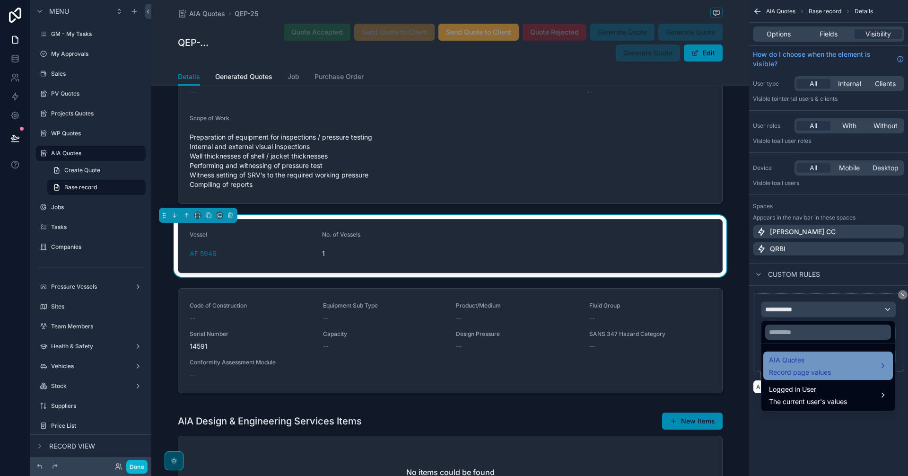
click at [804, 371] on span "Record page values" at bounding box center [800, 372] width 62 height 9
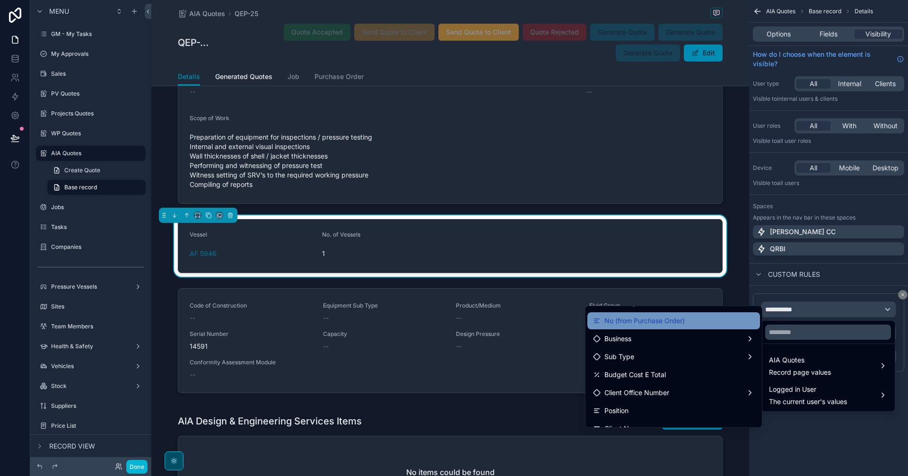
scroll to position [788, 0]
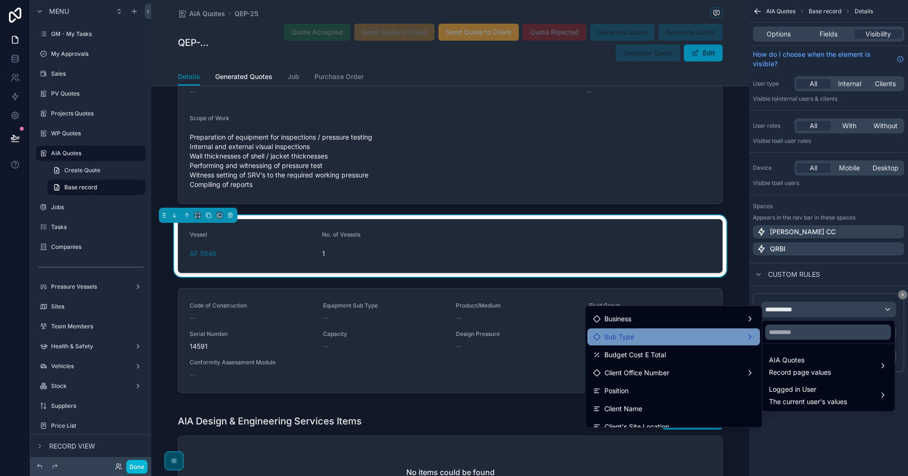
click at [674, 341] on div "Sub Type" at bounding box center [673, 336] width 161 height 11
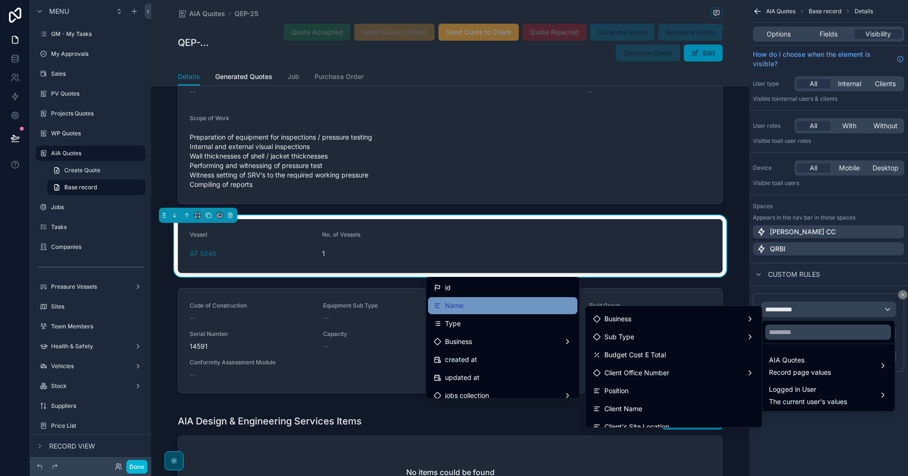
click at [504, 309] on div "Name" at bounding box center [503, 305] width 138 height 11
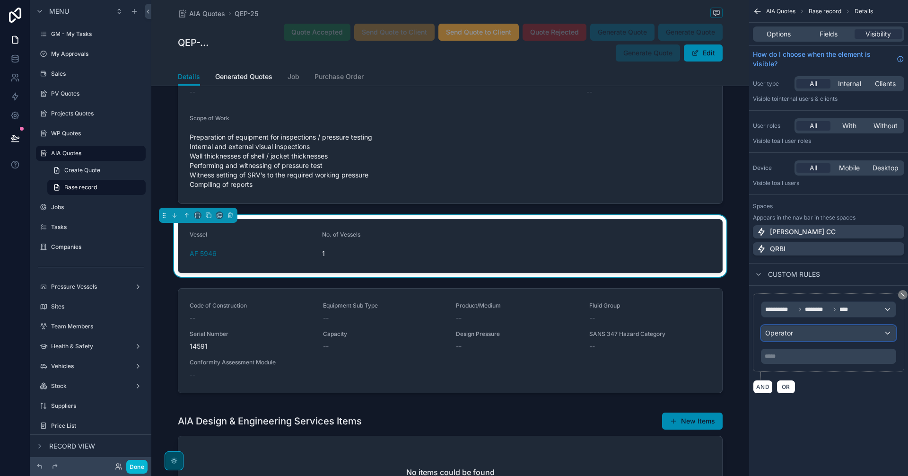
click at [804, 337] on div "Operator" at bounding box center [828, 332] width 134 height 15
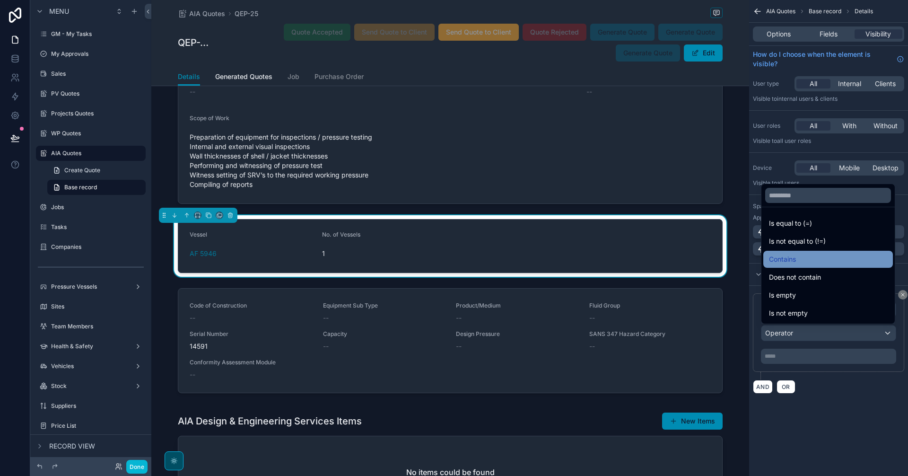
click at [795, 264] on span "Contains" at bounding box center [782, 259] width 27 height 11
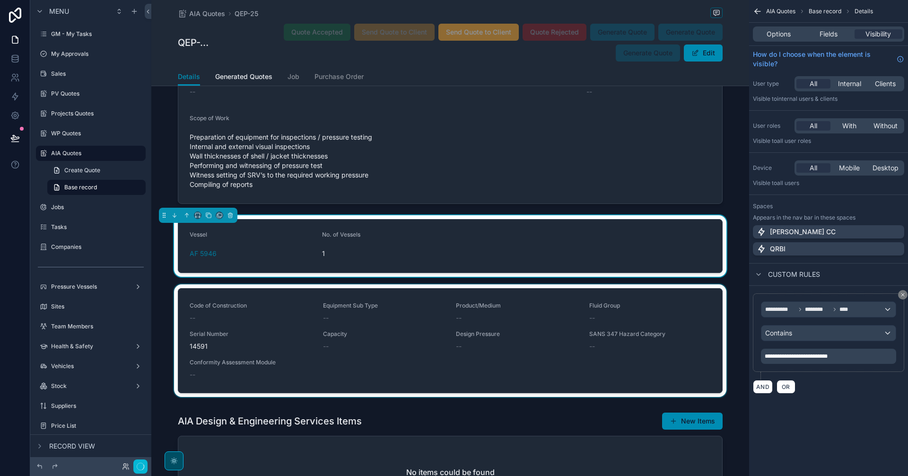
click at [442, 333] on div "scrollable content" at bounding box center [450, 342] width 598 height 116
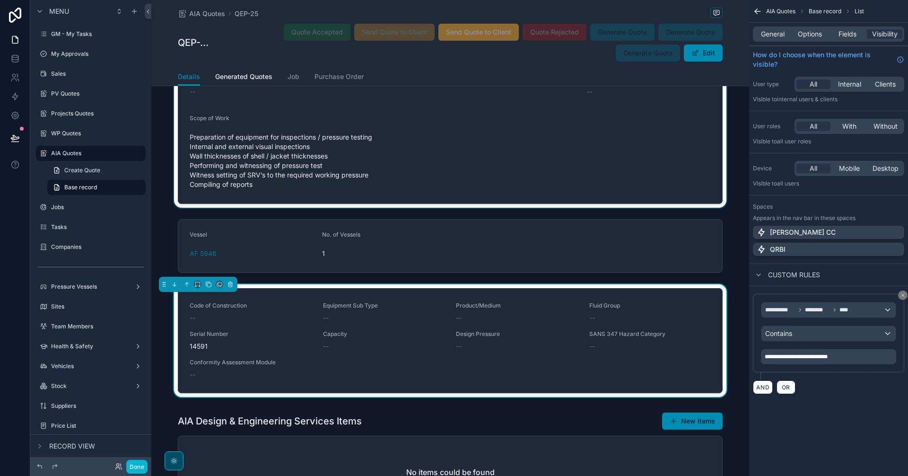
click at [428, 195] on div "scrollable content" at bounding box center [450, 62] width 598 height 290
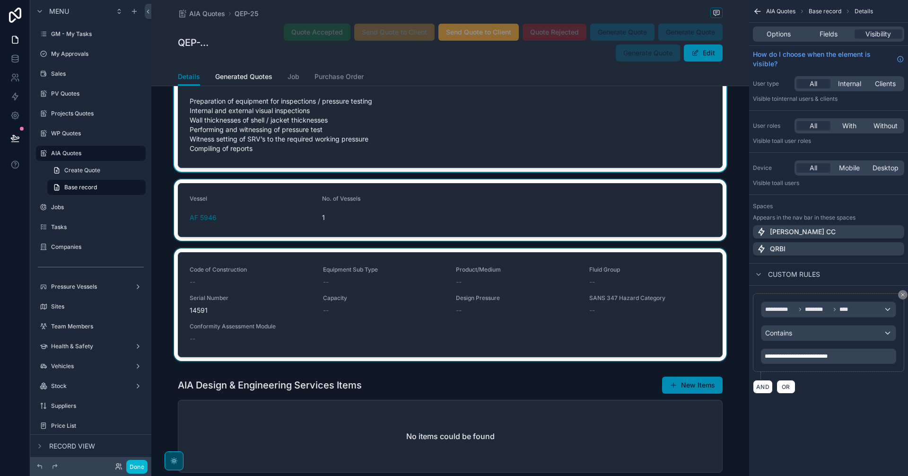
scroll to position [1576, 0]
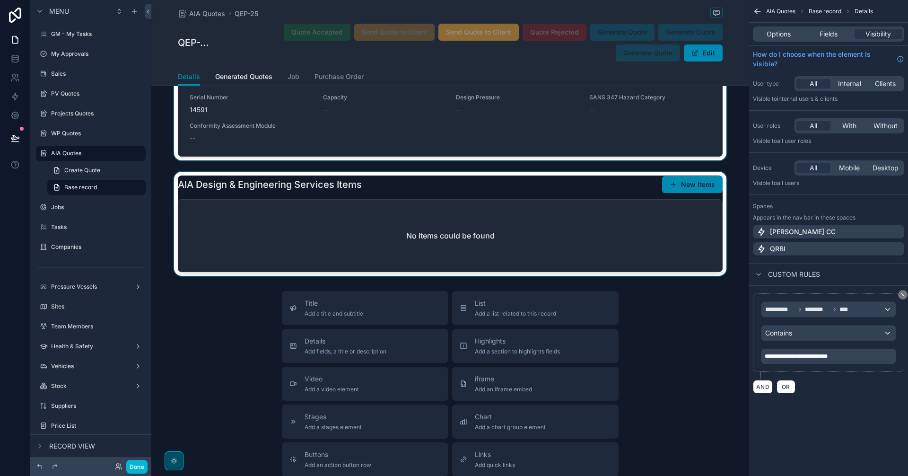
click at [506, 237] on div "scrollable content" at bounding box center [450, 224] width 598 height 104
click at [785, 35] on span "General" at bounding box center [773, 33] width 24 height 9
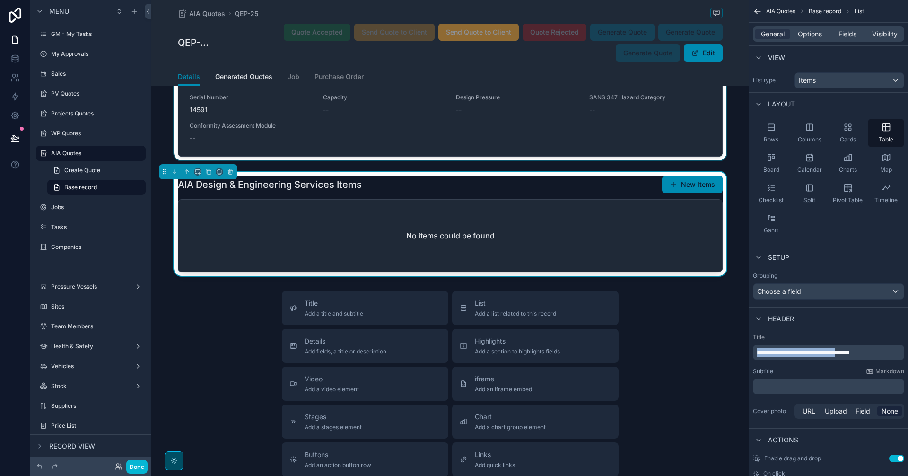
drag, startPoint x: 866, startPoint y: 352, endPoint x: 712, endPoint y: 337, distance: 154.5
click at [712, 337] on div "[PERSON_NAME] CC Alt 1 GM - My Tasks 0 My Approvals Sales PV Quotes Projects Qu…" at bounding box center [529, 238] width 757 height 476
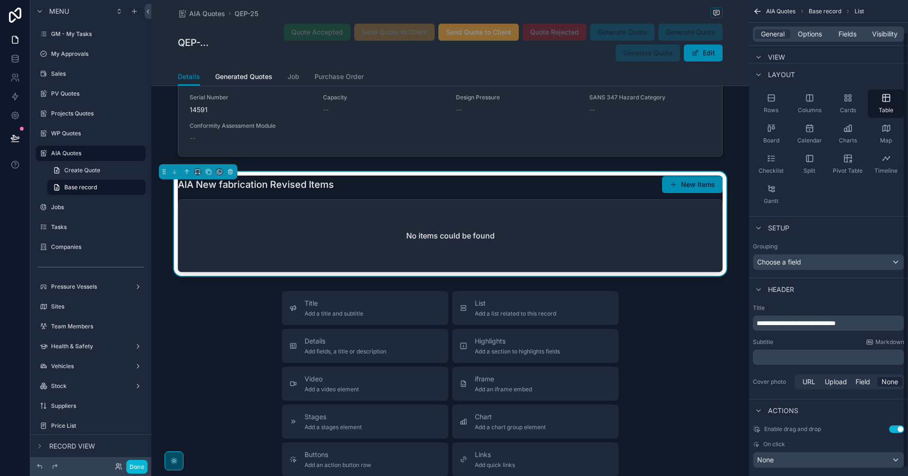
scroll to position [44, 0]
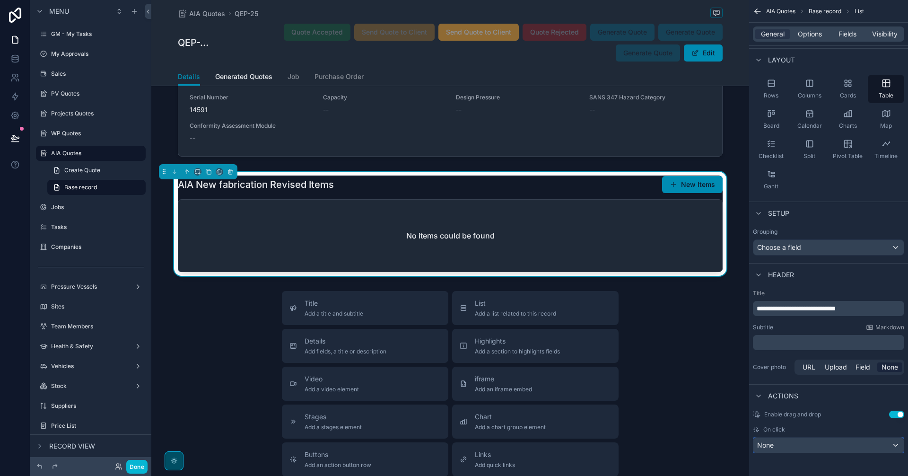
click at [841, 446] on div "None" at bounding box center [828, 445] width 150 height 15
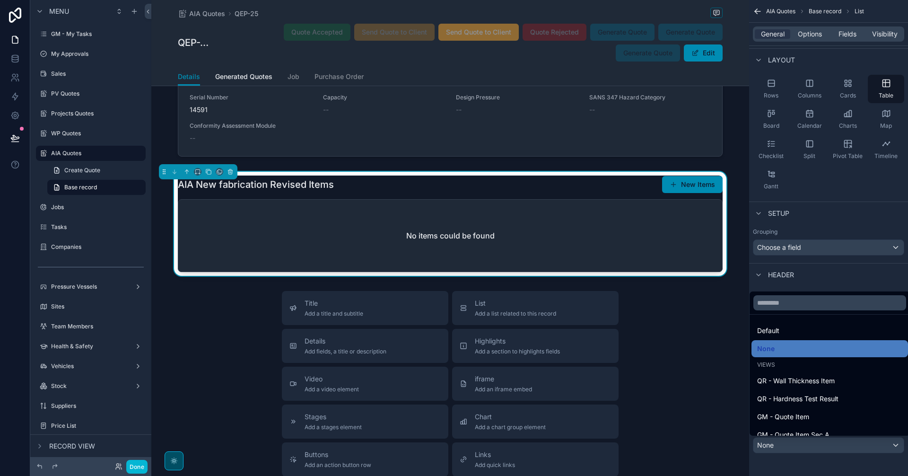
click at [841, 446] on div "scrollable content" at bounding box center [454, 238] width 908 height 476
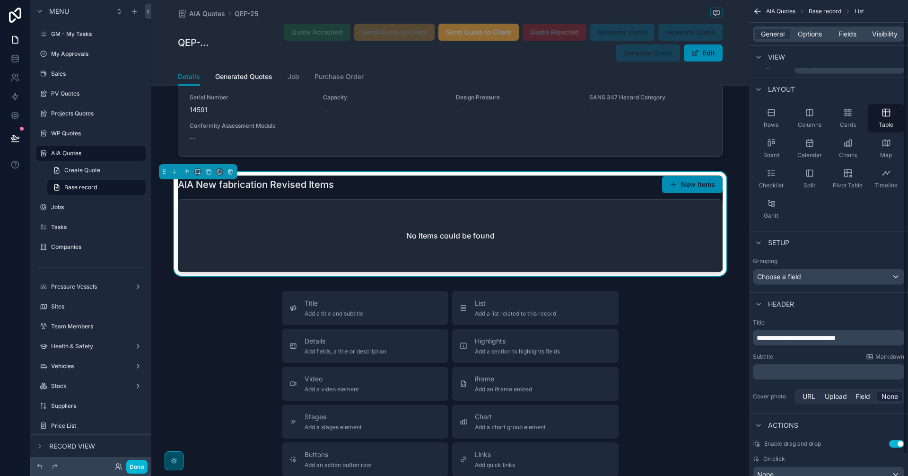
scroll to position [0, 0]
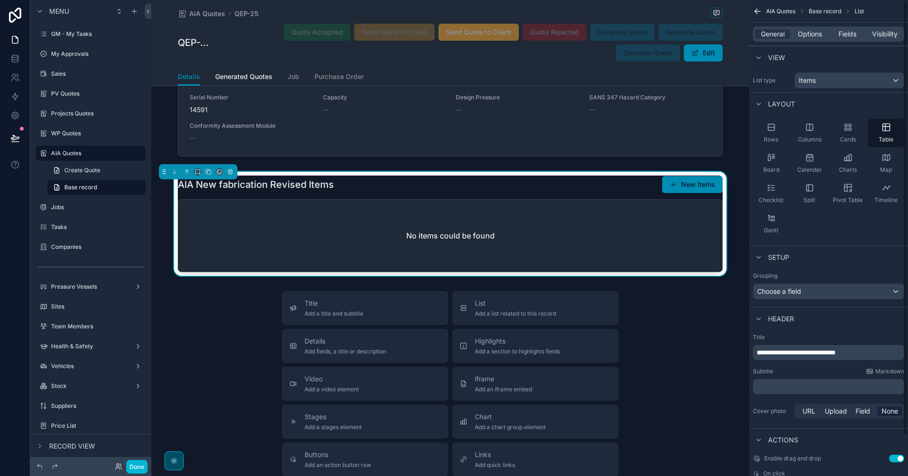
click at [815, 28] on div "General Options Fields Visibility" at bounding box center [828, 33] width 151 height 15
click at [817, 36] on span "Options" at bounding box center [810, 33] width 24 height 9
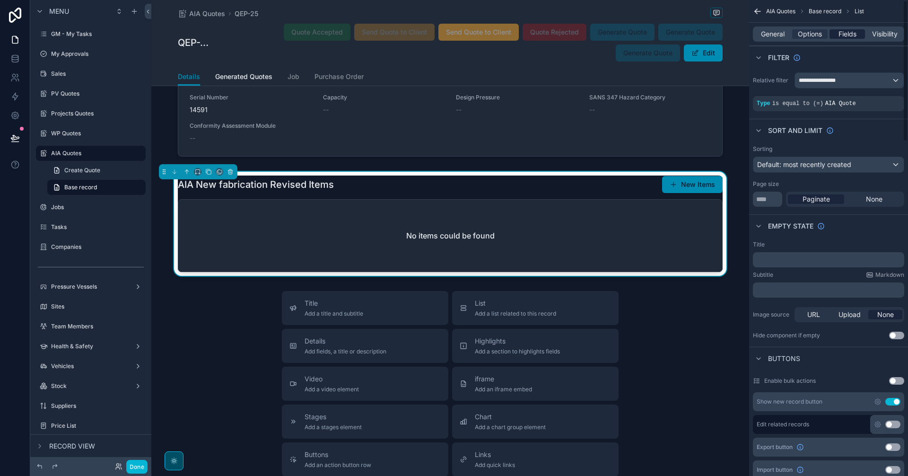
click at [837, 30] on div "Fields" at bounding box center [847, 33] width 35 height 9
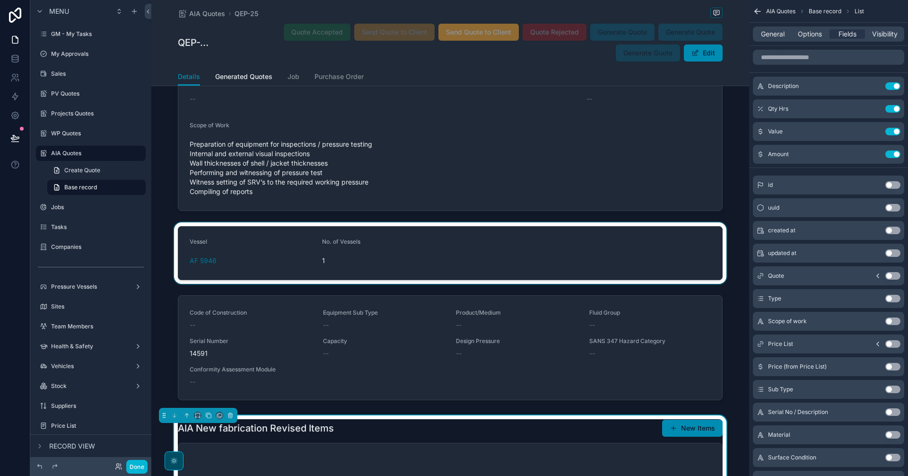
scroll to position [1498, 0]
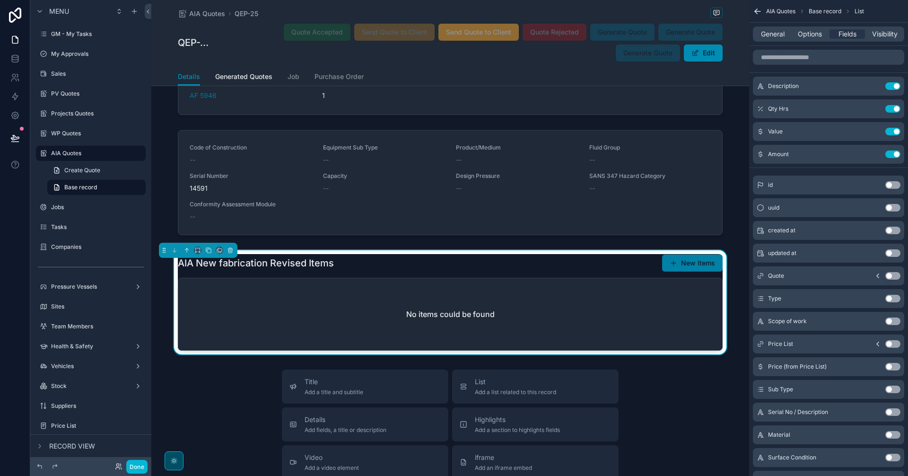
click at [687, 263] on button "New Items" at bounding box center [692, 262] width 61 height 17
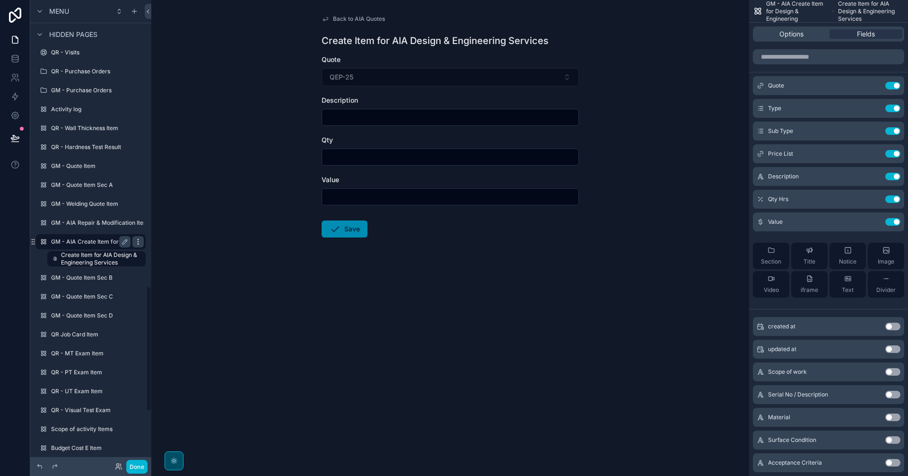
click at [138, 240] on icon "scrollable content" at bounding box center [138, 239] width 0 height 0
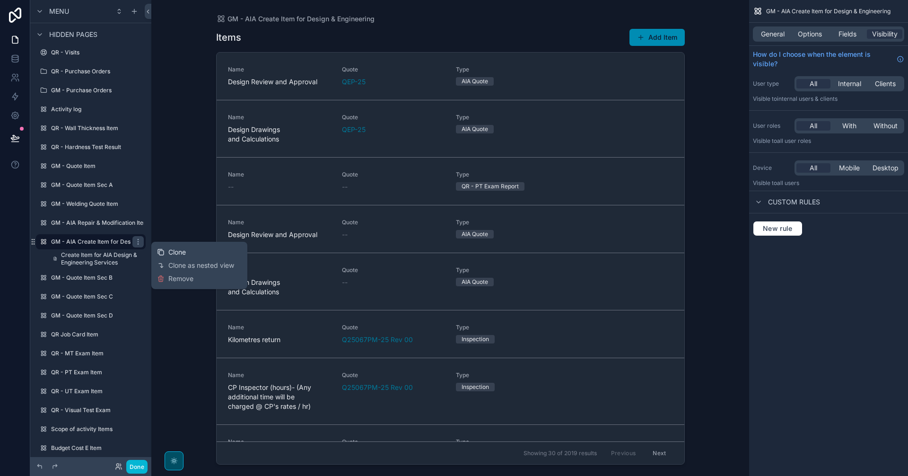
click at [184, 251] on span "Clone" at bounding box center [177, 251] width 18 height 9
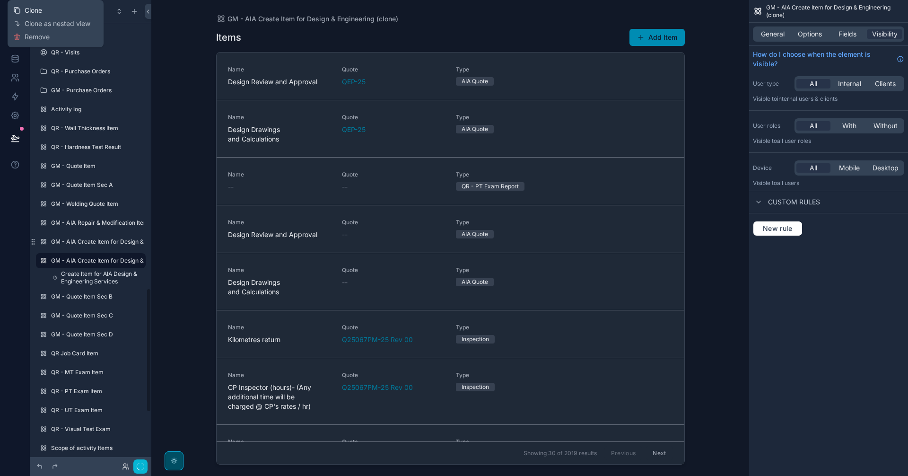
scroll to position [1080, 0]
click at [124, 239] on icon "scrollable content" at bounding box center [125, 242] width 8 height 8
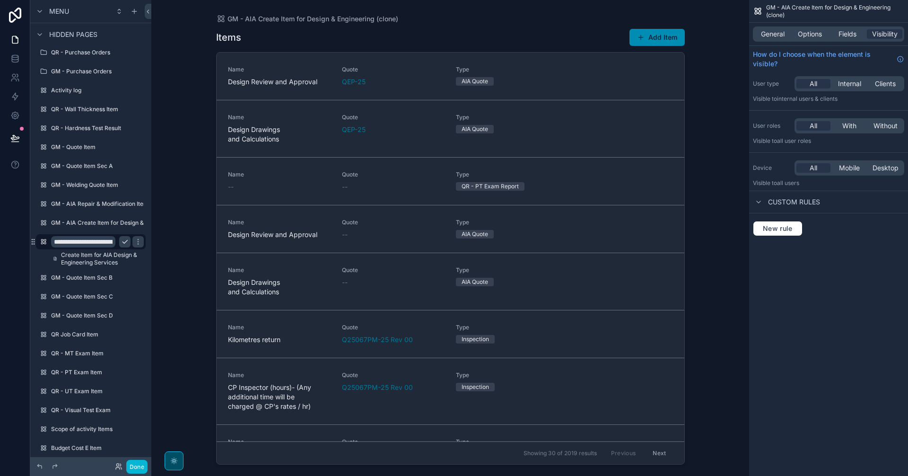
click at [73, 243] on input "**********" at bounding box center [83, 241] width 64 height 11
click at [94, 244] on input "**********" at bounding box center [83, 241] width 64 height 11
paste input "**********"
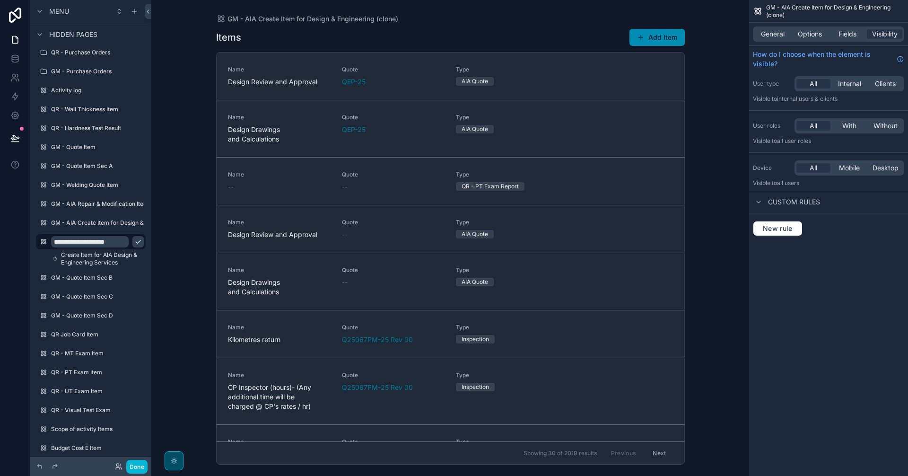
scroll to position [0, 0]
paste input "**********"
type input "**********"
click at [134, 240] on icon "scrollable content" at bounding box center [138, 242] width 8 height 8
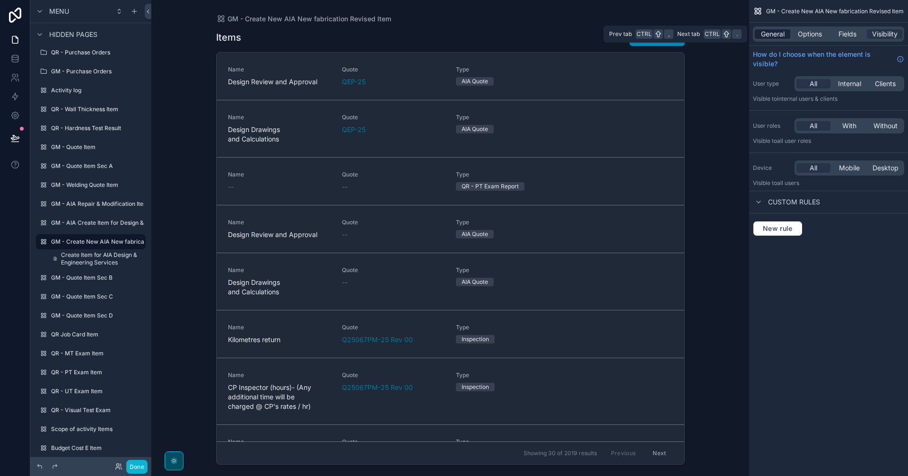
click at [778, 33] on span "General" at bounding box center [773, 33] width 24 height 9
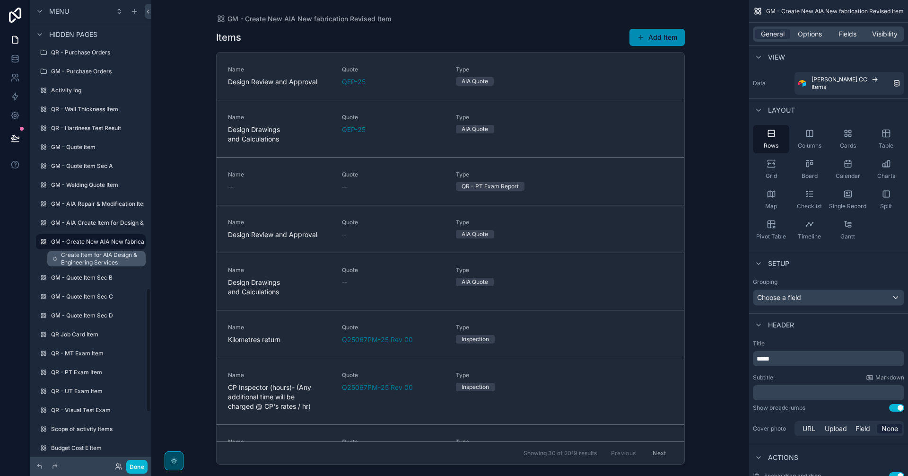
click at [95, 260] on span "Create Item for AIA Design & Engineering Services" at bounding box center [100, 258] width 79 height 15
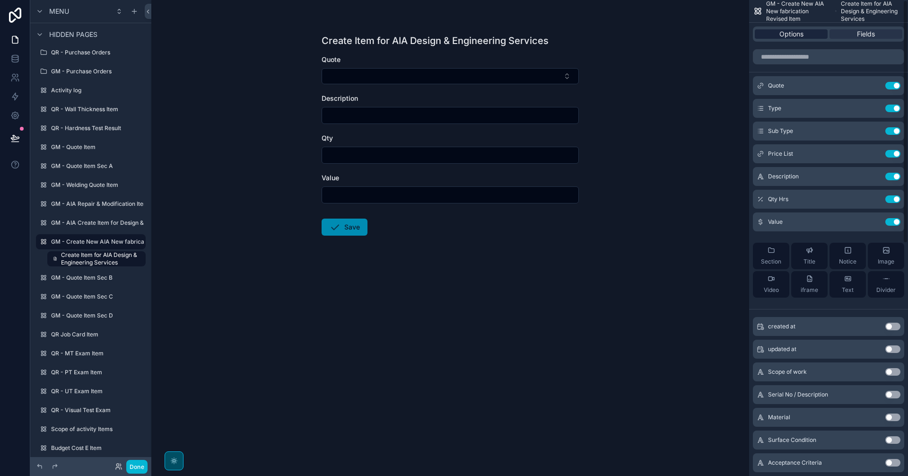
click at [778, 30] on div "Options" at bounding box center [791, 33] width 73 height 9
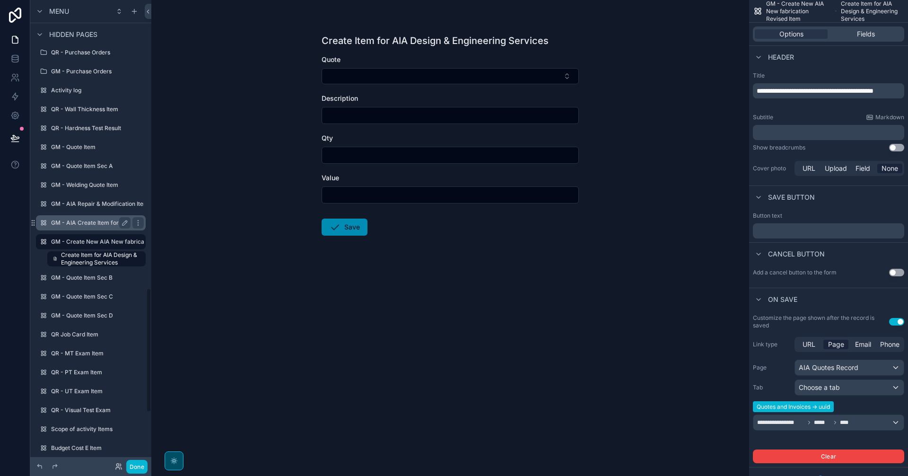
click at [85, 222] on label "GM - AIA Create Item for Design & Engineering" at bounding box center [114, 223] width 126 height 8
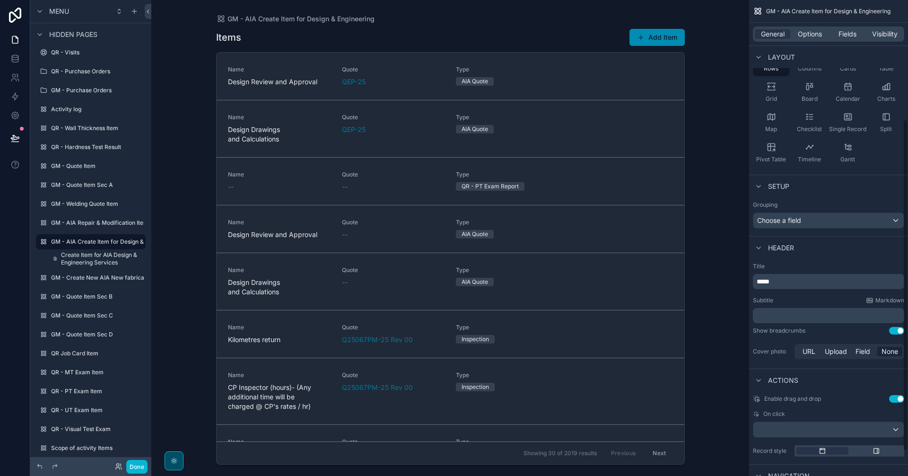
scroll to position [206, 0]
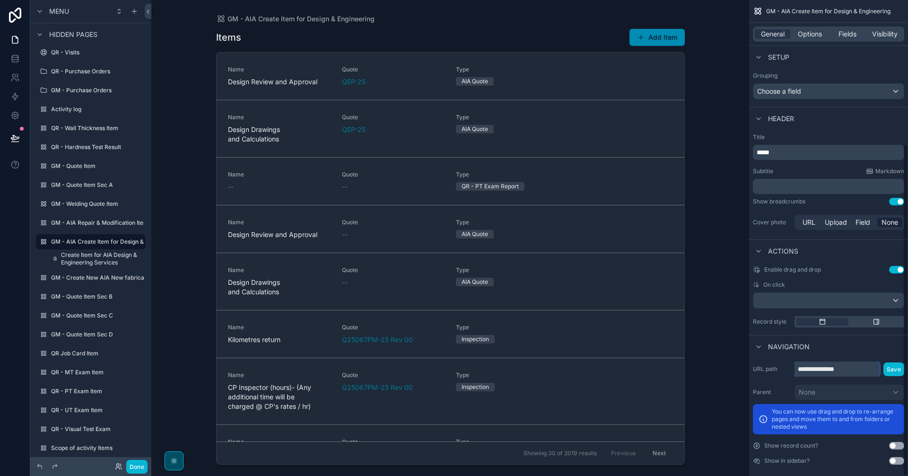
click at [869, 368] on input "**********" at bounding box center [837, 368] width 85 height 15
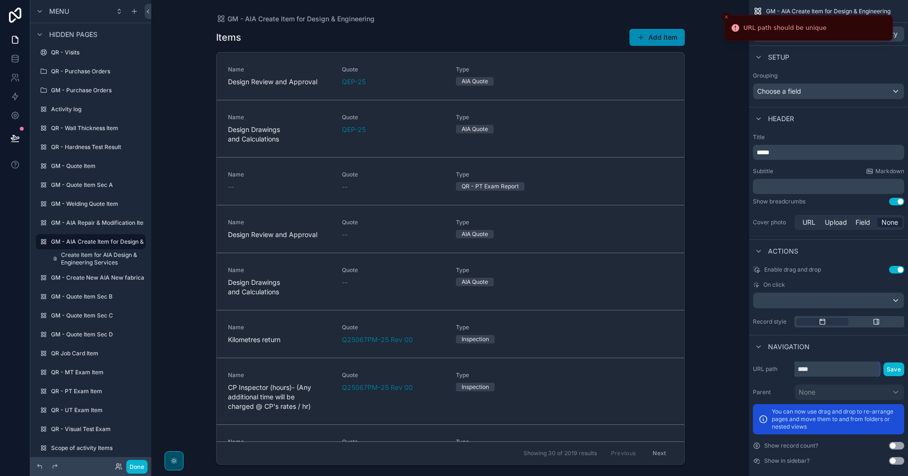
paste input "**********"
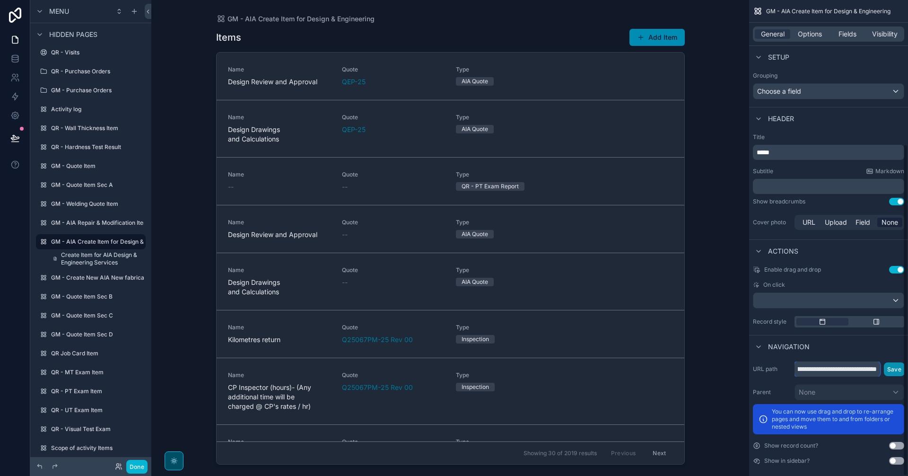
type input "**********"
click at [897, 364] on button "Save" at bounding box center [894, 369] width 21 height 14
click at [89, 260] on span "Create Item for AIA Design & Engineering Services" at bounding box center [100, 258] width 79 height 15
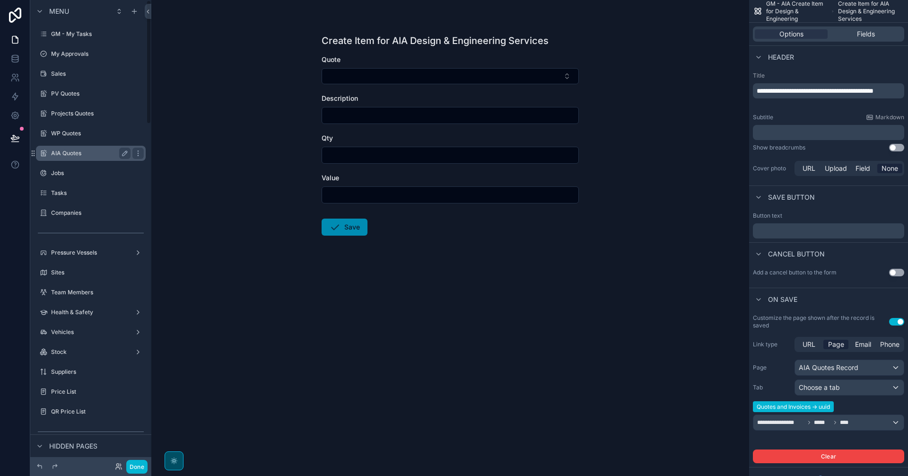
click at [69, 149] on div "AIA Quotes" at bounding box center [90, 153] width 79 height 11
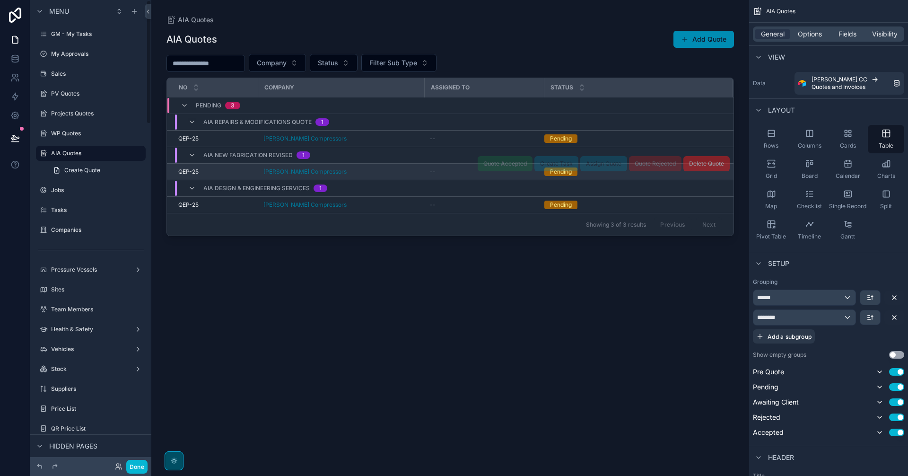
click at [422, 175] on td "[PERSON_NAME] Compressors" at bounding box center [341, 172] width 166 height 17
click at [407, 170] on div "[PERSON_NAME] Compressors" at bounding box center [340, 172] width 155 height 8
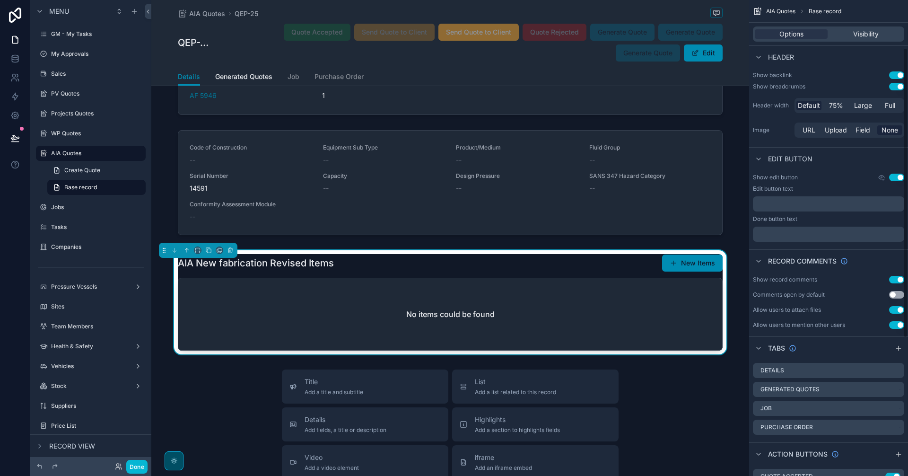
scroll to position [79, 0]
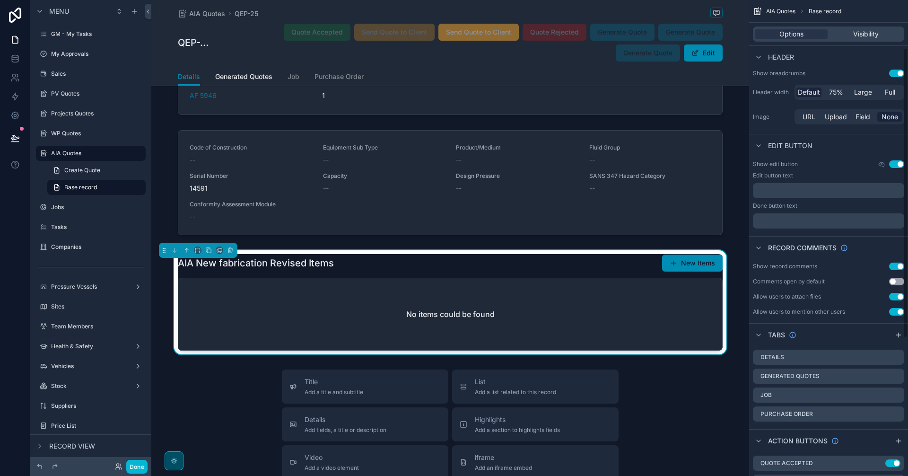
click at [631, 295] on div "No items could be found" at bounding box center [450, 314] width 544 height 72
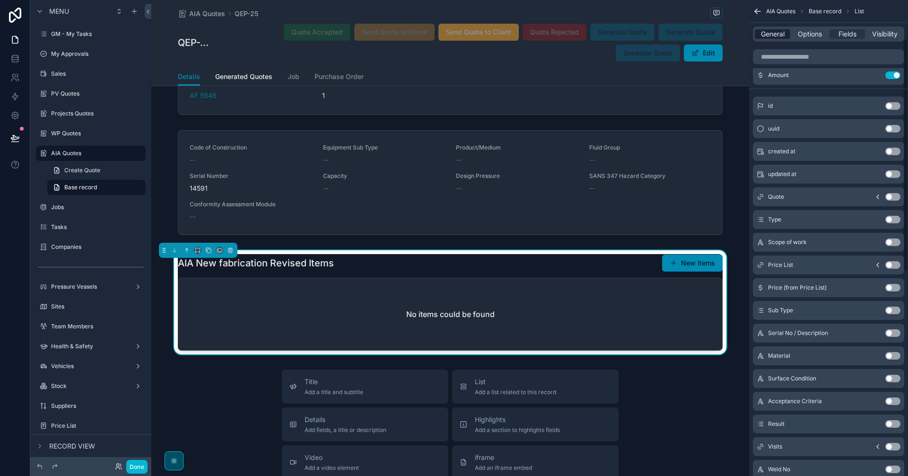
click at [766, 35] on span "General" at bounding box center [773, 33] width 24 height 9
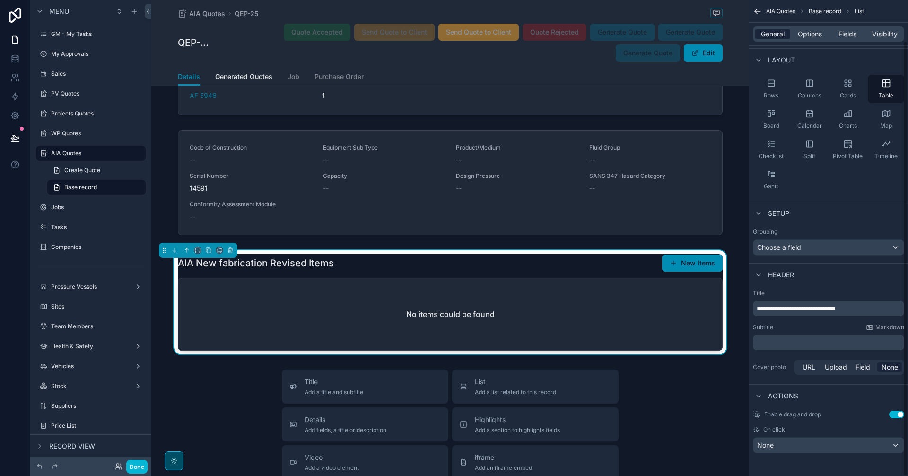
scroll to position [44, 0]
click at [799, 20] on div "AIA Quotes Base record List" at bounding box center [828, 11] width 159 height 23
click at [805, 35] on span "Options" at bounding box center [810, 33] width 24 height 9
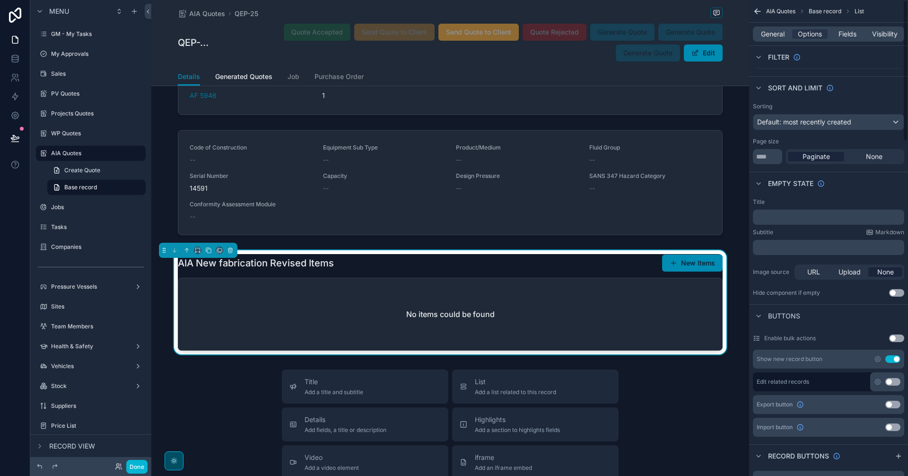
scroll to position [0, 0]
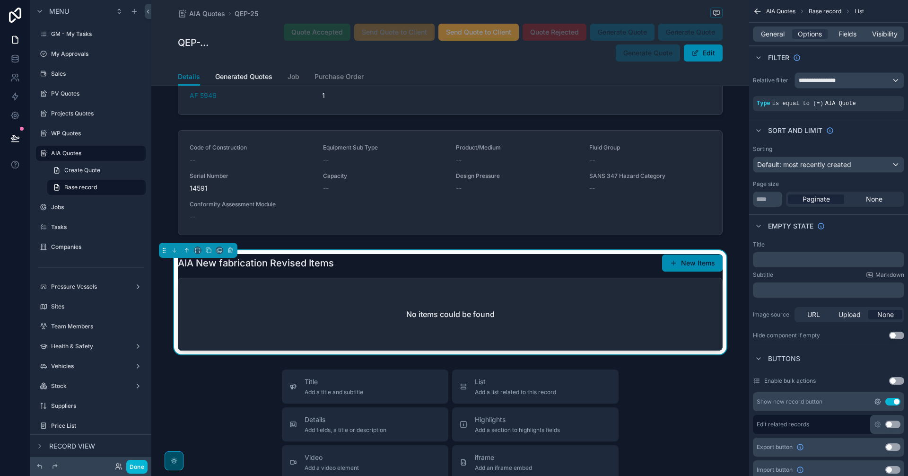
click at [875, 402] on icon "scrollable content" at bounding box center [878, 402] width 8 height 8
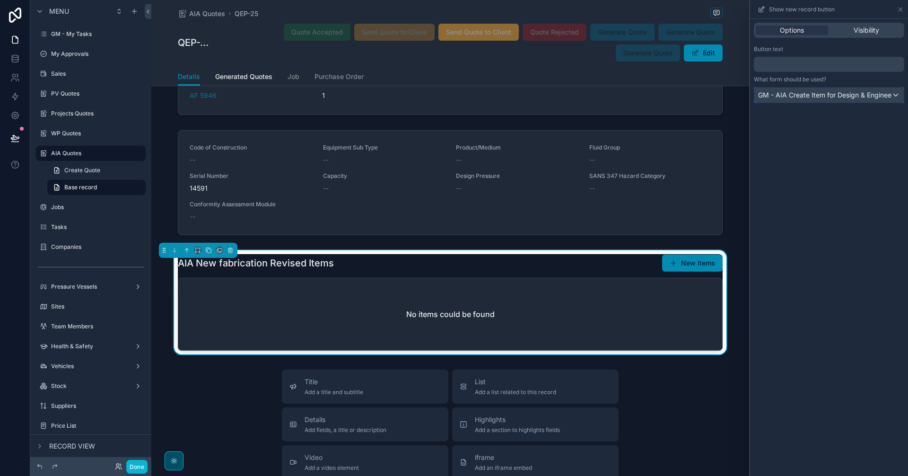
click at [844, 100] on div "GM - AIA Create Item for Design & Engineering" at bounding box center [828, 95] width 149 height 15
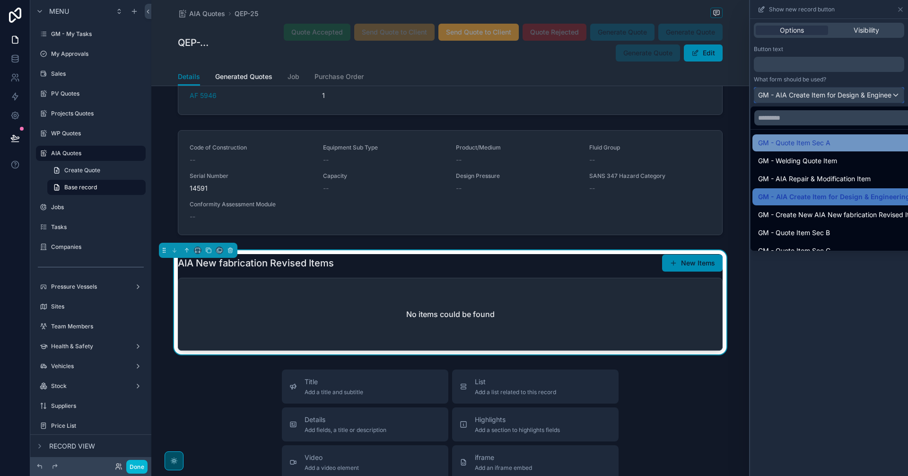
scroll to position [243, 0]
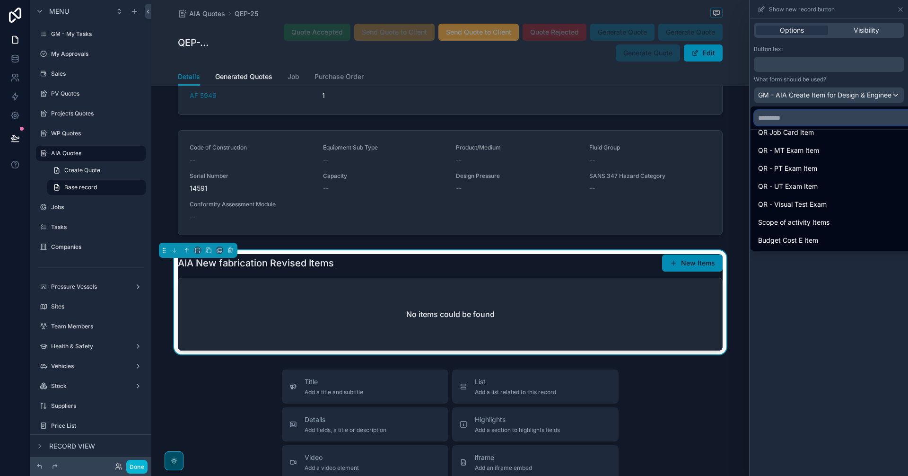
click at [824, 123] on input "text" at bounding box center [838, 117] width 168 height 15
paste input "**********"
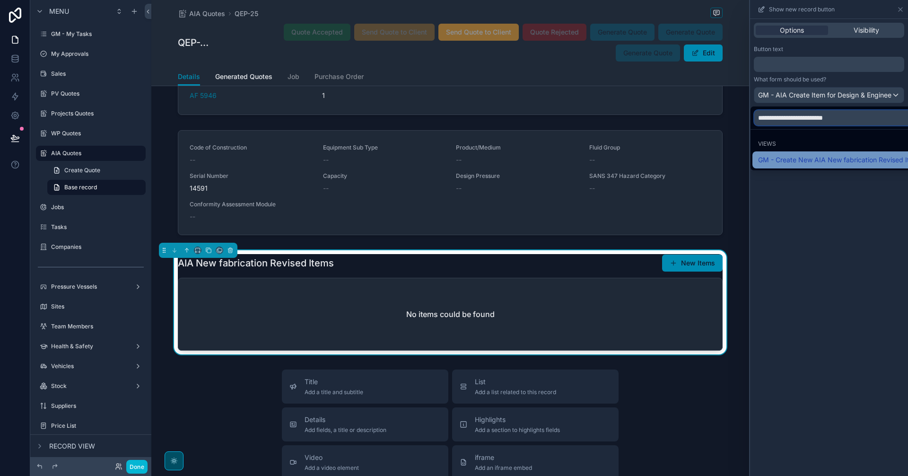
type input "**********"
click at [817, 164] on span "GM - Create New AIA New fabrication Revised Item" at bounding box center [838, 159] width 161 height 11
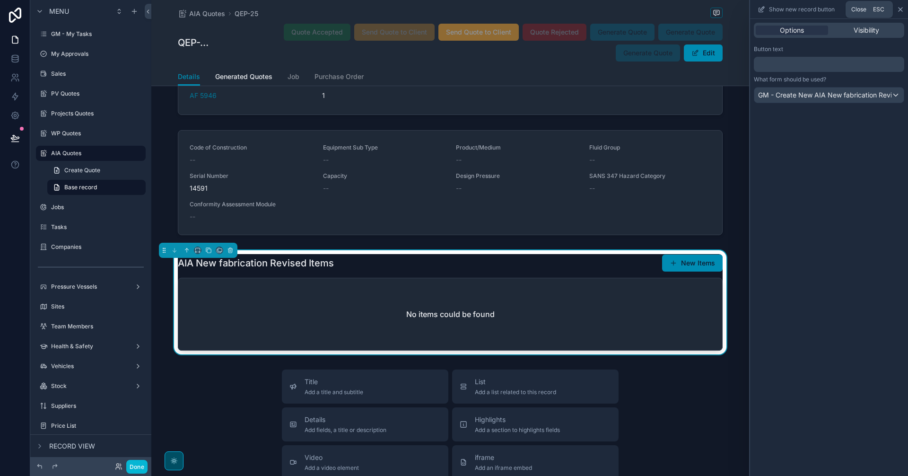
click at [898, 11] on icon at bounding box center [901, 10] width 8 height 8
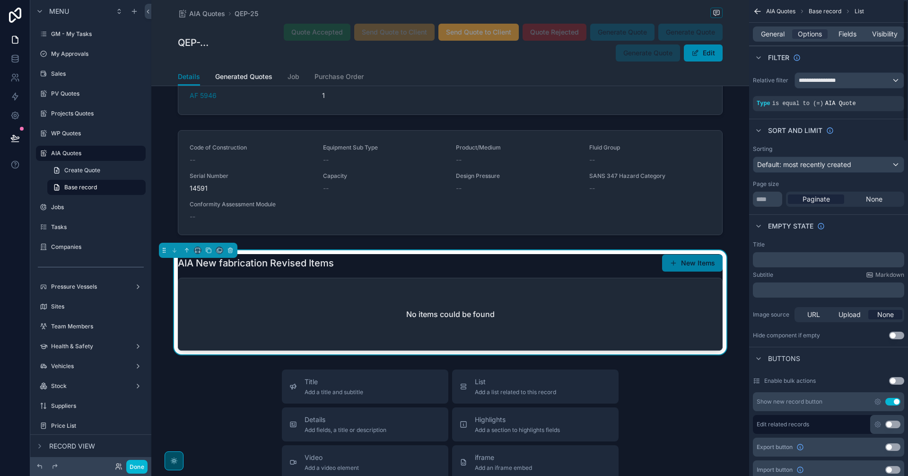
click at [689, 261] on button "New Items" at bounding box center [692, 262] width 61 height 17
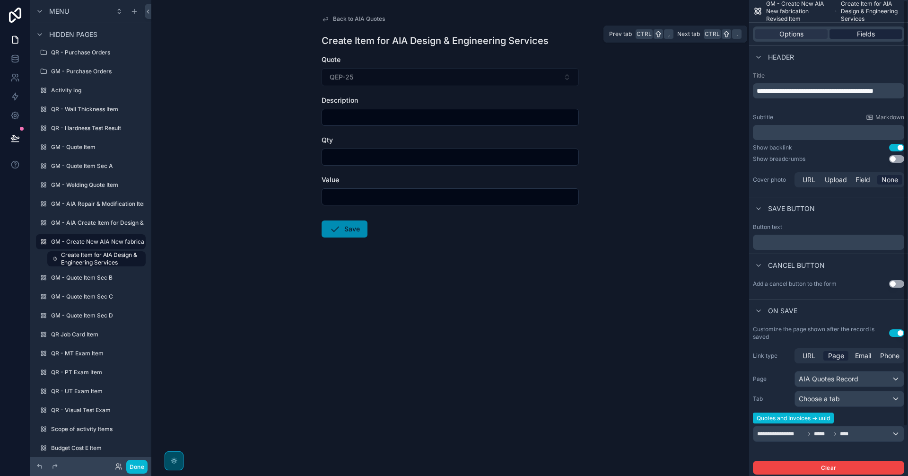
click at [866, 35] on span "Fields" at bounding box center [866, 33] width 18 height 9
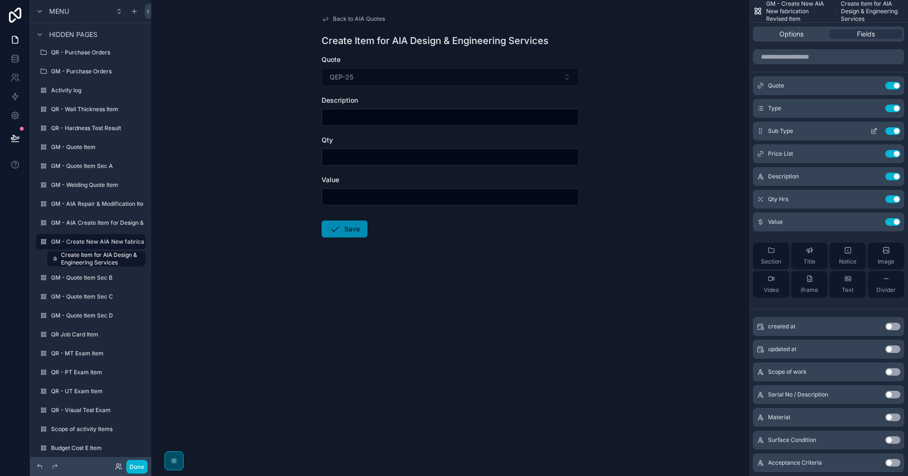
click at [875, 135] on div "Sub Type Use setting" at bounding box center [828, 131] width 151 height 19
click at [874, 130] on icon "scrollable content" at bounding box center [875, 130] width 4 height 4
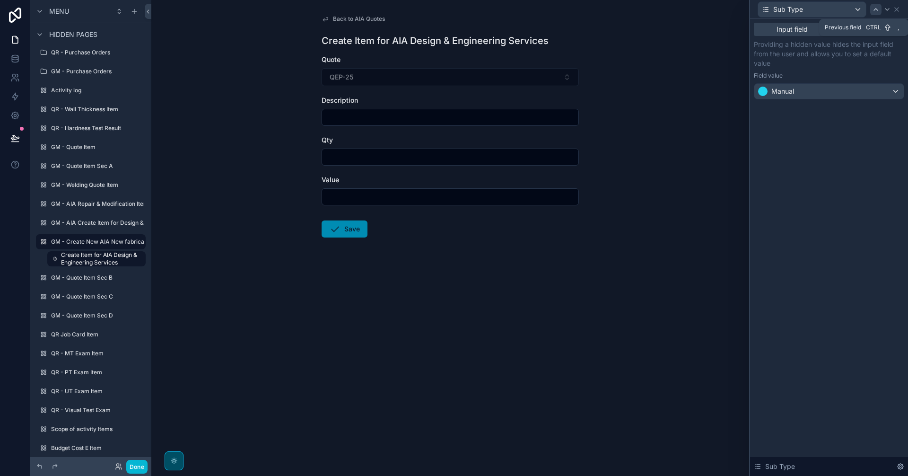
click at [873, 9] on icon at bounding box center [876, 10] width 8 height 8
click at [898, 9] on icon at bounding box center [897, 10] width 8 height 8
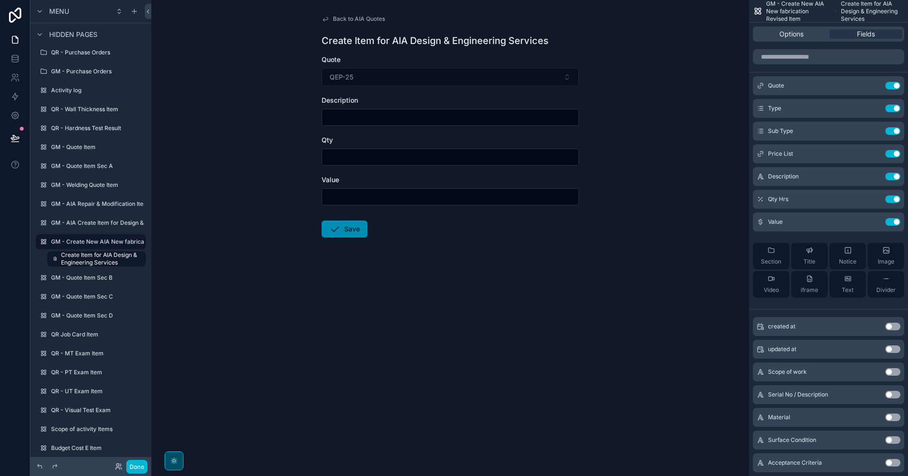
click at [336, 17] on span "Back to AIA Quotes" at bounding box center [359, 19] width 52 height 8
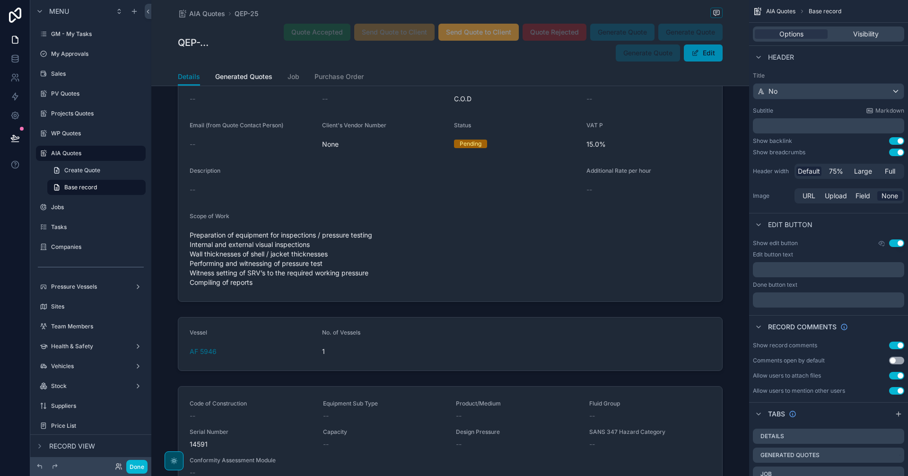
scroll to position [1261, 0]
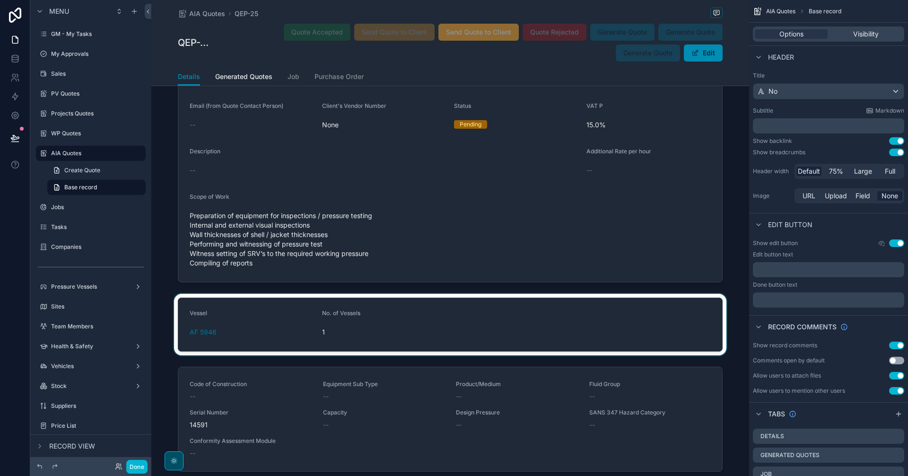
click at [491, 320] on div "scrollable content" at bounding box center [450, 324] width 598 height 61
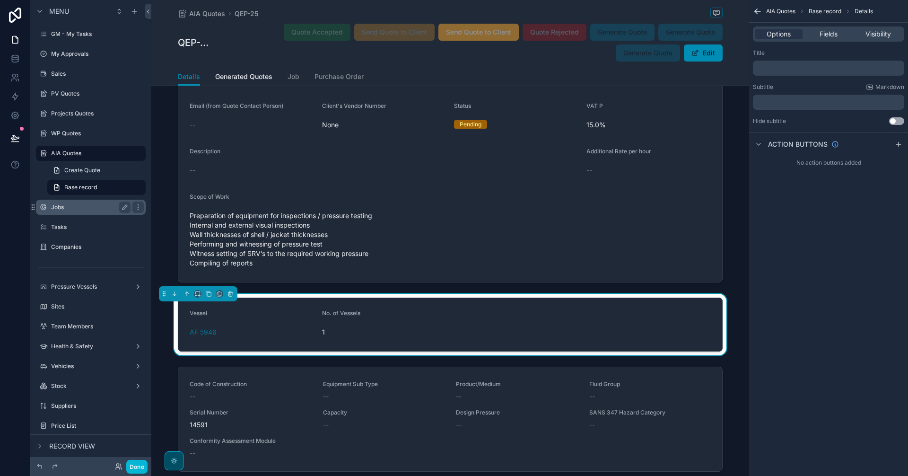
click at [72, 208] on label "Jobs" at bounding box center [89, 207] width 76 height 8
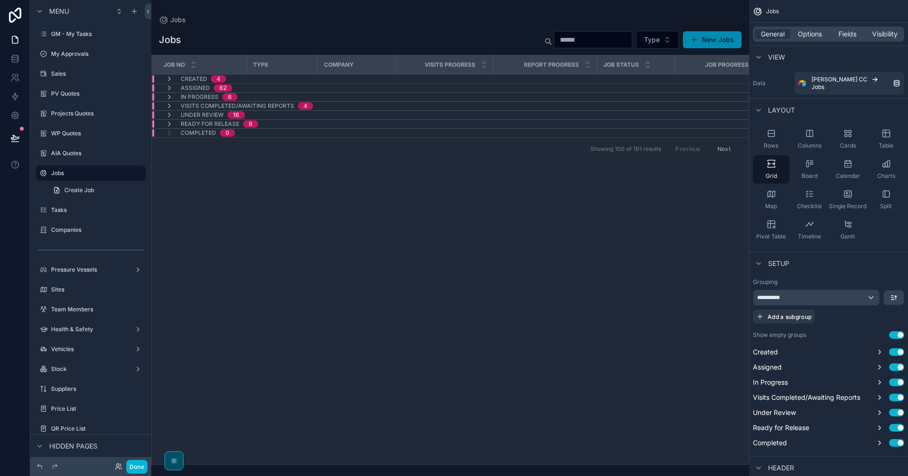
click at [592, 35] on div "scrollable content" at bounding box center [450, 238] width 598 height 476
click at [588, 40] on input "scrollable content" at bounding box center [593, 39] width 78 height 13
type input "***"
click at [273, 95] on div "In Progress 1" at bounding box center [273, 97] width 243 height 8
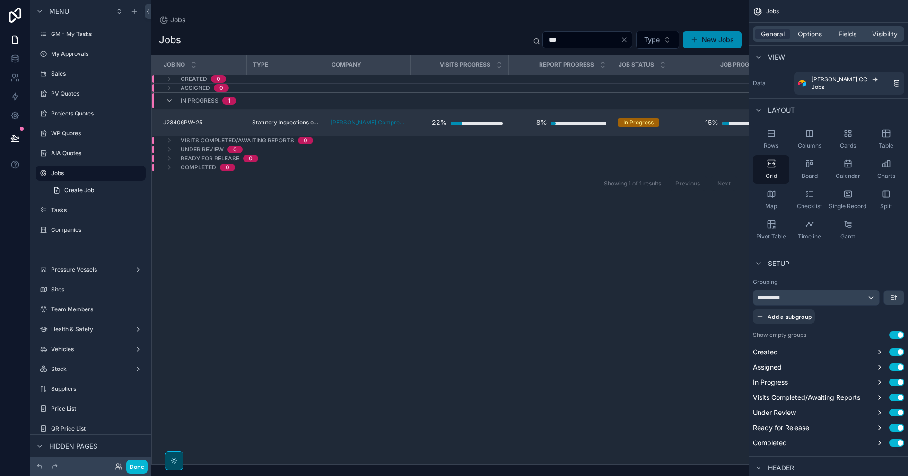
click at [231, 124] on div "J23406PW-25 J23406PW-25" at bounding box center [202, 123] width 78 height 8
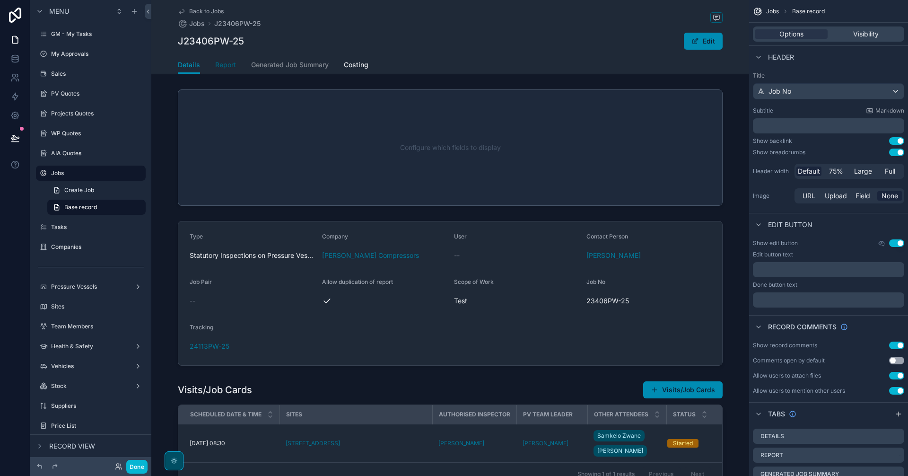
click at [222, 62] on span "Report" at bounding box center [225, 64] width 21 height 9
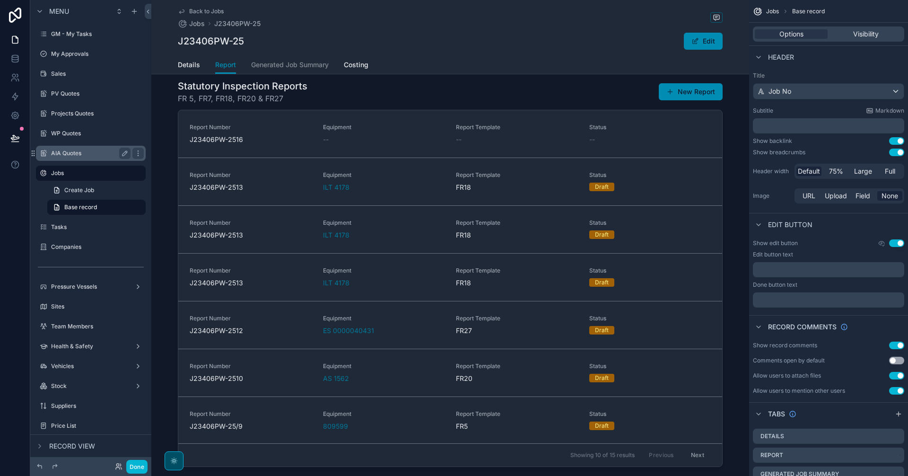
click at [80, 149] on div "AIA Quotes" at bounding box center [90, 153] width 79 height 11
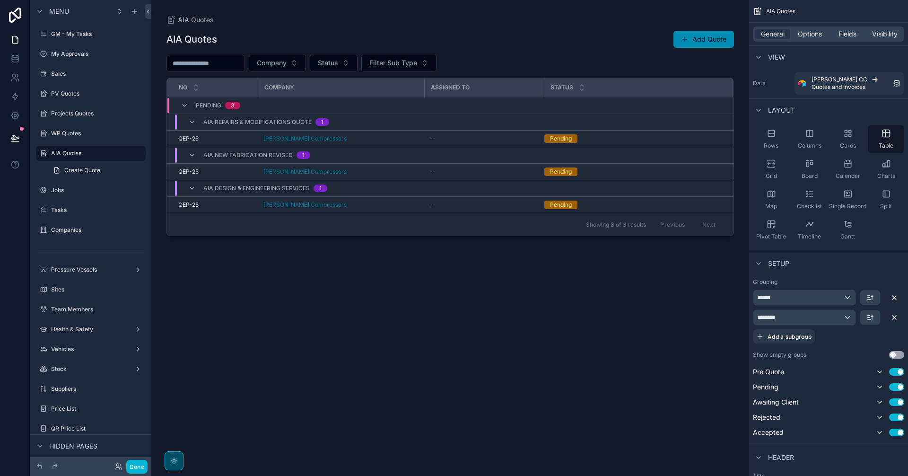
click at [419, 169] on div "scrollable content" at bounding box center [450, 232] width 598 height 464
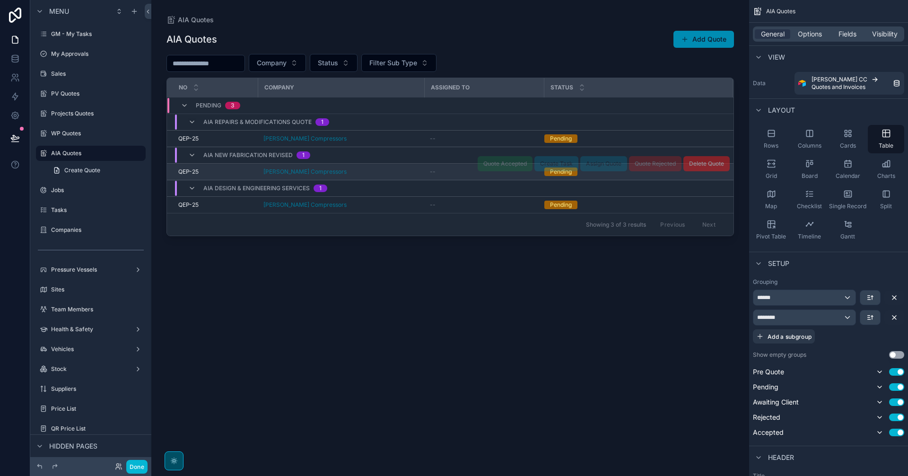
click at [415, 172] on div "[PERSON_NAME] Compressors" at bounding box center [340, 172] width 155 height 8
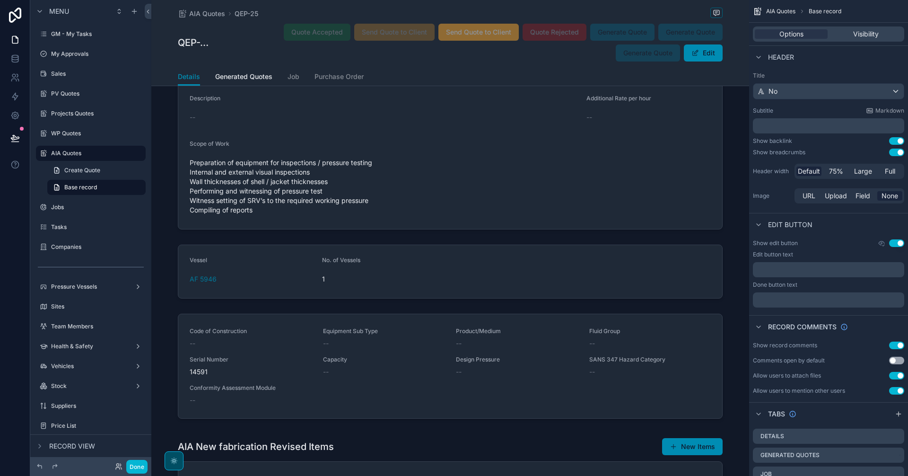
scroll to position [1261, 0]
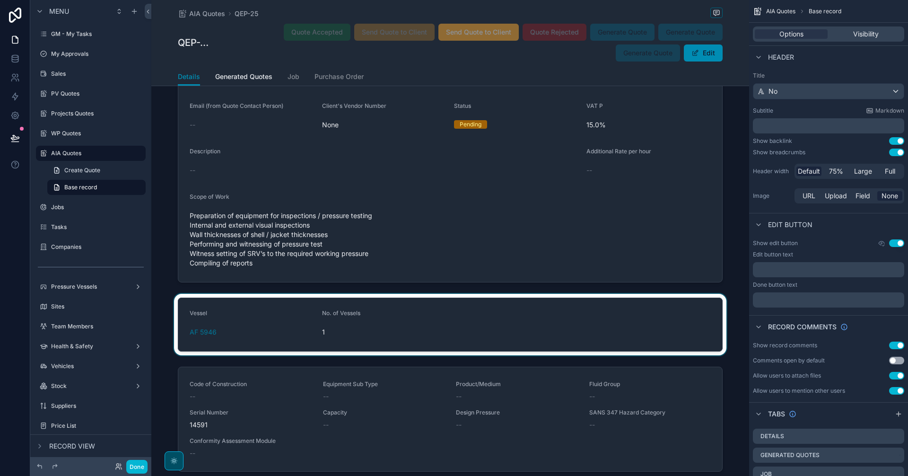
click at [290, 336] on div "scrollable content" at bounding box center [450, 324] width 598 height 61
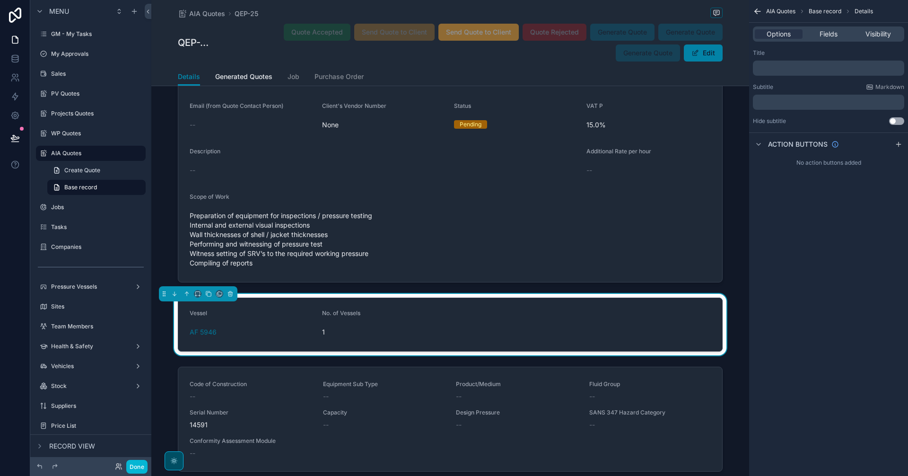
click at [694, 48] on button "Edit" at bounding box center [703, 52] width 39 height 17
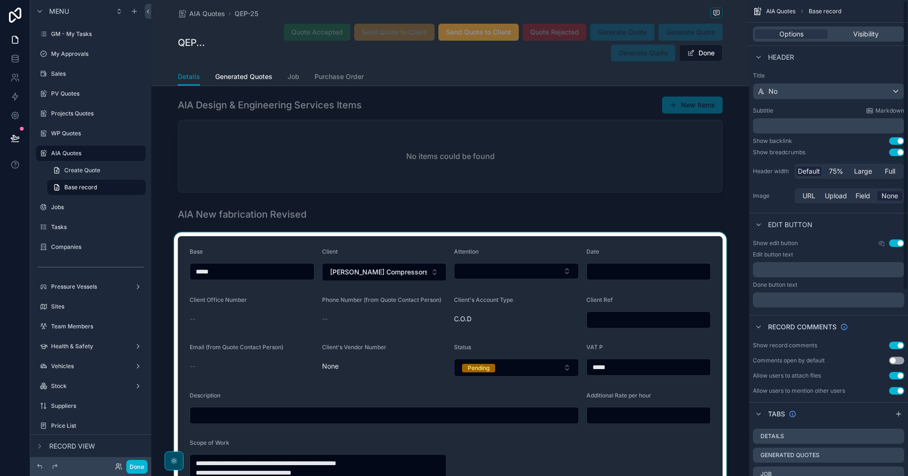
scroll to position [1498, 0]
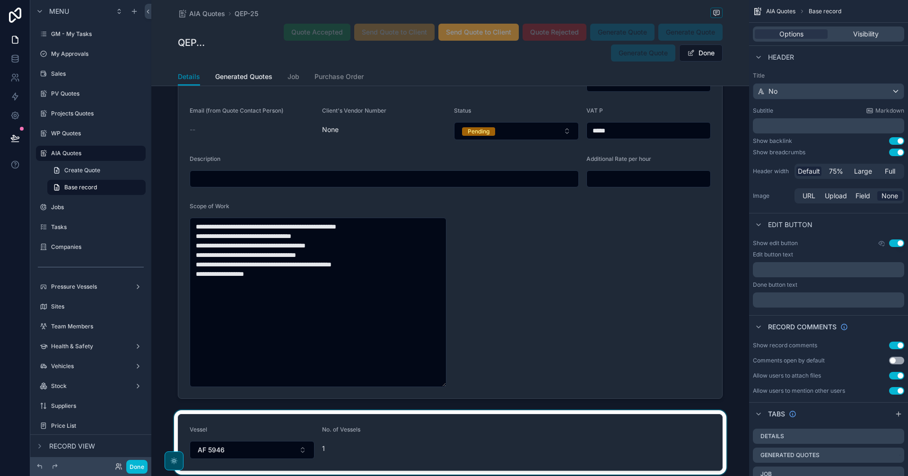
click at [298, 450] on div "scrollable content" at bounding box center [450, 442] width 598 height 64
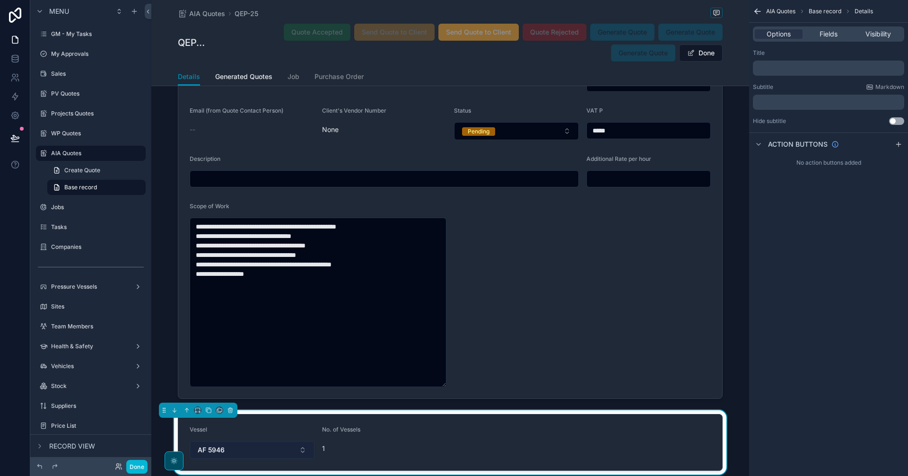
click at [298, 451] on button "AF 5946" at bounding box center [252, 450] width 125 height 18
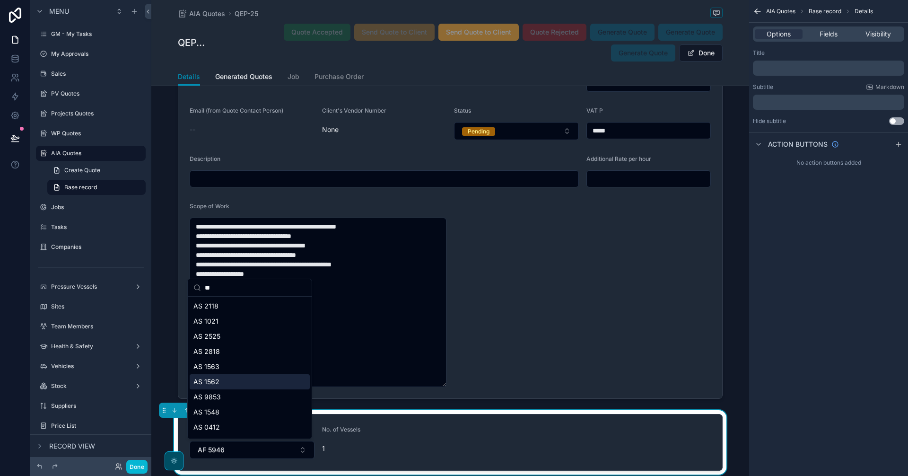
type input "**"
click at [250, 383] on div "AS 1562" at bounding box center [250, 381] width 120 height 15
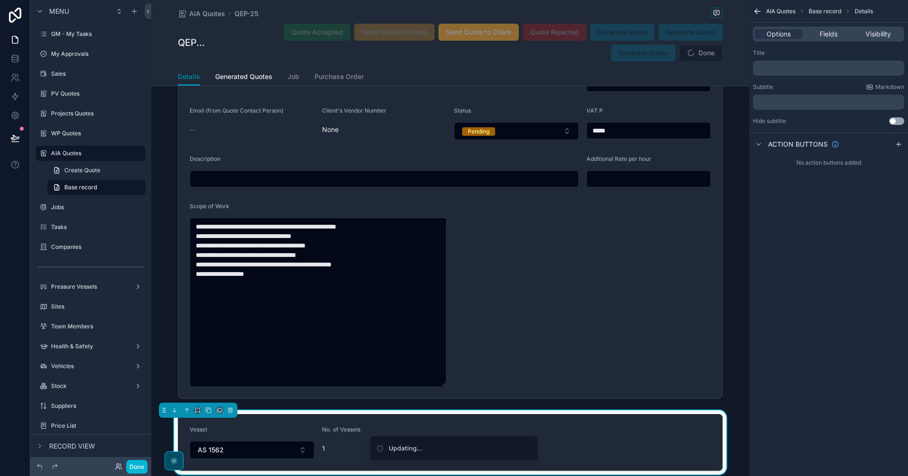
scroll to position [1734, 0]
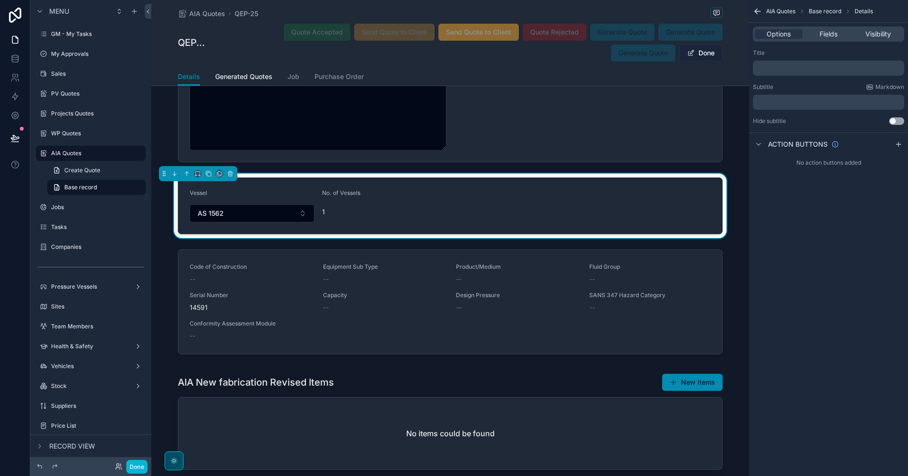
click at [700, 46] on button "Done" at bounding box center [701, 52] width 44 height 17
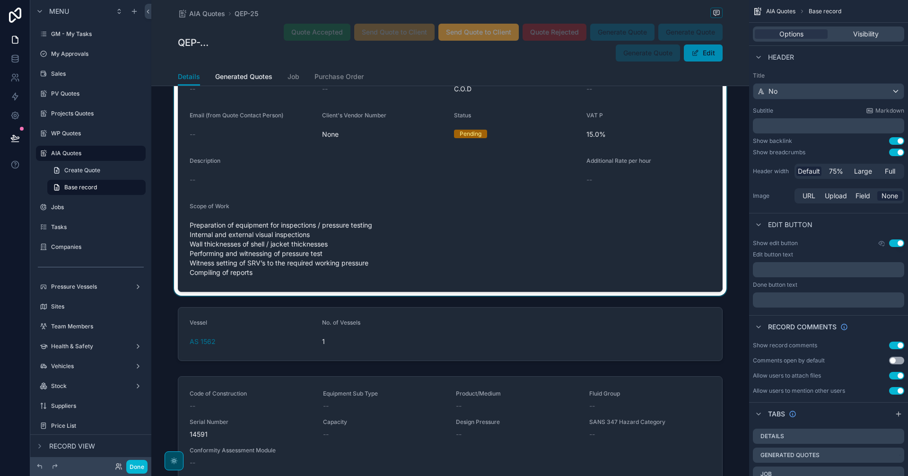
scroll to position [1331, 0]
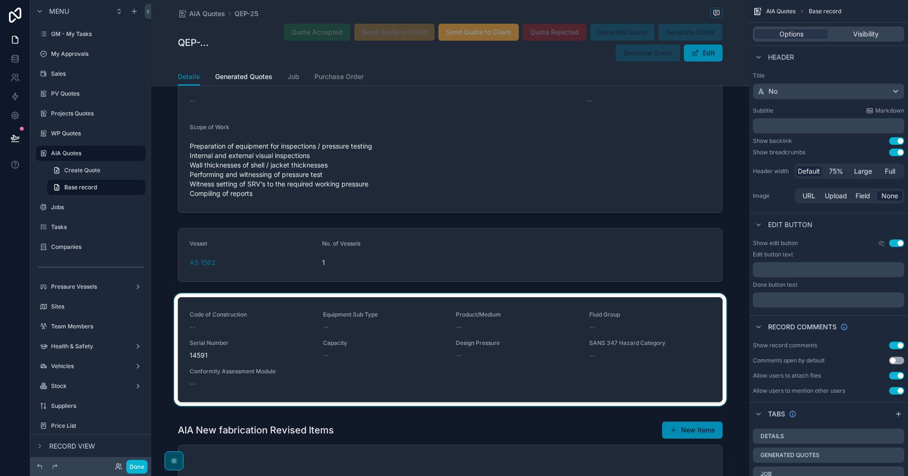
click at [512, 393] on div "scrollable content" at bounding box center [450, 351] width 598 height 116
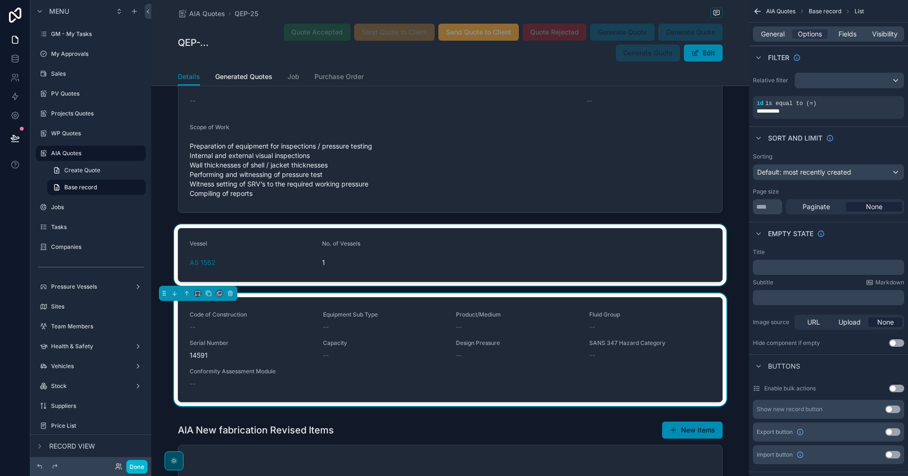
click at [220, 252] on div "scrollable content" at bounding box center [450, 254] width 598 height 61
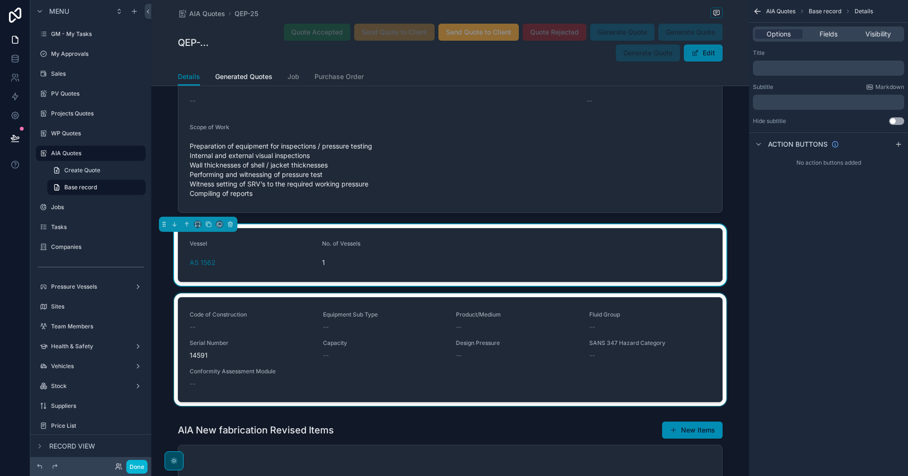
click at [708, 55] on button "Edit" at bounding box center [703, 52] width 39 height 17
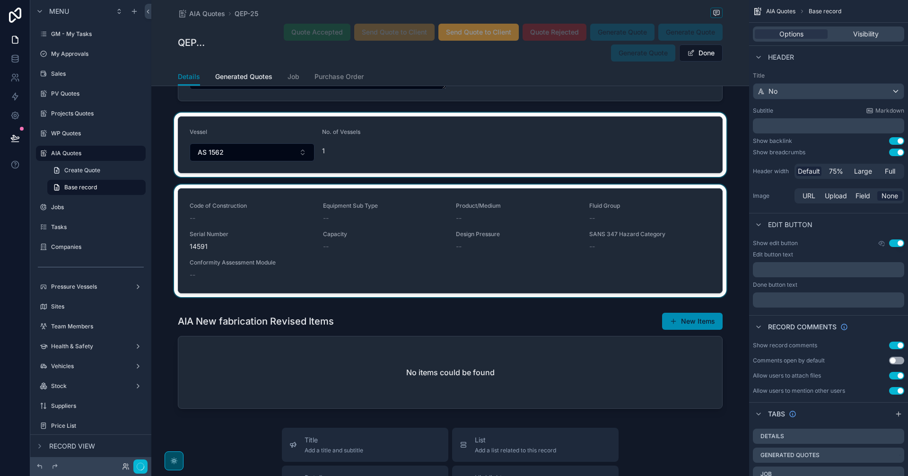
scroll to position [1807, 0]
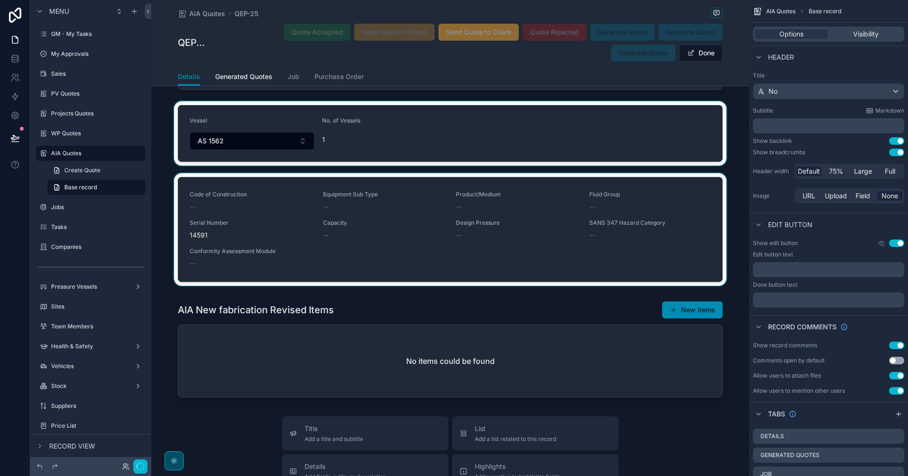
click at [286, 138] on div "scrollable content" at bounding box center [450, 133] width 598 height 64
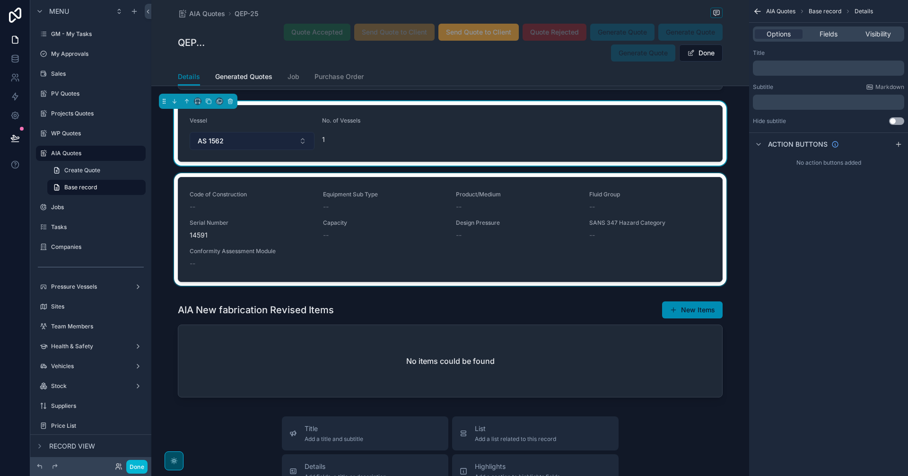
click at [294, 138] on button "AS 1562" at bounding box center [252, 141] width 125 height 18
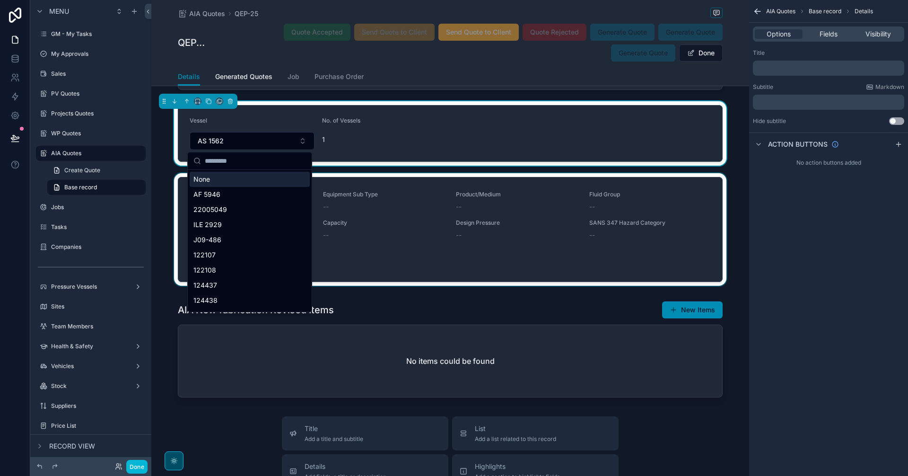
click at [262, 163] on input "scrollable content" at bounding box center [255, 160] width 101 height 17
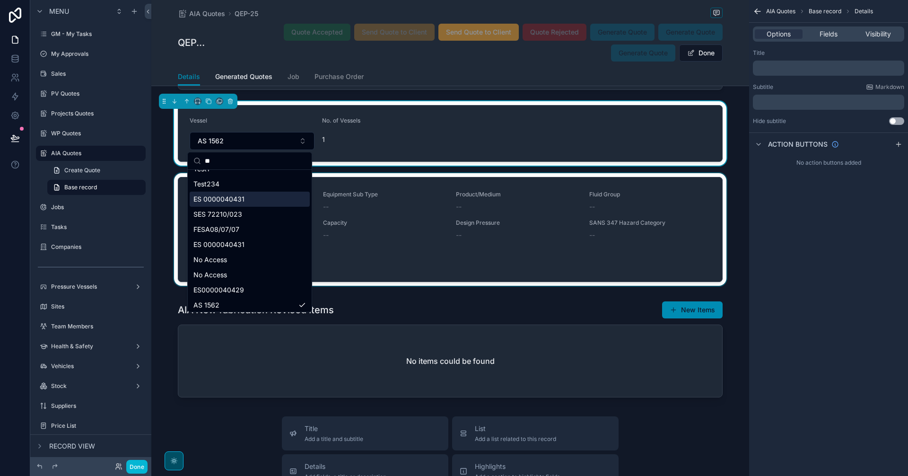
scroll to position [13, 0]
type input "**"
click at [249, 288] on div "ES0000040429" at bounding box center [250, 287] width 120 height 15
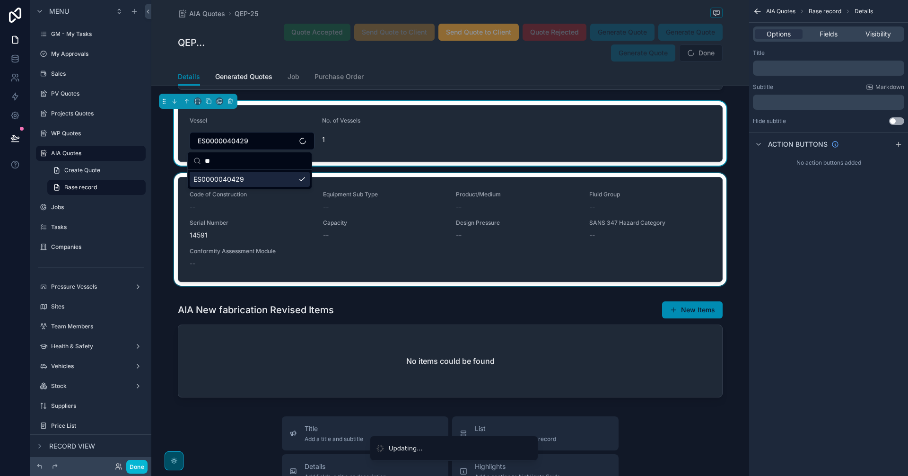
scroll to position [0, 0]
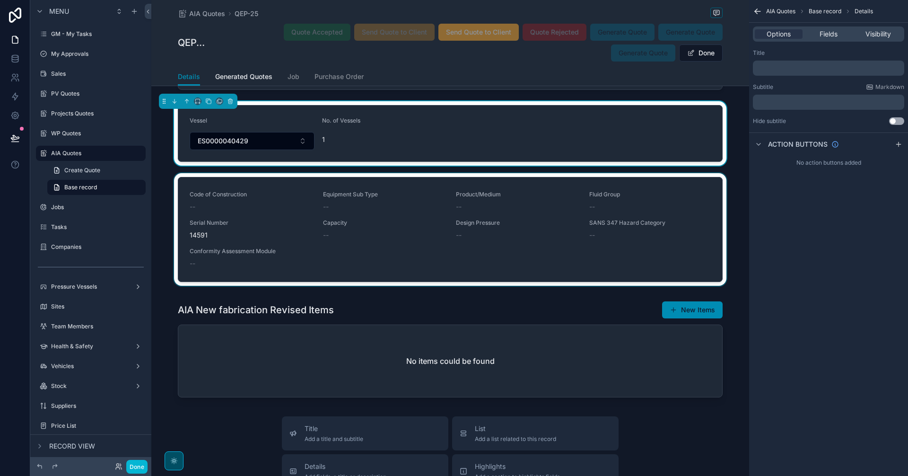
click at [285, 235] on div "scrollable content" at bounding box center [450, 231] width 598 height 116
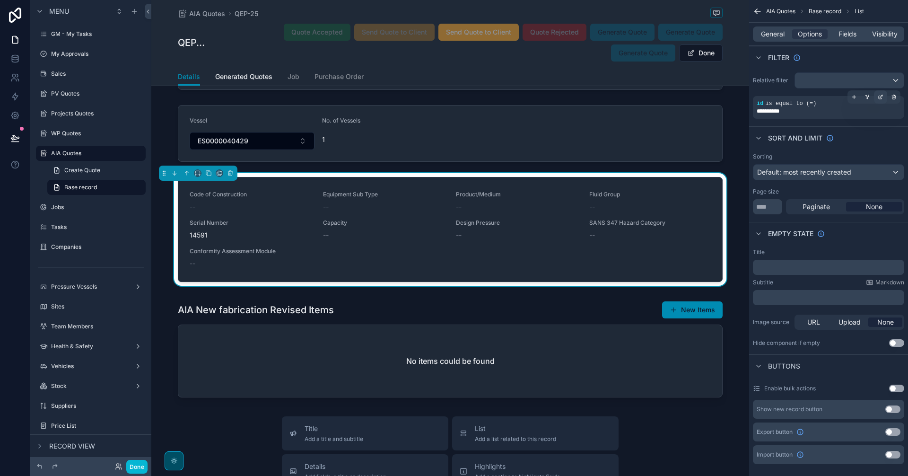
click at [880, 96] on icon "scrollable content" at bounding box center [881, 97] width 6 height 6
click at [699, 114] on div "**********" at bounding box center [694, 112] width 97 height 15
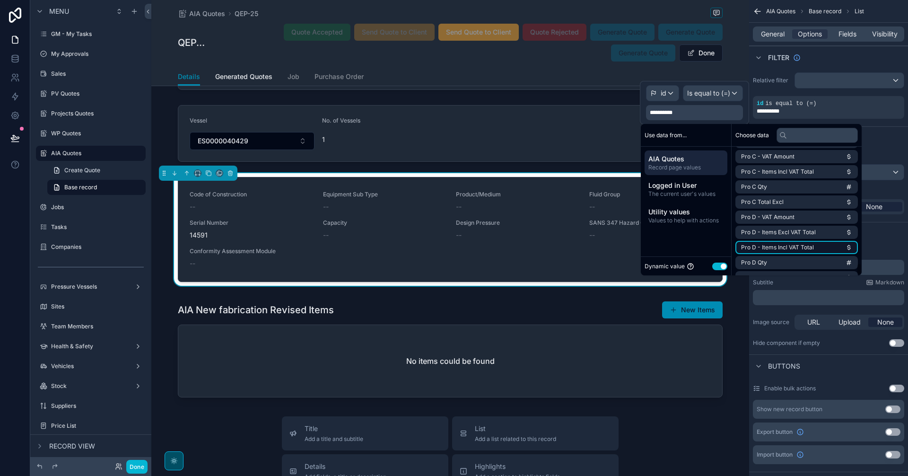
scroll to position [1315, 0]
click at [783, 263] on li "uuid" at bounding box center [796, 264] width 123 height 13
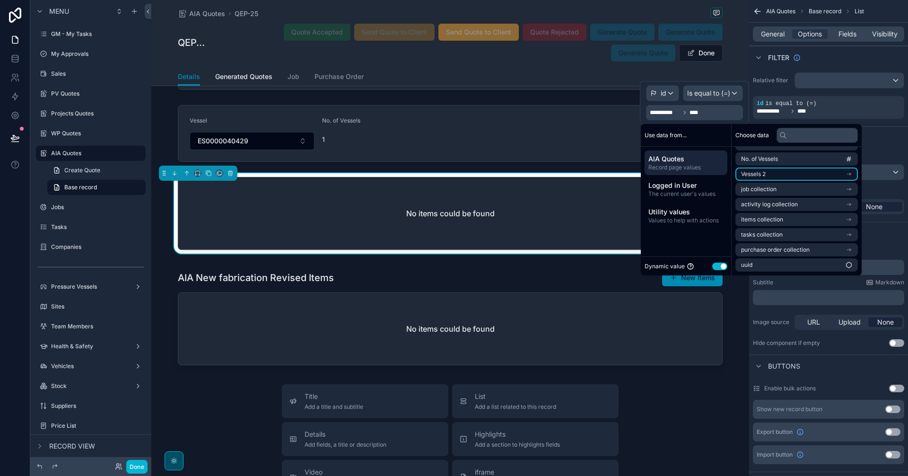
click at [801, 173] on li "Vessels 2" at bounding box center [796, 173] width 123 height 13
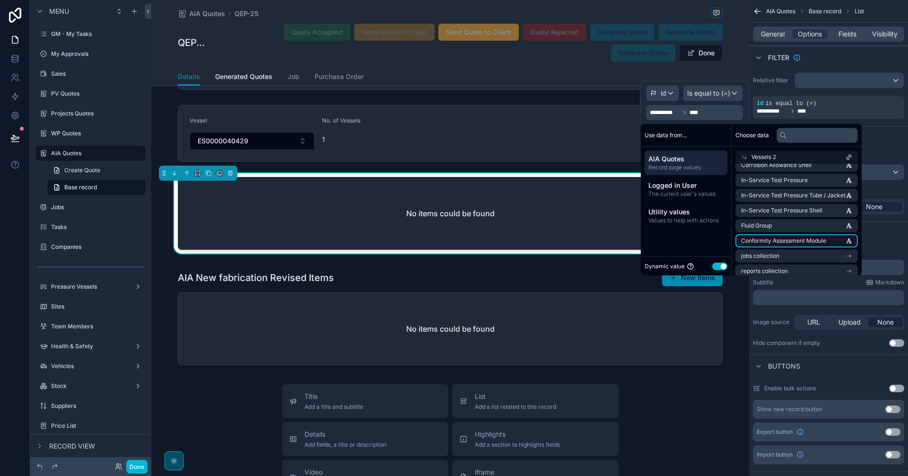
scroll to position [1056, 0]
click at [820, 254] on span "quotes and invoices collection" at bounding box center [781, 253] width 80 height 8
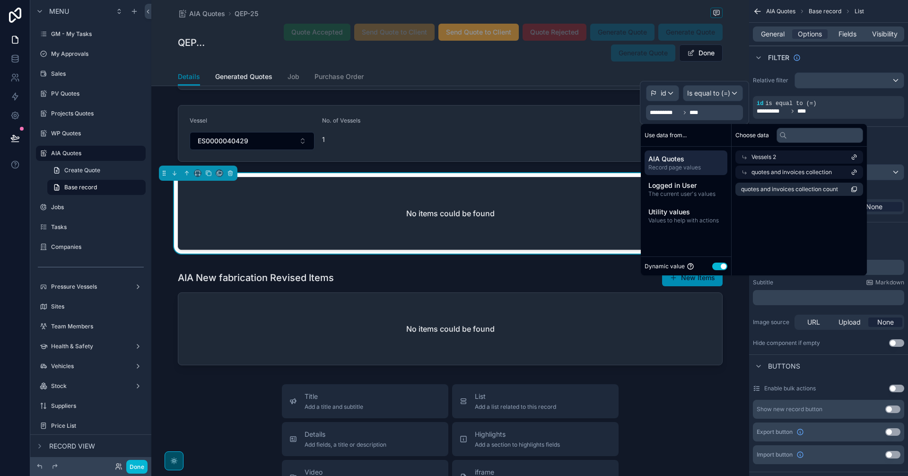
scroll to position [0, 0]
click at [782, 172] on span "quotes and invoices collection" at bounding box center [792, 172] width 80 height 8
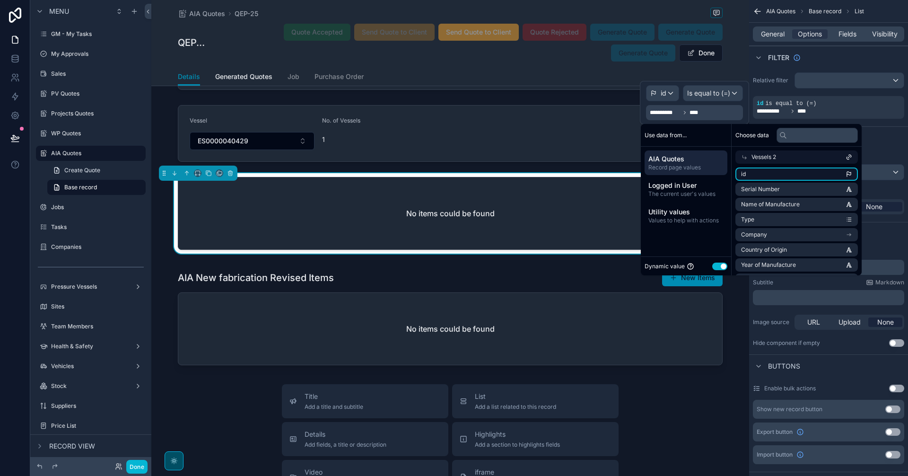
click at [793, 169] on li "id" at bounding box center [796, 173] width 123 height 13
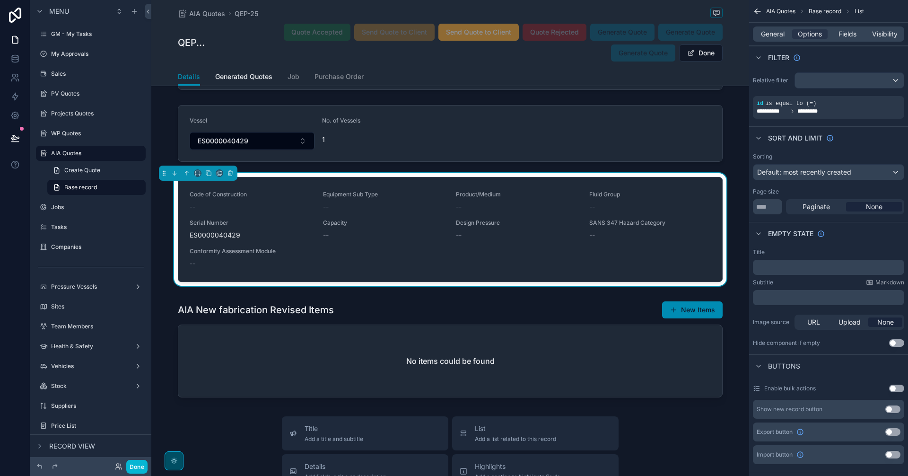
click at [156, 236] on div "Code of Construction -- Equipment Sub Type -- Product/Medium -- Fluid Group -- …" at bounding box center [450, 231] width 598 height 116
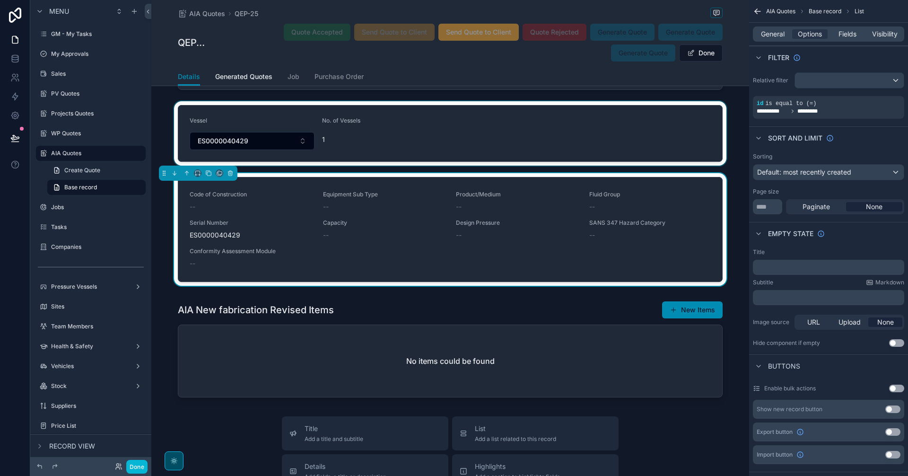
click at [285, 140] on div "scrollable content" at bounding box center [450, 133] width 598 height 64
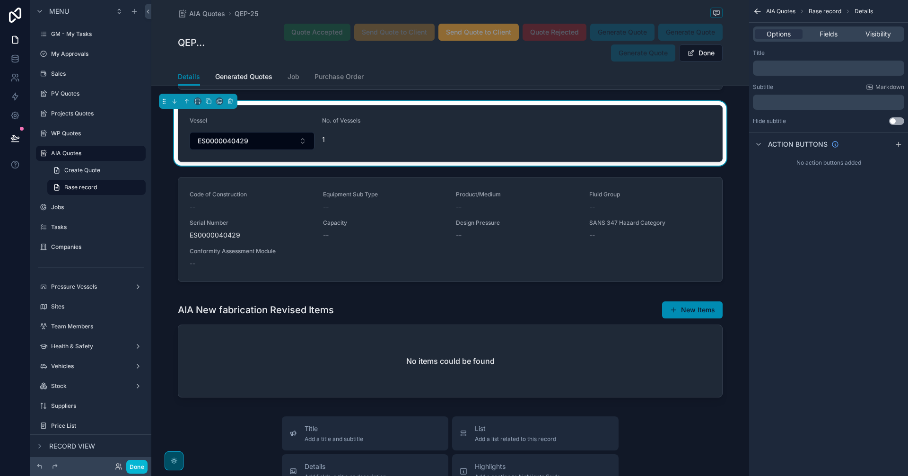
click at [285, 140] on button "ES0000040429" at bounding box center [252, 141] width 125 height 18
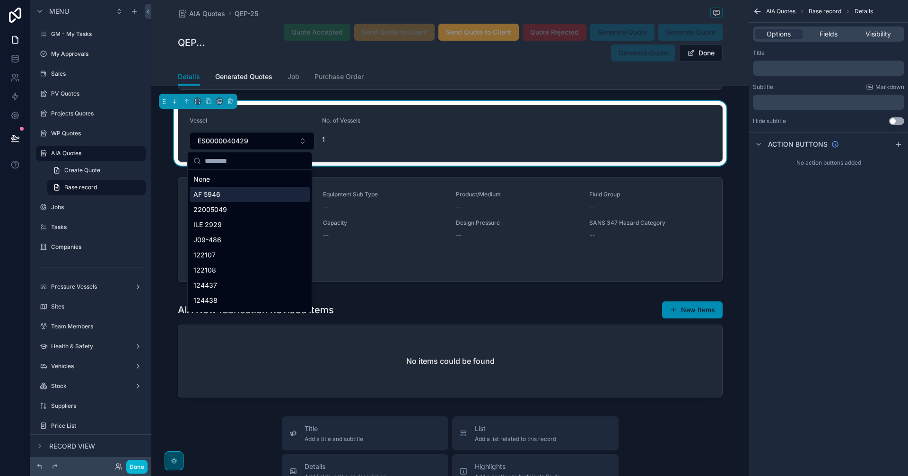
click at [256, 198] on div "AF 5946" at bounding box center [250, 194] width 120 height 15
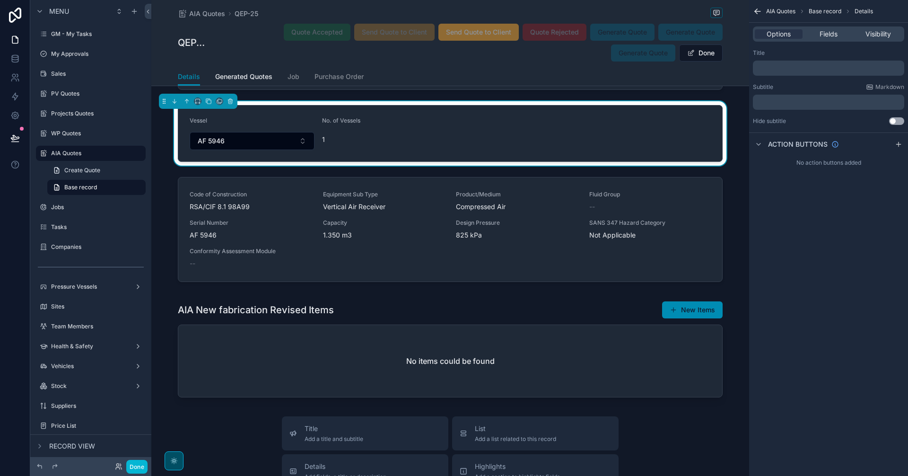
click at [840, 254] on div "AIA Quotes Base record Details Options Fields Visibility Title ﻿ Subtitle Markd…" at bounding box center [828, 238] width 159 height 476
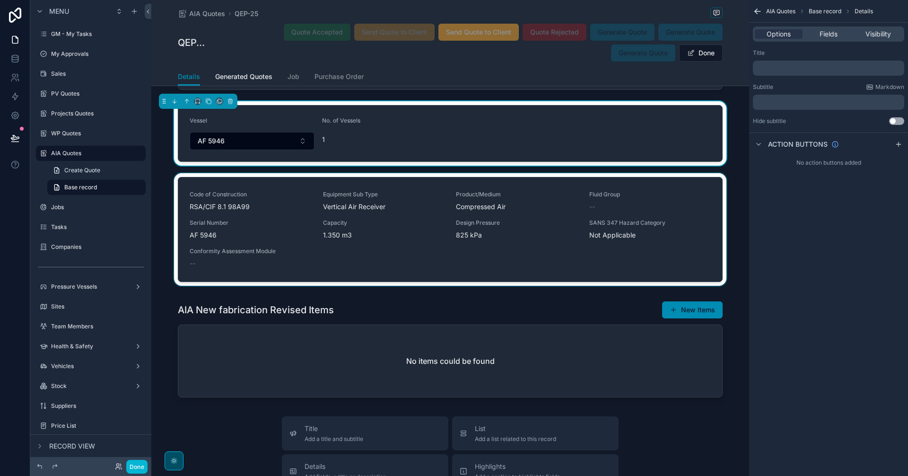
click at [314, 218] on div "scrollable content" at bounding box center [450, 231] width 598 height 116
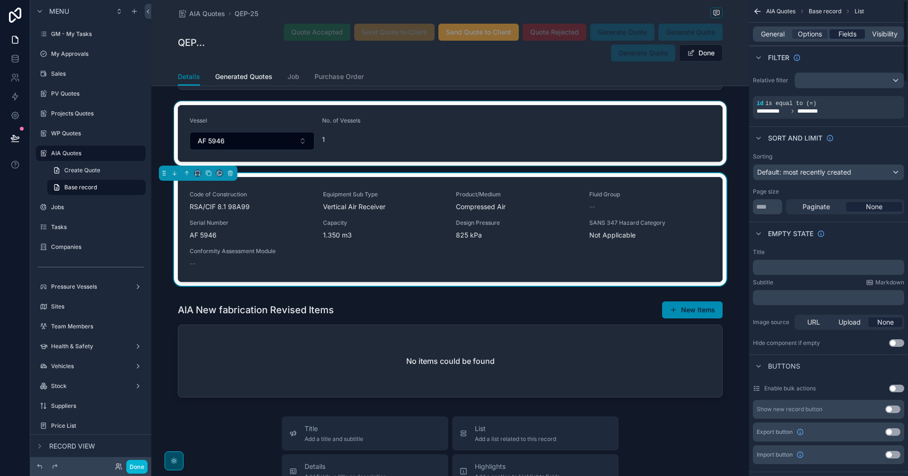
click at [844, 36] on span "Fields" at bounding box center [848, 33] width 18 height 9
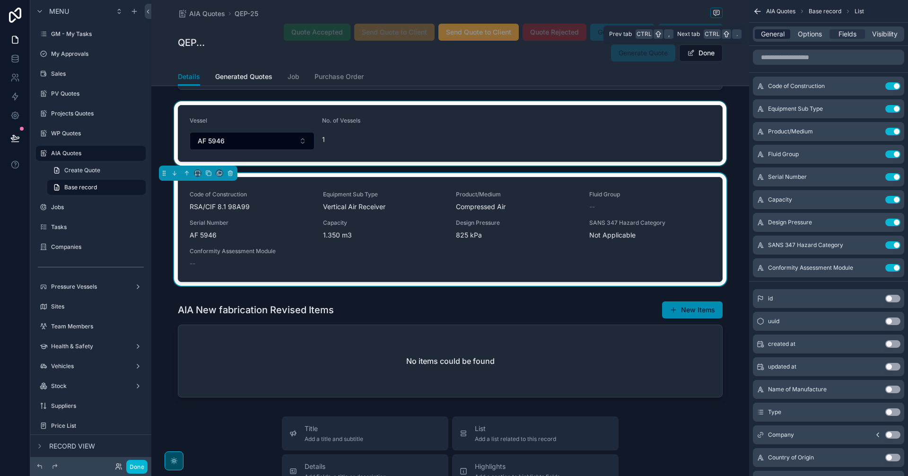
click at [782, 32] on span "General" at bounding box center [773, 33] width 24 height 9
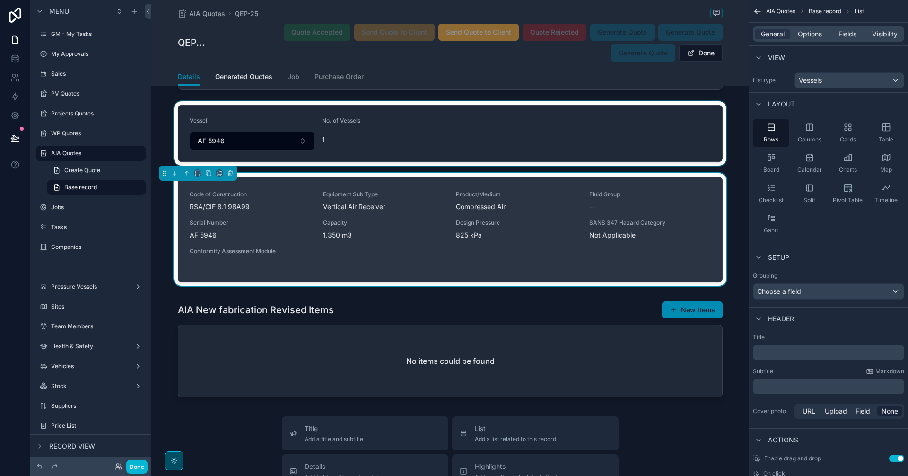
click at [663, 217] on div "Code of Construction RSA/CIF 8.1 98A99 Equipment Sub Type Vertical Air Receiver…" at bounding box center [450, 230] width 521 height 78
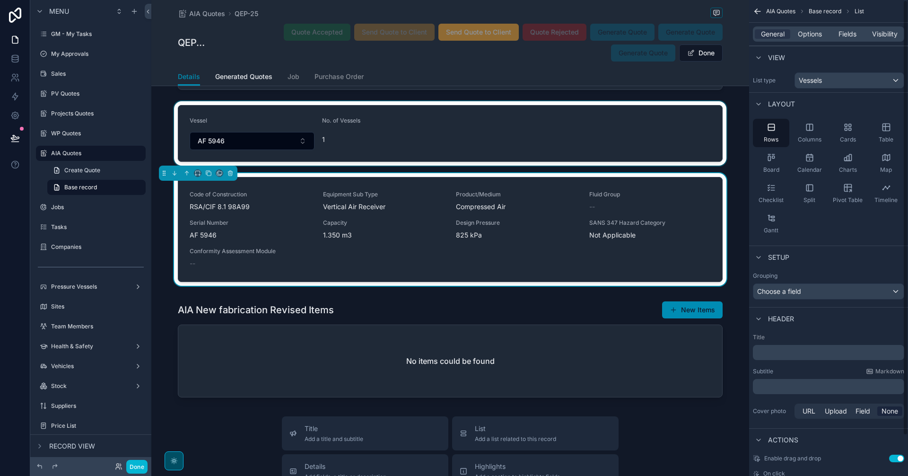
scroll to position [44, 0]
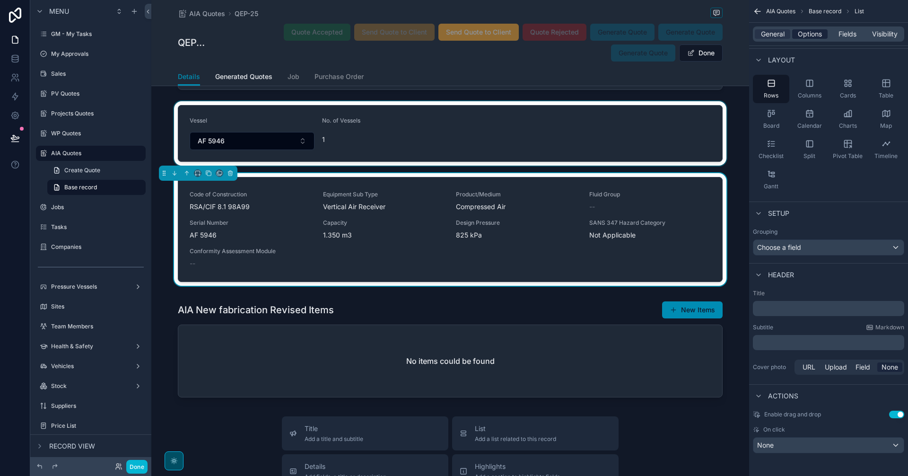
click at [820, 36] on span "Options" at bounding box center [810, 33] width 24 height 9
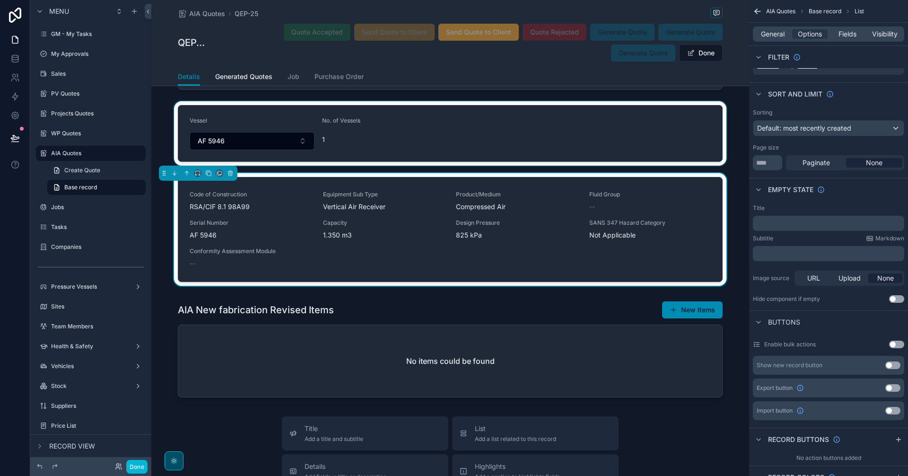
click at [230, 139] on div "scrollable content" at bounding box center [450, 133] width 598 height 64
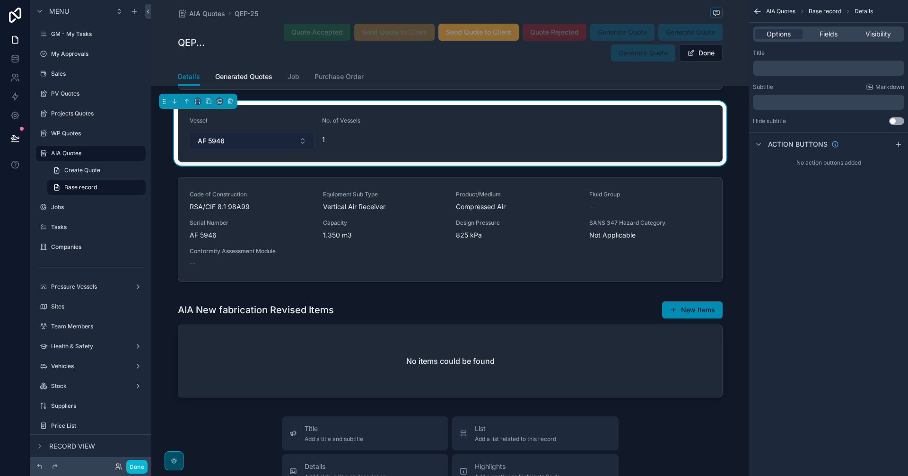
scroll to position [0, 0]
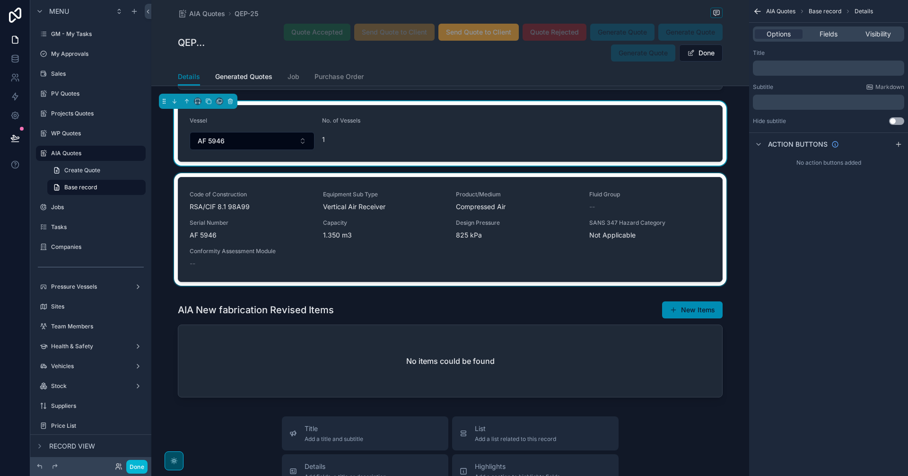
click at [209, 234] on div "scrollable content" at bounding box center [450, 231] width 598 height 116
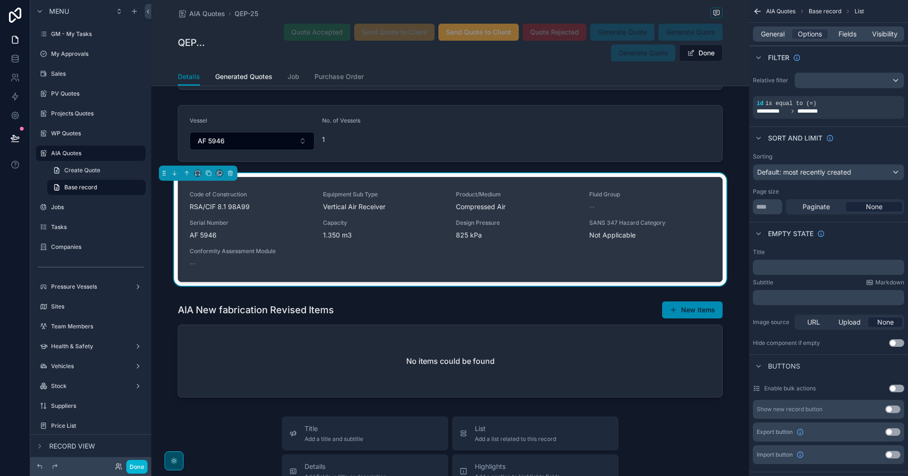
click at [193, 233] on span "AF 5946" at bounding box center [251, 234] width 122 height 9
drag, startPoint x: 212, startPoint y: 235, endPoint x: 188, endPoint y: 234, distance: 24.1
click at [190, 234] on span "AF 5946" at bounding box center [251, 234] width 122 height 9
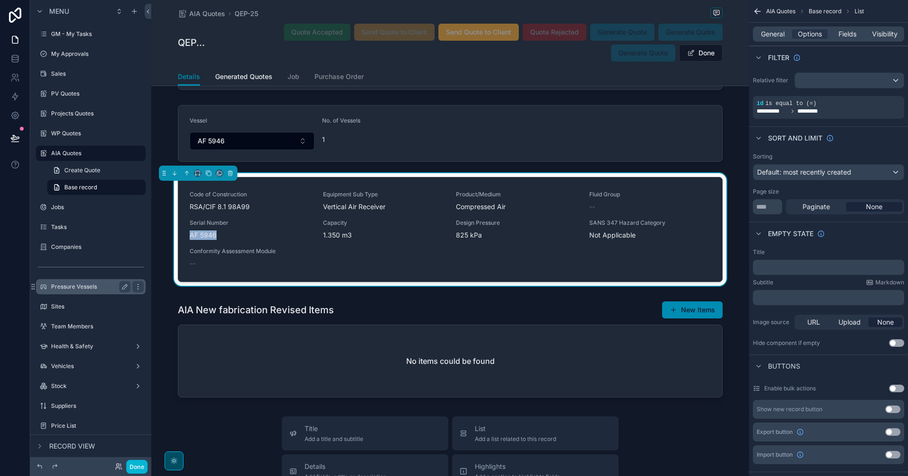
click at [92, 288] on label "Pressure Vessels" at bounding box center [89, 287] width 76 height 8
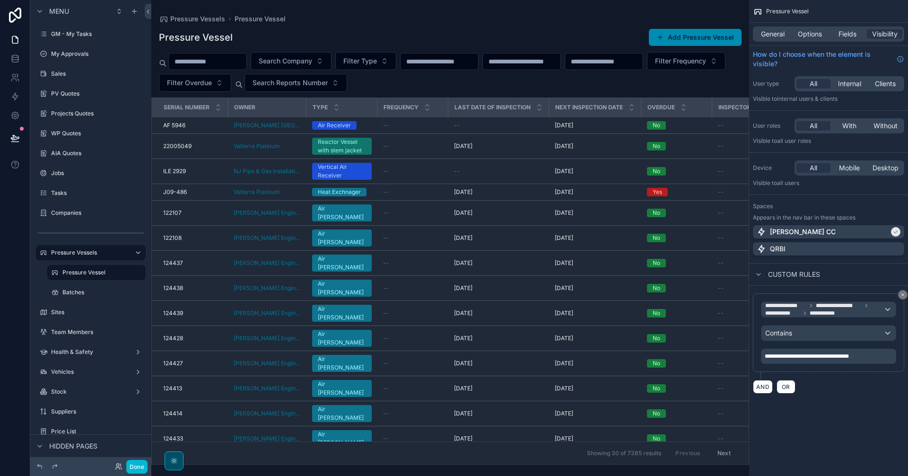
click at [233, 58] on div "scrollable content" at bounding box center [450, 238] width 598 height 476
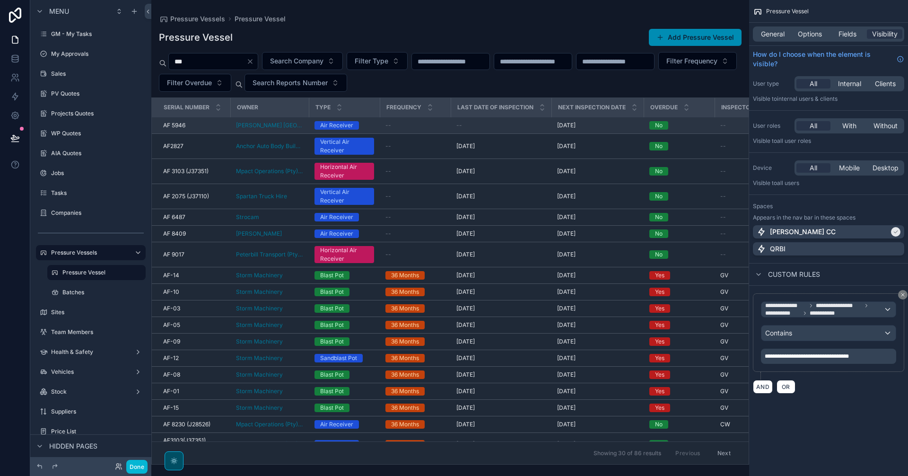
type input "**"
click at [440, 126] on div "--" at bounding box center [415, 126] width 60 height 8
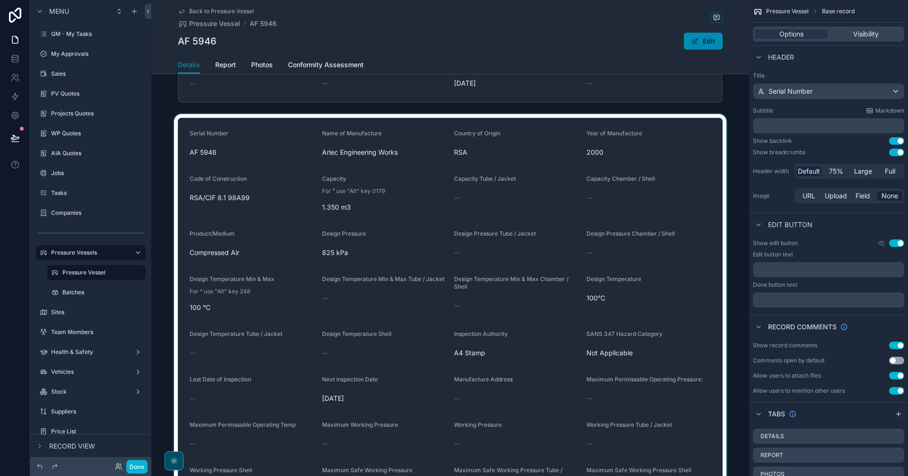
scroll to position [158, 0]
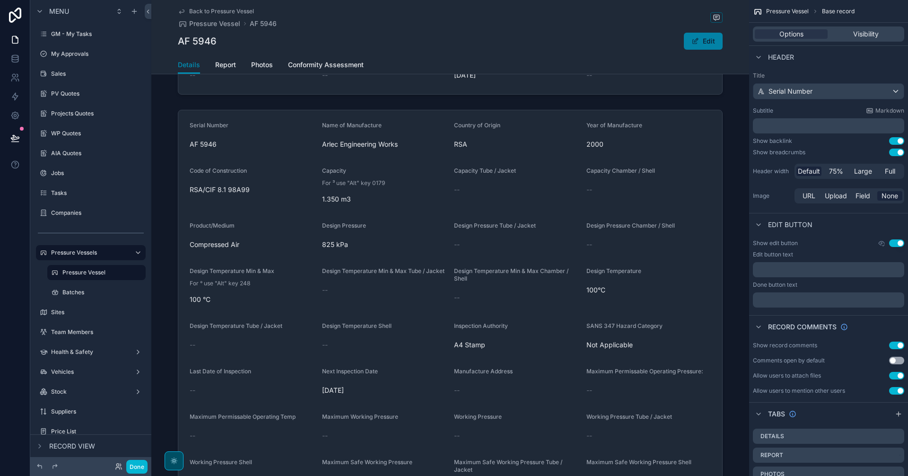
click at [694, 44] on span "scrollable content" at bounding box center [695, 41] width 8 height 8
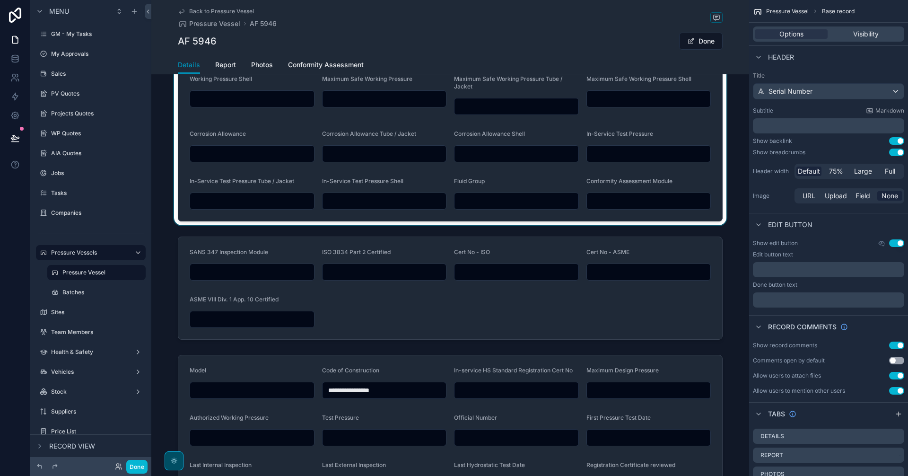
scroll to position [473, 0]
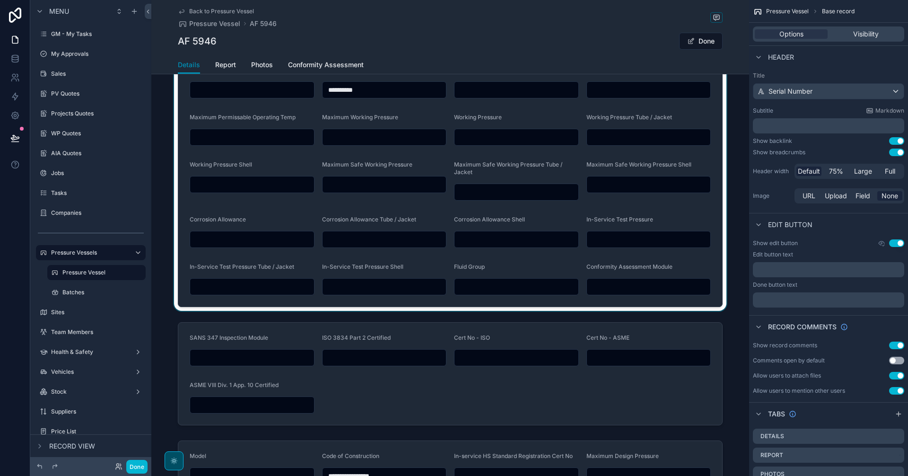
click at [643, 283] on div "scrollable content" at bounding box center [450, 53] width 598 height 516
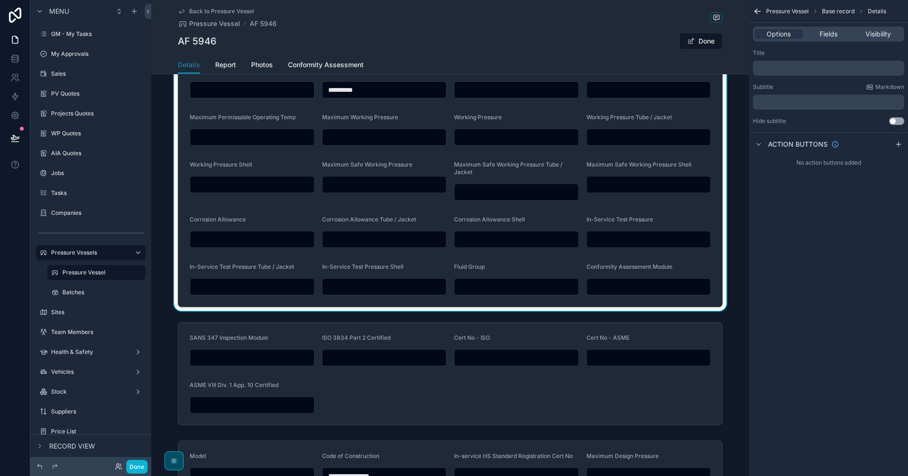
click at [641, 285] on input "scrollable content" at bounding box center [649, 286] width 124 height 13
type input "****"
click at [524, 289] on input "scrollable content" at bounding box center [517, 286] width 124 height 13
type input "****"
click at [90, 136] on label "WP Quotes" at bounding box center [89, 134] width 76 height 8
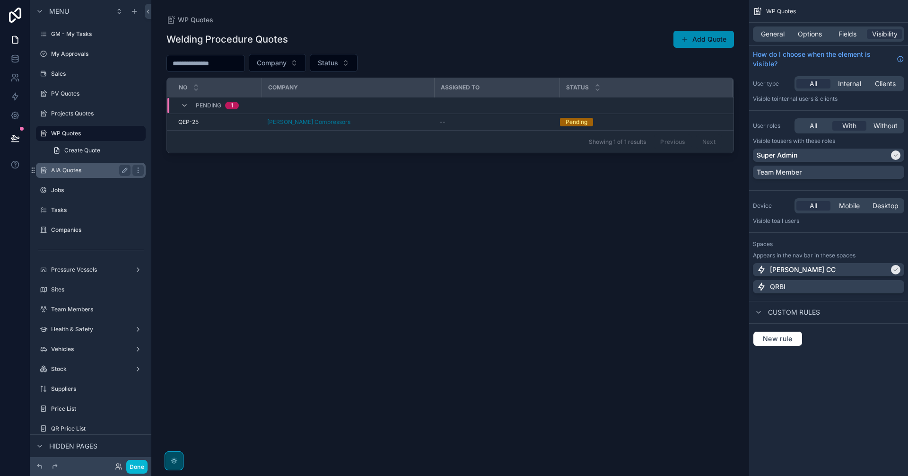
click at [92, 174] on div "AIA Quotes" at bounding box center [90, 170] width 79 height 11
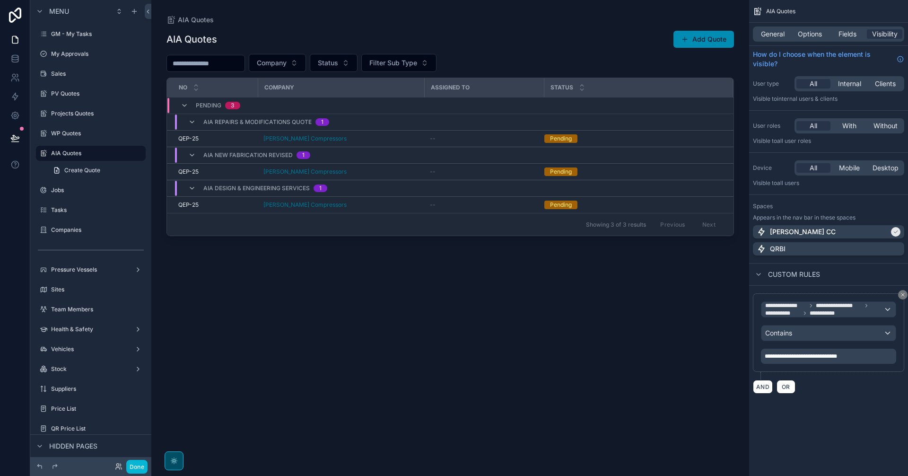
click at [402, 172] on div "scrollable content" at bounding box center [450, 232] width 598 height 464
click at [402, 172] on div "[PERSON_NAME] Compressors" at bounding box center [340, 172] width 155 height 8
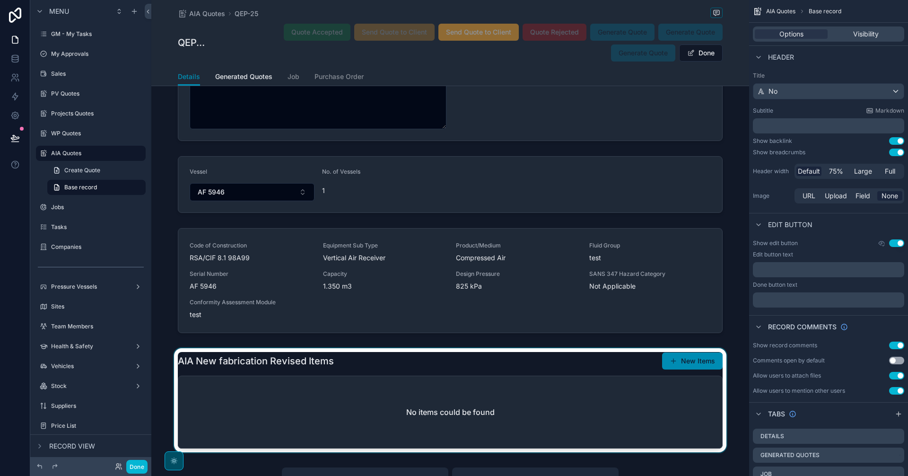
scroll to position [1734, 0]
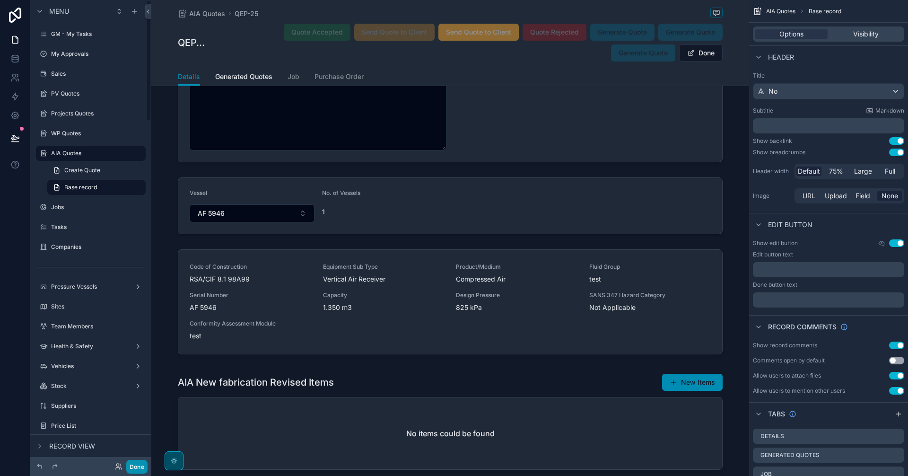
click at [138, 463] on button "Done" at bounding box center [136, 467] width 21 height 14
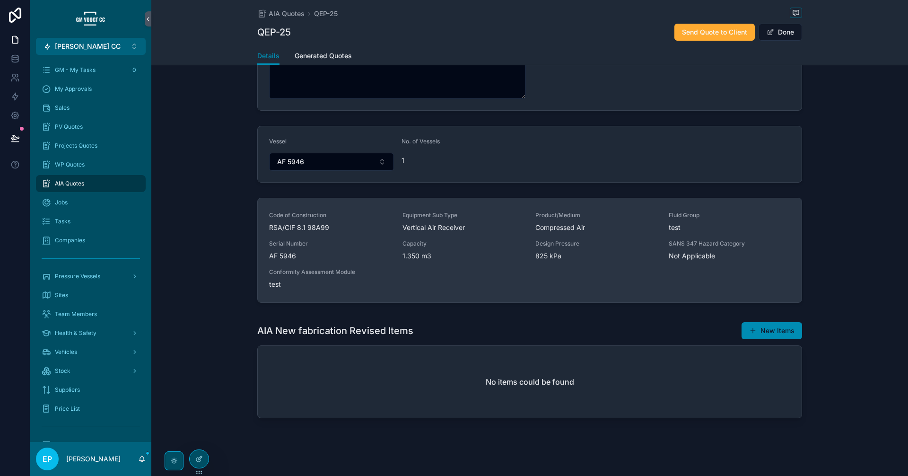
scroll to position [416, 0]
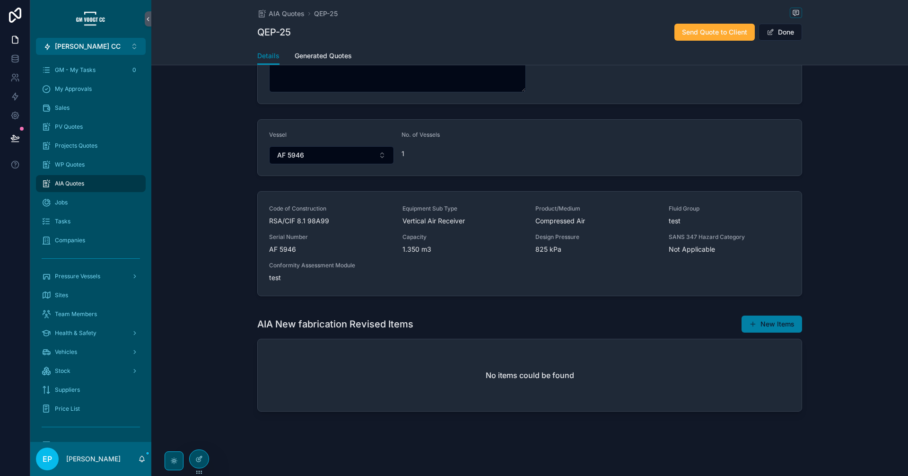
click at [786, 326] on button "New Items" at bounding box center [772, 323] width 61 height 17
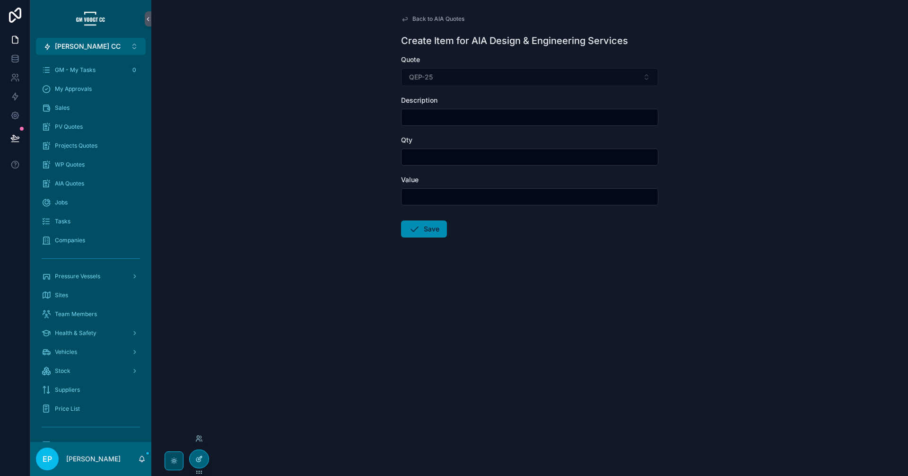
click at [203, 460] on div at bounding box center [199, 459] width 19 height 18
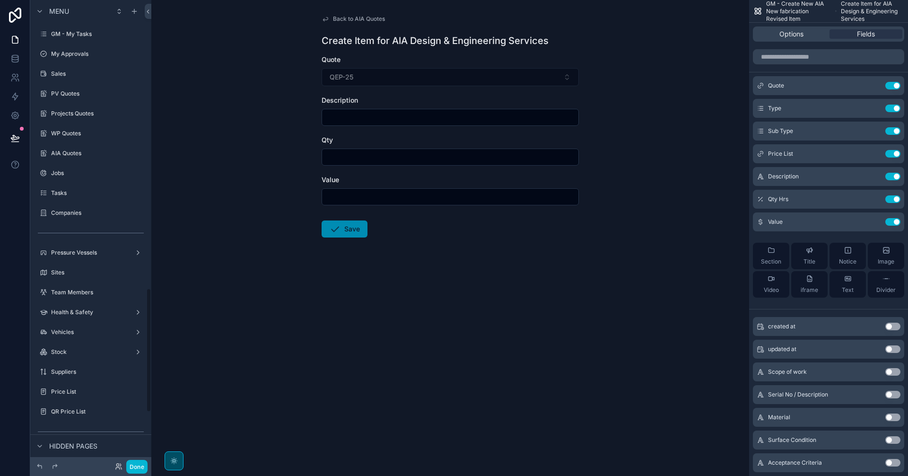
scroll to position [1080, 0]
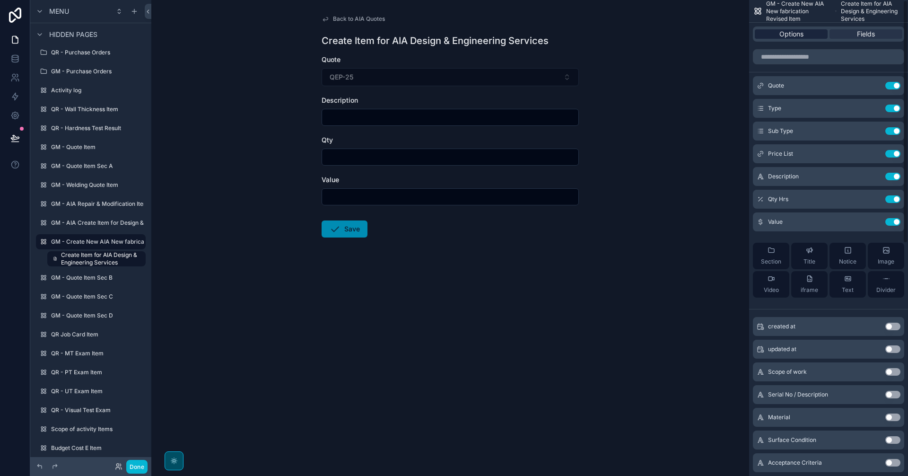
click at [785, 34] on span "Options" at bounding box center [791, 33] width 24 height 9
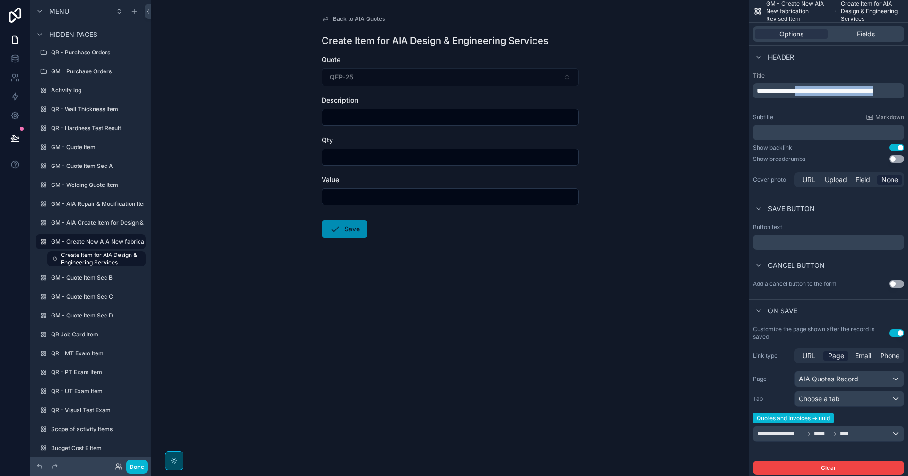
drag, startPoint x: 806, startPoint y: 90, endPoint x: 808, endPoint y: 101, distance: 11.1
click at [808, 96] on p "**********" at bounding box center [830, 90] width 146 height 9
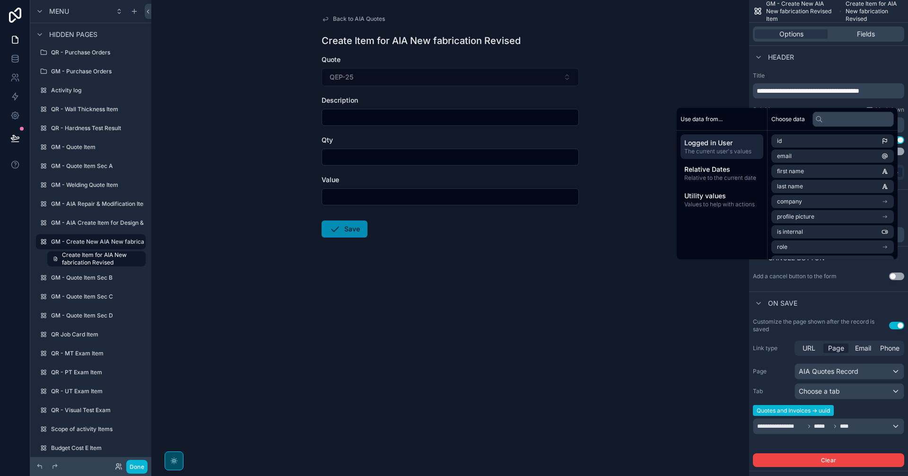
click at [685, 87] on div "Back to AIA Quotes Create Item for AIA New fabrication Revised Quote QEP-25 Des…" at bounding box center [450, 238] width 598 height 476
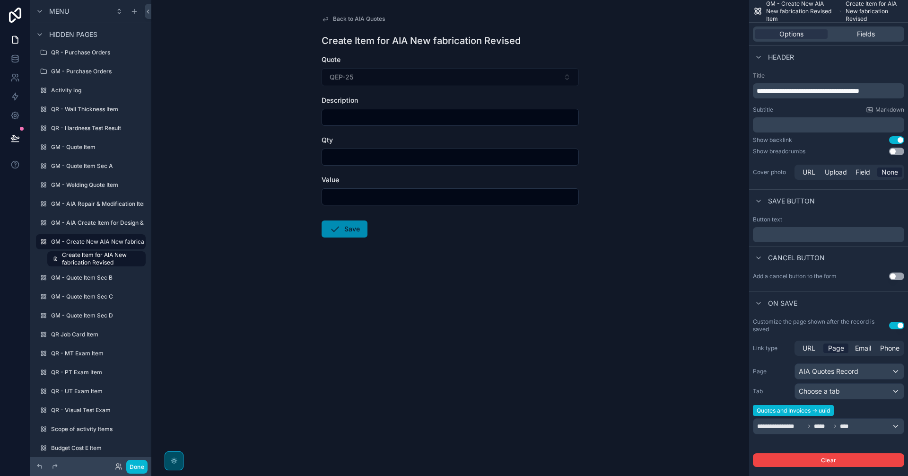
click at [431, 117] on input "scrollable content" at bounding box center [450, 117] width 256 height 13
type input "****"
click at [418, 158] on input "scrollable content" at bounding box center [450, 156] width 256 height 13
click at [410, 202] on input "scrollable content" at bounding box center [450, 196] width 256 height 13
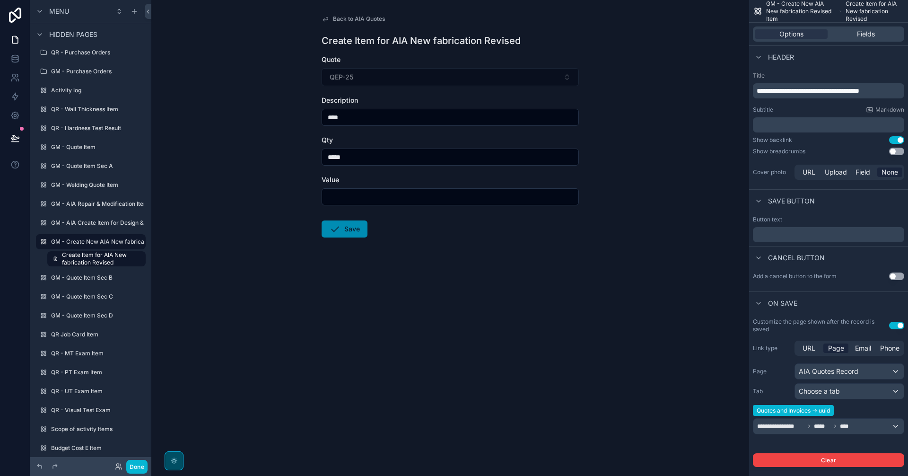
drag, startPoint x: 391, startPoint y: 158, endPoint x: 255, endPoint y: 156, distance: 135.8
click at [255, 156] on div "Back to AIA Quotes Create Item for AIA New fabrication Revised Quote QEP-25 Des…" at bounding box center [450, 238] width 598 height 476
type input "***"
click at [349, 191] on input "scrollable content" at bounding box center [450, 196] width 256 height 13
type input "*******"
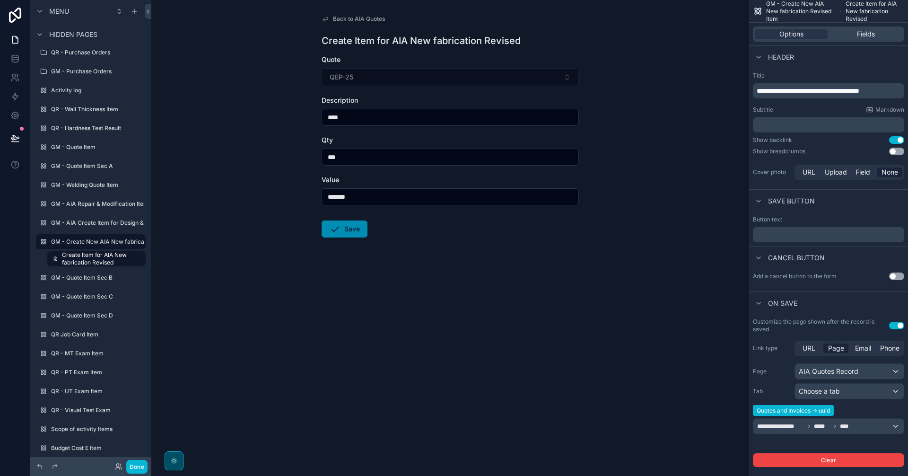
click at [433, 280] on form "Quote QEP-25 Description **** Qty *** Value ******* Save" at bounding box center [450, 176] width 257 height 243
click at [350, 224] on button "Save" at bounding box center [345, 228] width 46 height 17
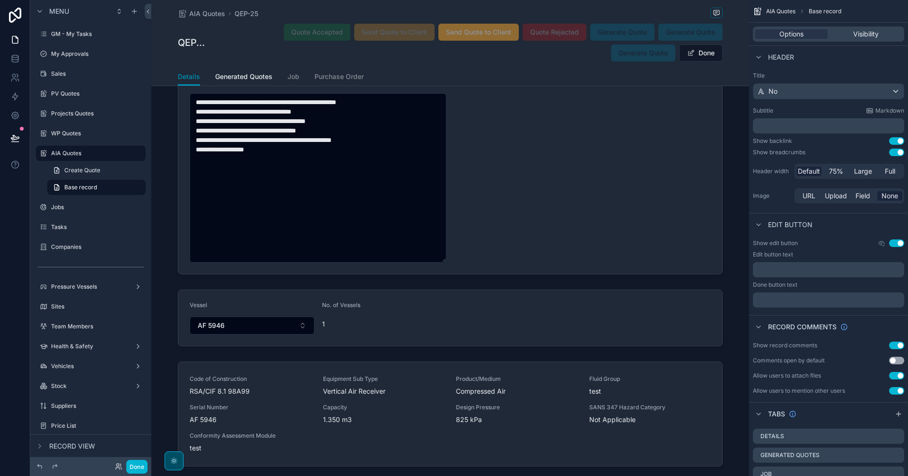
scroll to position [1734, 0]
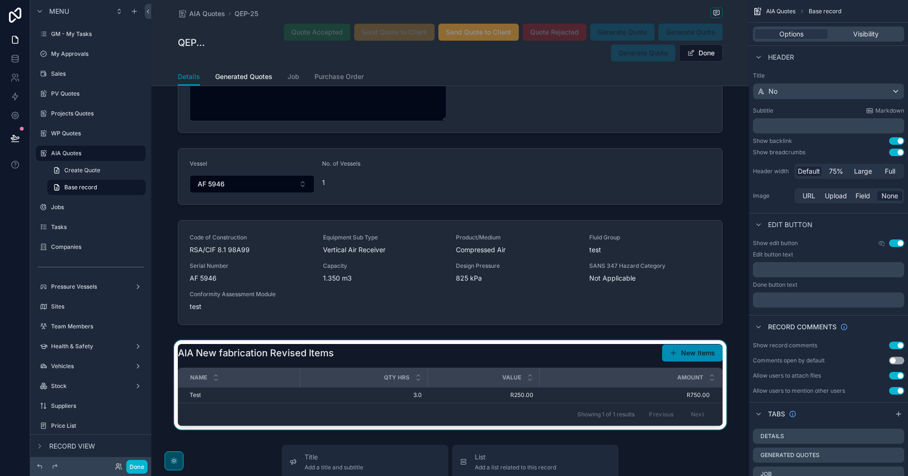
click at [595, 347] on div "scrollable content" at bounding box center [450, 384] width 598 height 89
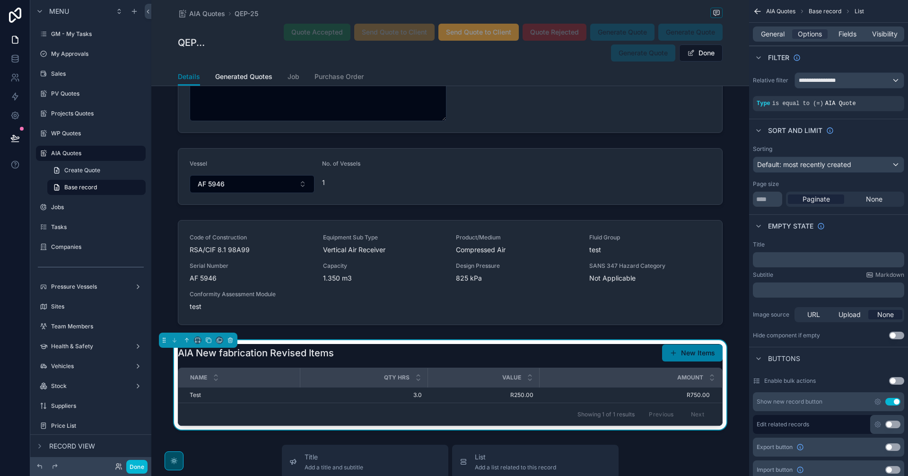
click at [680, 356] on button "New Items" at bounding box center [692, 352] width 61 height 17
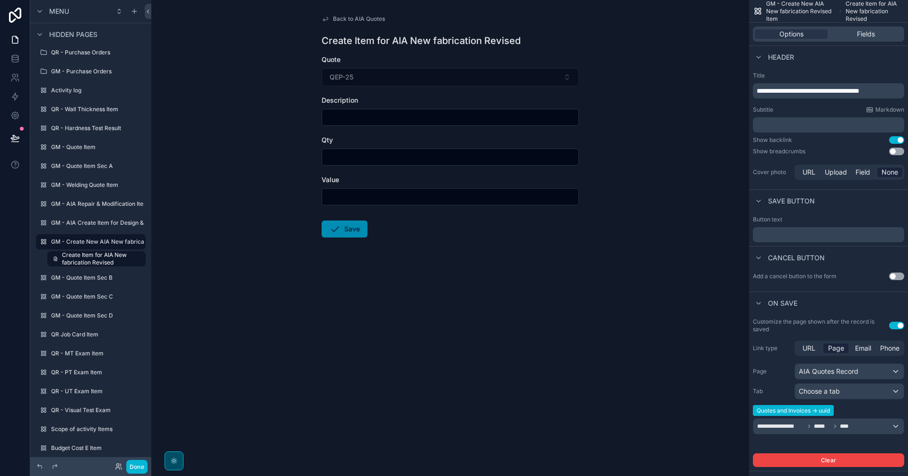
click at [387, 122] on input "scrollable content" at bounding box center [450, 117] width 256 height 13
click at [395, 122] on input "scrollable content" at bounding box center [450, 117] width 256 height 13
type input "******"
click at [370, 158] on input "scrollable content" at bounding box center [450, 156] width 256 height 13
type input "***"
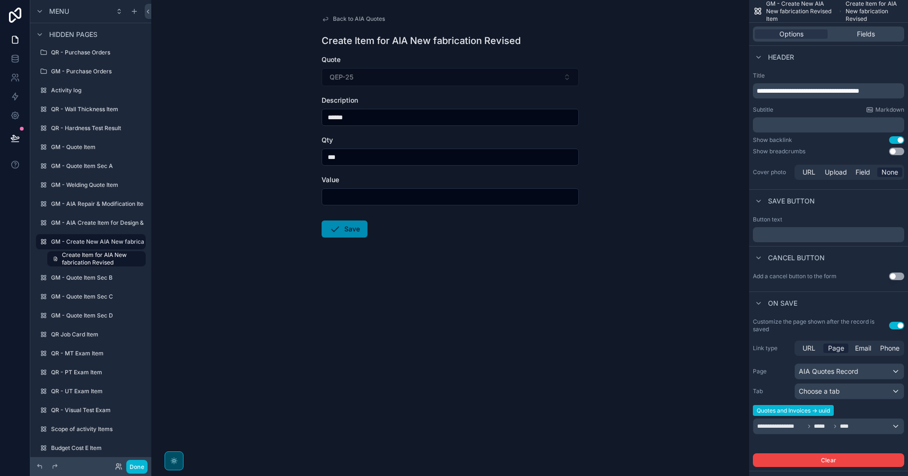
click at [368, 195] on input "scrollable content" at bounding box center [450, 196] width 256 height 13
type input "*******"
click at [349, 225] on button "Save" at bounding box center [345, 228] width 46 height 17
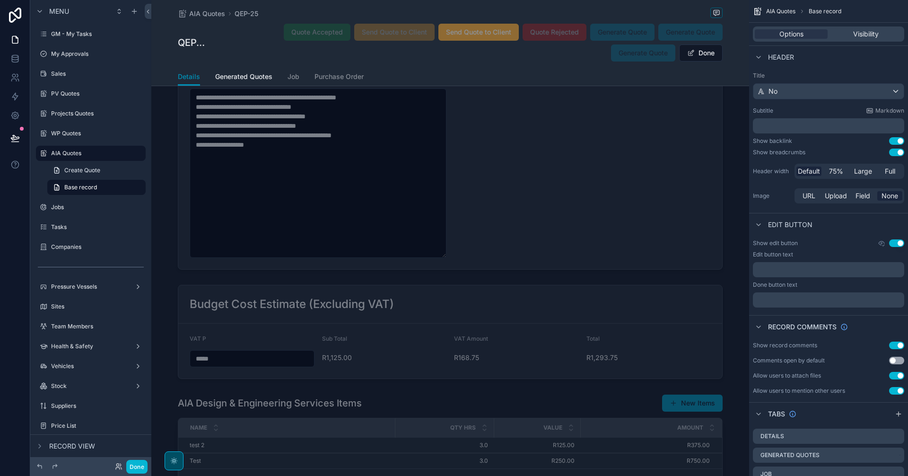
scroll to position [946, 0]
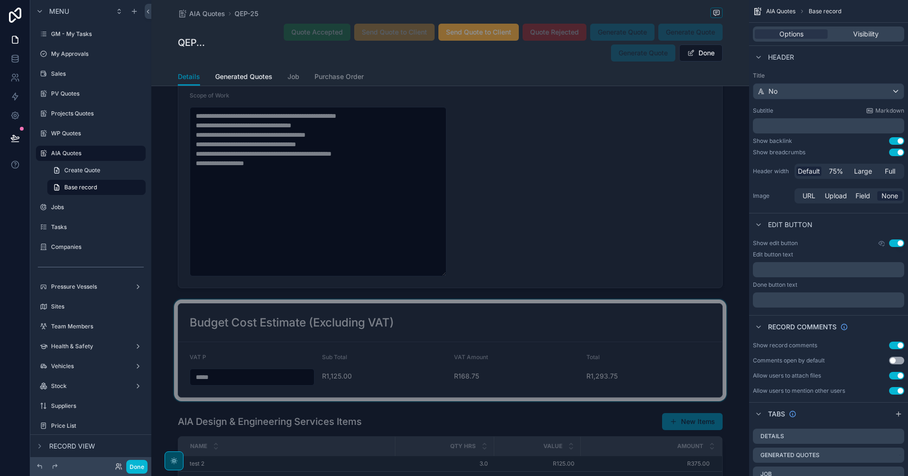
click at [509, 330] on div "scrollable content" at bounding box center [450, 350] width 598 height 102
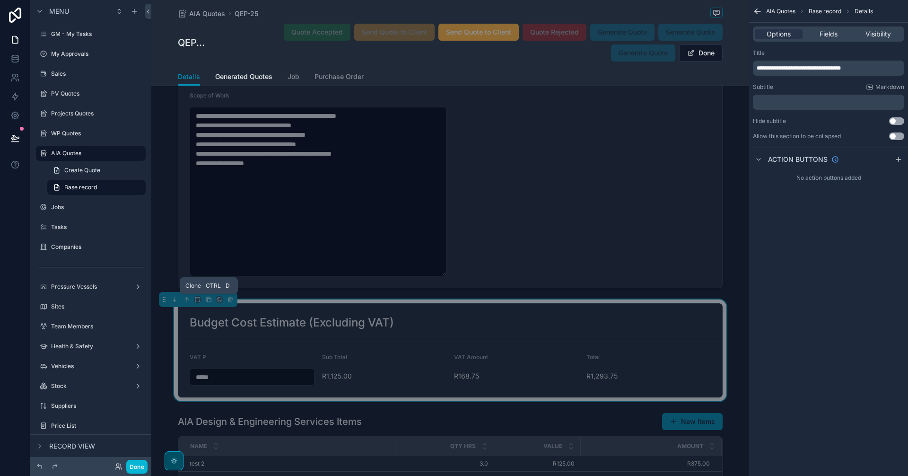
click at [211, 300] on icon "scrollable content" at bounding box center [208, 299] width 7 height 7
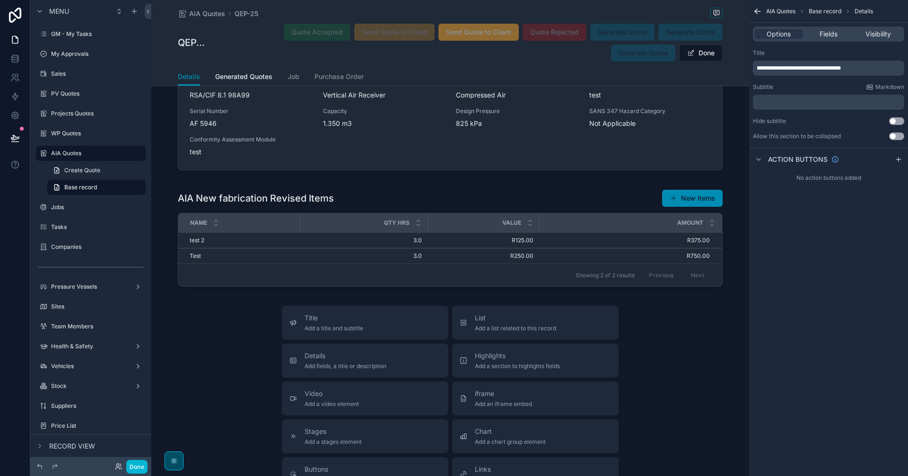
scroll to position [1950, 0]
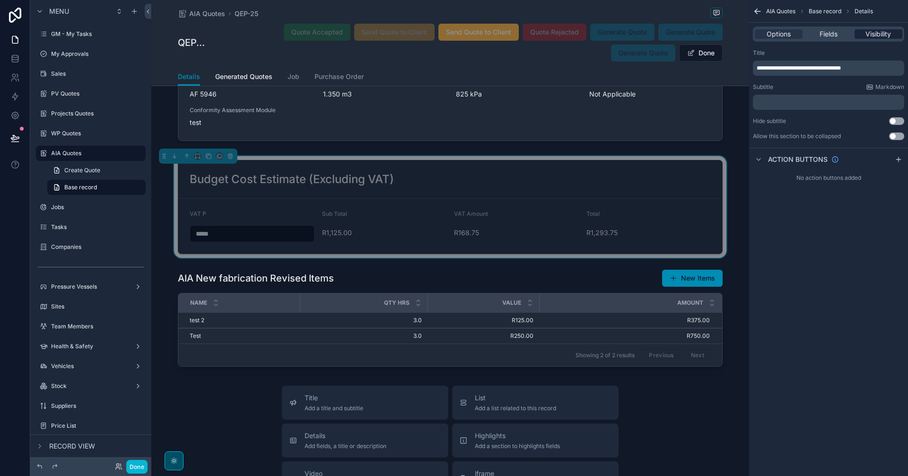
click at [886, 36] on span "Visibility" at bounding box center [879, 33] width 26 height 9
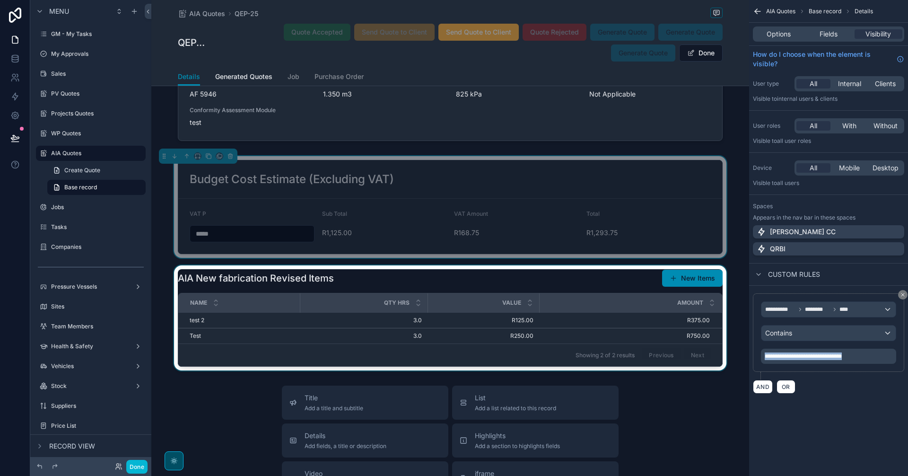
drag, startPoint x: 867, startPoint y: 356, endPoint x: 689, endPoint y: 357, distance: 178.3
click at [689, 357] on div "GM Voogt CC Alt 1 GM - My Tasks 0 My Approvals Sales PV Quotes Projects Quotes …" at bounding box center [529, 238] width 757 height 476
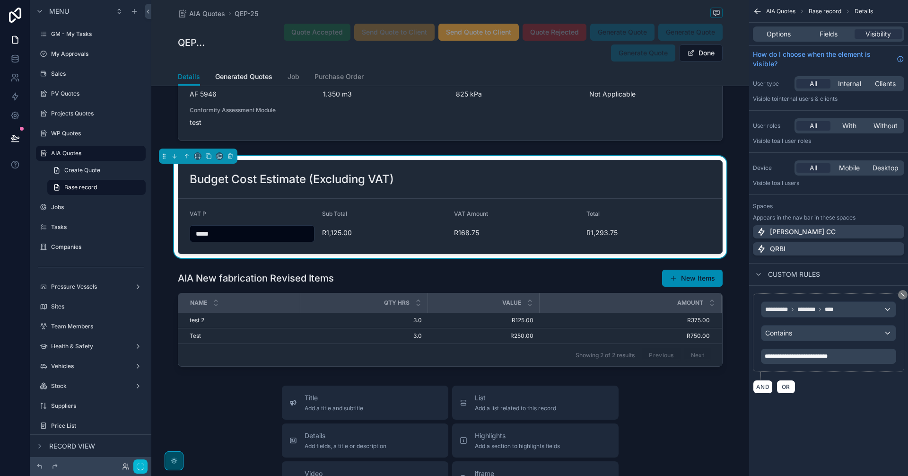
click at [783, 12] on span "AIA Quotes" at bounding box center [780, 12] width 29 height 8
click at [754, 10] on icon "scrollable content" at bounding box center [757, 11] width 9 height 9
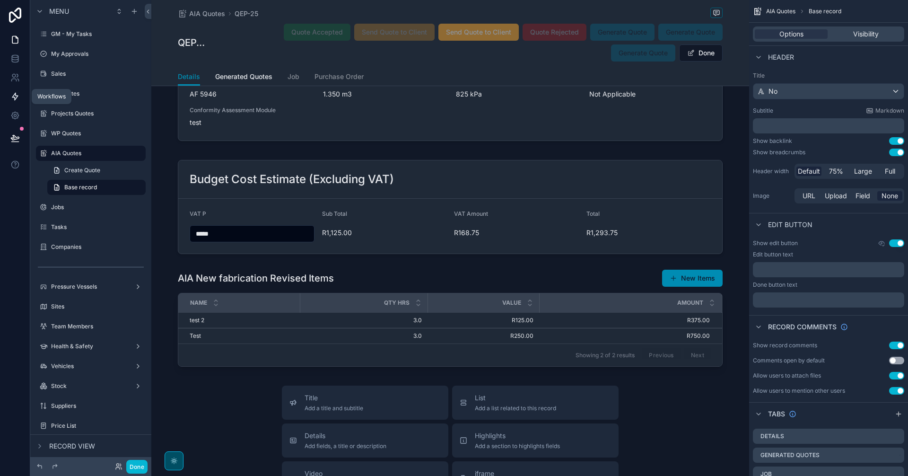
click at [18, 98] on icon at bounding box center [14, 96] width 9 height 9
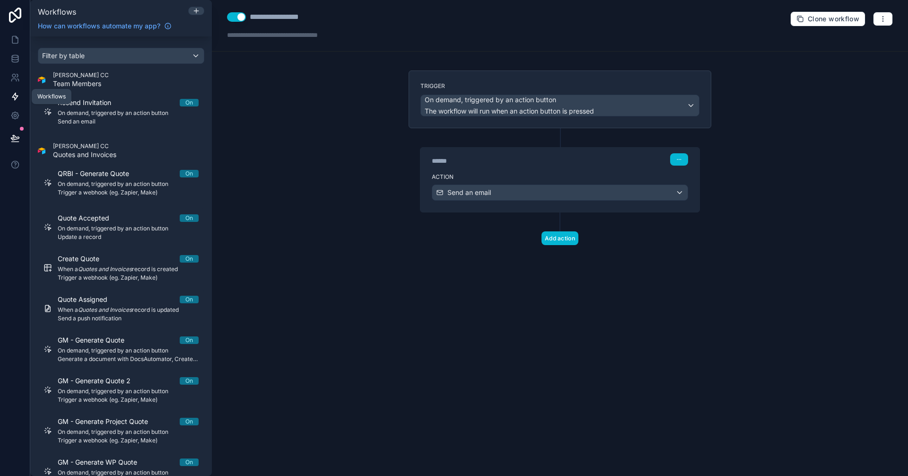
drag, startPoint x: 12, startPoint y: 90, endPoint x: 311, endPoint y: 153, distance: 305.5
click at [311, 153] on div "**********" at bounding box center [560, 238] width 696 height 476
drag, startPoint x: 235, startPoint y: 153, endPoint x: 574, endPoint y: 358, distance: 396.4
click at [574, 358] on div "**********" at bounding box center [560, 238] width 696 height 476
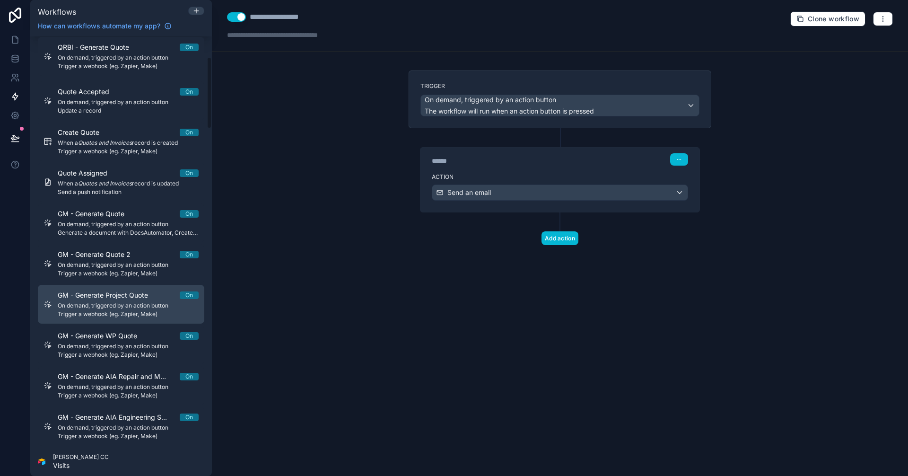
scroll to position [158, 0]
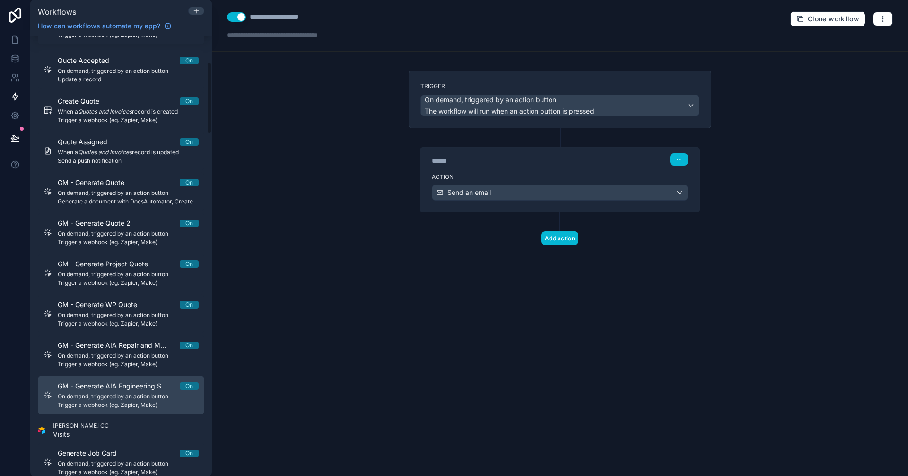
click at [132, 386] on span "GM - Generate AIA Engineering Service Quote" at bounding box center [119, 385] width 122 height 9
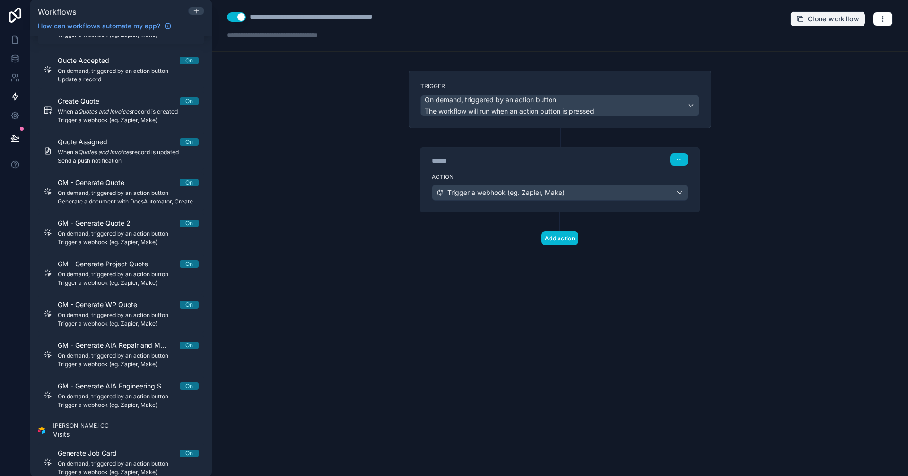
click at [838, 21] on span "Clone workflow" at bounding box center [834, 19] width 52 height 9
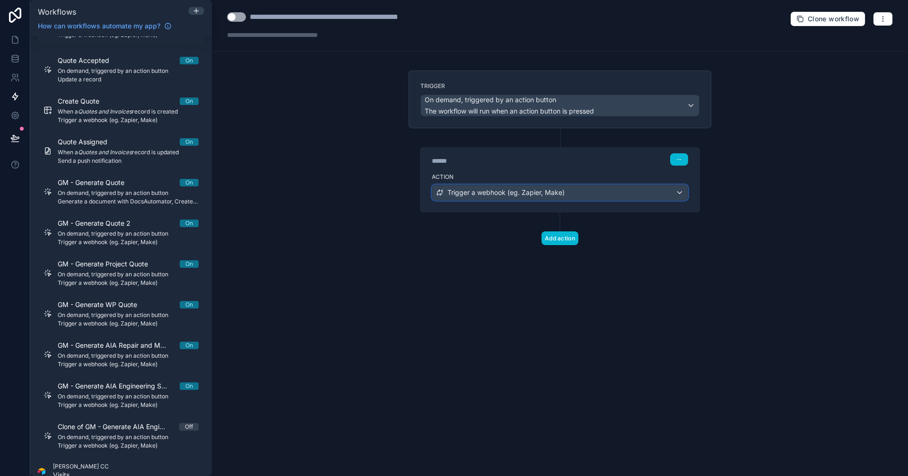
click at [559, 192] on span "Trigger a webhook (eg. Zapier, Make)" at bounding box center [505, 192] width 117 height 9
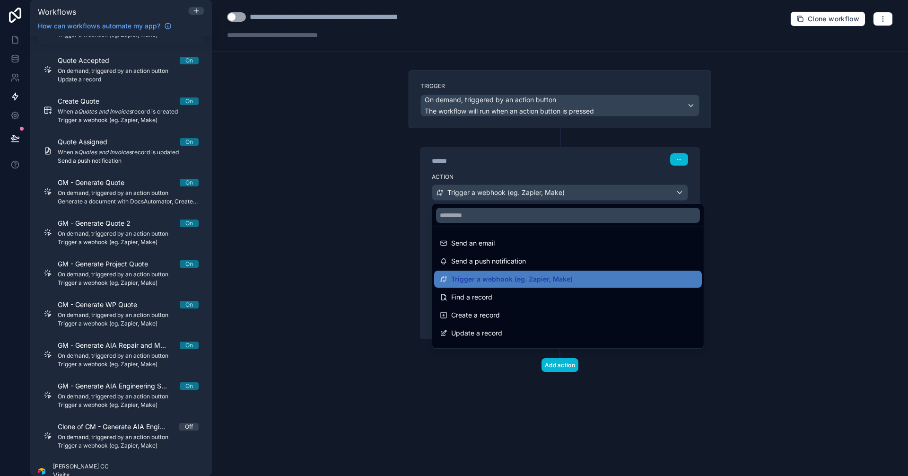
click at [559, 192] on div at bounding box center [454, 238] width 908 height 476
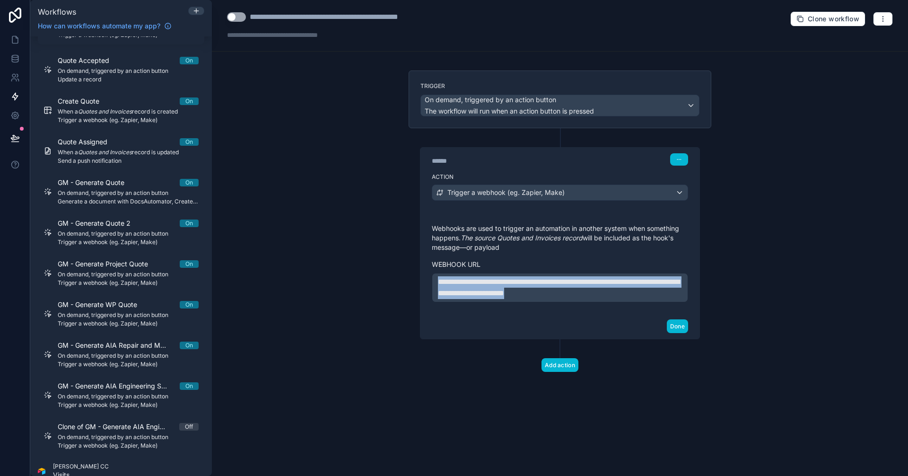
drag, startPoint x: 646, startPoint y: 289, endPoint x: 326, endPoint y: 262, distance: 321.4
click at [326, 262] on div "**********" at bounding box center [560, 238] width 696 height 476
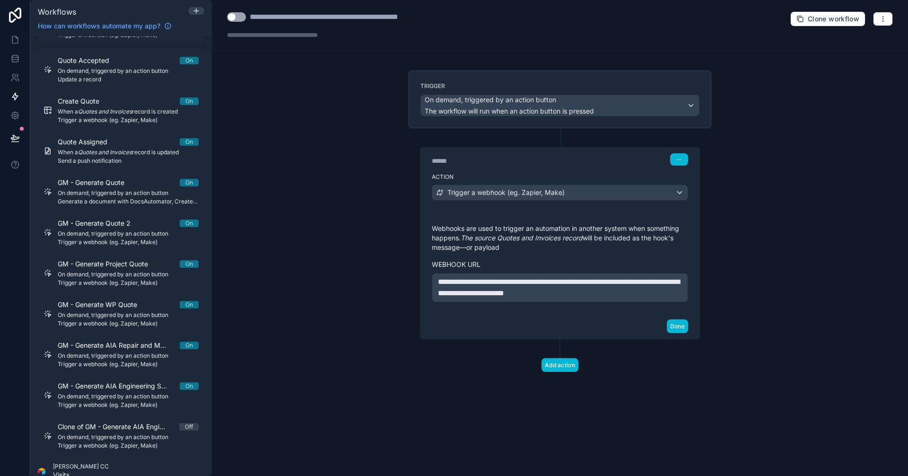
click at [235, 19] on button "Use setting" at bounding box center [236, 16] width 19 height 9
drag, startPoint x: 302, startPoint y: 17, endPoint x: 464, endPoint y: 17, distance: 162.2
click at [464, 17] on div "**********" at bounding box center [560, 26] width 696 height 52
click at [425, 18] on div "**********" at bounding box center [560, 26] width 696 height 52
click at [408, 18] on div "**********" at bounding box center [331, 16] width 162 height 11
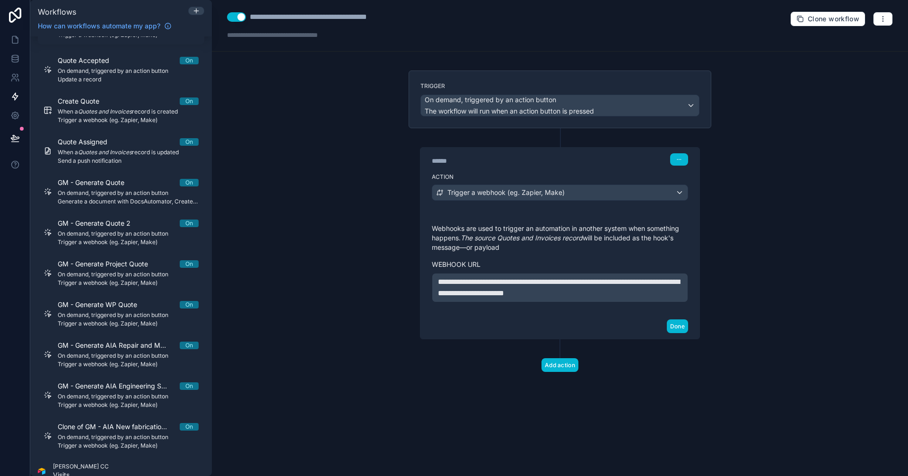
type div "**********"
click at [674, 327] on button "Done" at bounding box center [677, 326] width 21 height 14
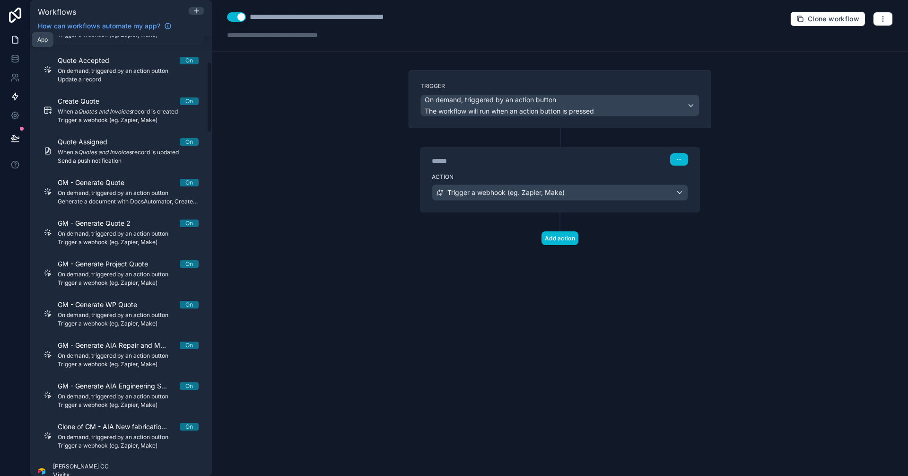
click at [9, 36] on link at bounding box center [15, 39] width 30 height 19
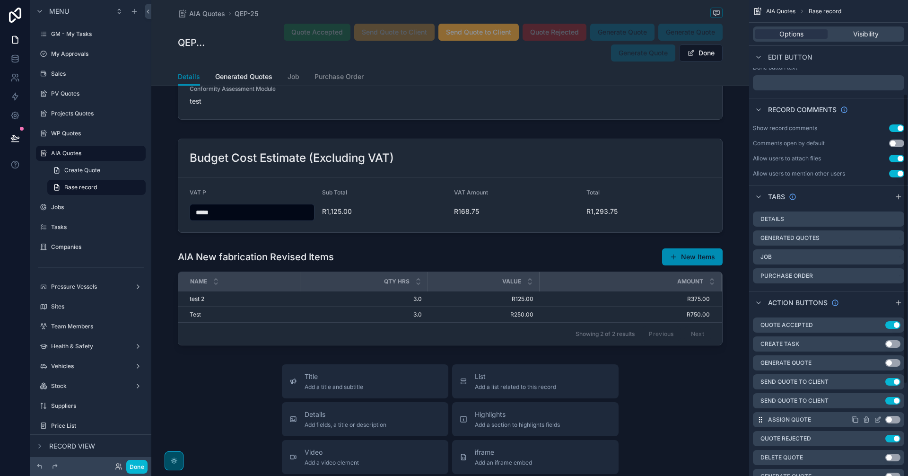
scroll to position [305, 0]
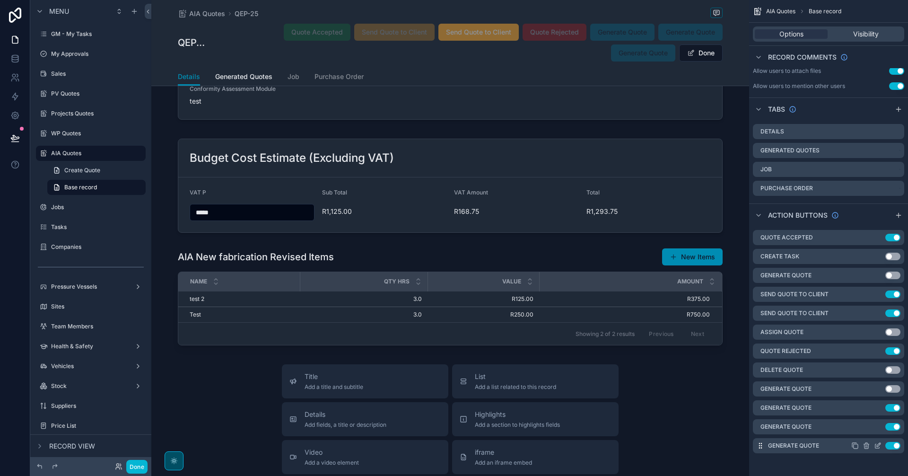
click at [877, 445] on icon "scrollable content" at bounding box center [878, 446] width 8 height 8
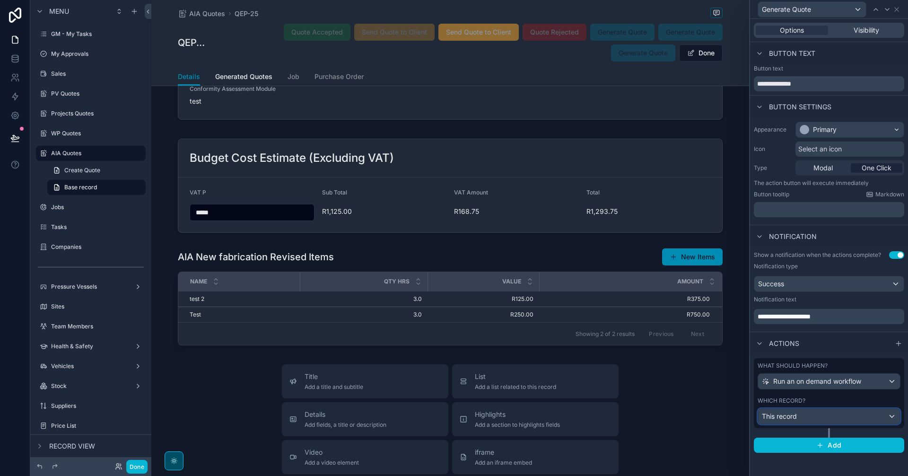
click at [866, 412] on div "This record" at bounding box center [829, 416] width 142 height 15
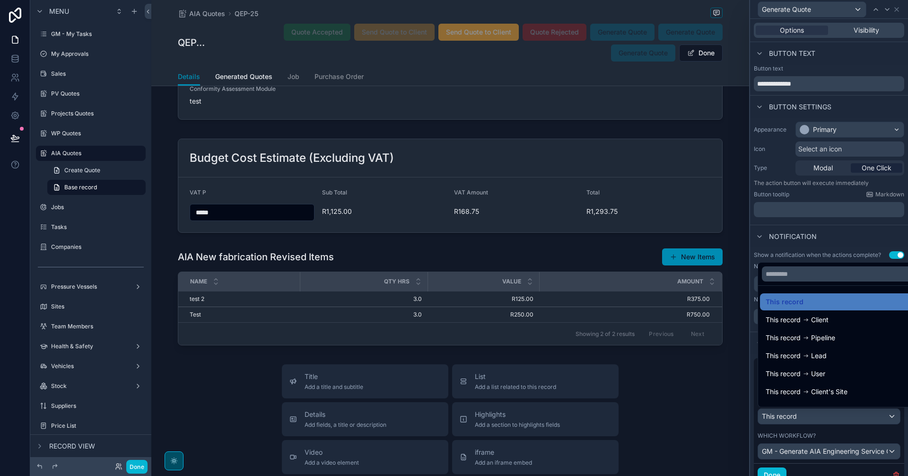
click at [866, 412] on div at bounding box center [829, 238] width 158 height 476
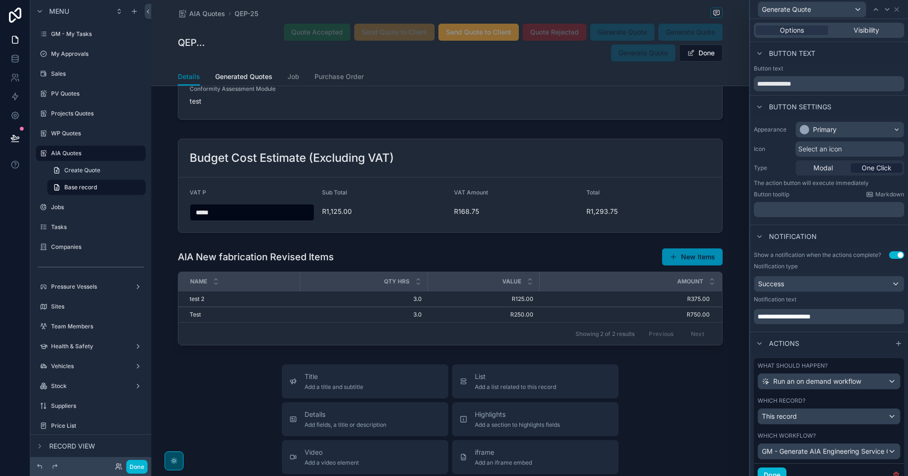
scroll to position [38, 0]
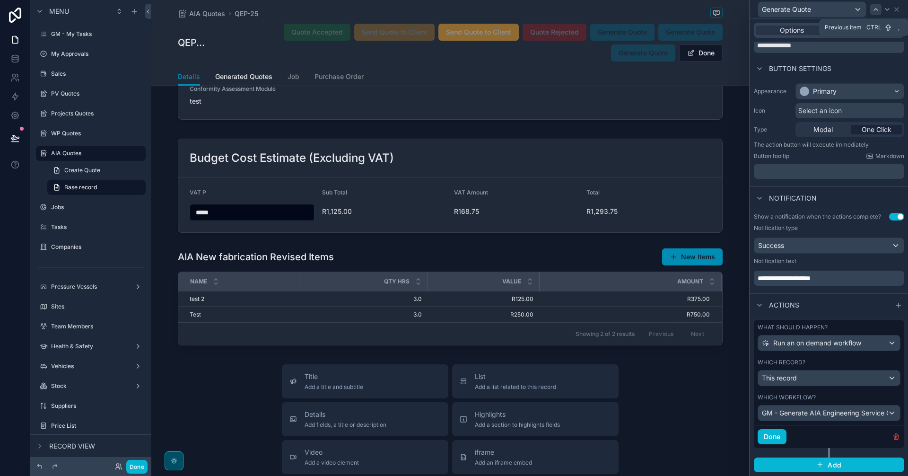
click at [874, 11] on icon at bounding box center [876, 10] width 8 height 8
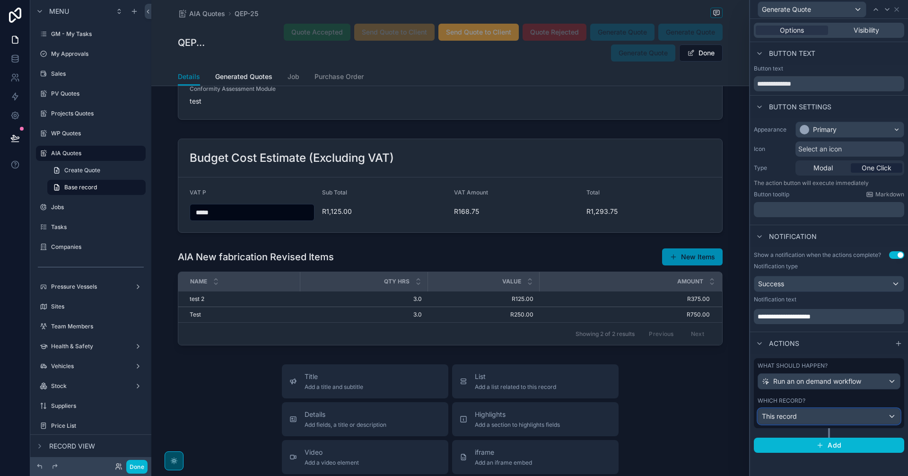
click at [837, 416] on div "This record" at bounding box center [829, 416] width 142 height 15
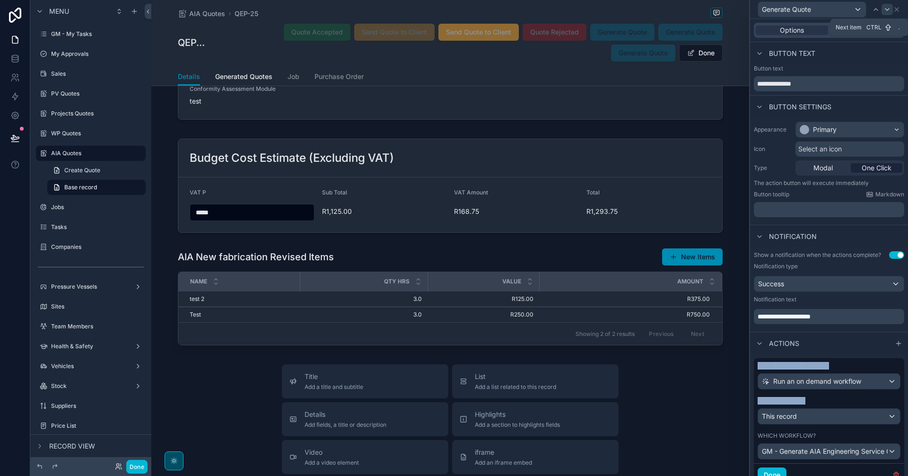
click at [884, 10] on icon at bounding box center [888, 10] width 8 height 8
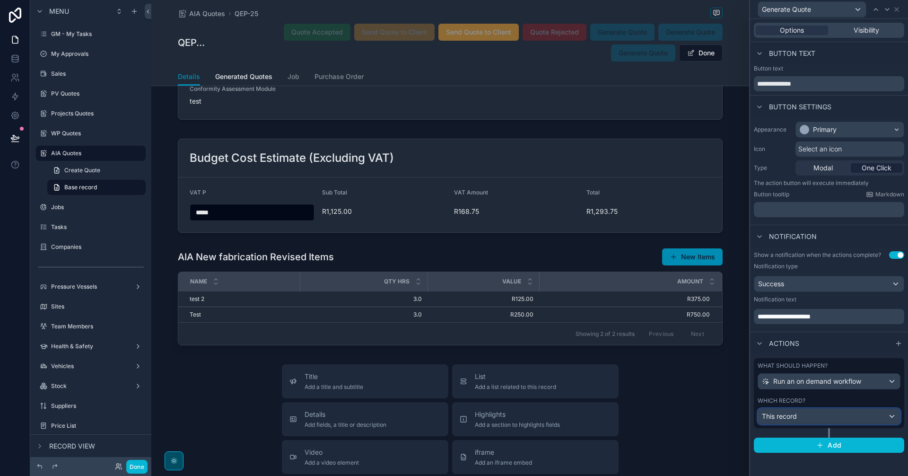
click at [861, 418] on div "This record" at bounding box center [829, 416] width 142 height 15
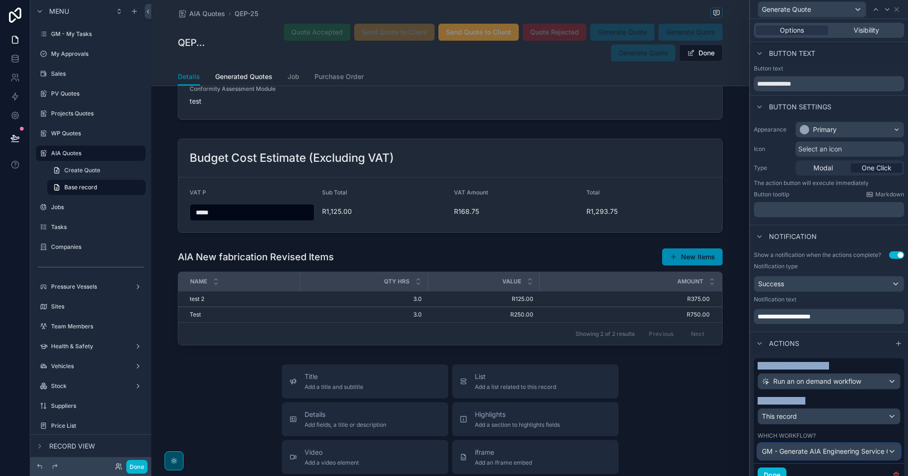
click at [856, 454] on span "GM - Generate AIA Engineering Service Quote" at bounding box center [825, 450] width 126 height 9
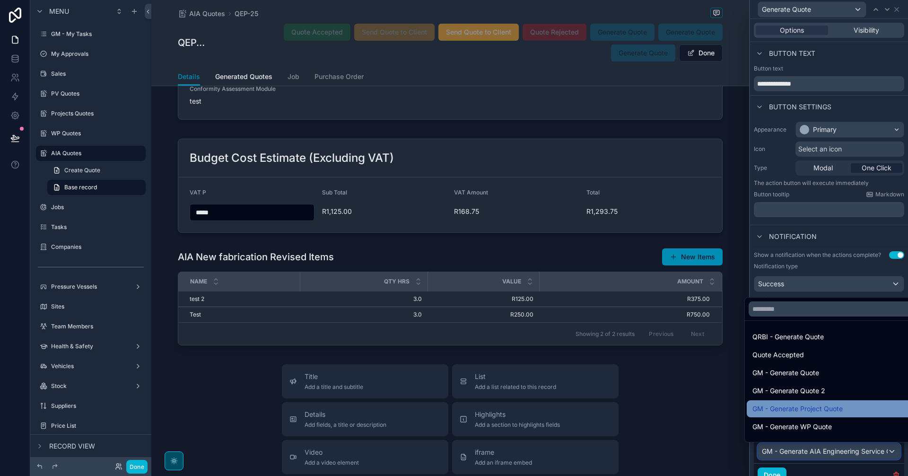
scroll to position [49, 0]
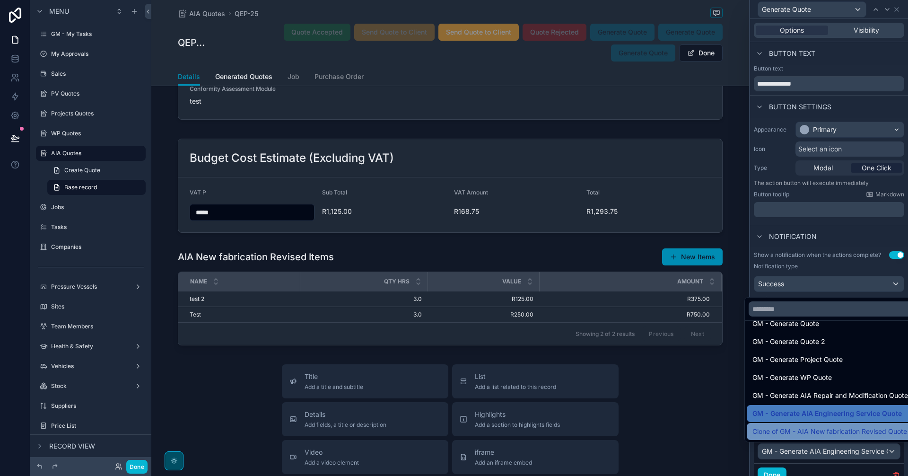
click at [854, 430] on span "Clone of GM - AIA New fabrication Revised Quote" at bounding box center [830, 431] width 155 height 11
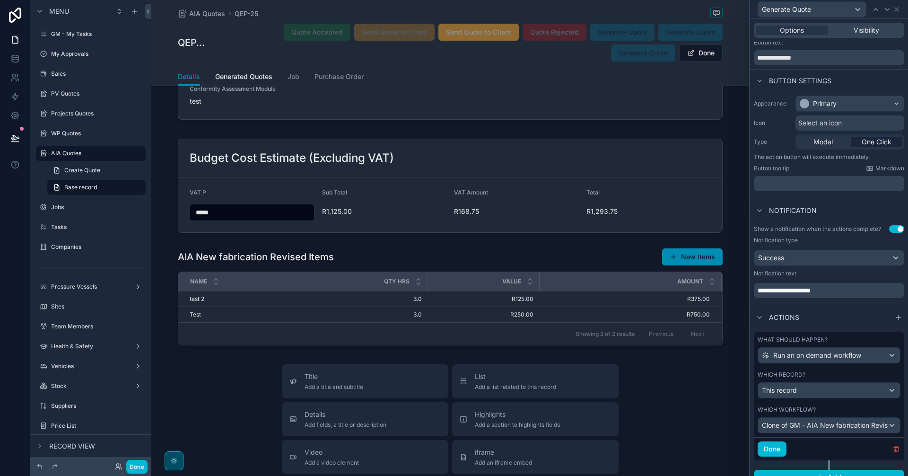
scroll to position [38, 0]
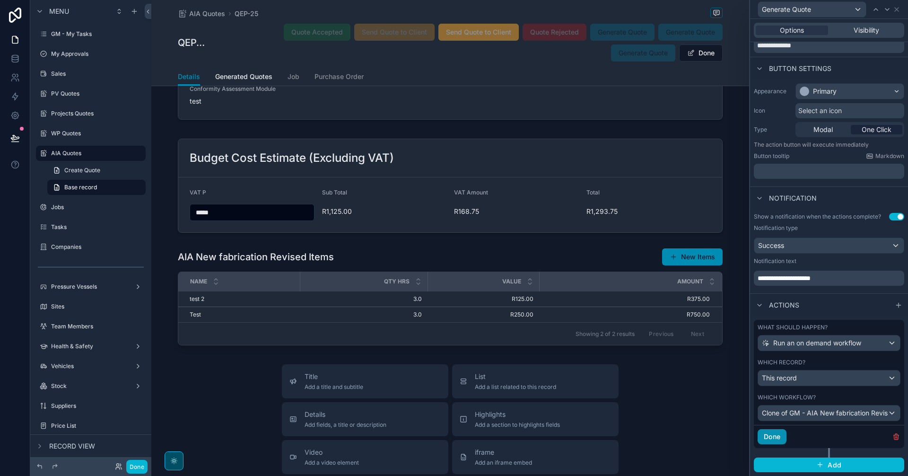
click at [773, 433] on button "Done" at bounding box center [772, 436] width 29 height 15
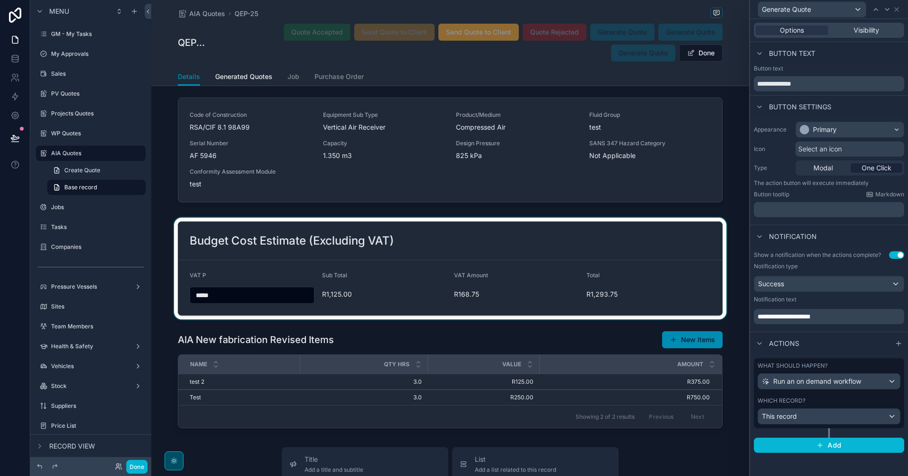
scroll to position [1971, 0]
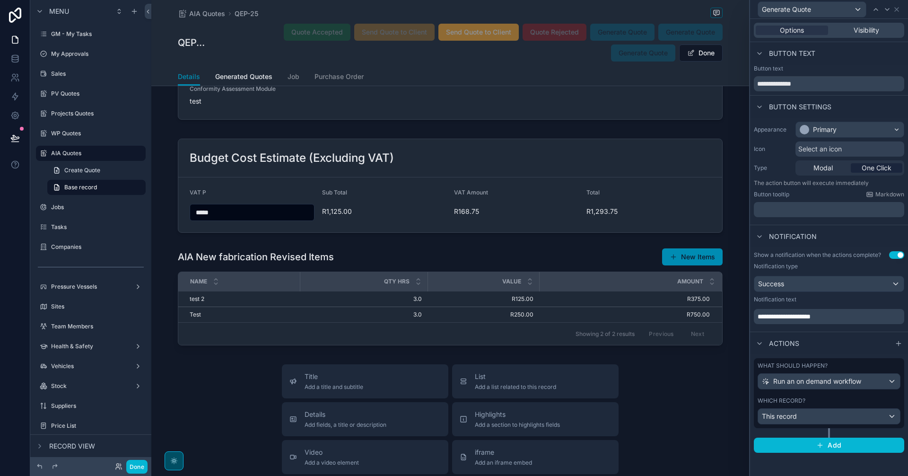
click at [871, 22] on div "Options Visibility" at bounding box center [829, 30] width 158 height 23
click at [869, 28] on span "Visibility" at bounding box center [867, 30] width 26 height 9
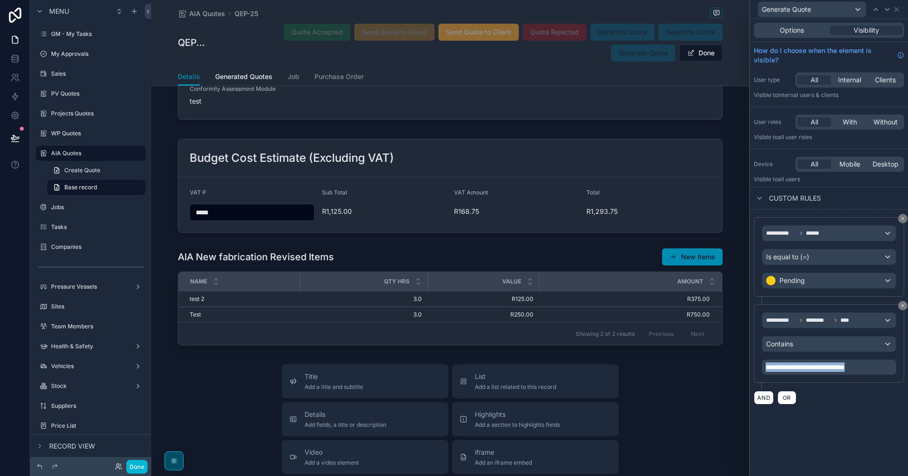
drag, startPoint x: 882, startPoint y: 368, endPoint x: 756, endPoint y: 366, distance: 125.4
click at [756, 366] on div "**********" at bounding box center [829, 343] width 150 height 79
click at [747, 365] on div "**********" at bounding box center [454, 238] width 908 height 476
drag, startPoint x: 814, startPoint y: 365, endPoint x: 719, endPoint y: 369, distance: 94.7
click at [719, 369] on div "**********" at bounding box center [454, 238] width 908 height 476
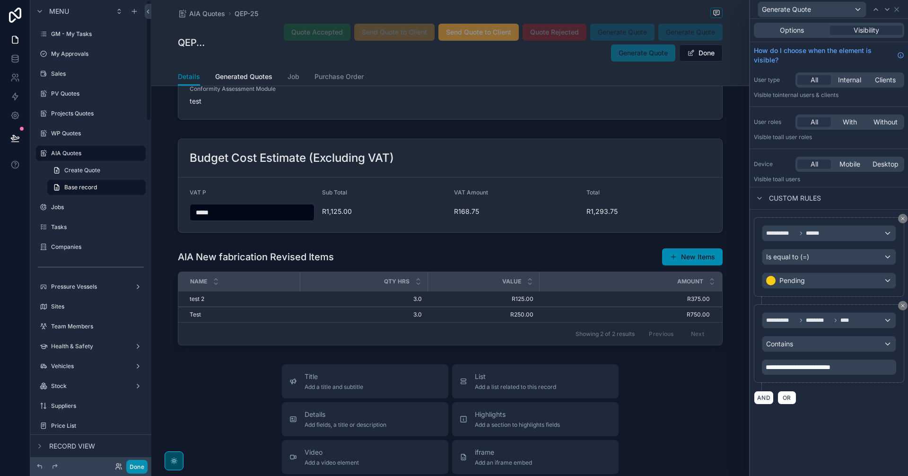
click at [133, 466] on button "Done" at bounding box center [136, 467] width 21 height 14
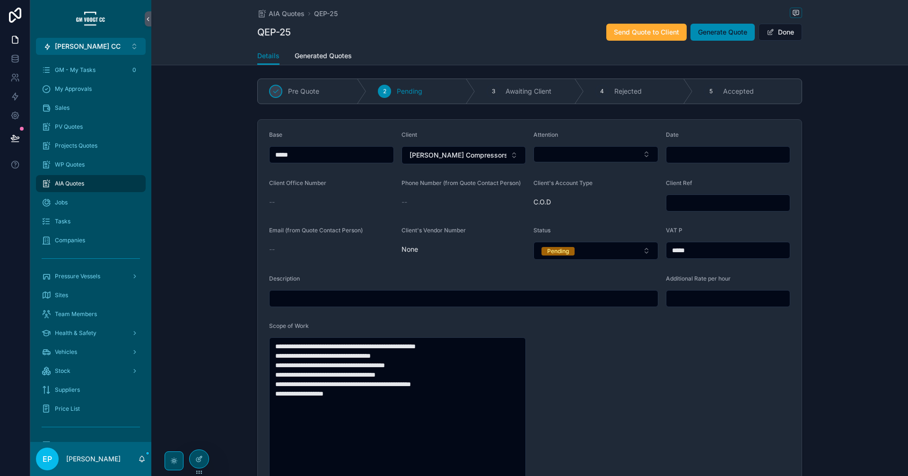
scroll to position [0, 0]
click at [598, 297] on input "scrollable content" at bounding box center [464, 300] width 388 height 13
drag, startPoint x: 598, startPoint y: 302, endPoint x: 232, endPoint y: 302, distance: 366.1
click at [232, 302] on div "**********" at bounding box center [529, 320] width 757 height 407
paste input "**********"
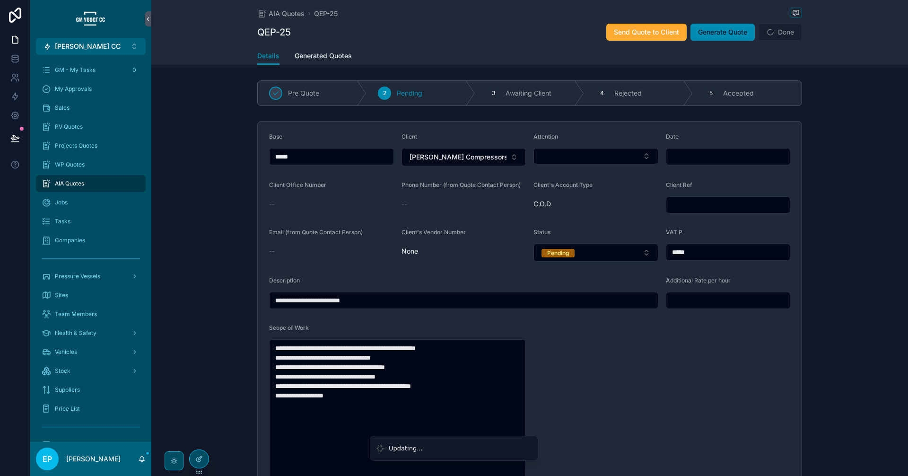
drag, startPoint x: 286, startPoint y: 299, endPoint x: 237, endPoint y: 305, distance: 49.0
click at [237, 305] on div "**********" at bounding box center [529, 320] width 757 height 407
click at [387, 303] on input "**********" at bounding box center [464, 300] width 388 height 13
type input "**********"
click at [698, 297] on input "scrollable content" at bounding box center [728, 300] width 124 height 13
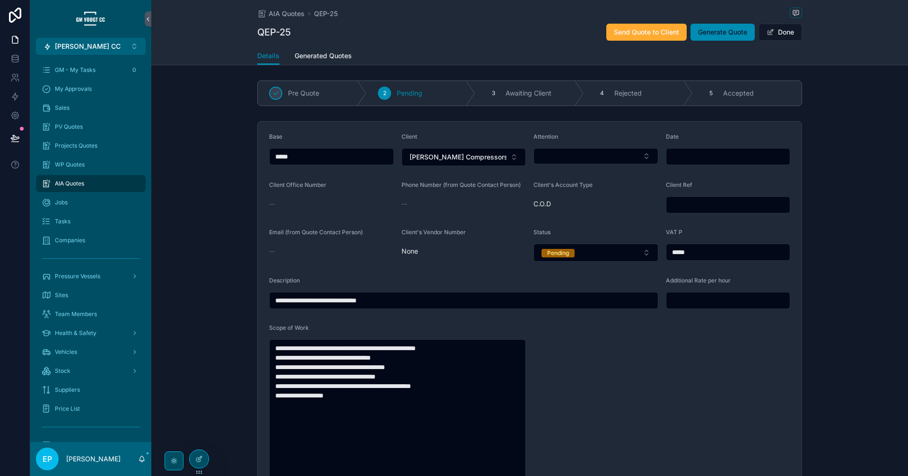
type input "*****"
click at [728, 252] on input "*****" at bounding box center [728, 251] width 124 height 13
click at [720, 204] on input "scrollable content" at bounding box center [728, 204] width 124 height 13
type input "****"
click at [720, 153] on input "scrollable content" at bounding box center [728, 156] width 124 height 13
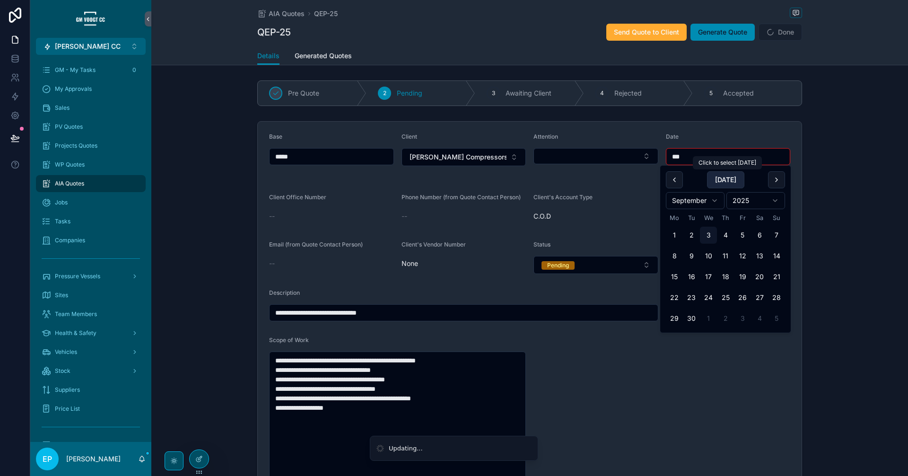
click at [726, 178] on button "Today" at bounding box center [725, 179] width 37 height 17
type input "**********"
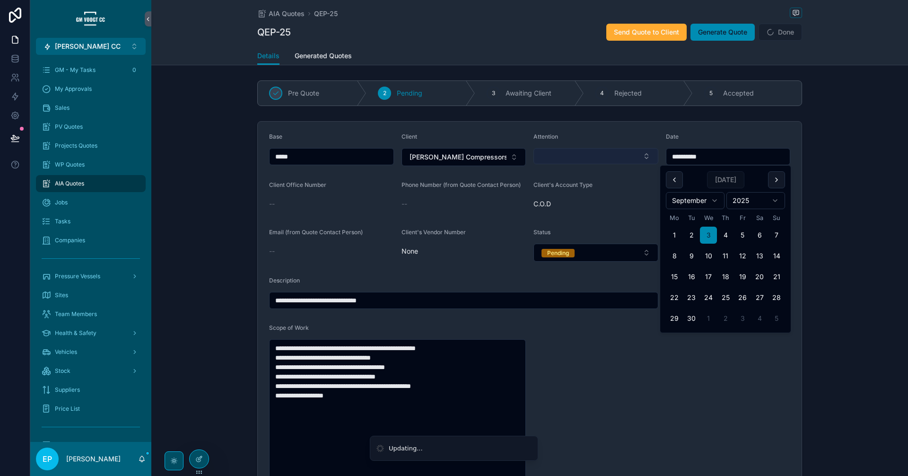
click at [599, 149] on button "Select Button" at bounding box center [596, 156] width 125 height 16
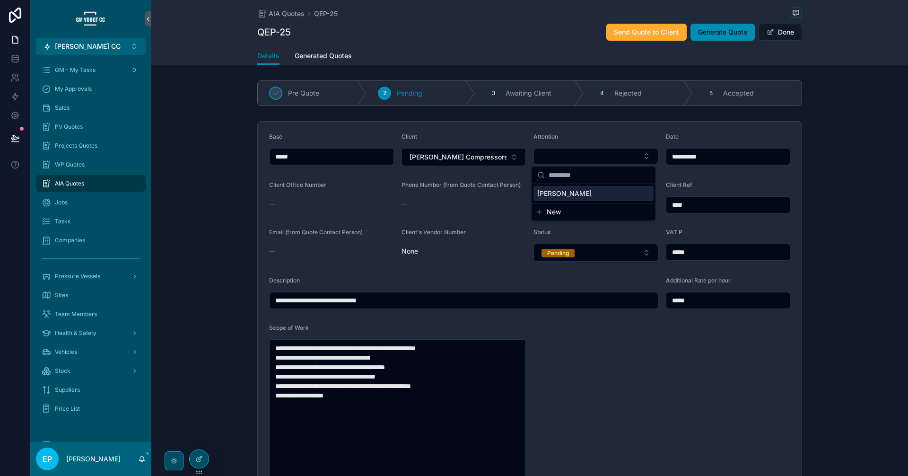
click at [607, 193] on div "Owen Warne" at bounding box center [594, 193] width 120 height 15
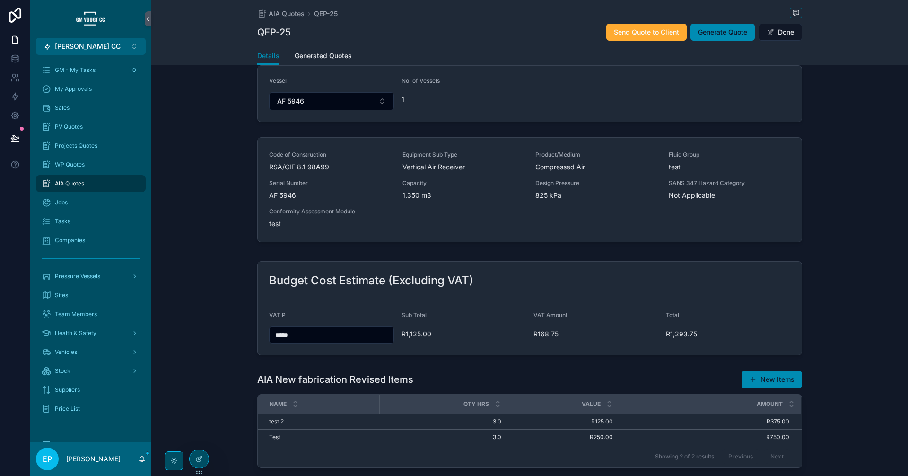
scroll to position [447, 0]
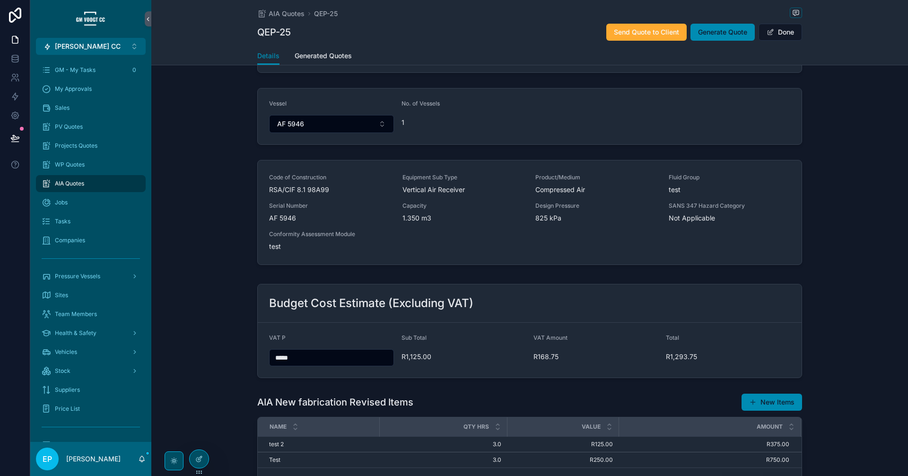
click at [560, 121] on form "Vessel AF 5946 No. of Vessels 1" at bounding box center [530, 116] width 544 height 56
click at [196, 456] on icon at bounding box center [199, 459] width 8 height 8
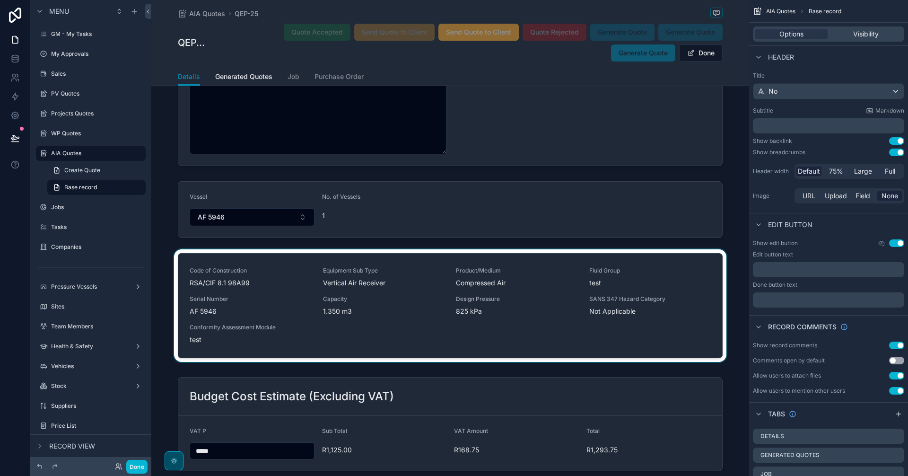
scroll to position [1709, 0]
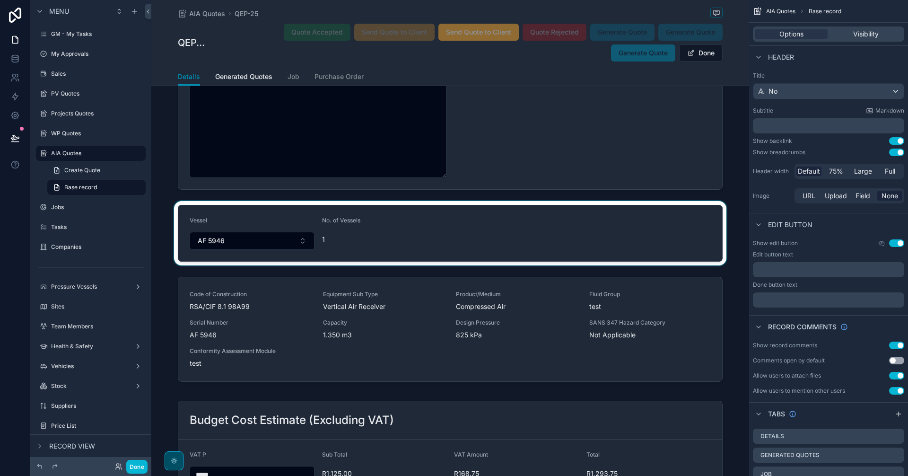
click at [509, 255] on div "scrollable content" at bounding box center [450, 233] width 598 height 64
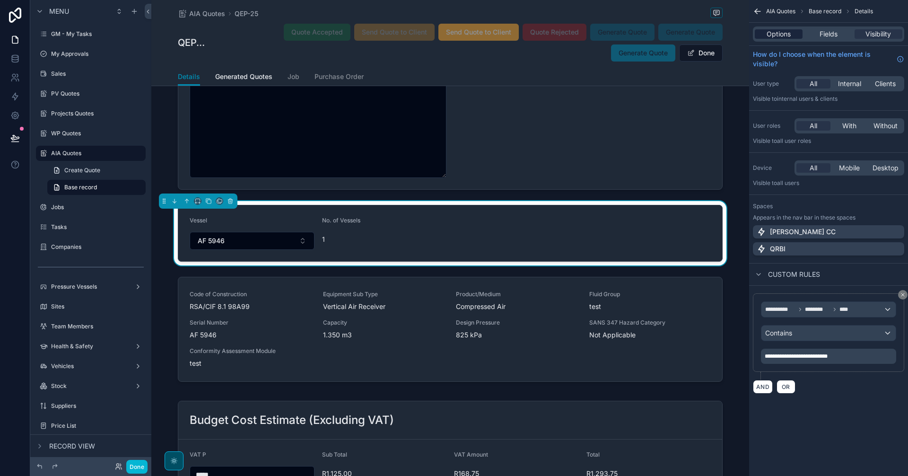
click at [767, 35] on span "Options" at bounding box center [779, 33] width 24 height 9
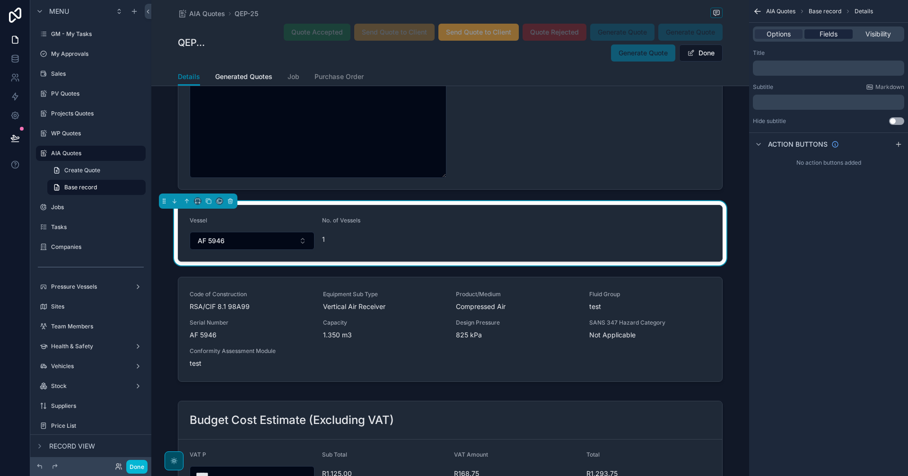
click at [825, 38] on span "Fields" at bounding box center [829, 33] width 18 height 9
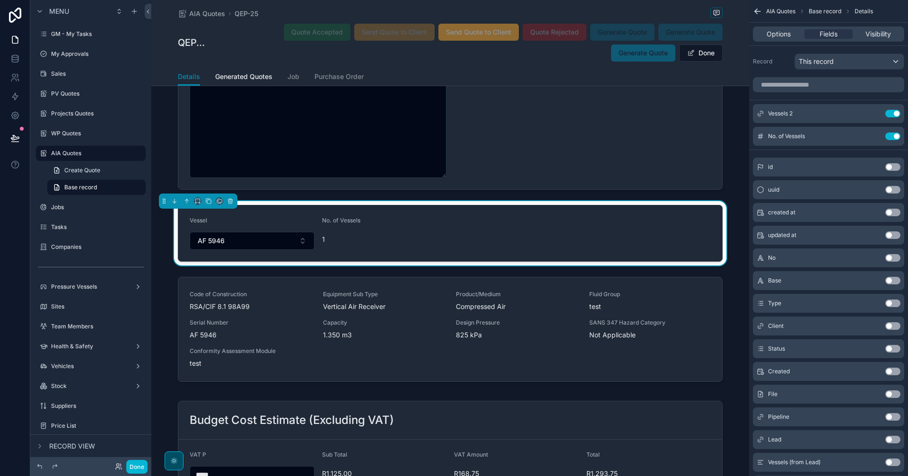
click at [886, 136] on button "Use setting" at bounding box center [892, 136] width 15 height 8
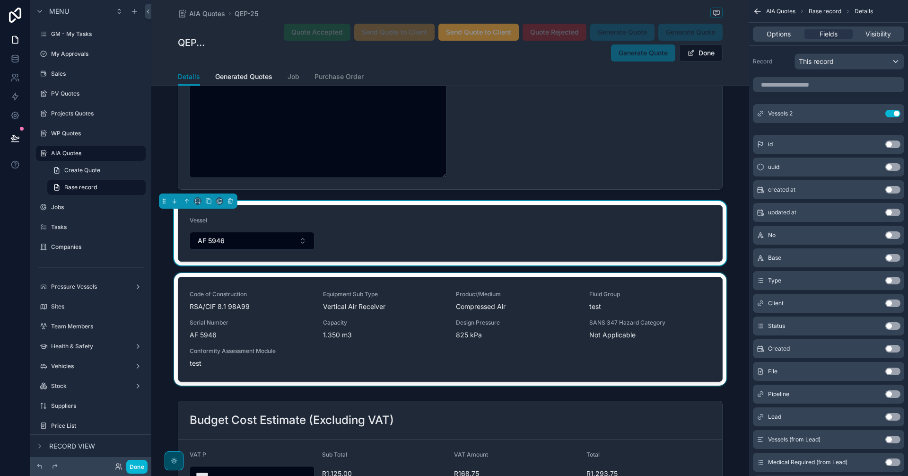
click at [532, 325] on div "scrollable content" at bounding box center [450, 331] width 598 height 116
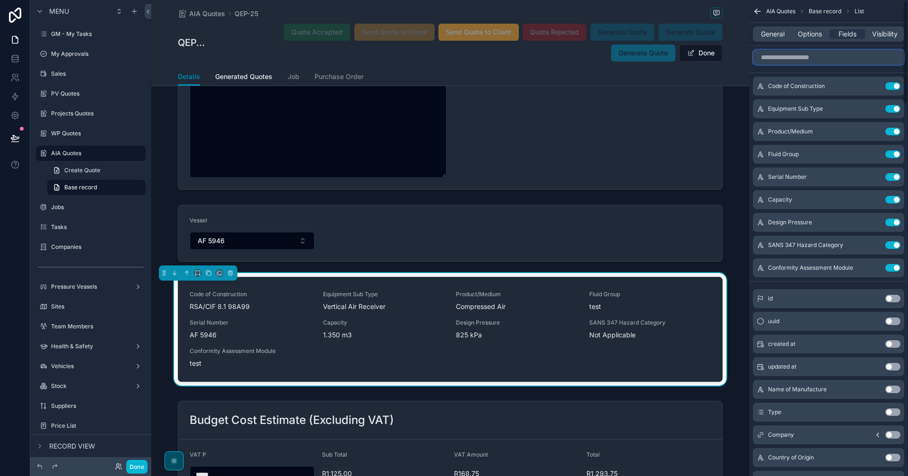
click at [786, 56] on input "scrollable content" at bounding box center [828, 57] width 151 height 15
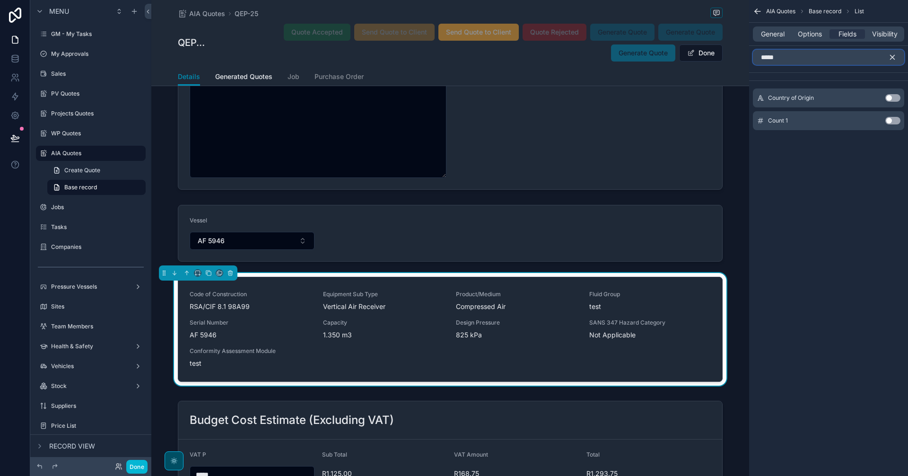
type input "*****"
click at [892, 122] on button "Use setting" at bounding box center [892, 121] width 15 height 8
click at [860, 274] on div "AIA Quotes Base record List General Options Fields Visibility ***** Count 1 Use…" at bounding box center [828, 238] width 159 height 476
click at [873, 84] on icon "scrollable content" at bounding box center [874, 86] width 8 height 8
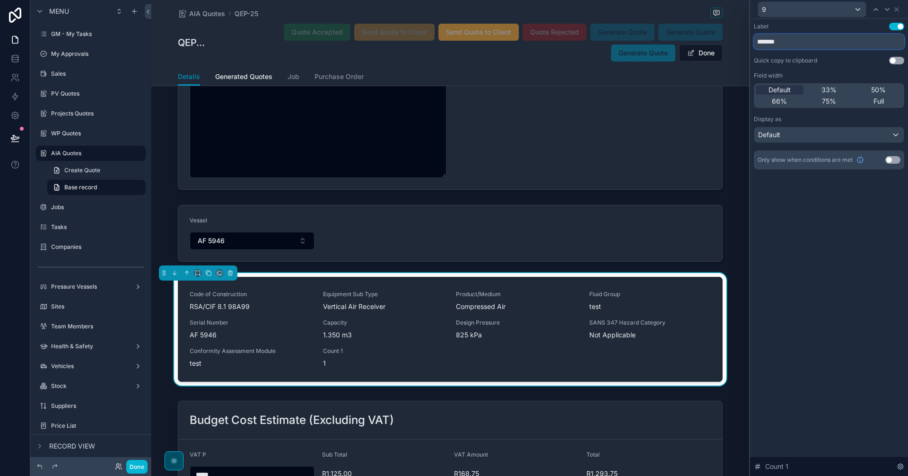
drag, startPoint x: 802, startPoint y: 42, endPoint x: 726, endPoint y: 39, distance: 76.7
click at [726, 39] on div "9 Label Use setting ******* Quick copy to clipboard Use setting Field width Def…" at bounding box center [454, 238] width 908 height 476
type input "**********"
click at [894, 8] on icon at bounding box center [897, 10] width 8 height 8
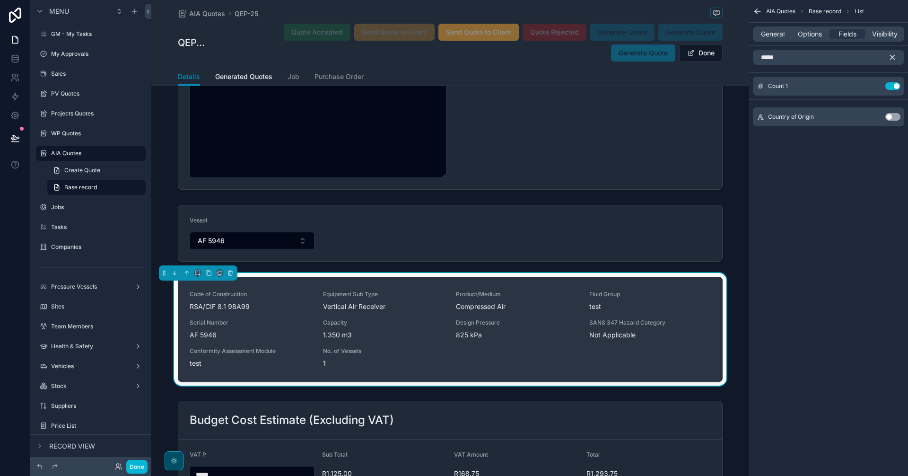
click at [341, 363] on span "1" at bounding box center [384, 363] width 122 height 9
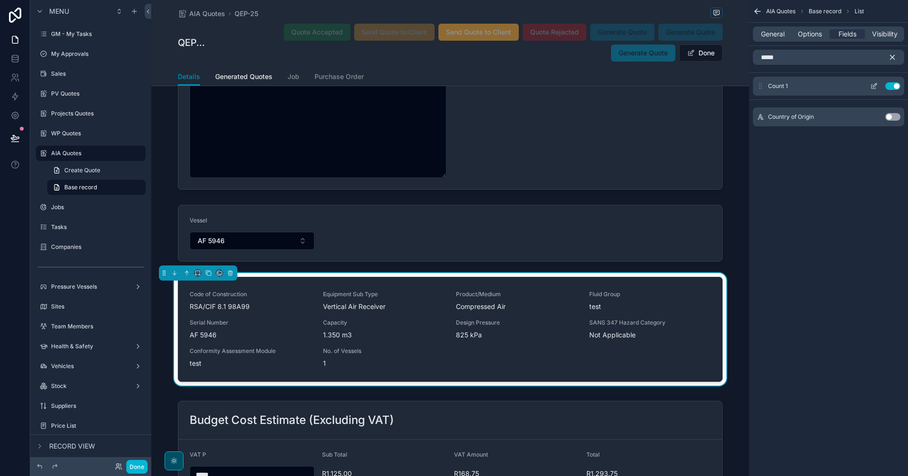
click at [890, 85] on button "Use setting" at bounding box center [892, 86] width 15 height 8
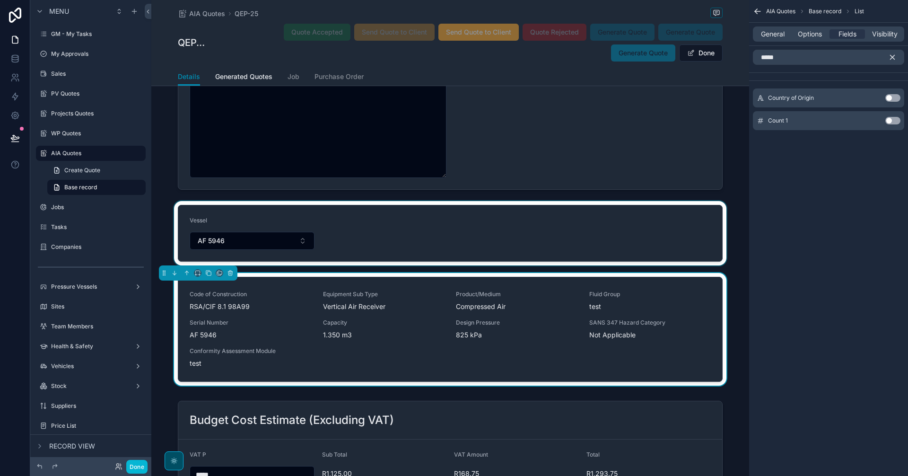
click at [529, 222] on div "scrollable content" at bounding box center [450, 233] width 598 height 64
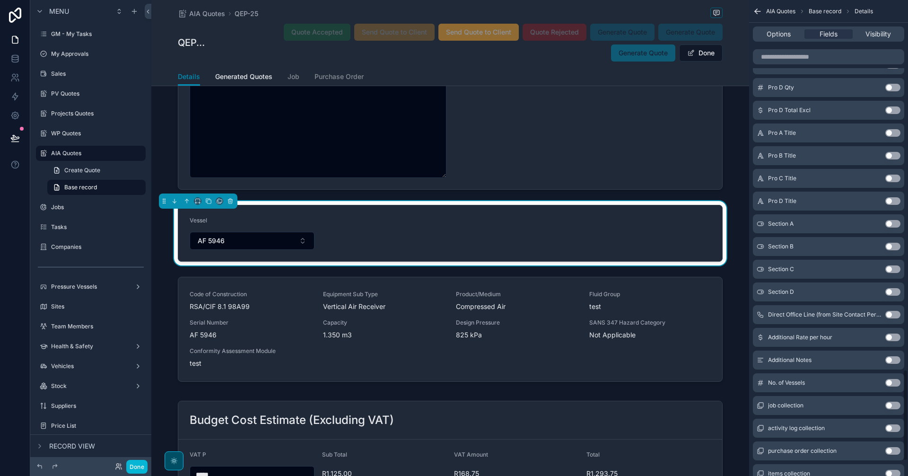
scroll to position [1918, 0]
click at [897, 406] on button "Use setting" at bounding box center [892, 406] width 15 height 8
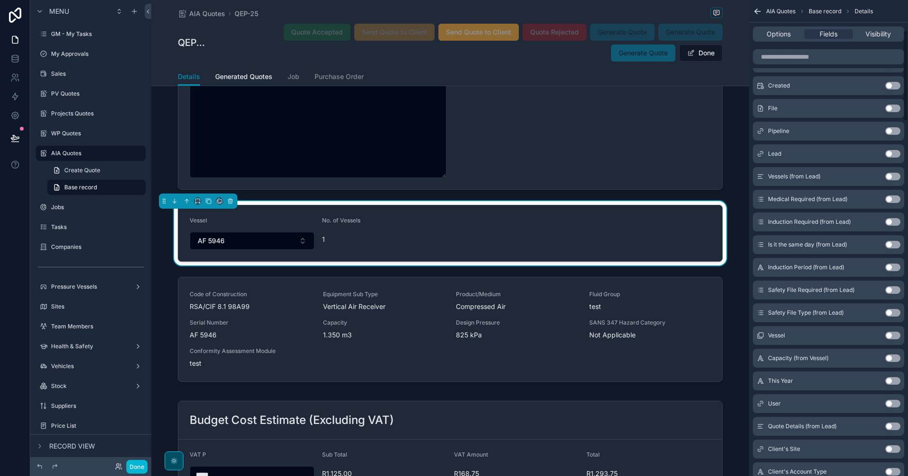
scroll to position [0, 0]
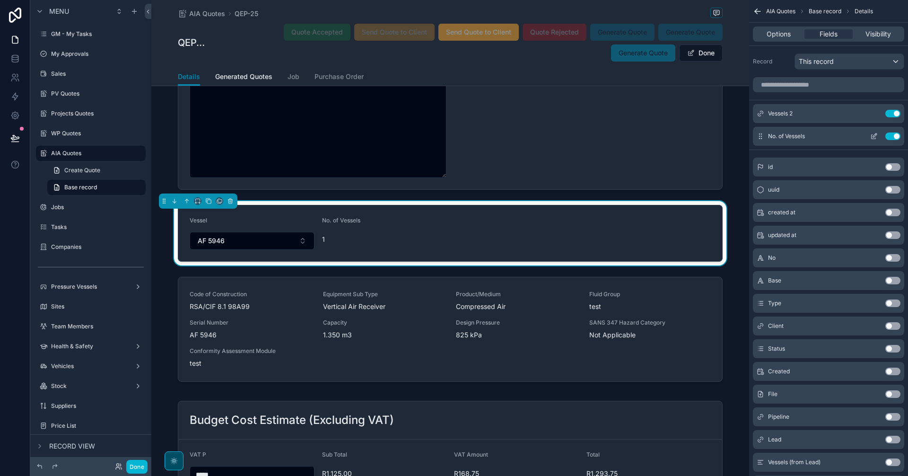
click at [873, 135] on icon "scrollable content" at bounding box center [874, 136] width 8 height 8
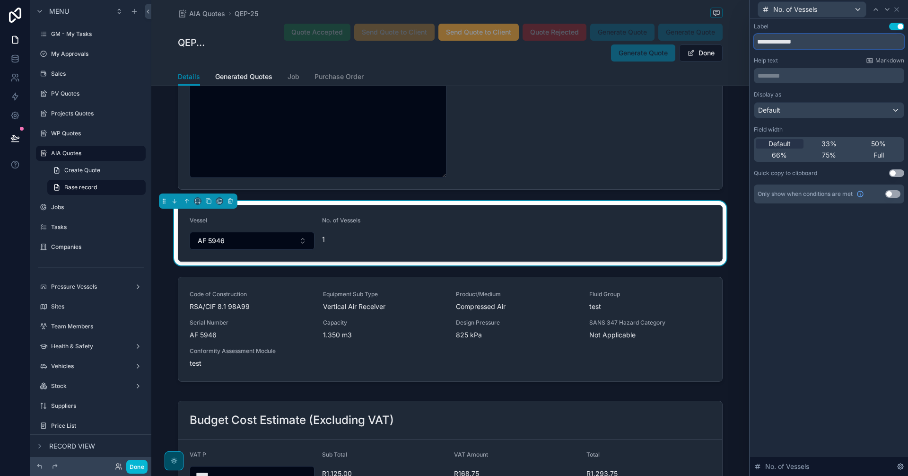
drag, startPoint x: 817, startPoint y: 46, endPoint x: 779, endPoint y: 46, distance: 37.8
click at [779, 46] on input "**********" at bounding box center [829, 41] width 150 height 15
type input "**********"
click at [895, 12] on icon at bounding box center [897, 10] width 8 height 8
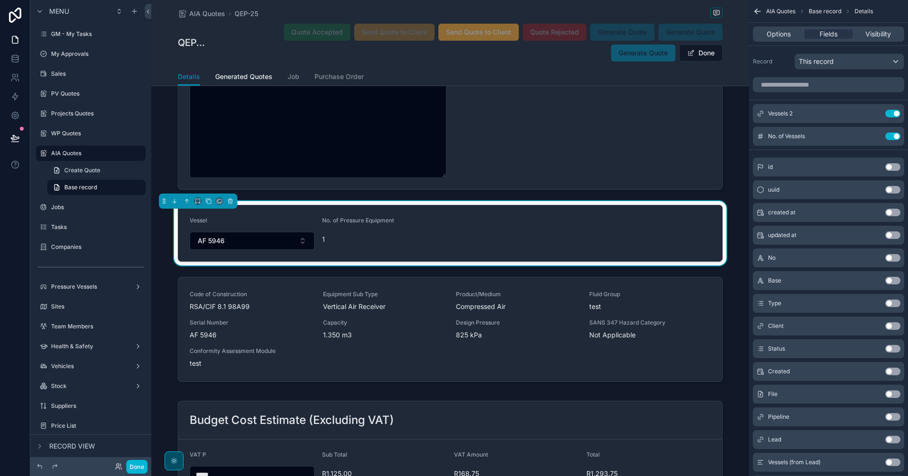
click at [417, 256] on form "Vessel AF 5946 No. of Pressure Equipment 1" at bounding box center [450, 233] width 544 height 56
click at [789, 35] on span "Options" at bounding box center [779, 33] width 24 height 9
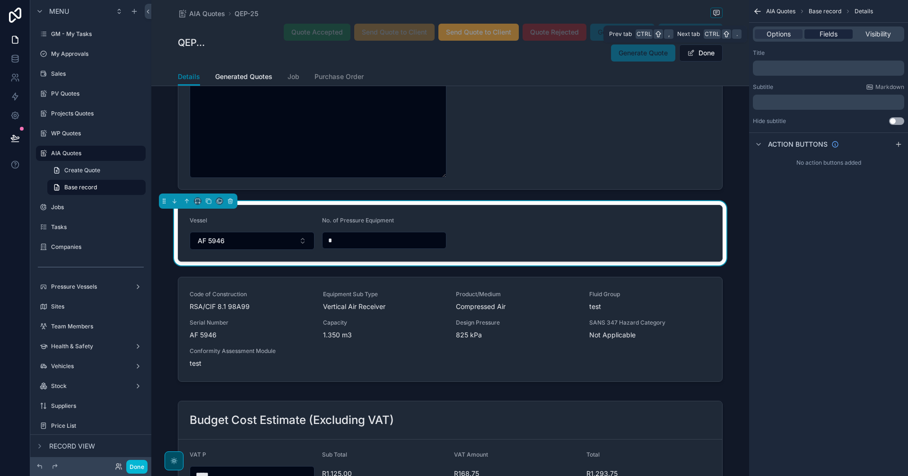
click at [829, 38] on span "Fields" at bounding box center [829, 33] width 18 height 9
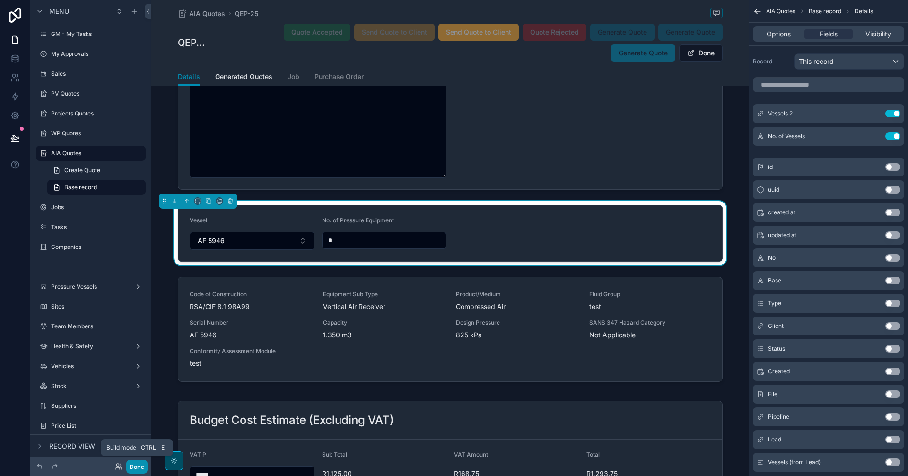
click at [140, 468] on button "Done" at bounding box center [136, 467] width 21 height 14
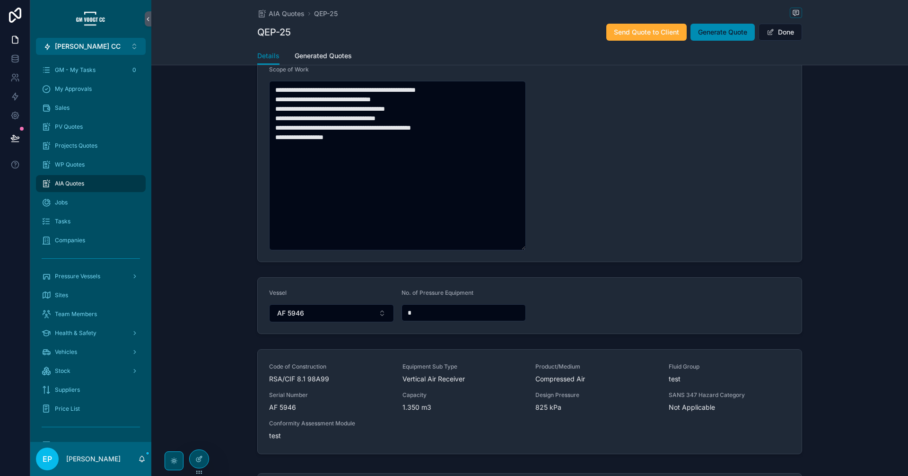
scroll to position [369, 0]
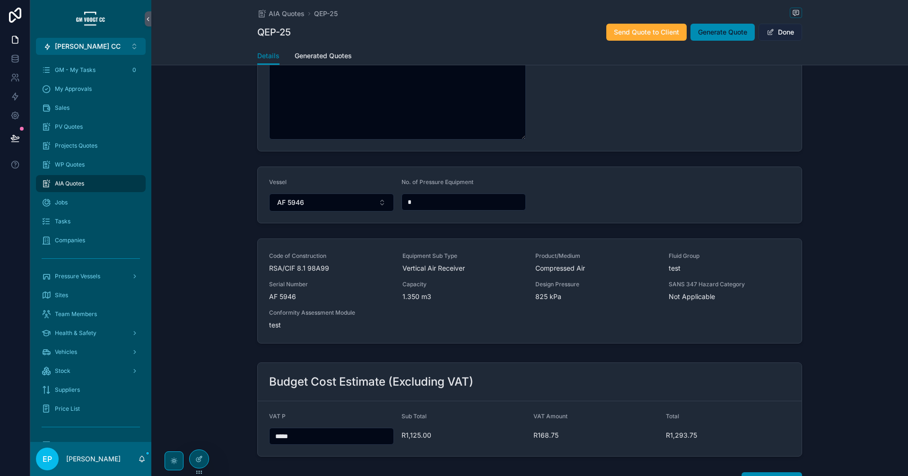
click at [783, 34] on button "Done" at bounding box center [781, 32] width 44 height 17
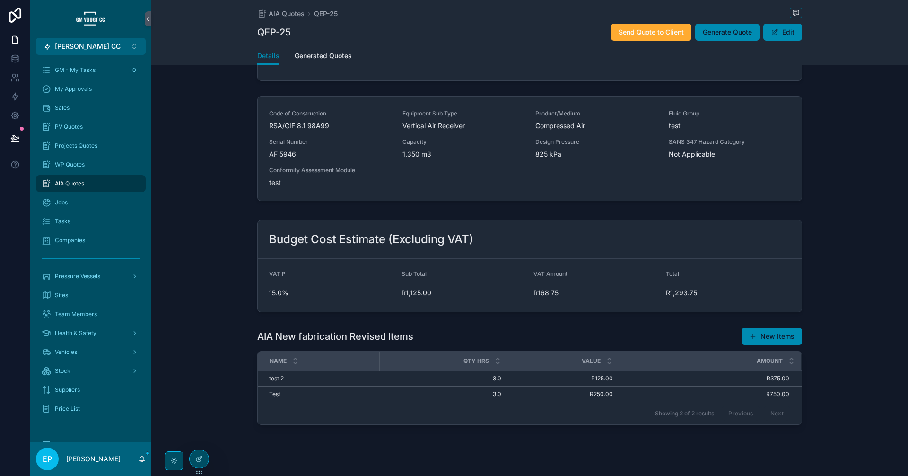
scroll to position [405, 0]
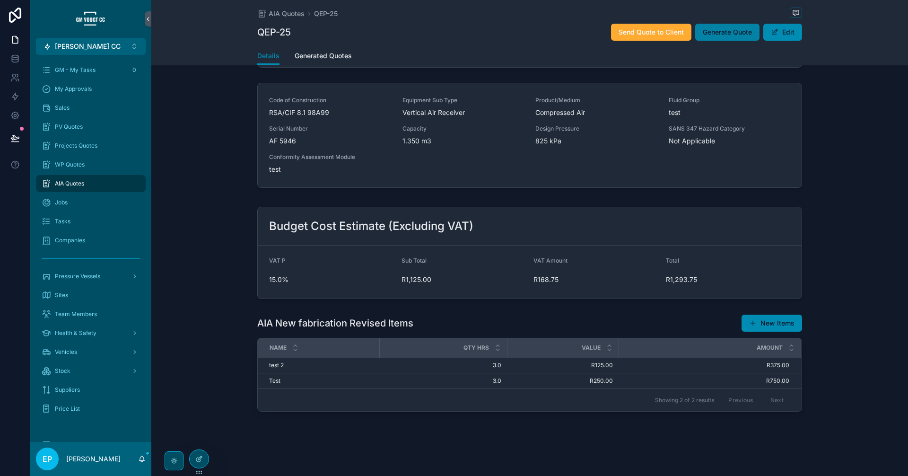
click at [719, 31] on span "Generate Quote" at bounding box center [727, 31] width 49 height 9
